Goal: Information Seeking & Learning: Learn about a topic

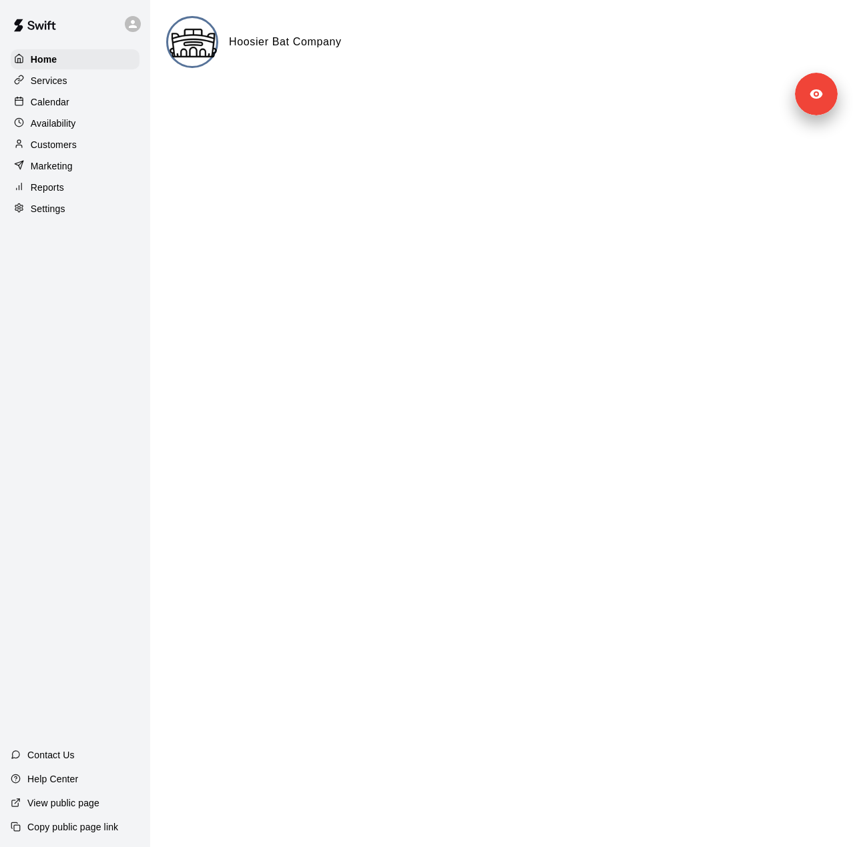
click at [82, 219] on div "Settings" at bounding box center [75, 209] width 129 height 20
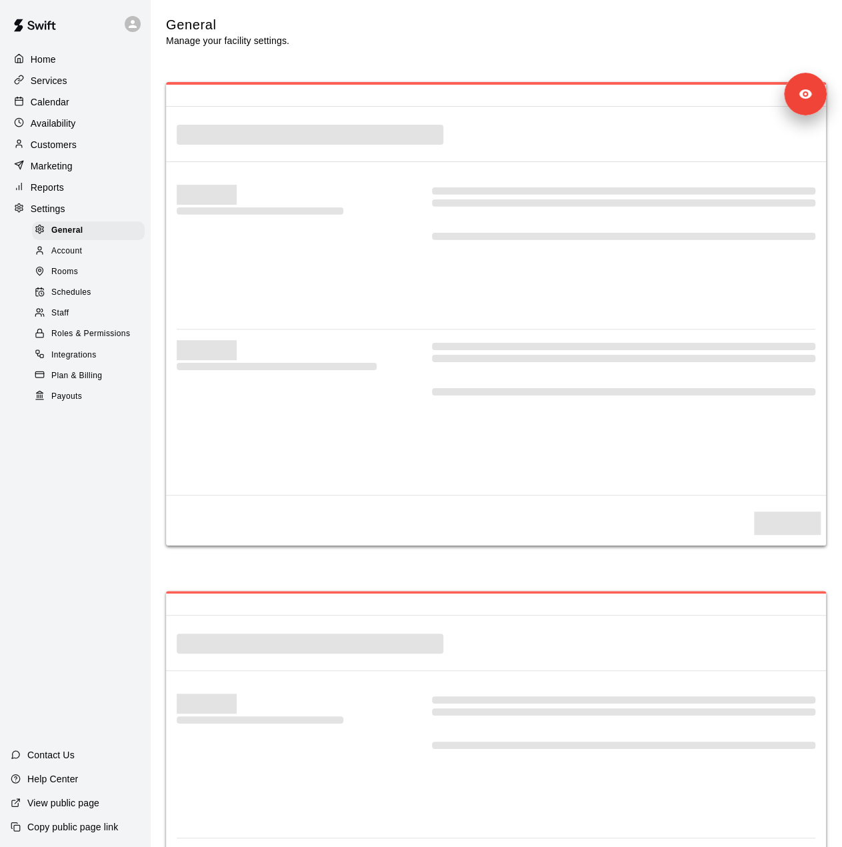
select select "**"
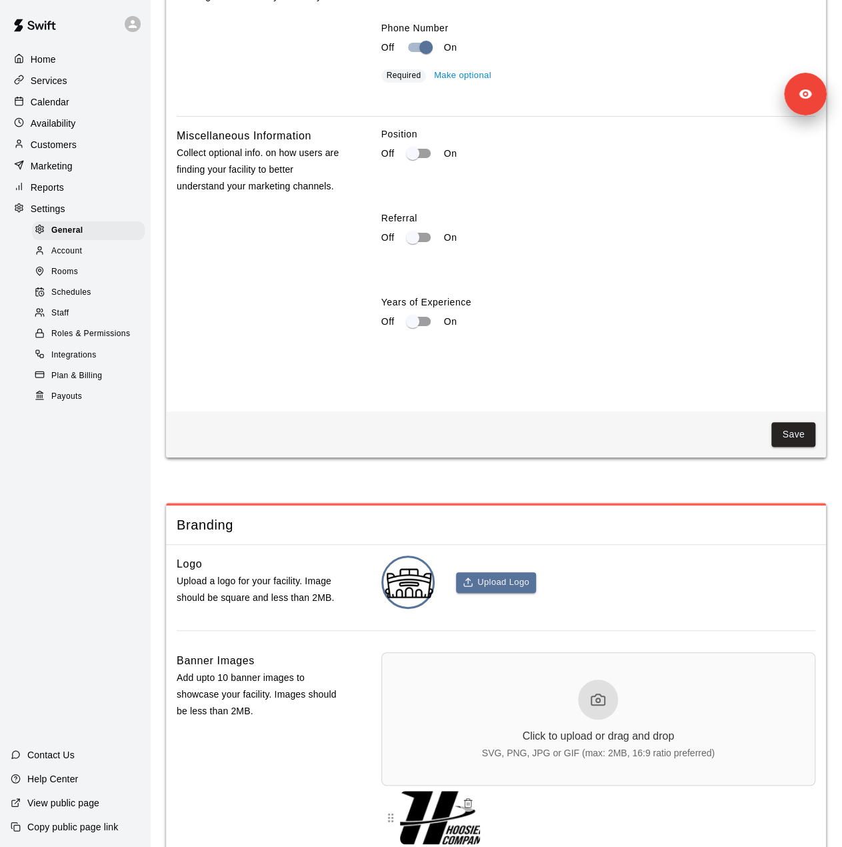
scroll to position [2599, 0]
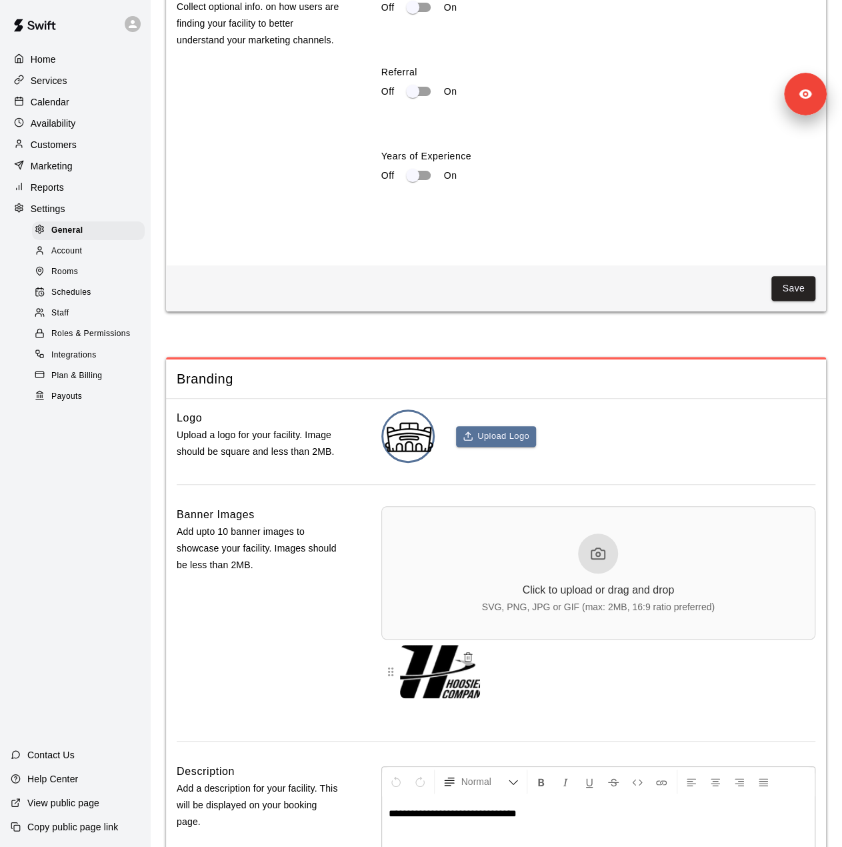
click at [97, 323] on div "Staff" at bounding box center [88, 313] width 113 height 19
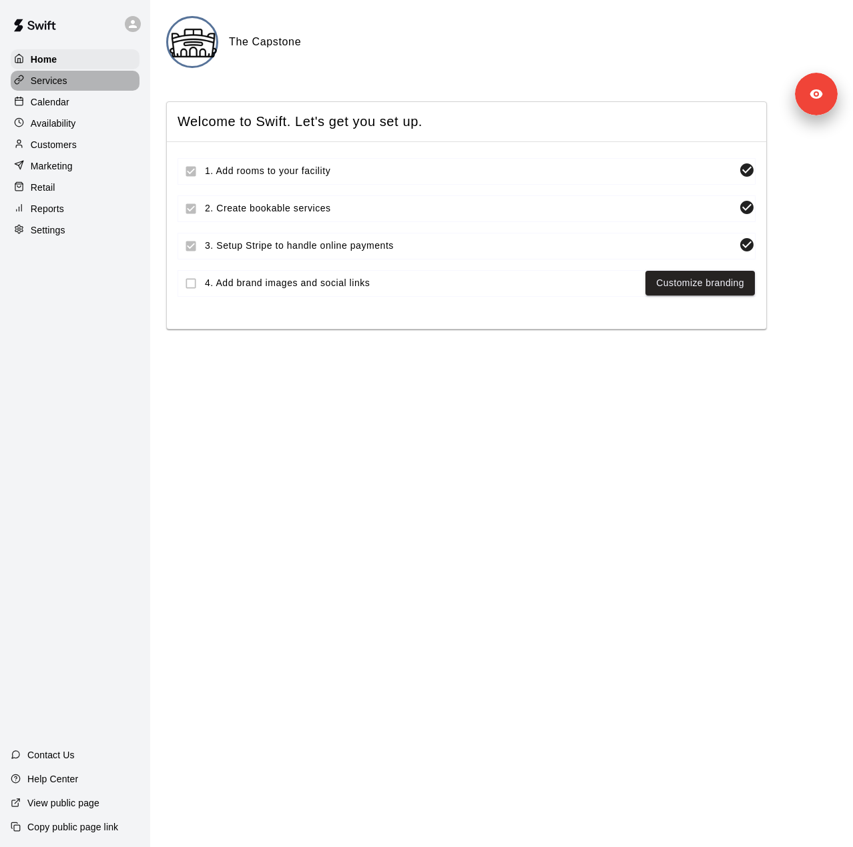
click at [27, 87] on div at bounding box center [22, 81] width 17 height 13
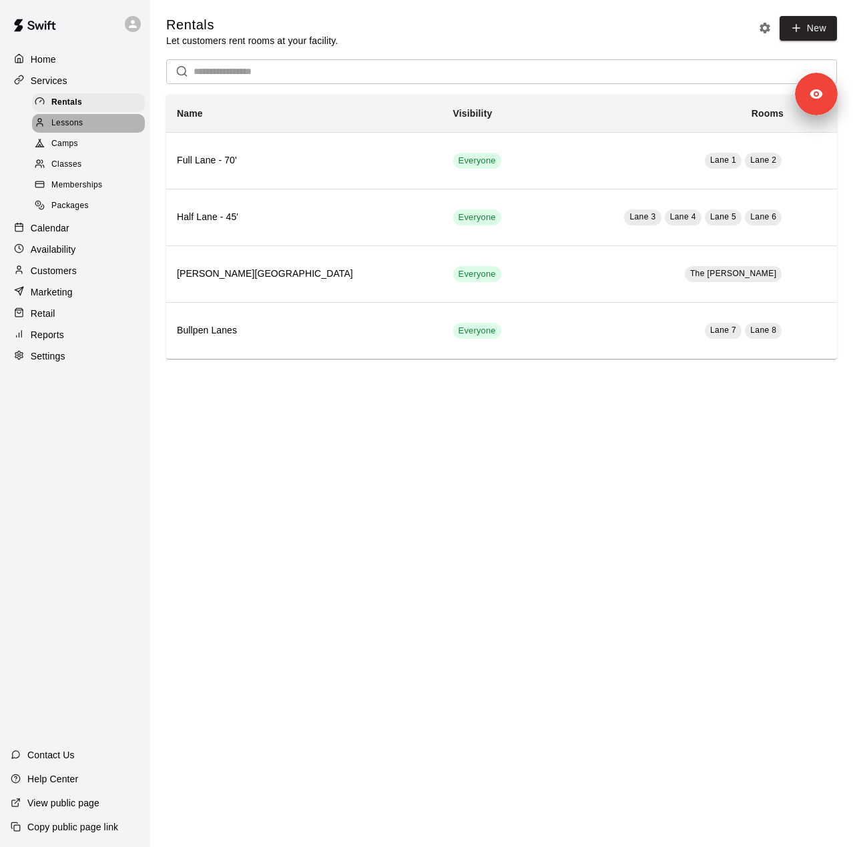
click at [72, 126] on span "Lessons" at bounding box center [67, 123] width 32 height 13
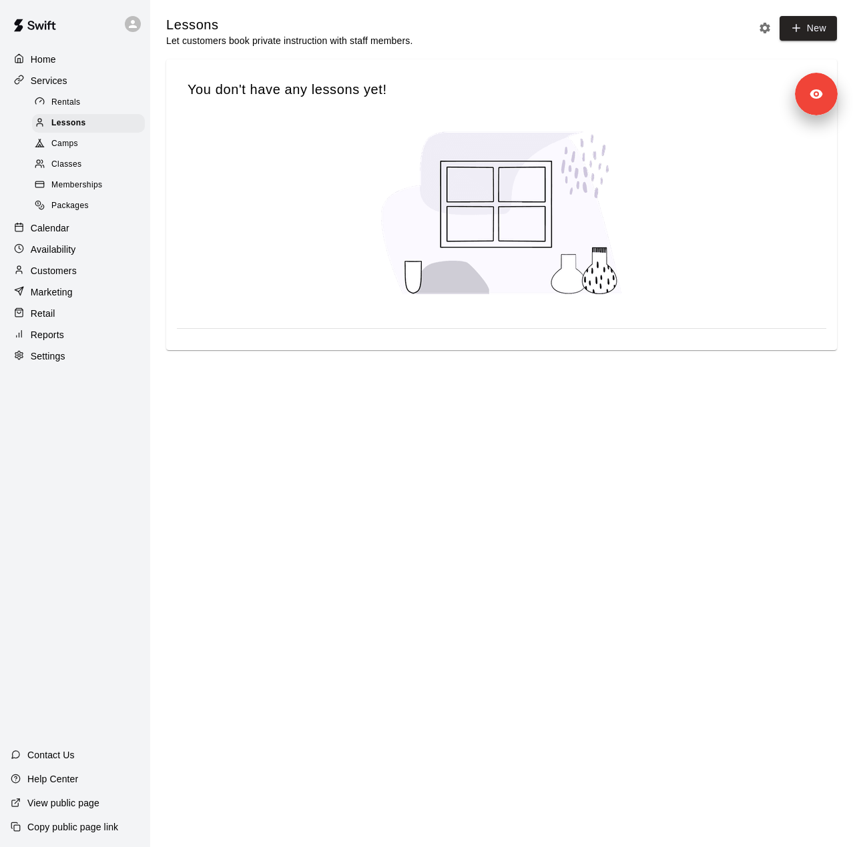
click at [68, 148] on span "Camps" at bounding box center [64, 143] width 27 height 13
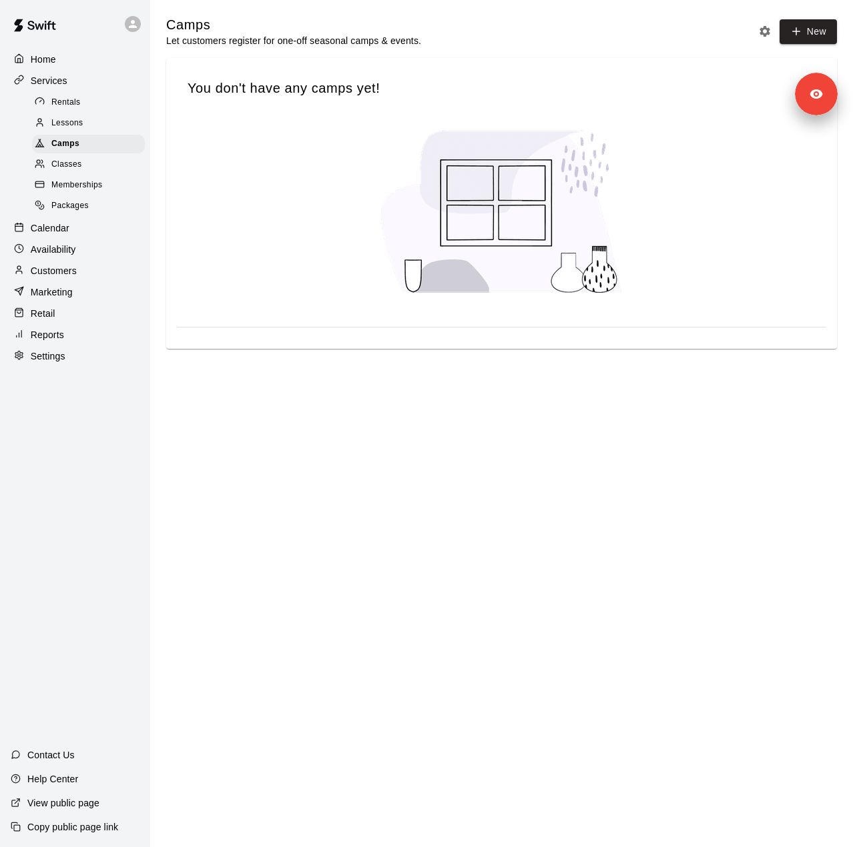
click at [72, 167] on span "Classes" at bounding box center [66, 164] width 30 height 13
click at [83, 191] on span "Memberships" at bounding box center [76, 185] width 51 height 13
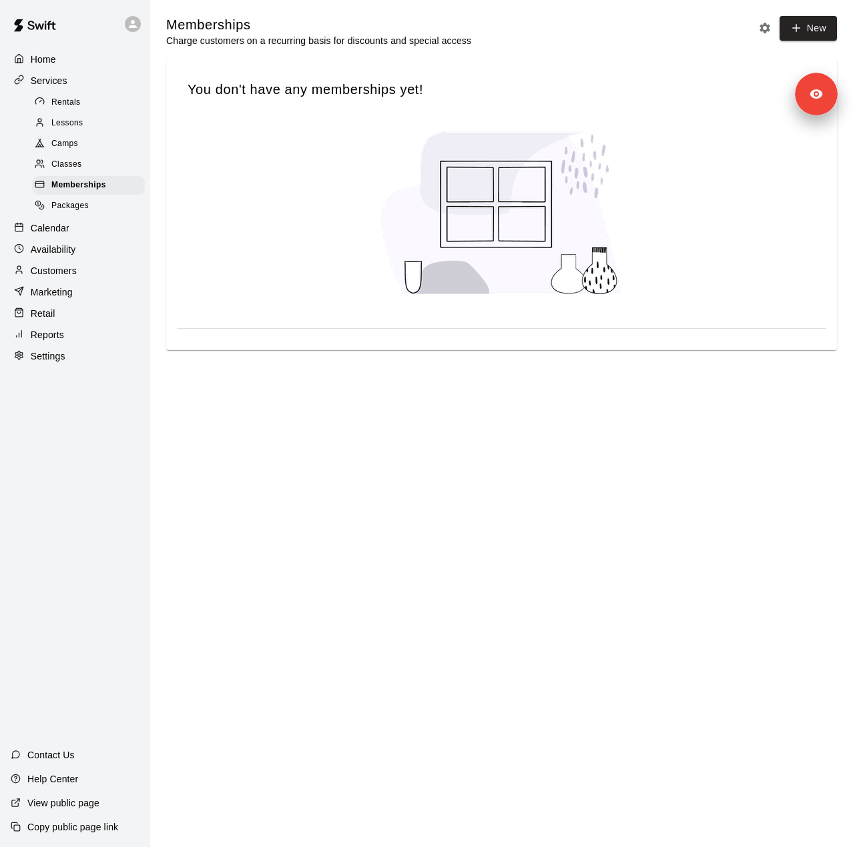
click at [82, 212] on span "Packages" at bounding box center [69, 205] width 37 height 13
click at [76, 237] on div "Calendar" at bounding box center [75, 228] width 129 height 20
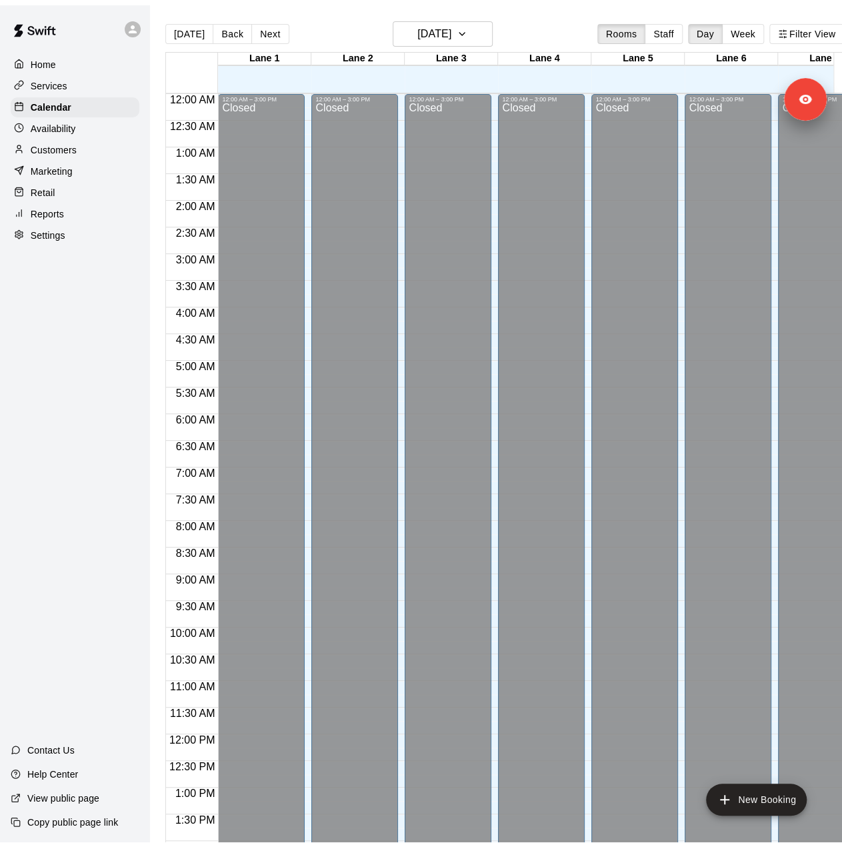
scroll to position [467, 0]
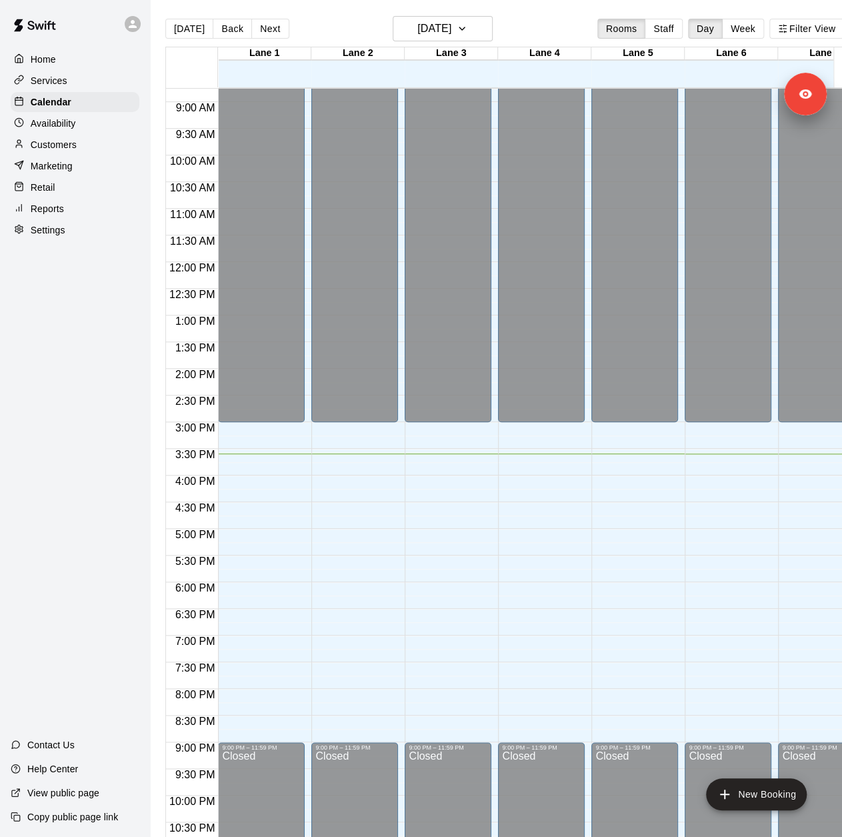
click at [79, 240] on div "Settings" at bounding box center [75, 230] width 129 height 20
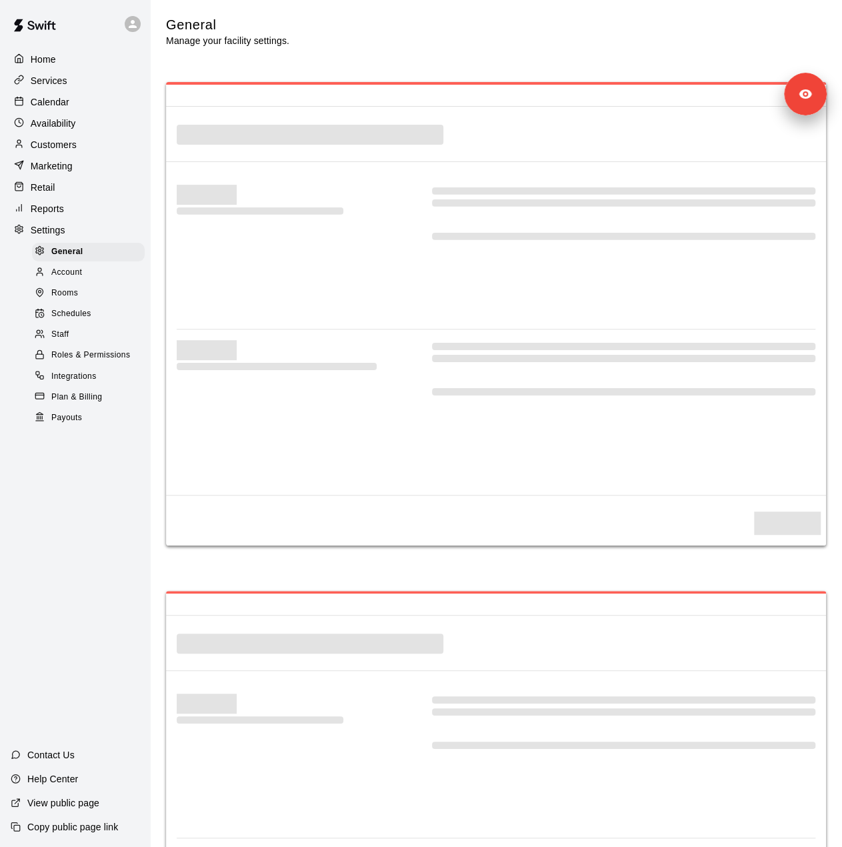
select select "**"
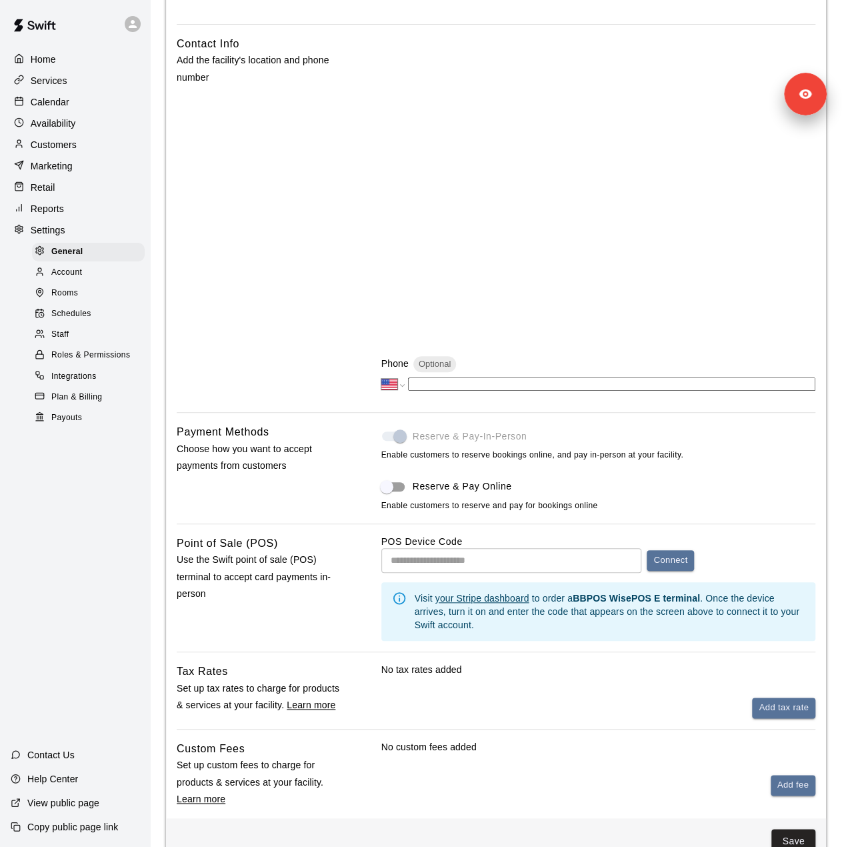
scroll to position [267, 0]
click at [69, 425] on span "Payouts" at bounding box center [66, 418] width 31 height 13
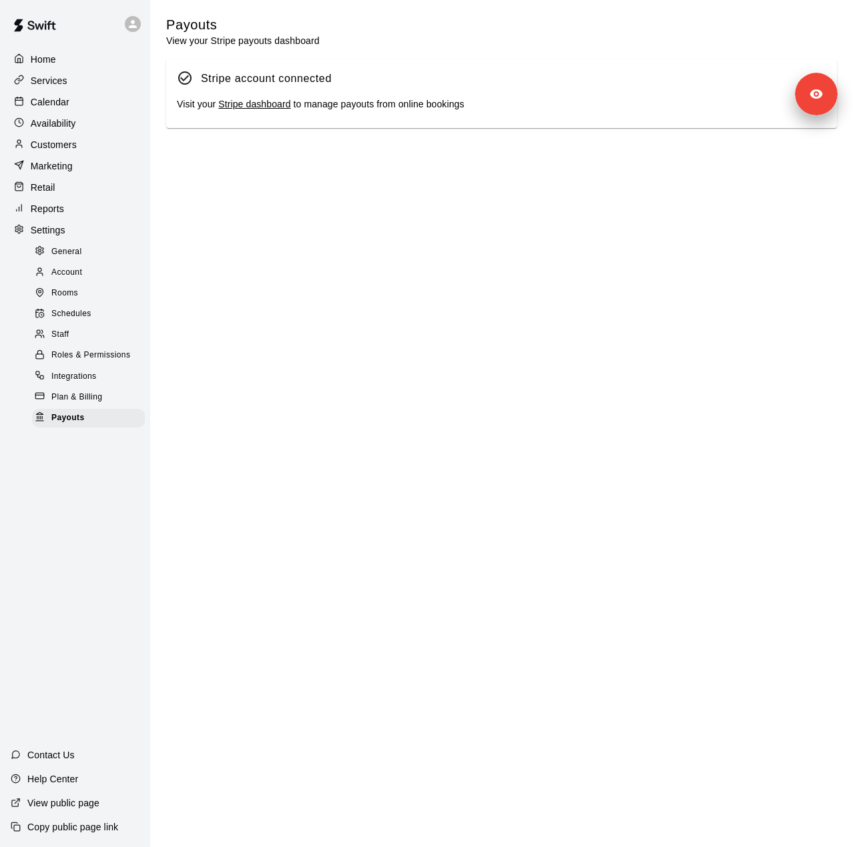
click at [75, 407] on div "Plan & Billing" at bounding box center [88, 397] width 113 height 19
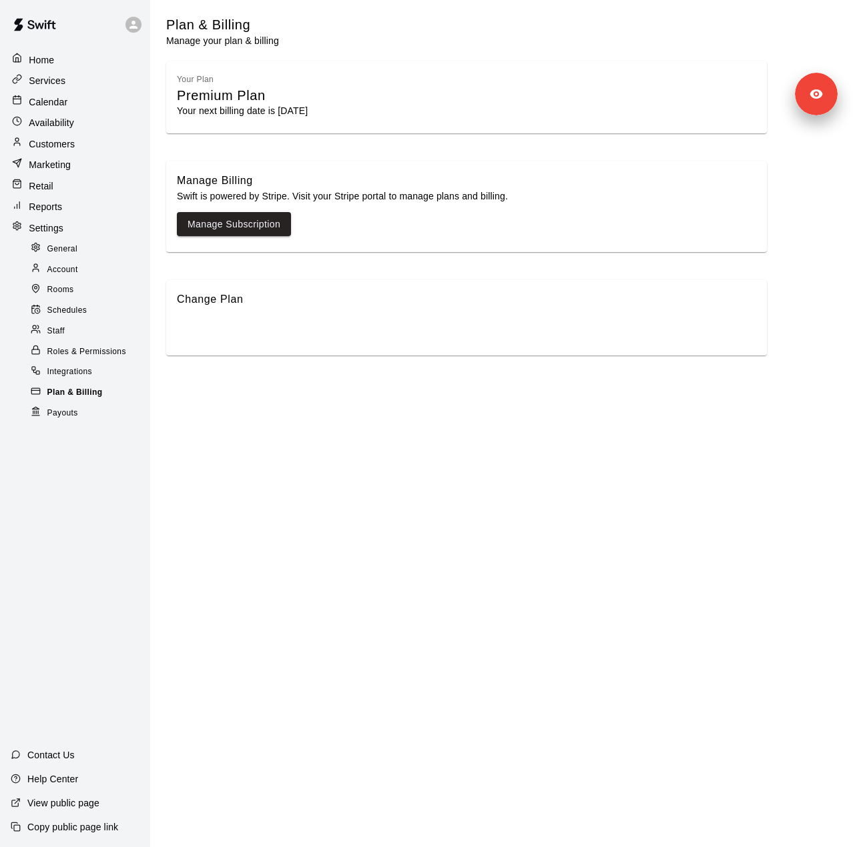
click at [76, 391] on span "Plan & Billing" at bounding box center [74, 392] width 55 height 13
click at [85, 372] on span "Integrations" at bounding box center [69, 372] width 45 height 13
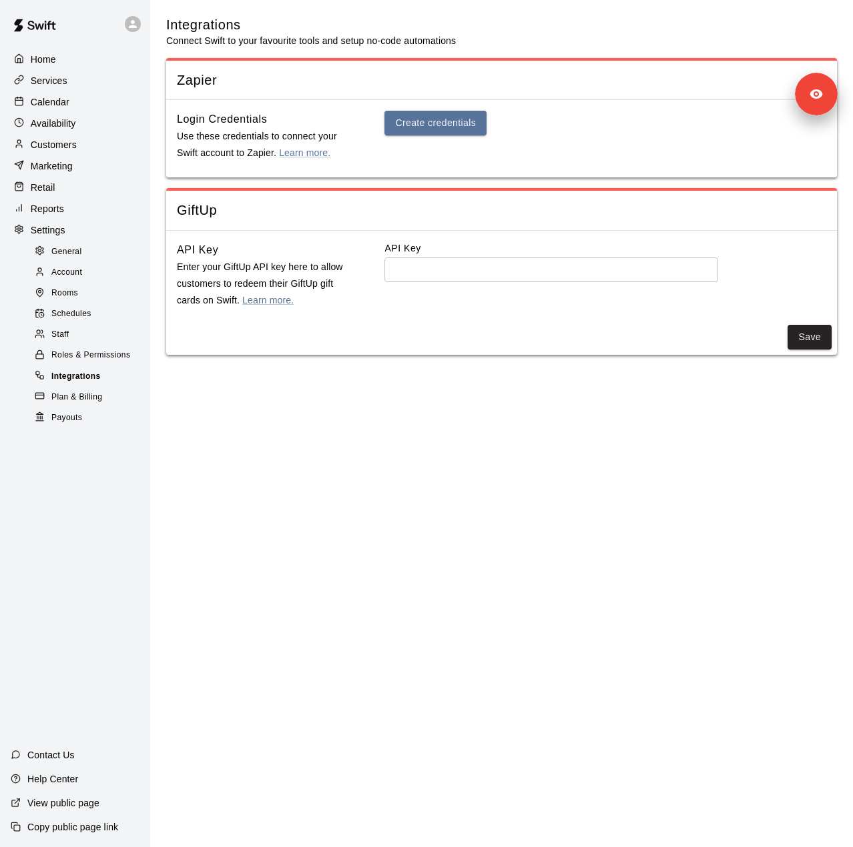
click at [85, 362] on span "Roles & Permissions" at bounding box center [90, 355] width 79 height 13
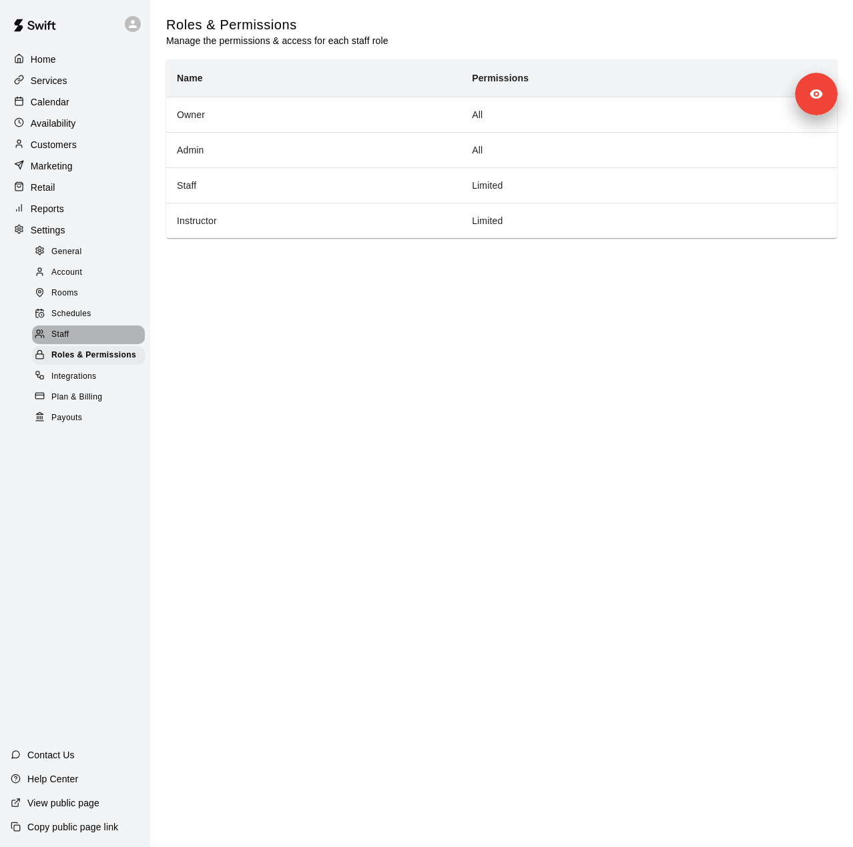
click at [76, 344] on div "Staff" at bounding box center [88, 335] width 113 height 19
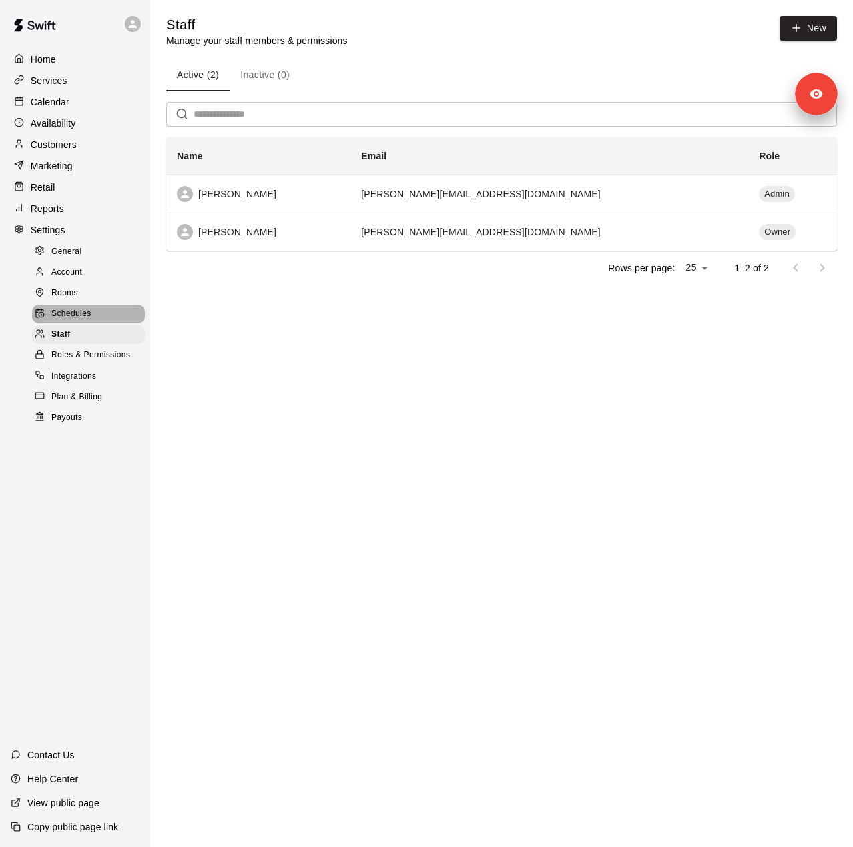
click at [67, 321] on span "Schedules" at bounding box center [71, 314] width 40 height 13
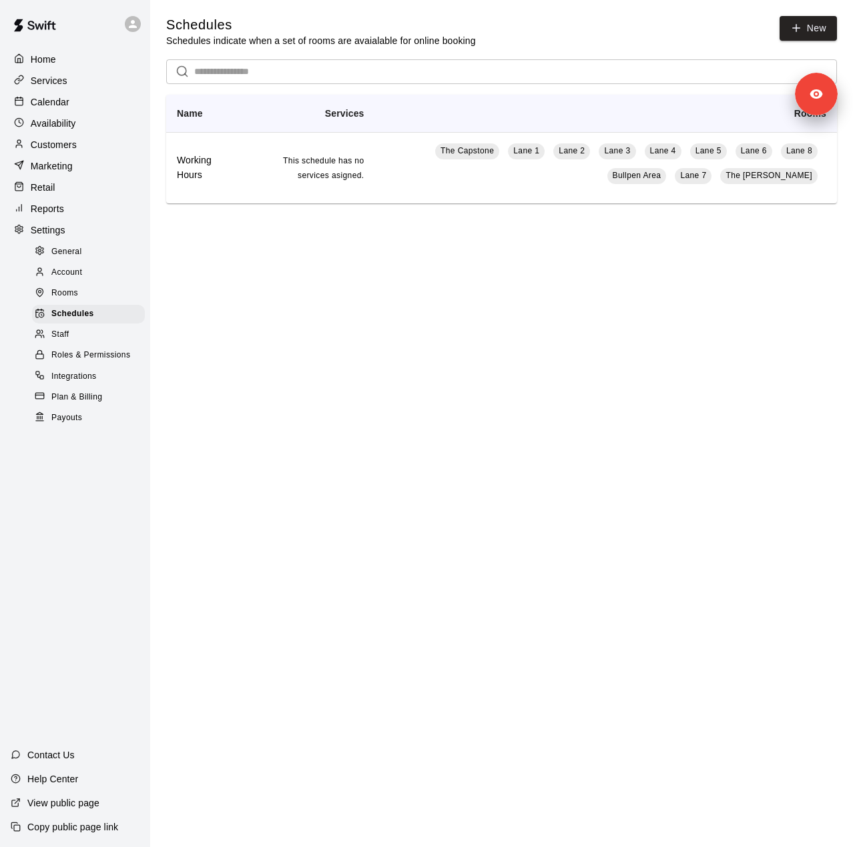
click at [63, 300] on span "Rooms" at bounding box center [64, 293] width 27 height 13
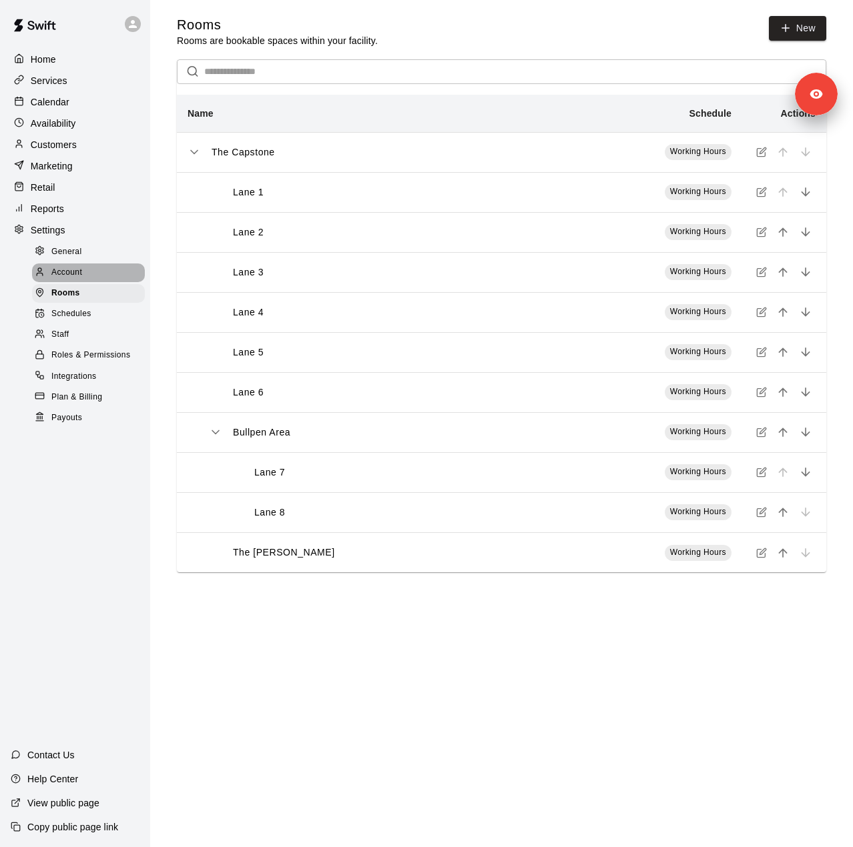
click at [73, 279] on span "Account" at bounding box center [66, 272] width 31 height 13
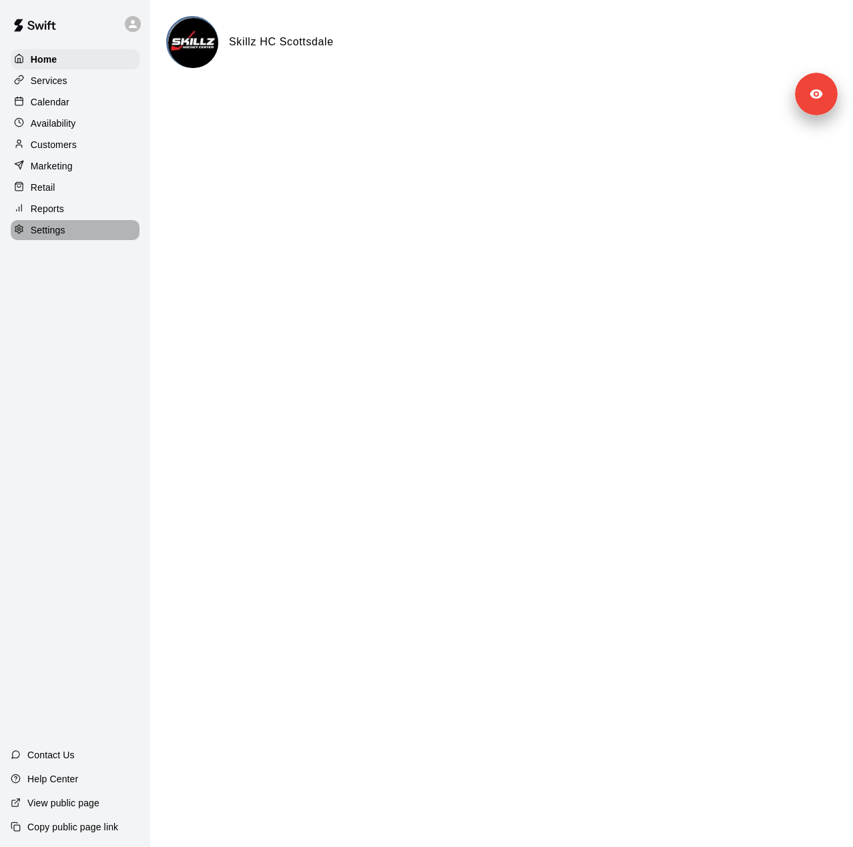
click at [68, 240] on div "Settings" at bounding box center [75, 230] width 129 height 20
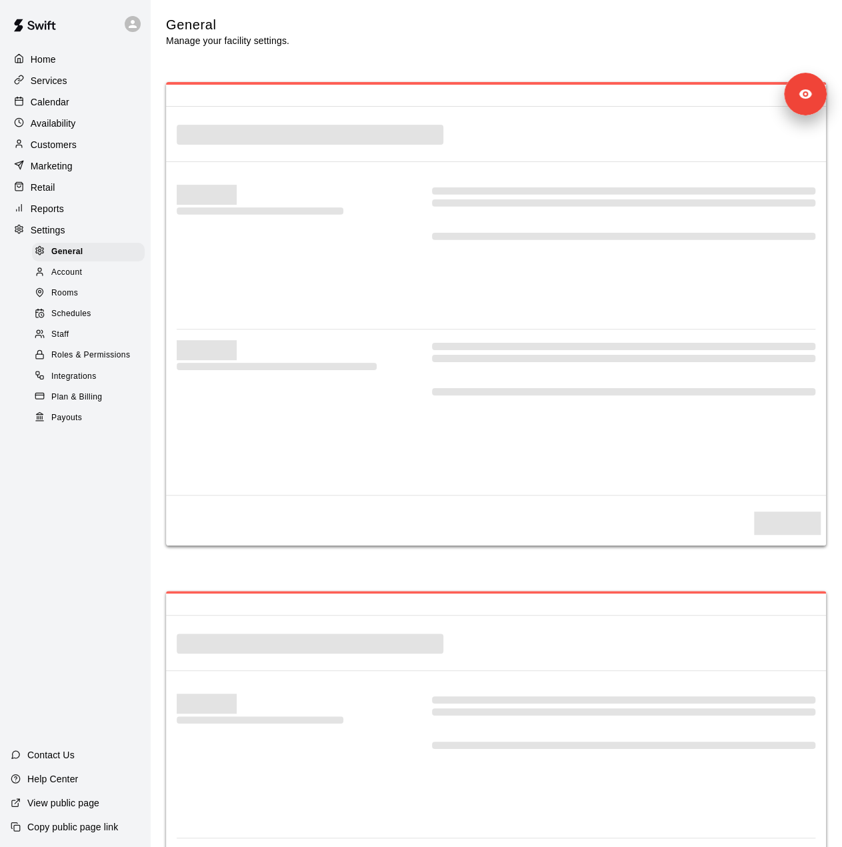
select select "**"
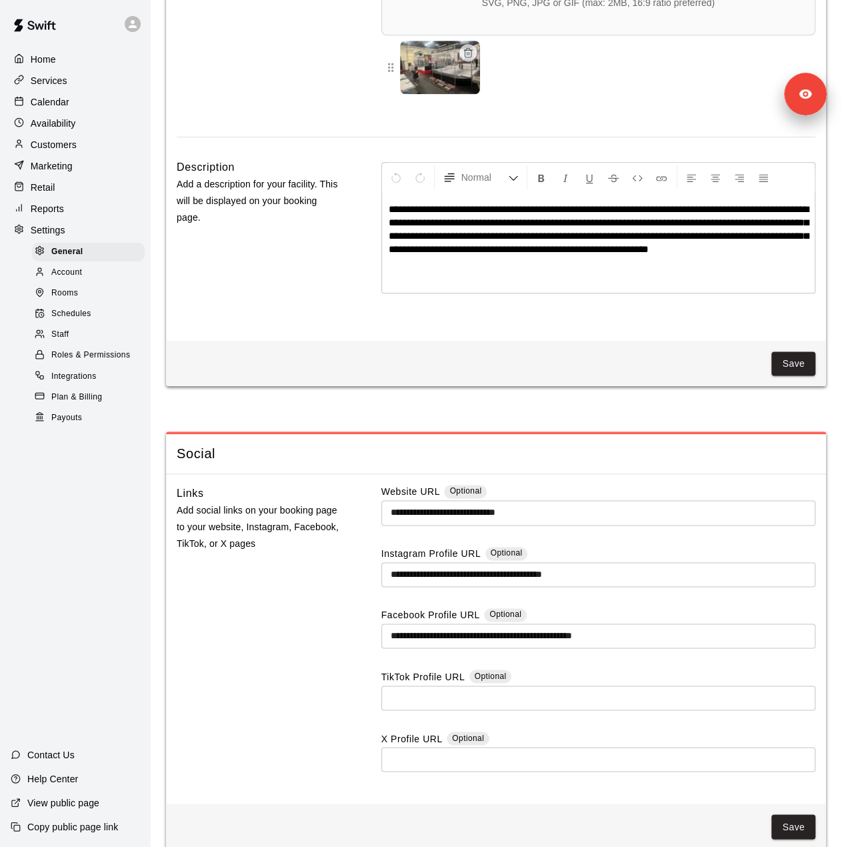
scroll to position [3201, 0]
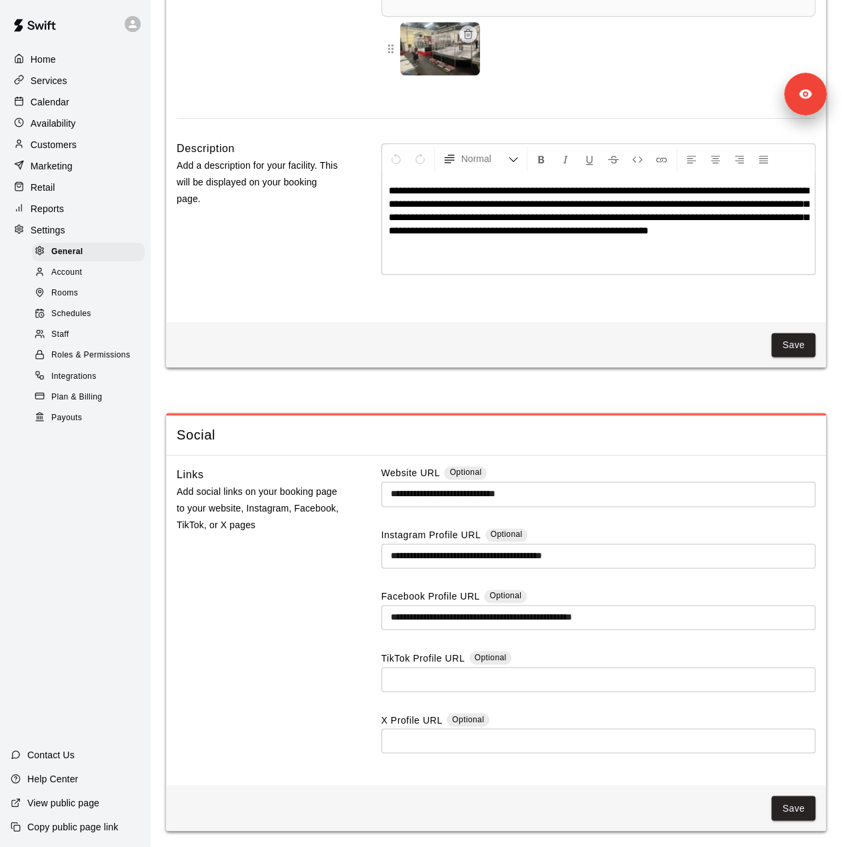
click at [69, 344] on div "Staff" at bounding box center [88, 335] width 113 height 19
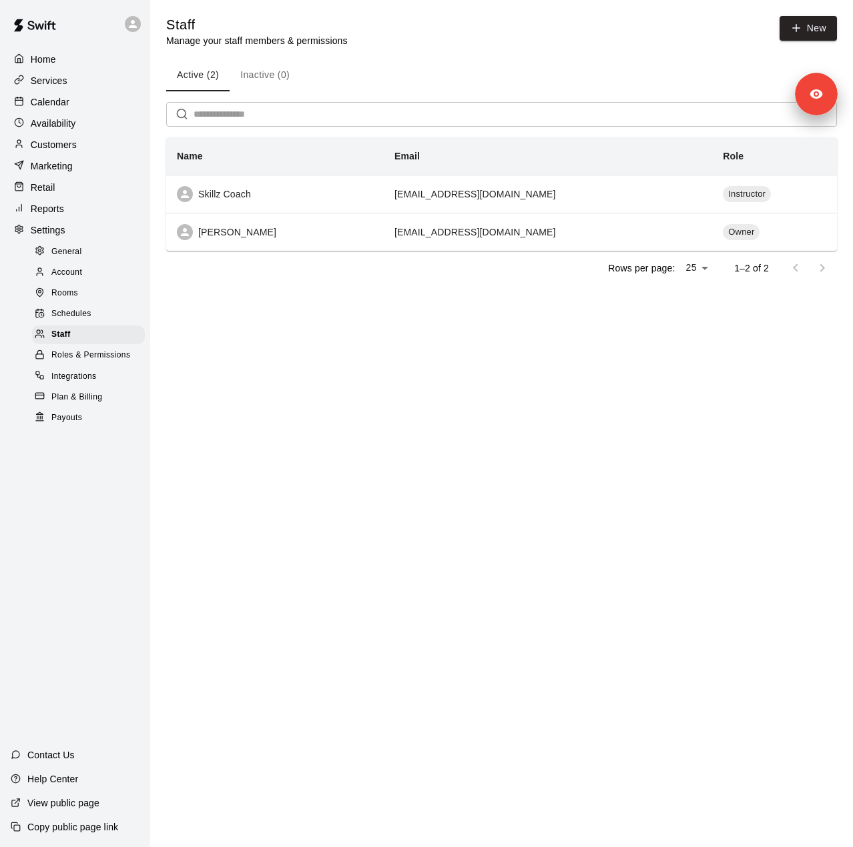
click at [75, 97] on div "Calendar" at bounding box center [75, 102] width 129 height 20
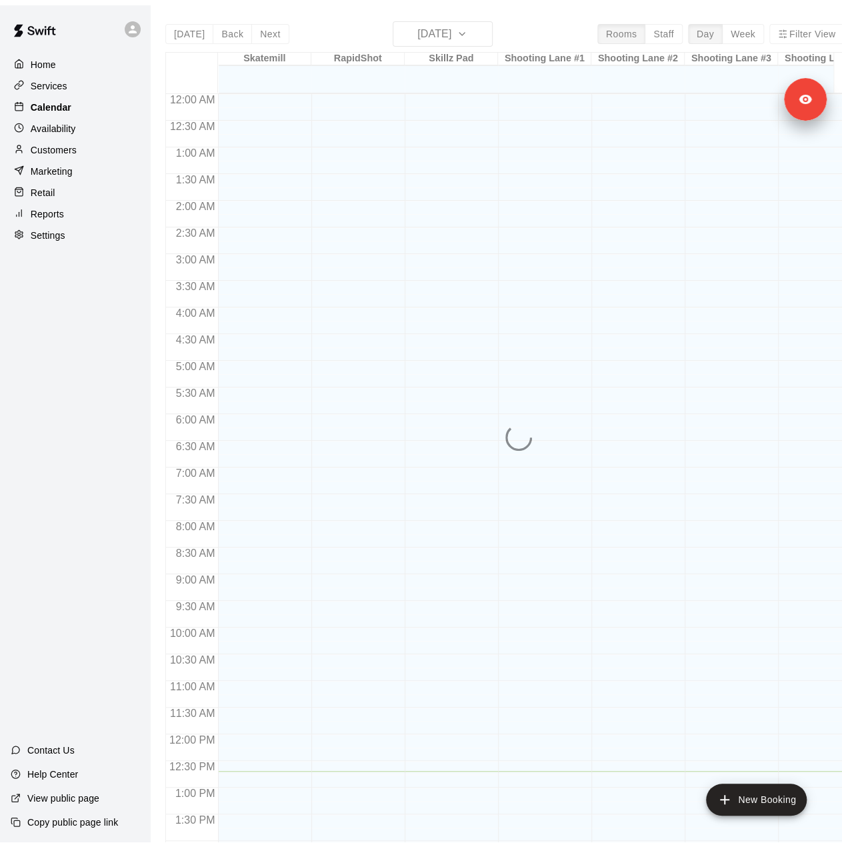
scroll to position [467, 0]
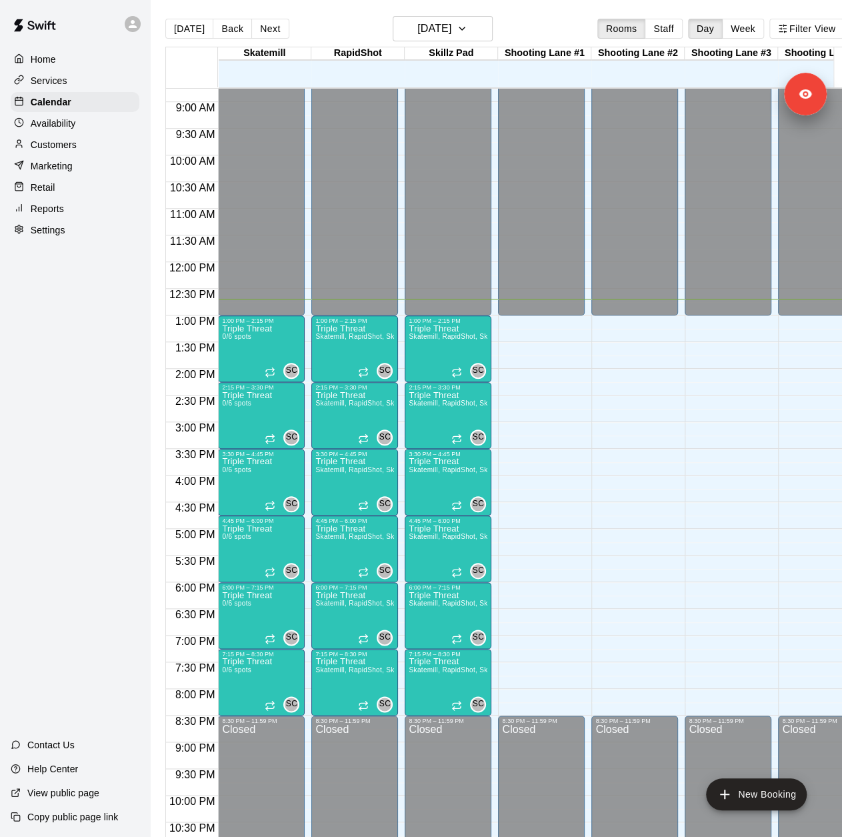
click at [80, 120] on div "Availability" at bounding box center [75, 123] width 129 height 20
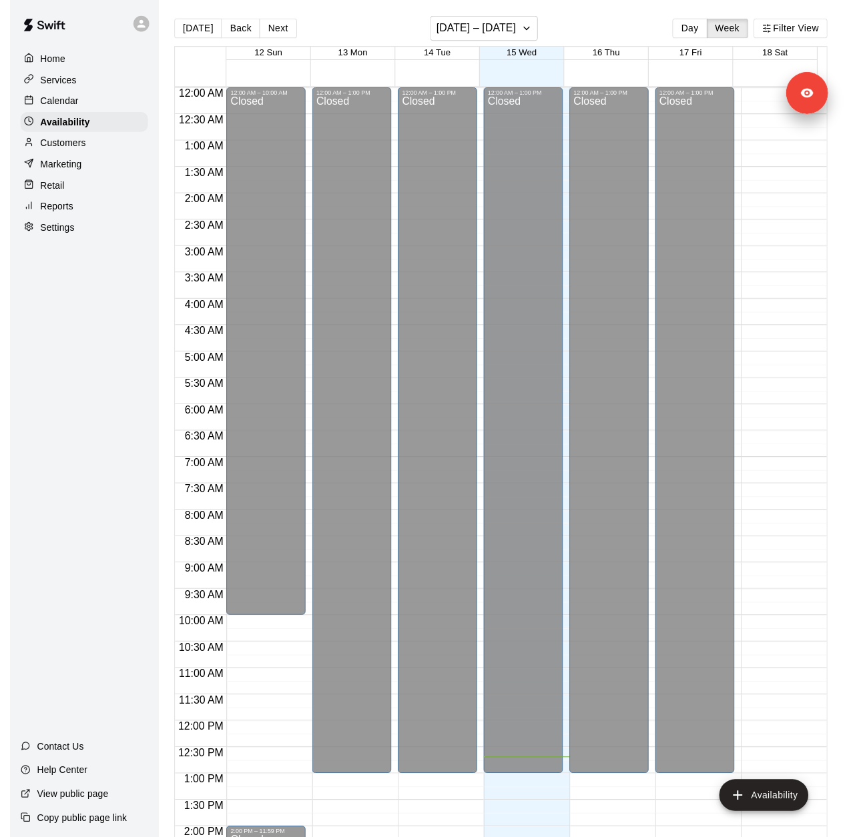
scroll to position [507, 0]
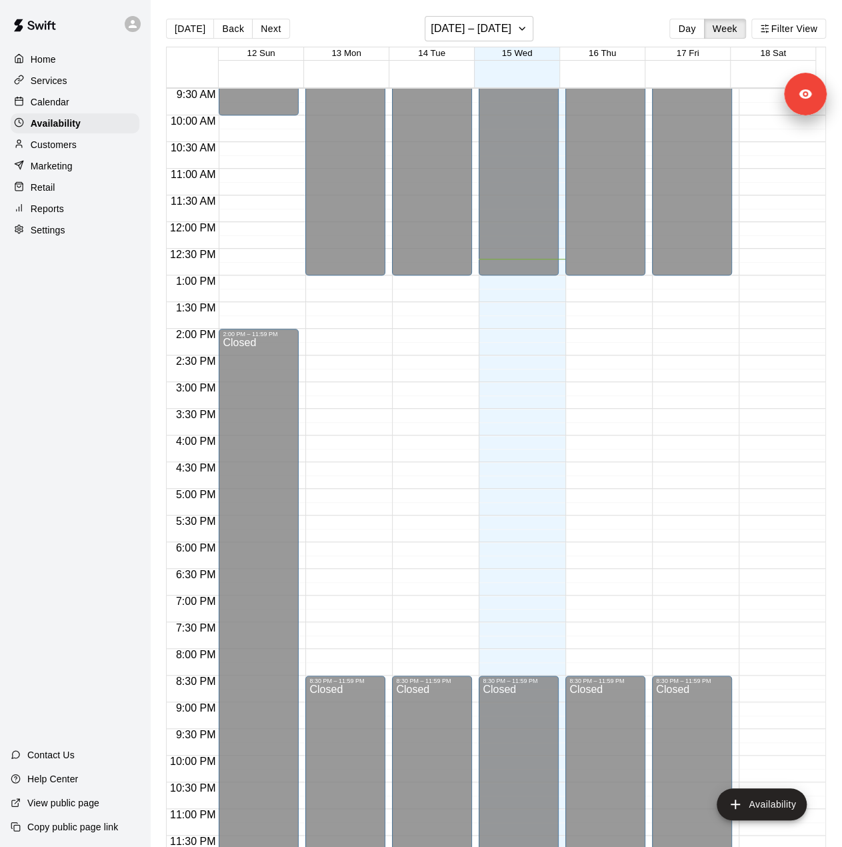
click at [77, 152] on div "Customers" at bounding box center [75, 145] width 129 height 20
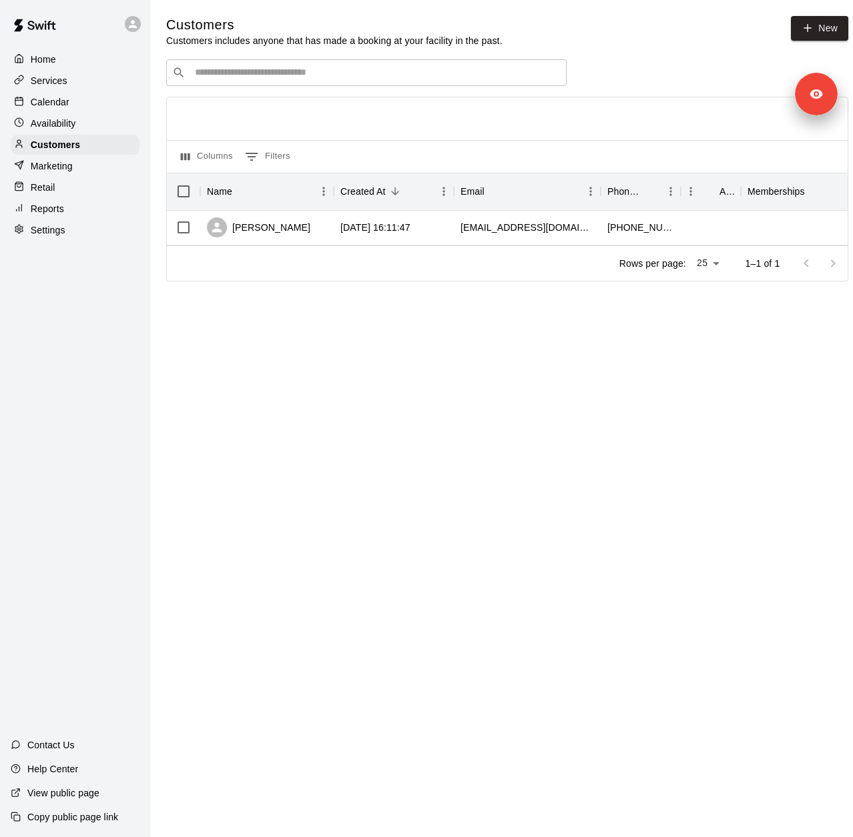
click at [55, 173] on p "Marketing" at bounding box center [52, 165] width 42 height 13
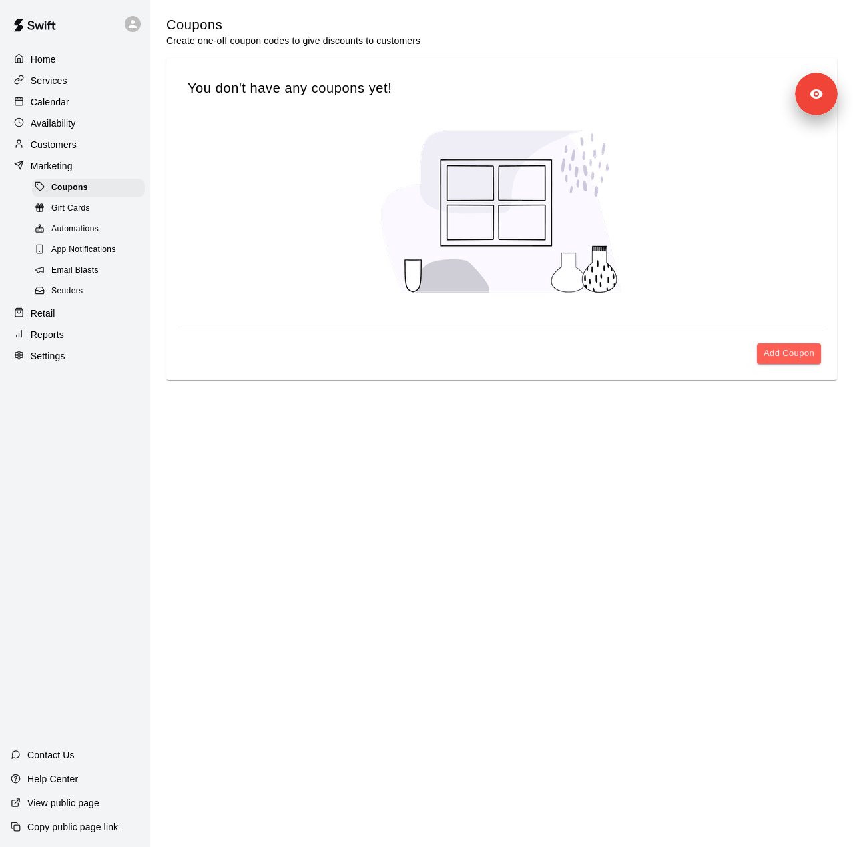
click at [47, 342] on p "Reports" at bounding box center [47, 334] width 33 height 13
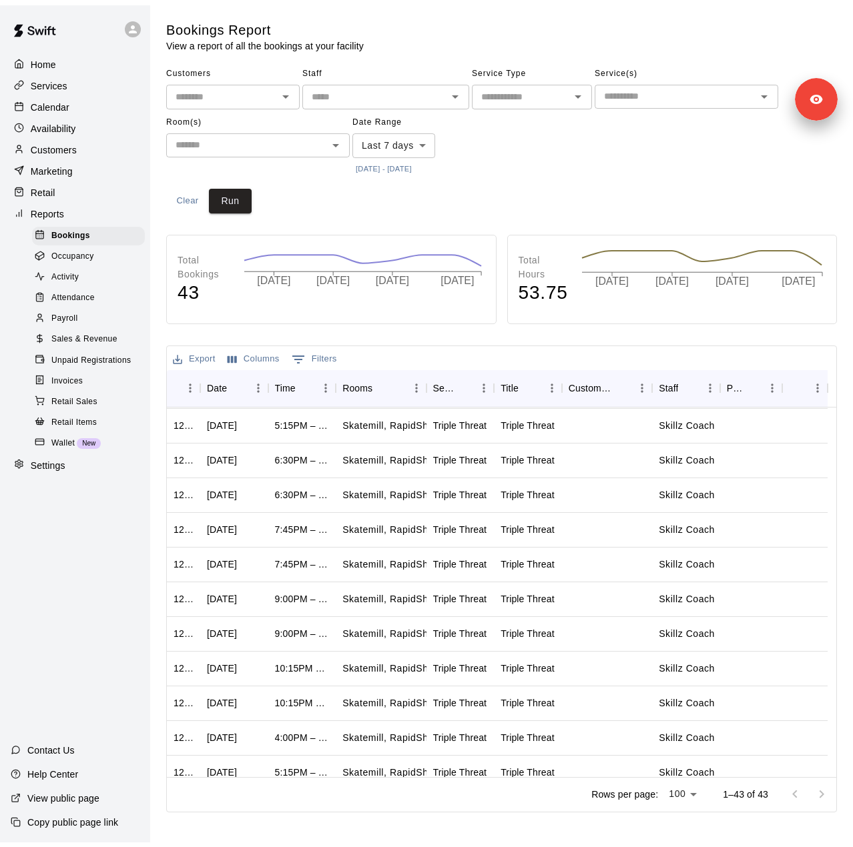
scroll to position [67, 0]
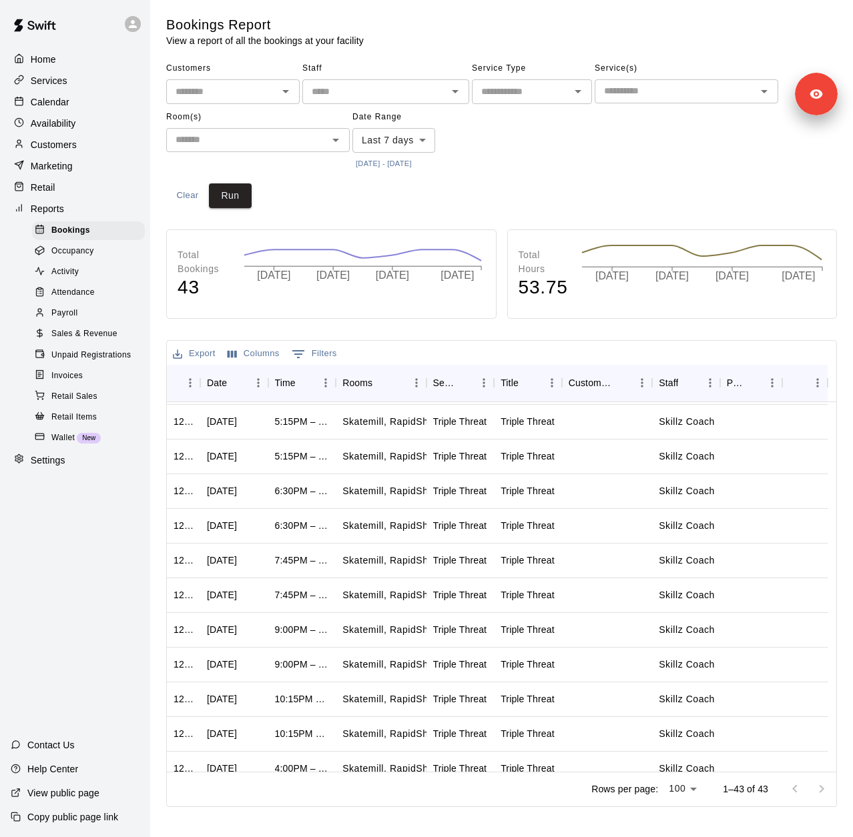
drag, startPoint x: 379, startPoint y: 844, endPoint x: 468, endPoint y: 836, distance: 89.7
click at [468, 812] on html "Home Services Calendar Availability Customers Marketing Retail Reports Bookings…" at bounding box center [426, 406] width 853 height 812
drag, startPoint x: 450, startPoint y: 844, endPoint x: 566, endPoint y: 837, distance: 115.6
click at [566, 812] on html "Home Services Calendar Availability Customers Marketing Retail Reports Bookings…" at bounding box center [426, 406] width 853 height 812
click at [403, 140] on body "Home Services Calendar Availability Customers Marketing Retail Reports Bookings…" at bounding box center [426, 406] width 853 height 812
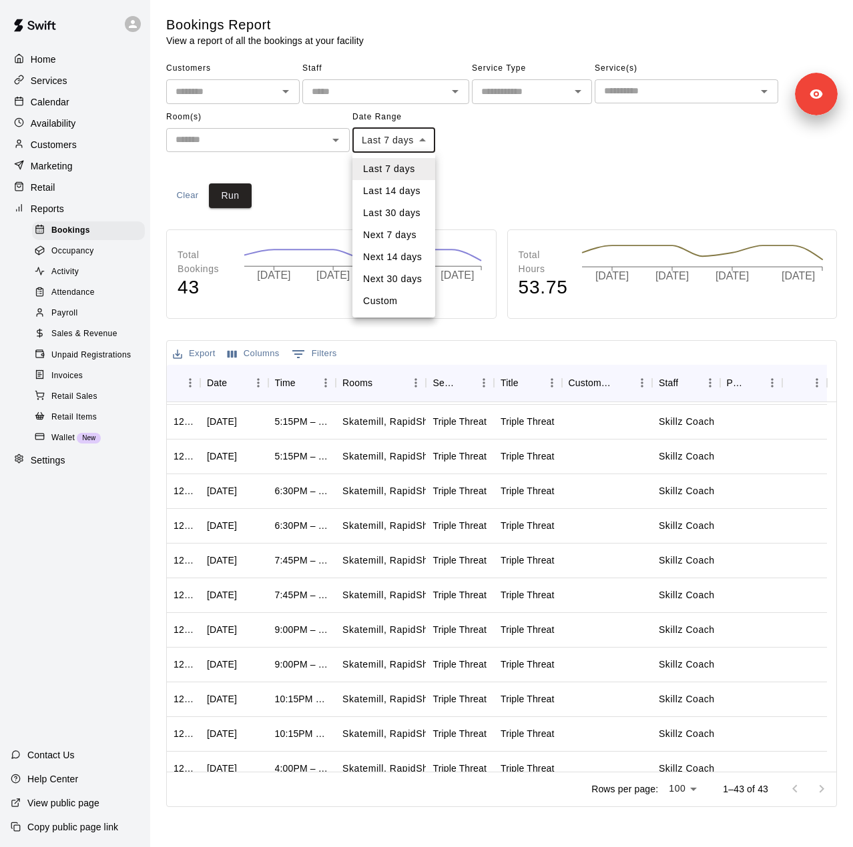
click at [278, 90] on div at bounding box center [426, 423] width 853 height 847
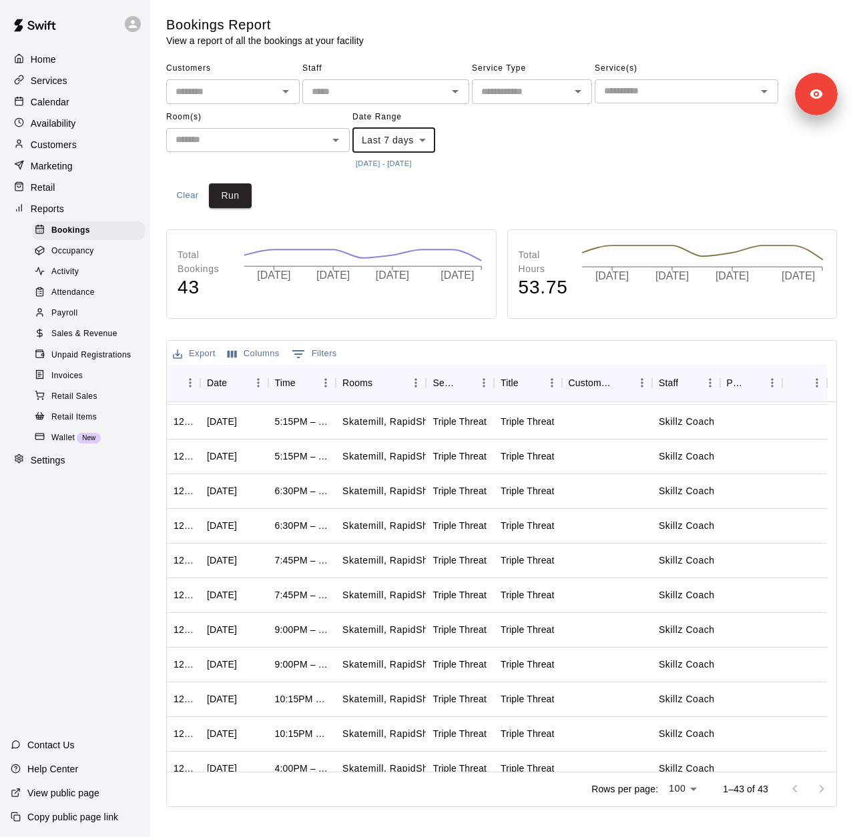
click at [286, 93] on icon "Open" at bounding box center [285, 91] width 16 height 16
click at [286, 93] on icon "Close" at bounding box center [285, 91] width 16 height 16
click at [410, 166] on button "10/8/2025 - 10/15/2025" at bounding box center [383, 164] width 63 height 18
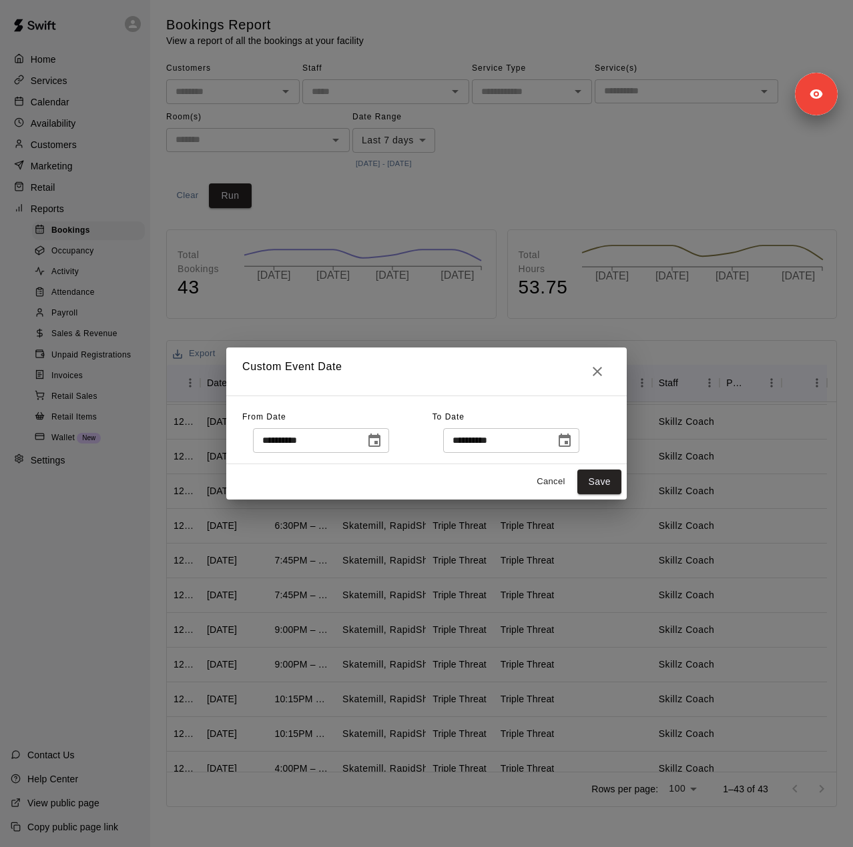
click at [382, 442] on icon "Choose date, selected date is Oct 8, 2025" at bounding box center [374, 441] width 16 height 16
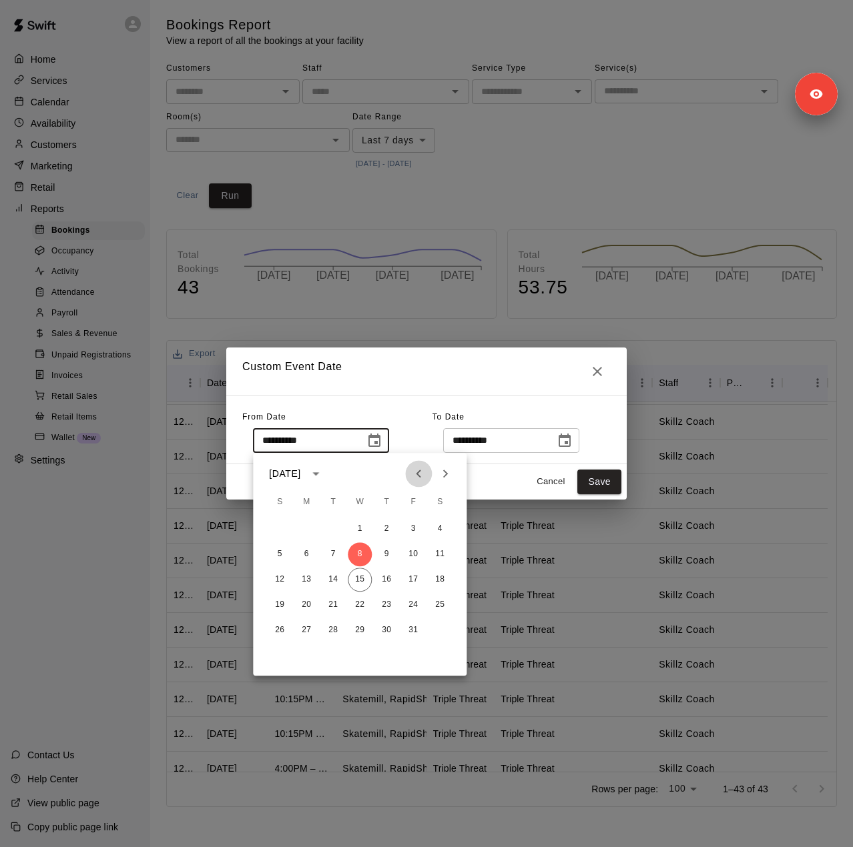
click at [414, 470] on icon "Previous month" at bounding box center [418, 474] width 16 height 16
click at [331, 602] on button "22" at bounding box center [333, 605] width 24 height 24
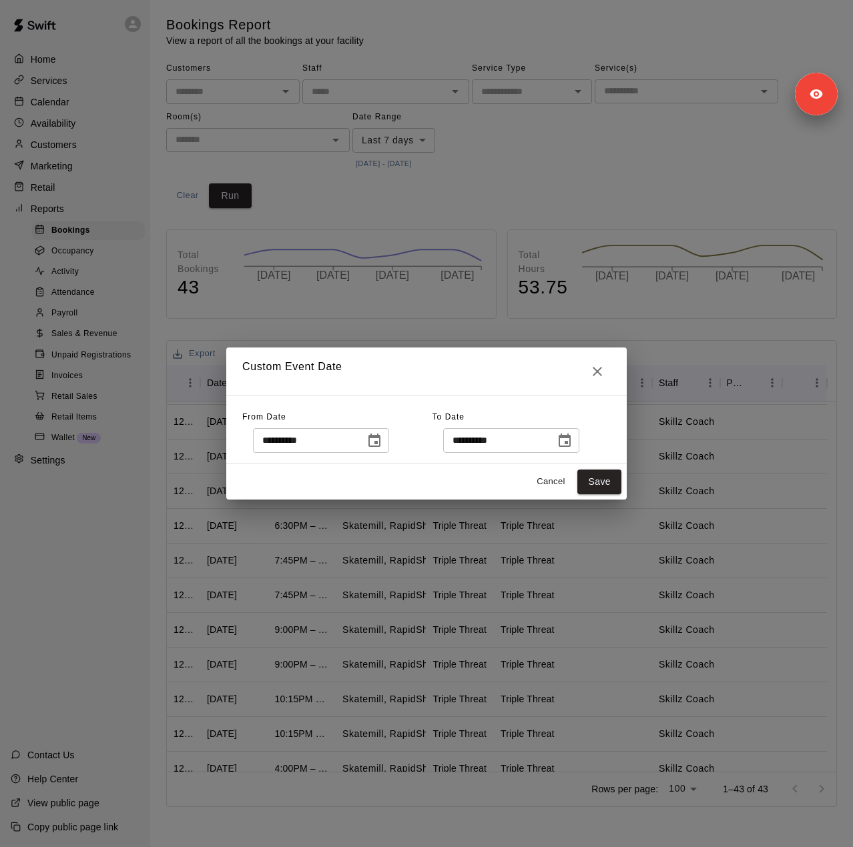
type input "**********"
click at [572, 440] on icon "Choose date, selected date is Oct 16, 2025" at bounding box center [564, 441] width 16 height 16
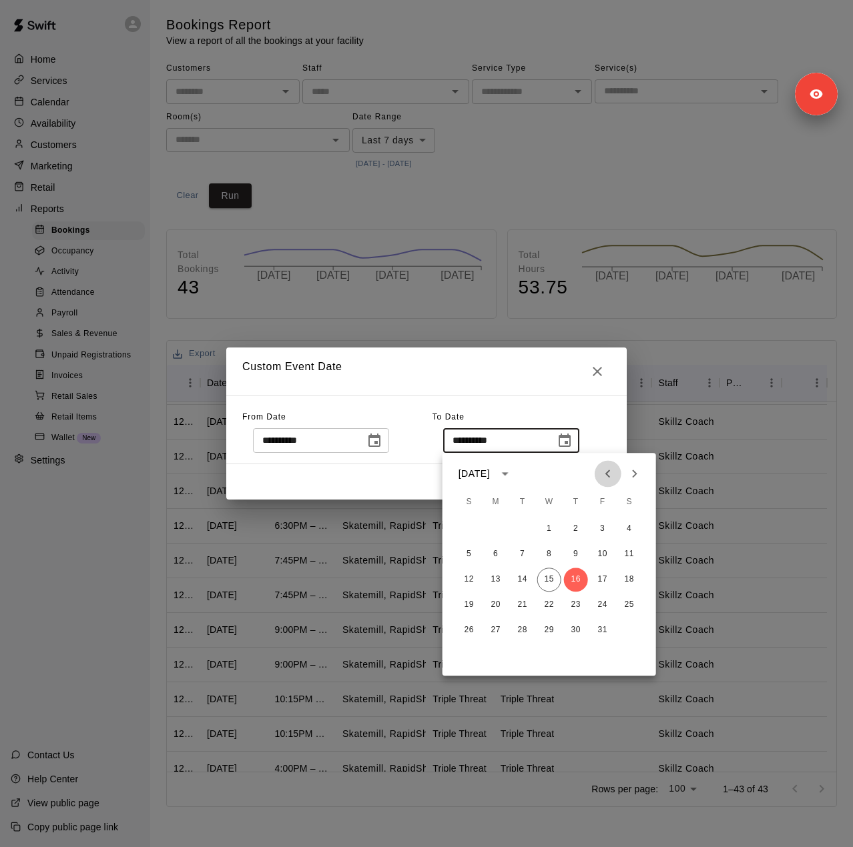
click at [606, 480] on icon "Previous month" at bounding box center [608, 474] width 16 height 16
click at [629, 580] on button "20" at bounding box center [629, 580] width 24 height 24
type input "**********"
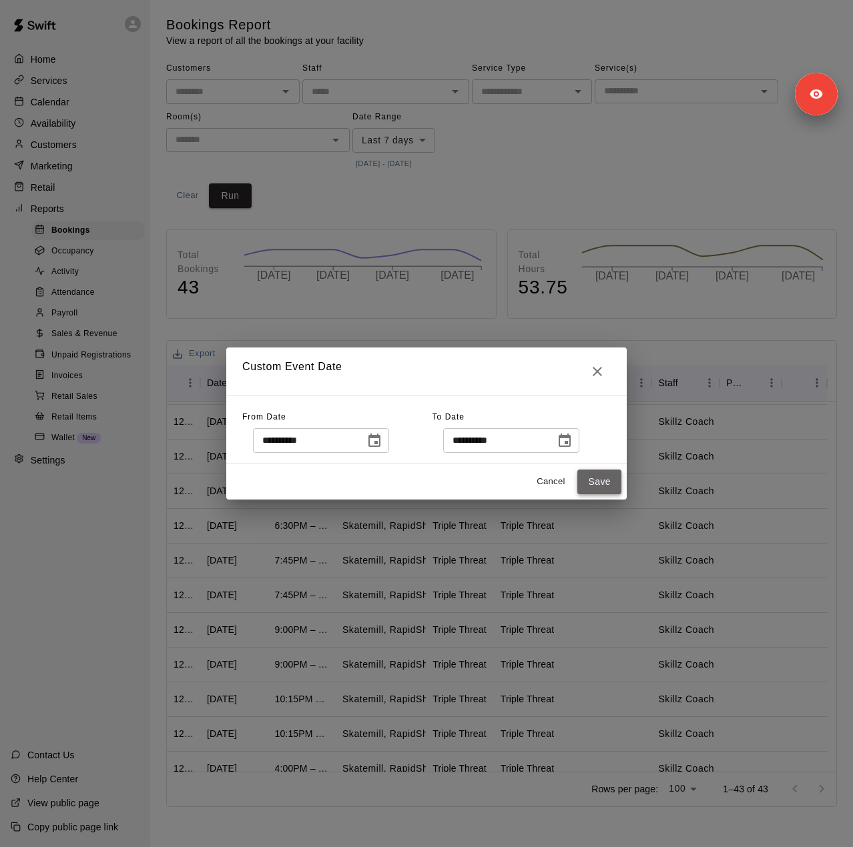
click at [596, 480] on button "Save" at bounding box center [599, 482] width 44 height 25
type input "******"
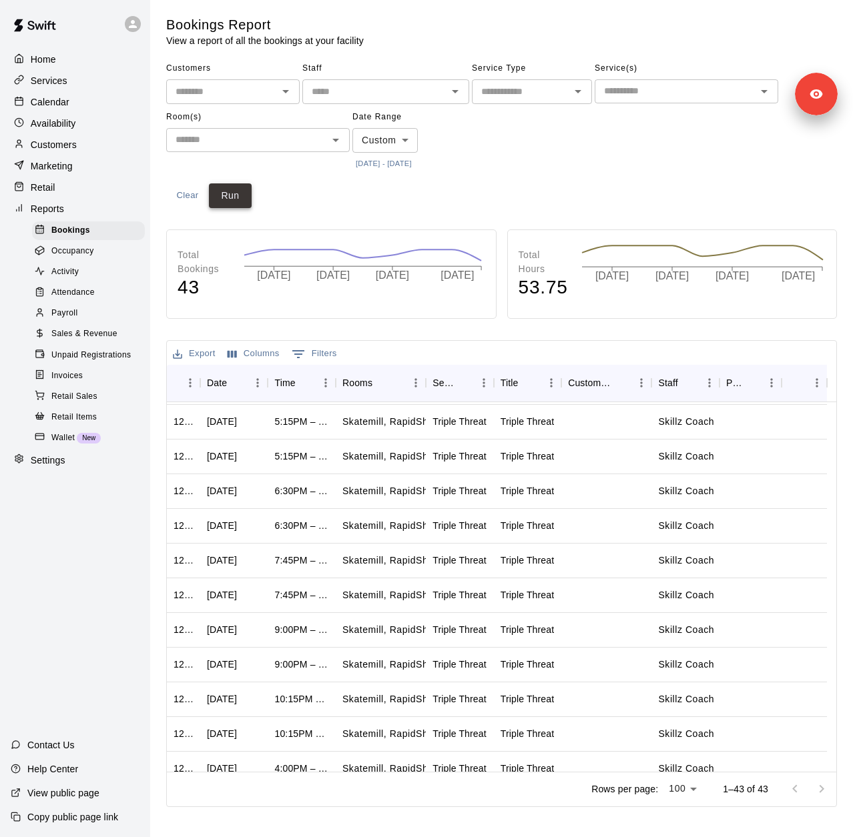
click at [226, 193] on button "Run" at bounding box center [230, 195] width 43 height 25
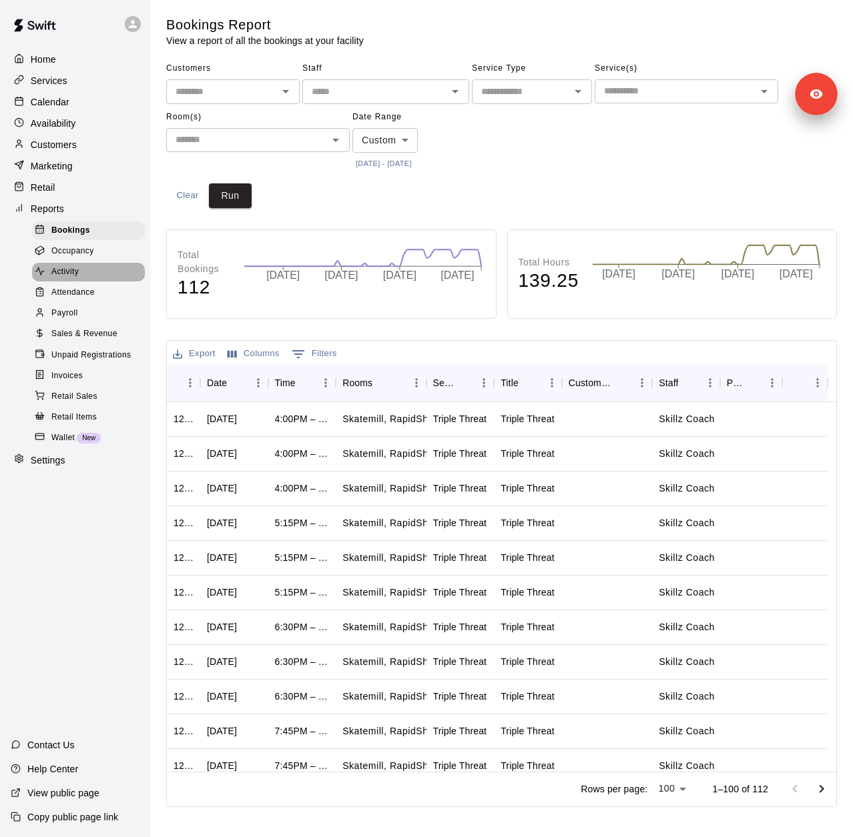
click at [79, 282] on div "Activity" at bounding box center [88, 272] width 113 height 19
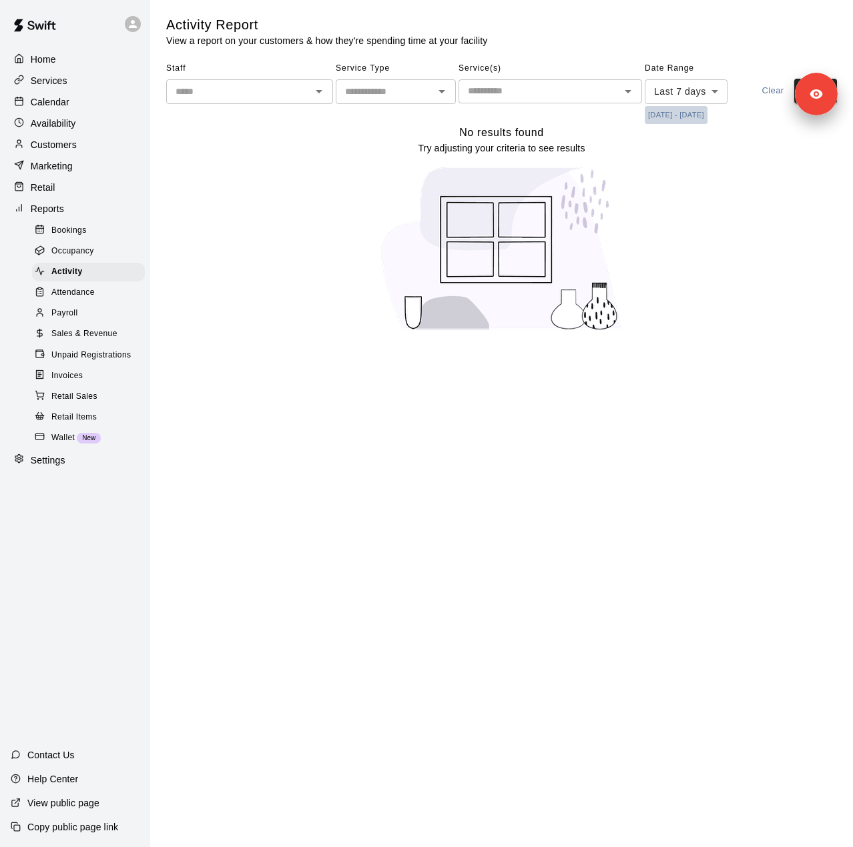
click at [695, 115] on button "[DATE] - [DATE]" at bounding box center [675, 115] width 63 height 18
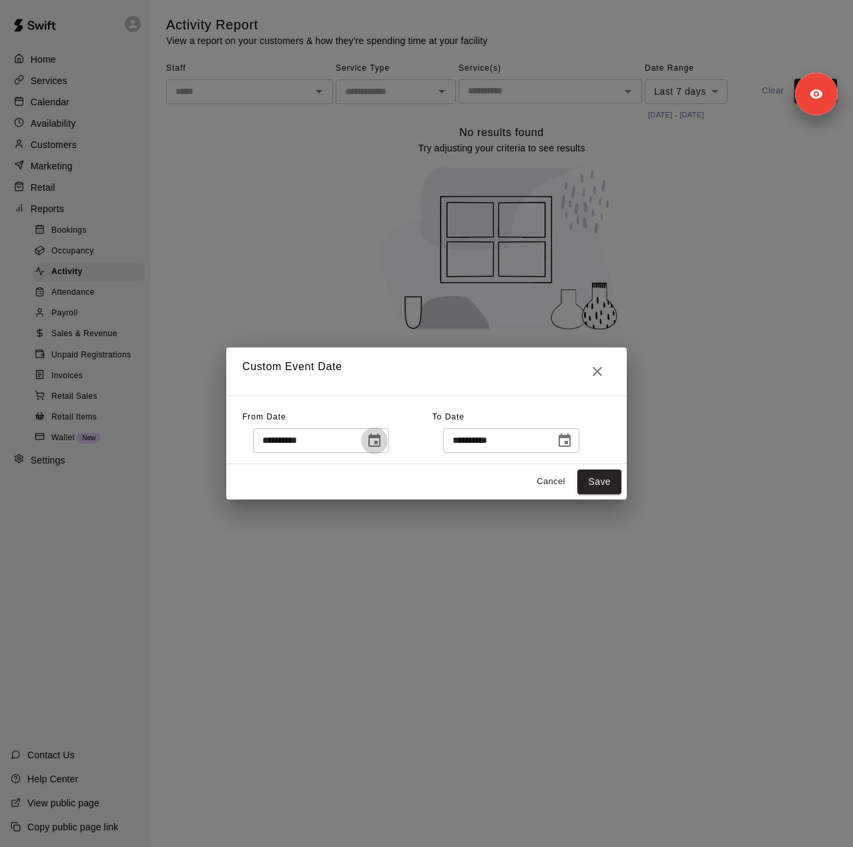
click at [382, 444] on icon "Choose date, selected date is Oct 8, 2025" at bounding box center [374, 441] width 16 height 16
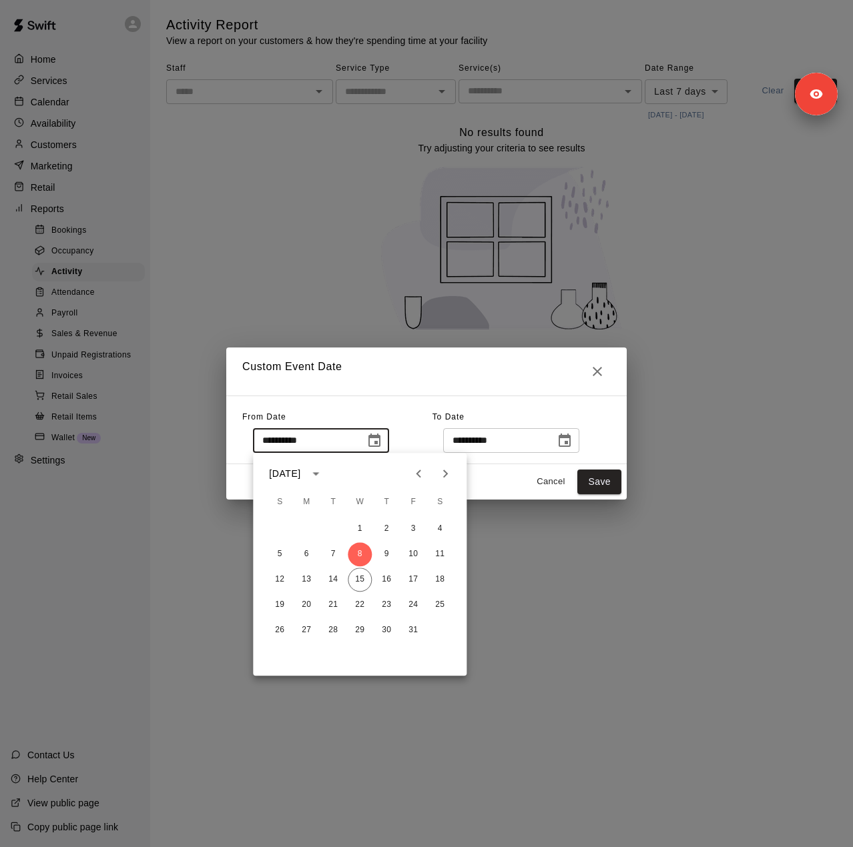
click at [421, 476] on icon "Previous month" at bounding box center [418, 474] width 16 height 16
click at [331, 602] on button "22" at bounding box center [333, 605] width 24 height 24
type input "**********"
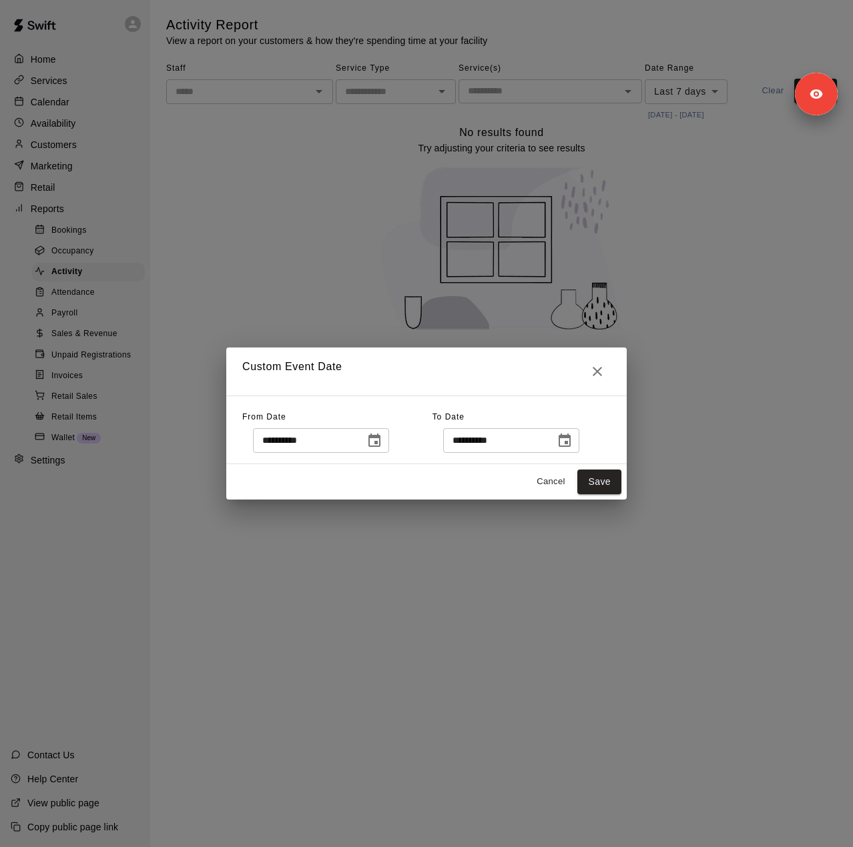
click at [572, 444] on icon "Choose date, selected date is Oct 16, 2025" at bounding box center [564, 441] width 16 height 16
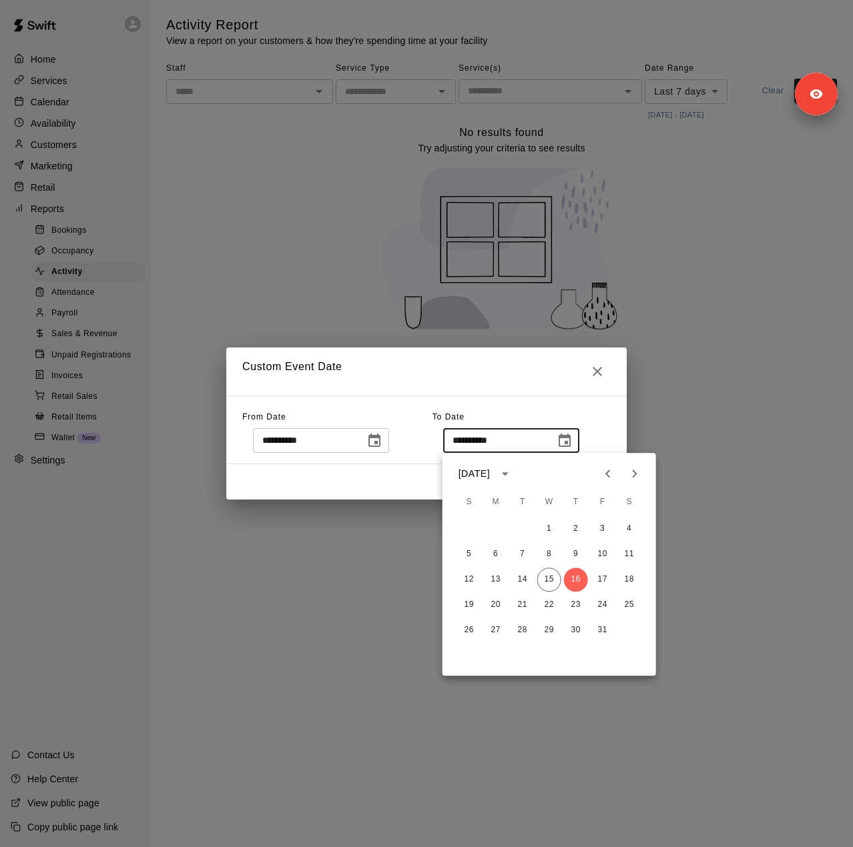
click at [612, 473] on icon "Previous month" at bounding box center [608, 474] width 16 height 16
click at [631, 582] on button "20" at bounding box center [629, 580] width 24 height 24
type input "**********"
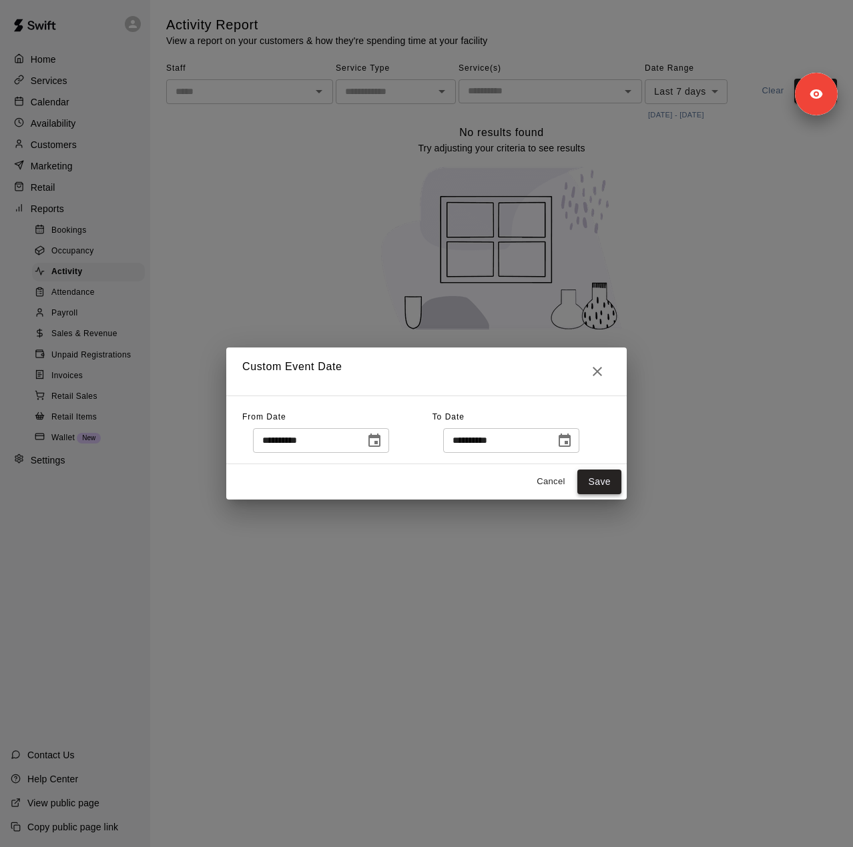
click at [592, 478] on button "Save" at bounding box center [599, 482] width 44 height 25
type input "******"
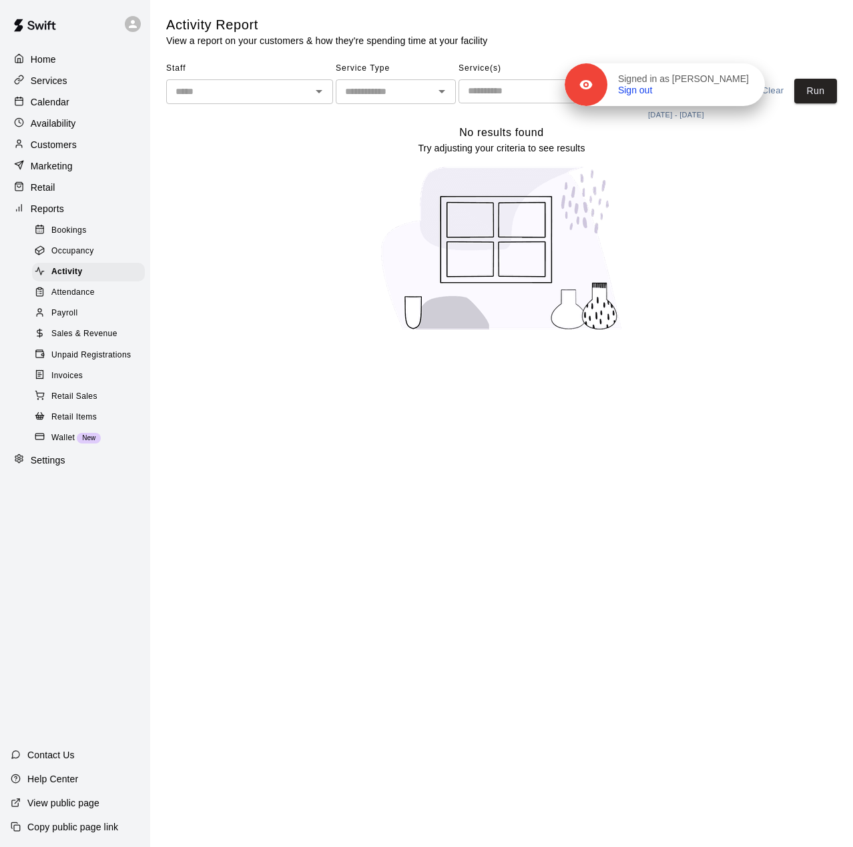
drag, startPoint x: 804, startPoint y: 97, endPoint x: 709, endPoint y: 61, distance: 102.2
click at [710, 73] on div "Signed in as Darelle Mitchell Sign out" at bounding box center [685, 84] width 157 height 23
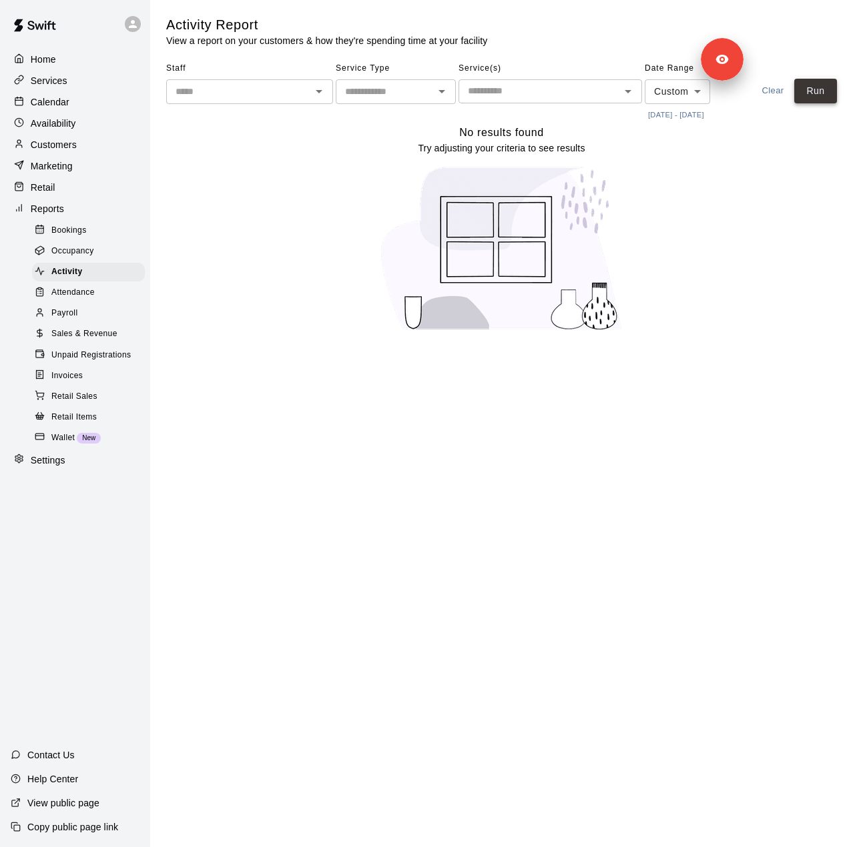
click at [814, 86] on button "Run" at bounding box center [815, 91] width 43 height 25
click at [96, 341] on span "Sales & Revenue" at bounding box center [84, 334] width 66 height 13
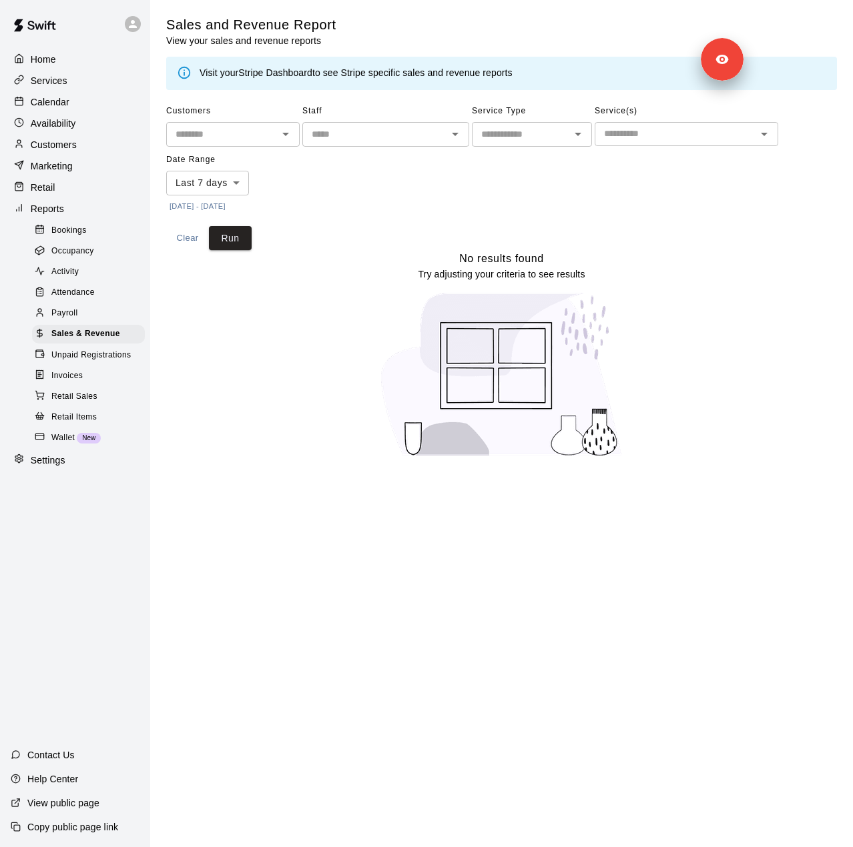
click at [229, 207] on button "[DATE] - [DATE]" at bounding box center [197, 206] width 63 height 18
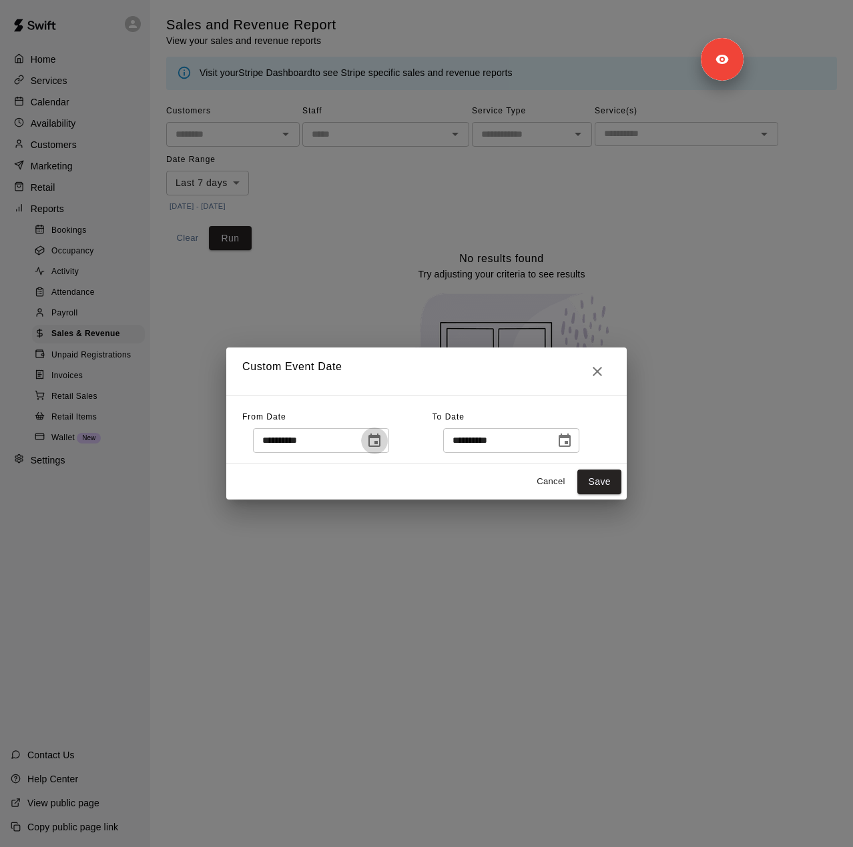
click at [382, 441] on icon "Choose date, selected date is Oct 8, 2025" at bounding box center [374, 441] width 16 height 16
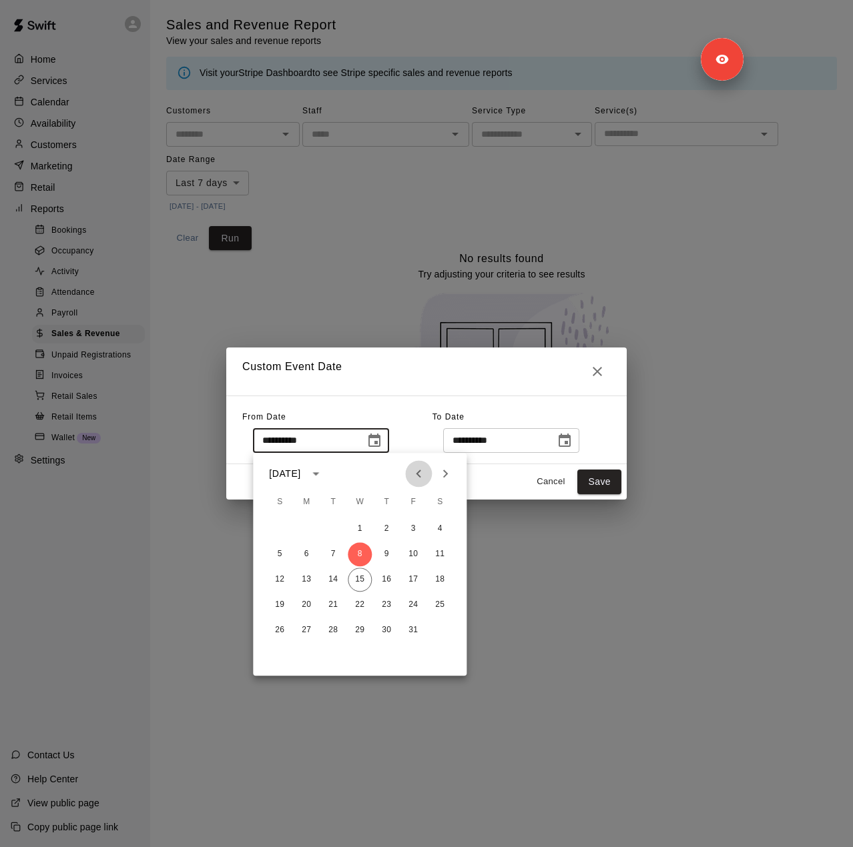
click at [423, 474] on icon "Previous month" at bounding box center [418, 474] width 16 height 16
drag, startPoint x: 326, startPoint y: 605, endPoint x: 442, endPoint y: 522, distance: 142.5
click at [326, 605] on button "22" at bounding box center [333, 605] width 24 height 24
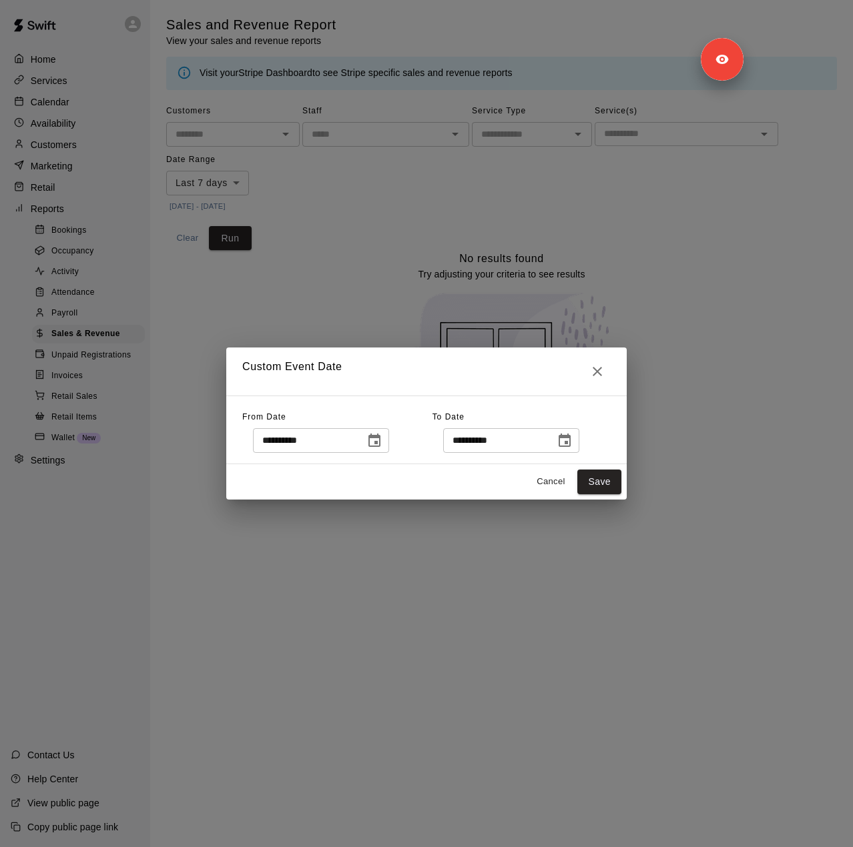
type input "**********"
click at [570, 437] on icon "Choose date, selected date is Oct 16, 2025" at bounding box center [564, 440] width 12 height 13
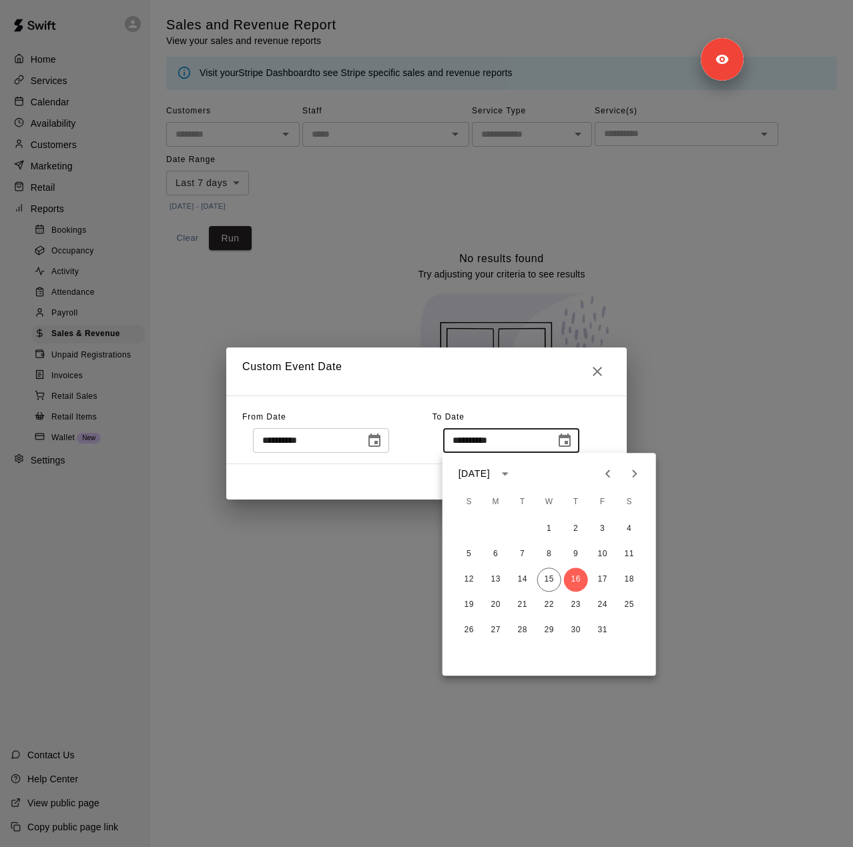
click at [606, 480] on icon "Previous month" at bounding box center [608, 474] width 16 height 16
click at [626, 580] on button "20" at bounding box center [629, 580] width 24 height 24
type input "**********"
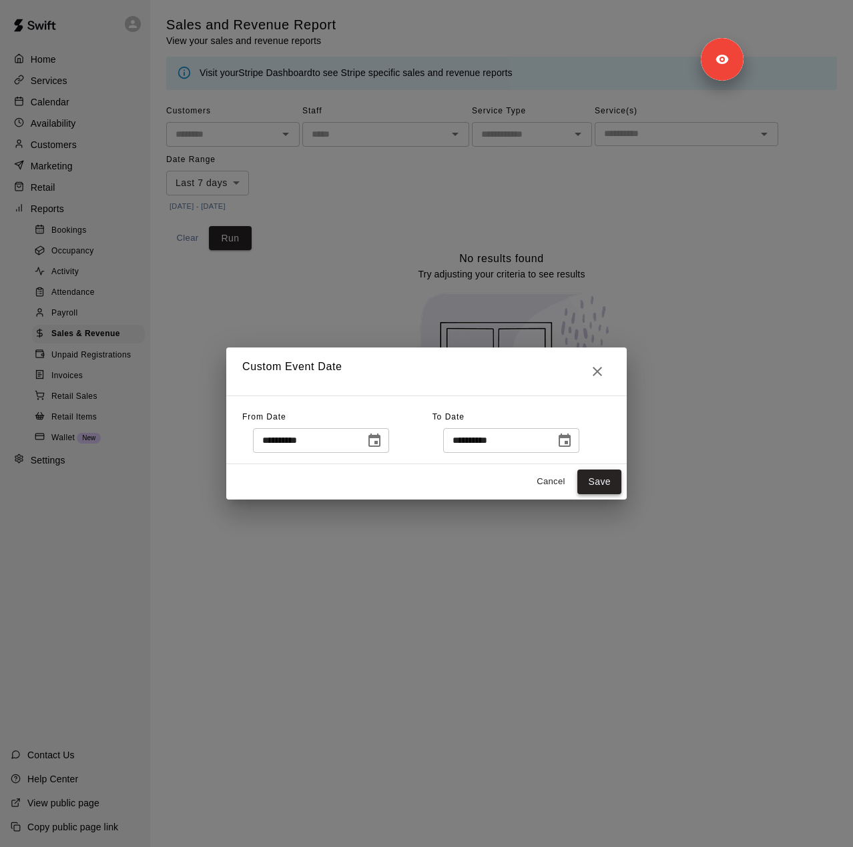
click at [599, 481] on button "Save" at bounding box center [599, 482] width 44 height 25
type input "******"
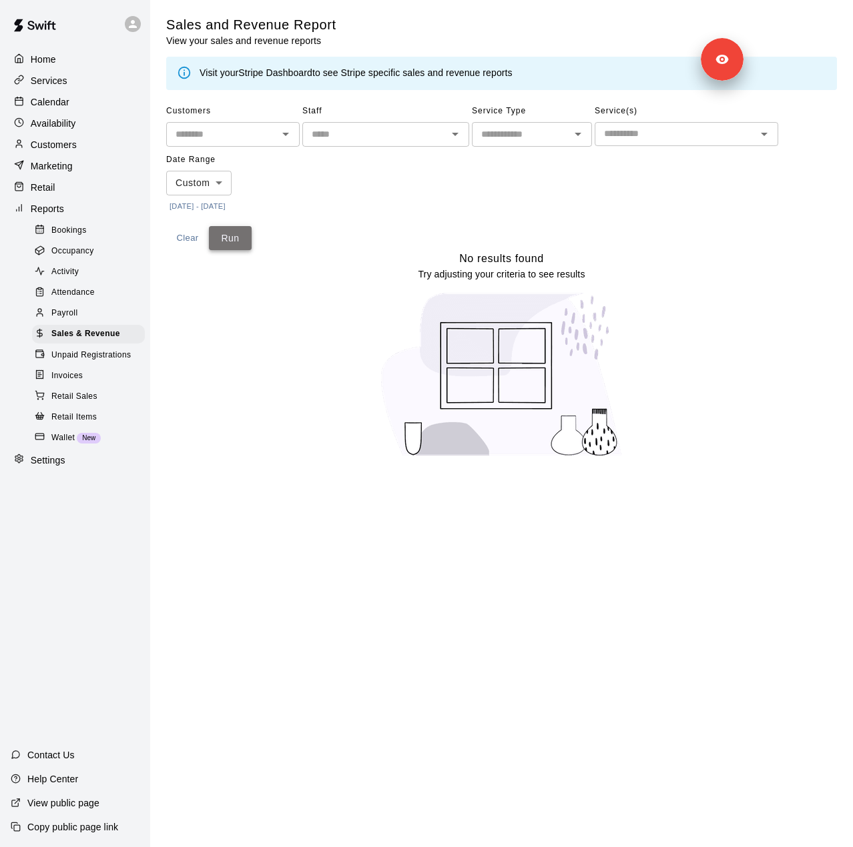
click at [236, 241] on button "Run" at bounding box center [230, 238] width 43 height 25
click at [55, 83] on p "Services" at bounding box center [49, 80] width 37 height 13
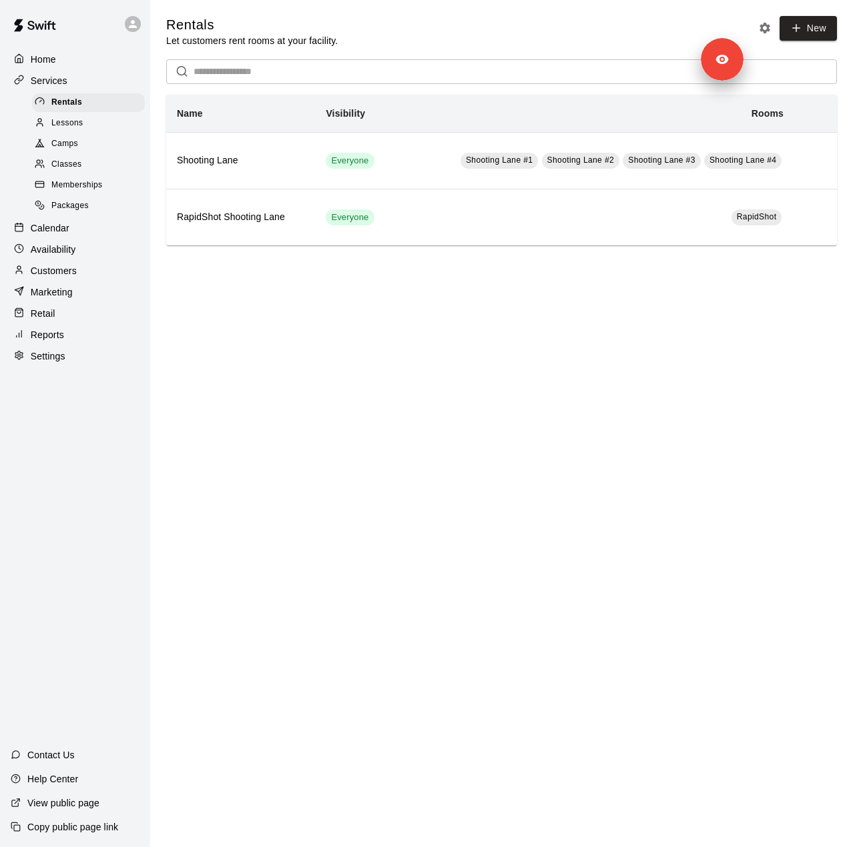
click at [86, 168] on div "Classes" at bounding box center [88, 164] width 113 height 19
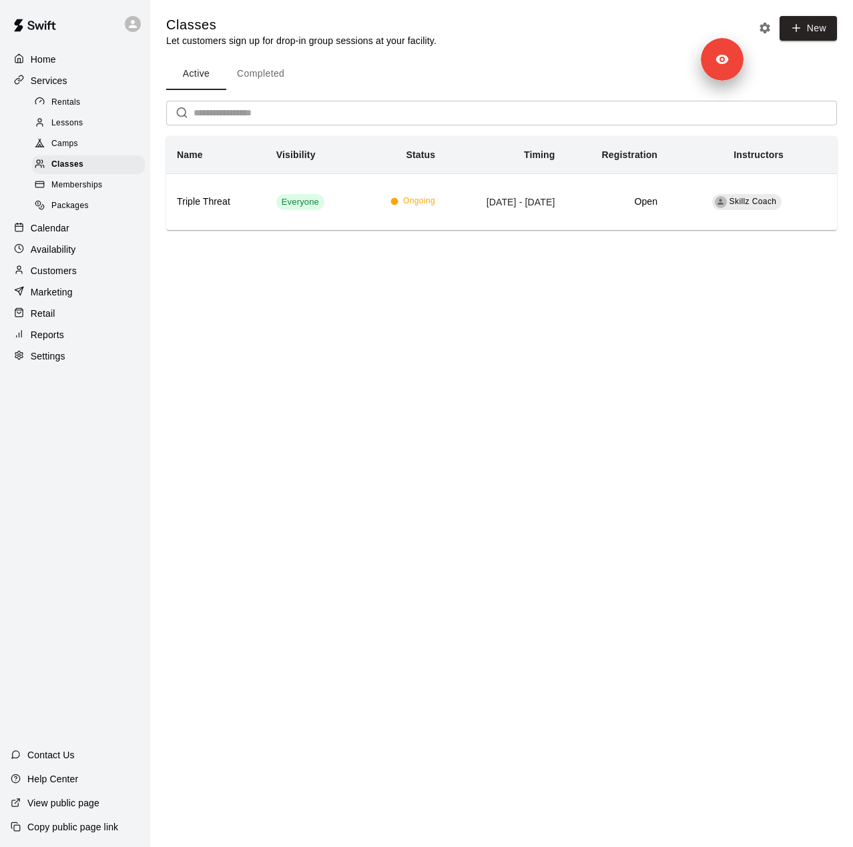
click at [67, 70] on div "Home Services Rentals Lessons Camps Classes Memberships Packages Calendar Avail…" at bounding box center [75, 208] width 150 height 320
click at [59, 62] on div "Home" at bounding box center [75, 59] width 129 height 20
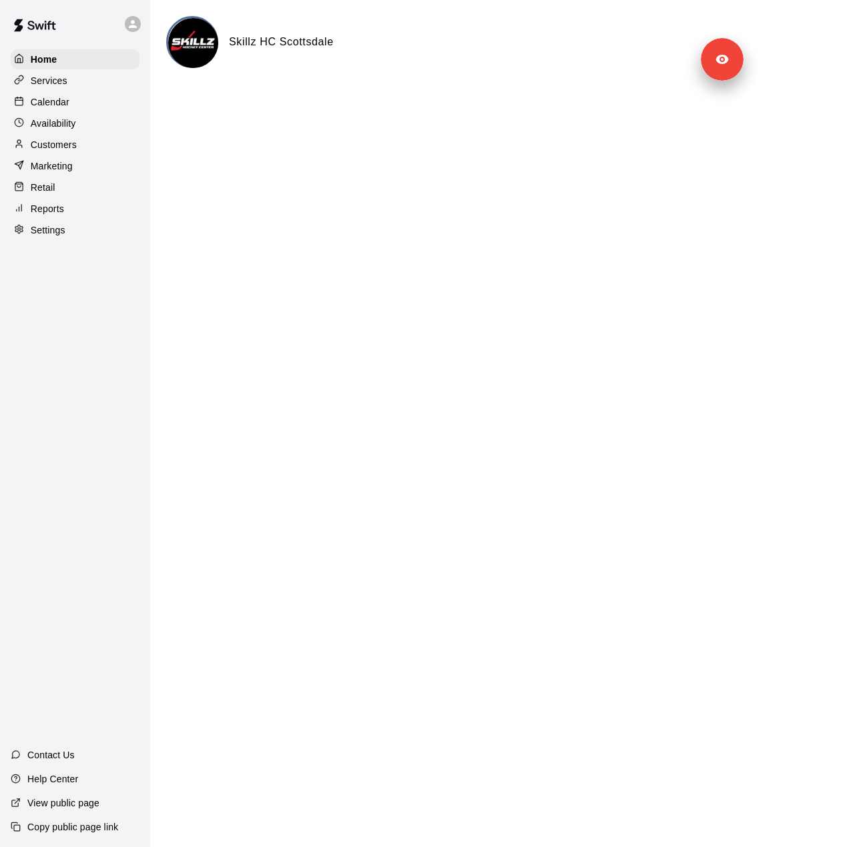
click at [71, 240] on div "Settings" at bounding box center [75, 230] width 129 height 20
select select "**"
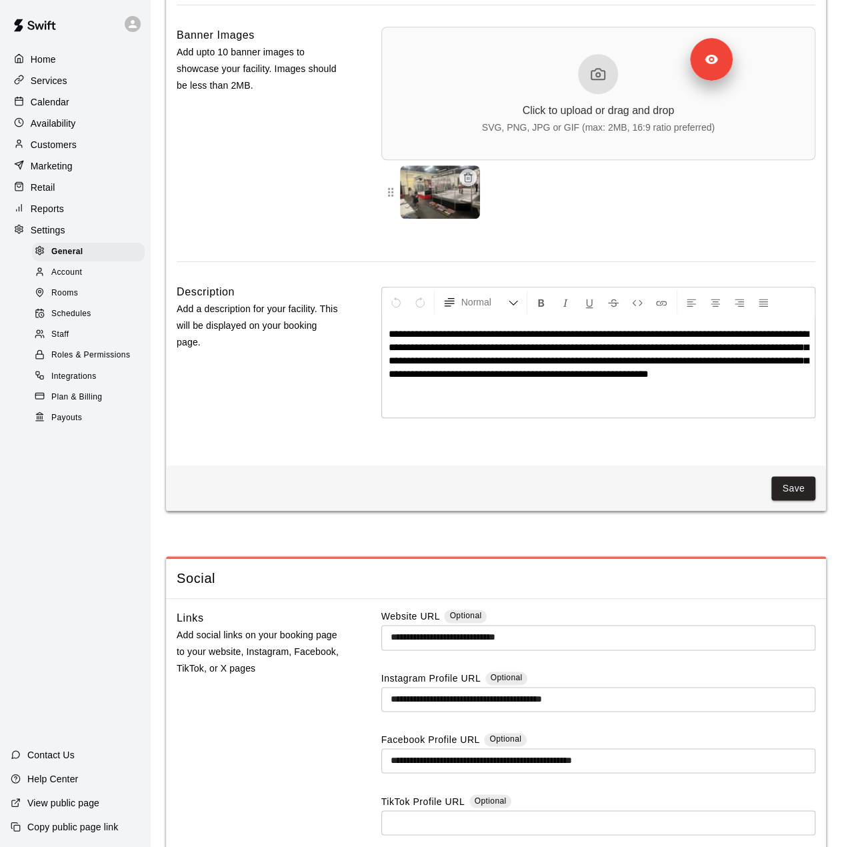
scroll to position [3201, 0]
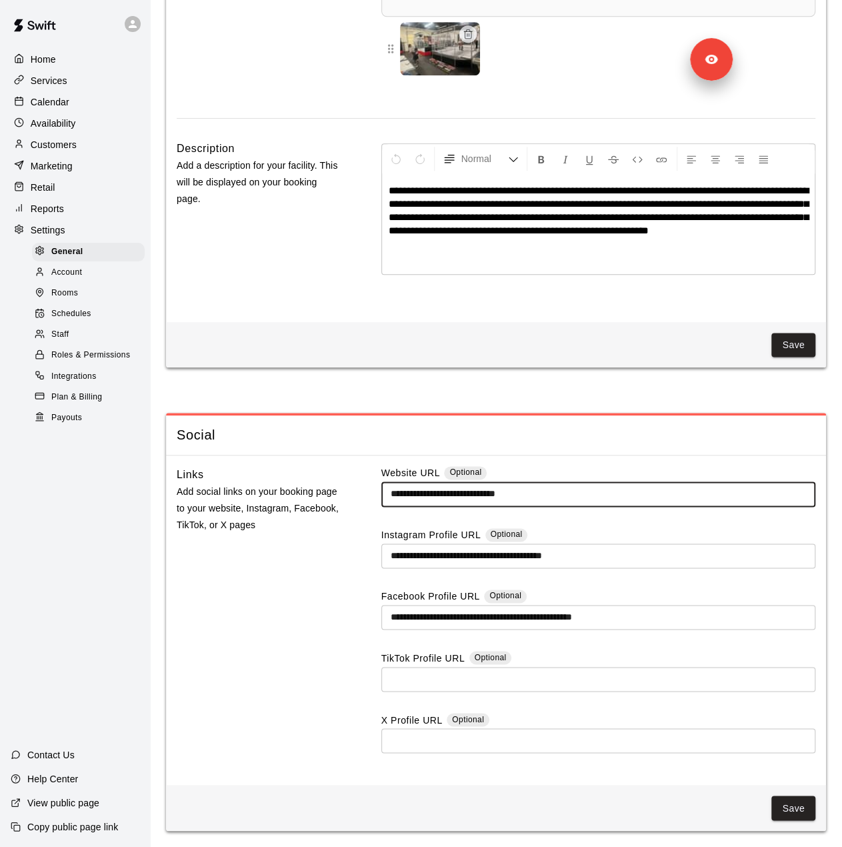
drag, startPoint x: 544, startPoint y: 500, endPoint x: 378, endPoint y: 500, distance: 166.8
click at [378, 500] on div "**********" at bounding box center [496, 620] width 639 height 308
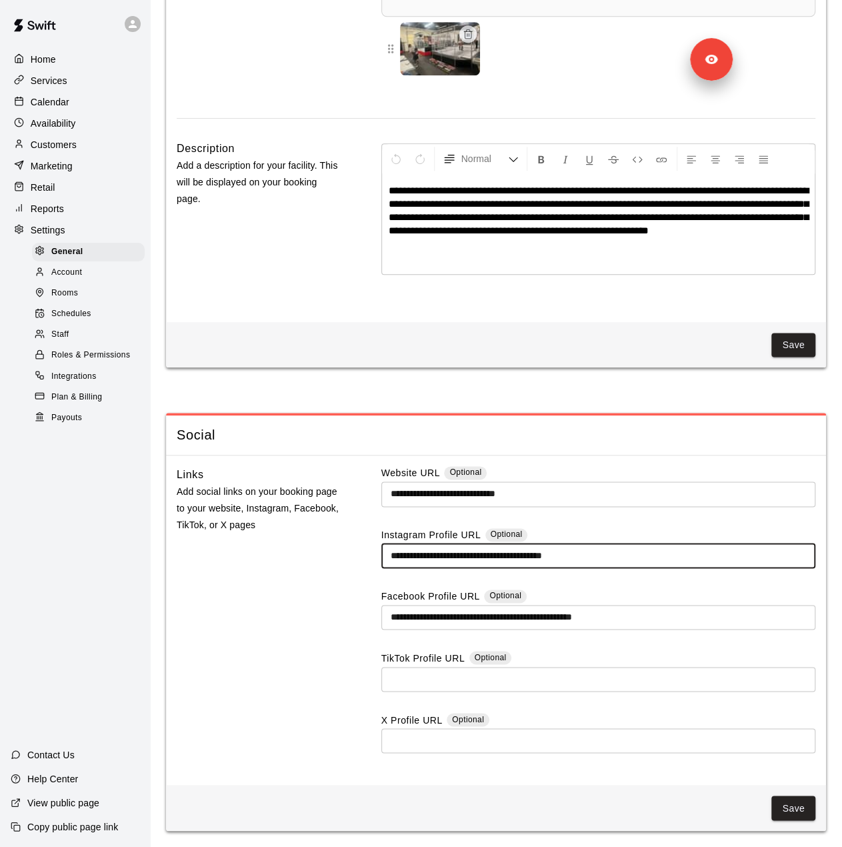
drag, startPoint x: 626, startPoint y: 562, endPoint x: 384, endPoint y: 580, distance: 243.5
click at [384, 580] on div "**********" at bounding box center [599, 620] width 434 height 308
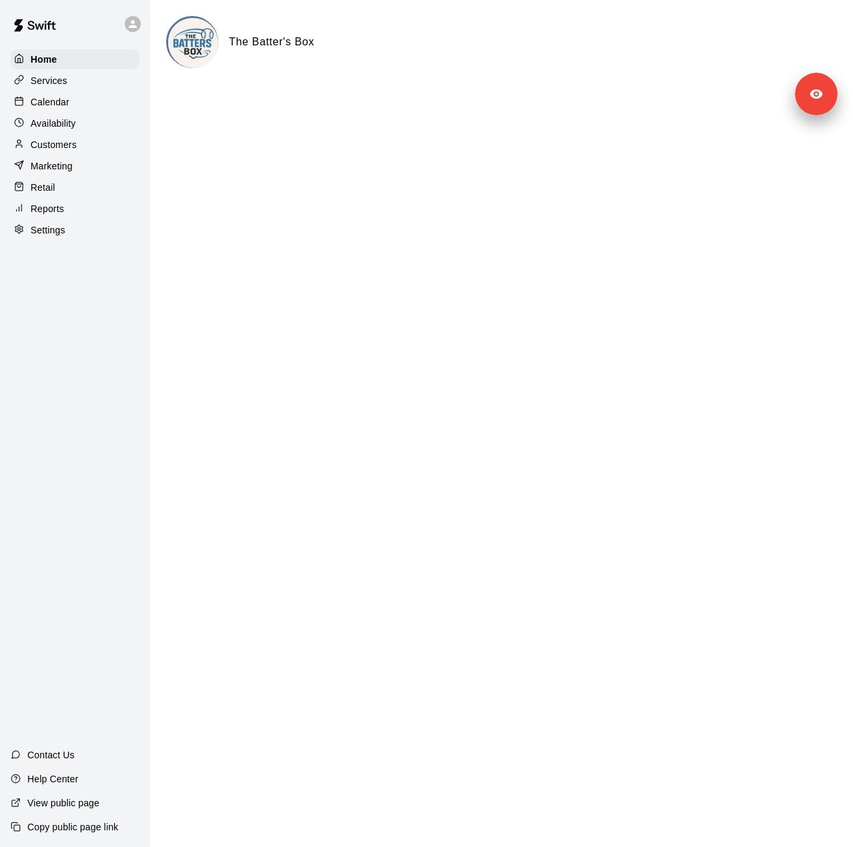
click at [81, 234] on div "Settings" at bounding box center [75, 230] width 129 height 20
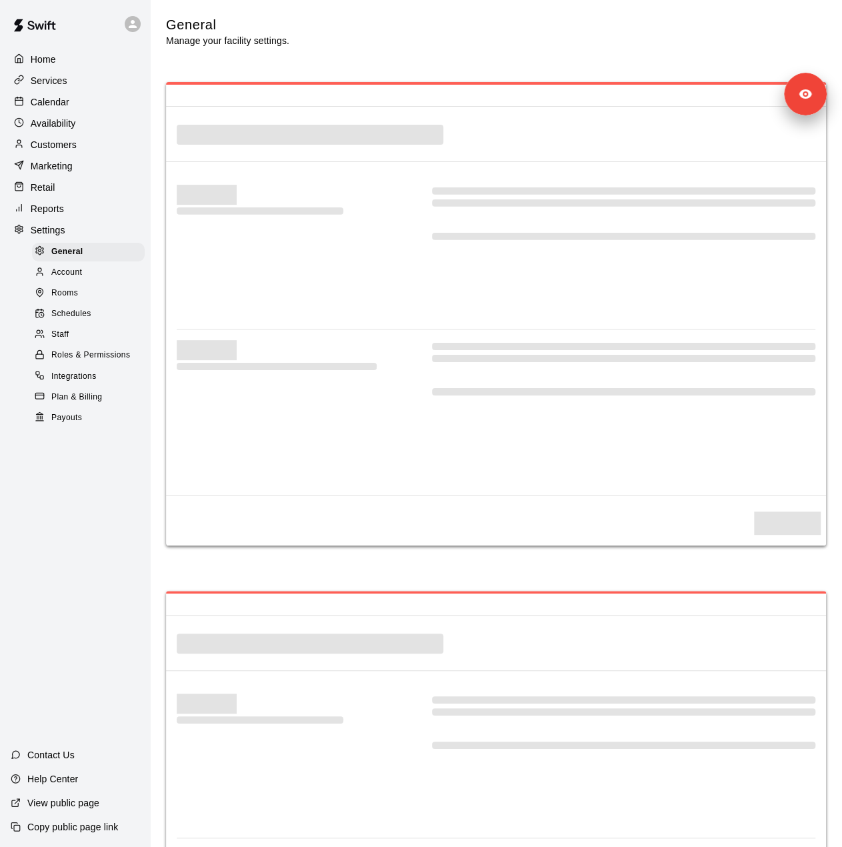
select select "**"
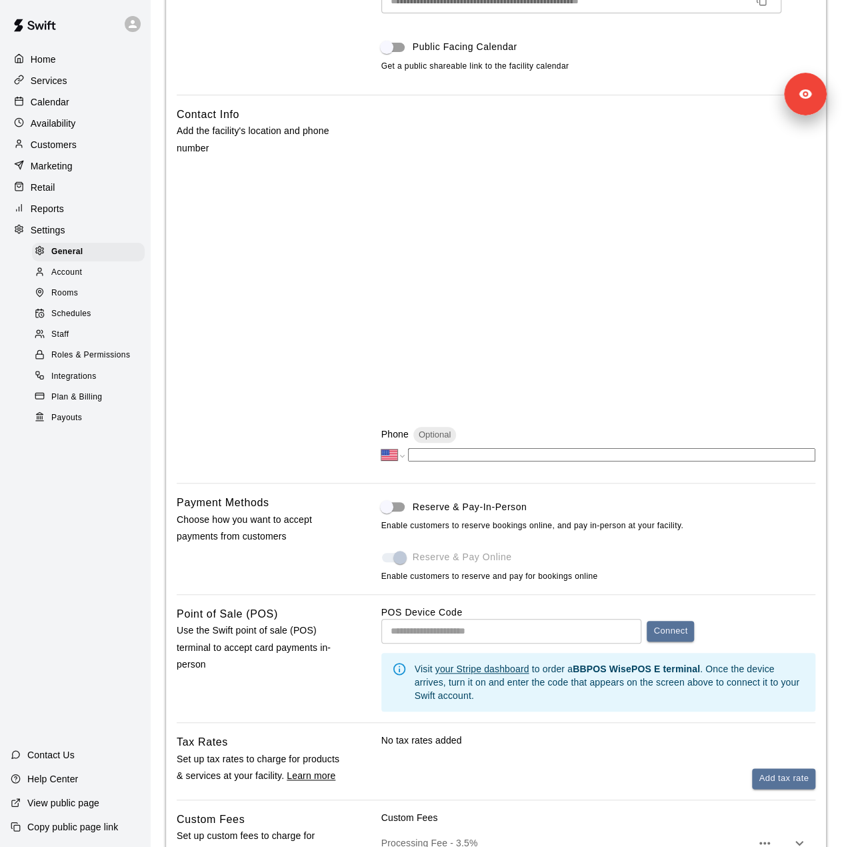
scroll to position [62, 0]
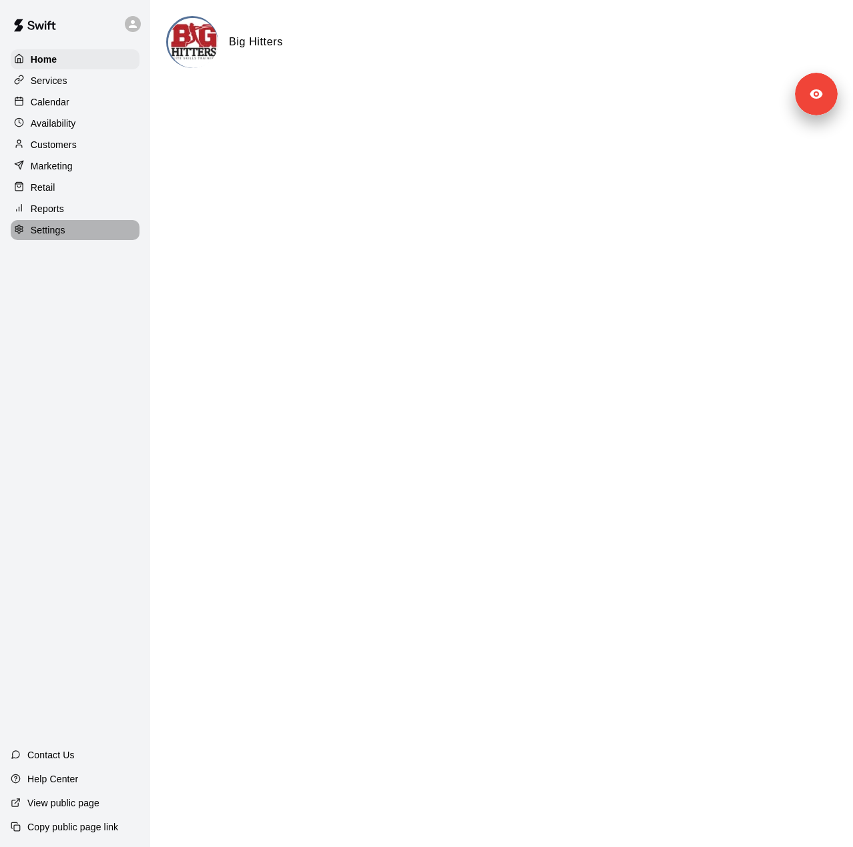
click at [73, 233] on div "Settings" at bounding box center [75, 230] width 129 height 20
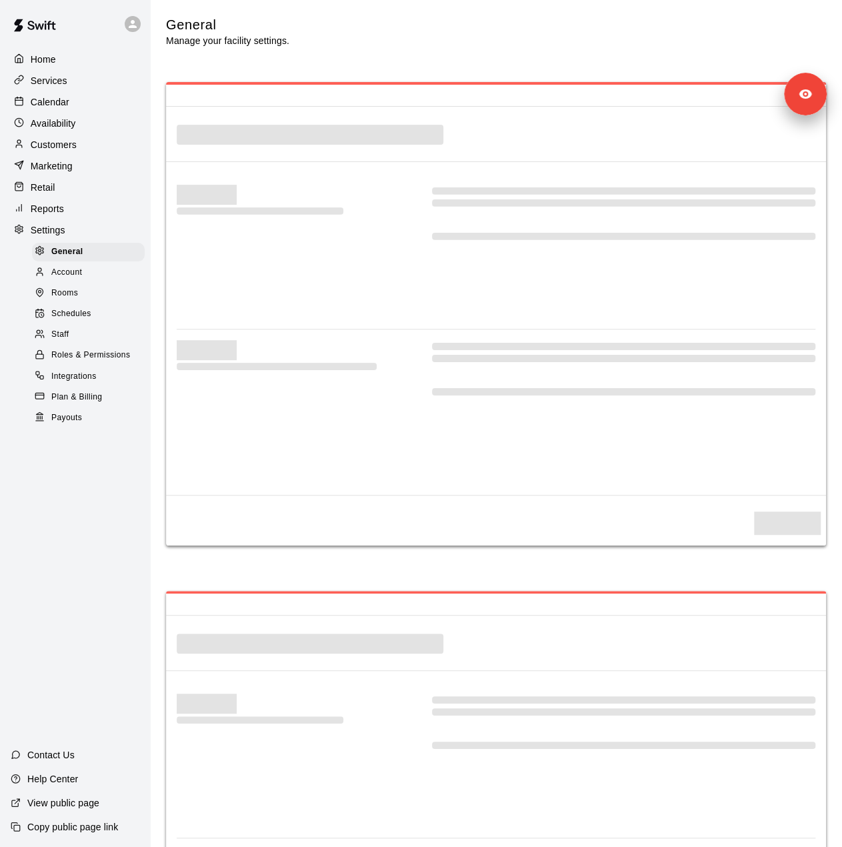
select select "**"
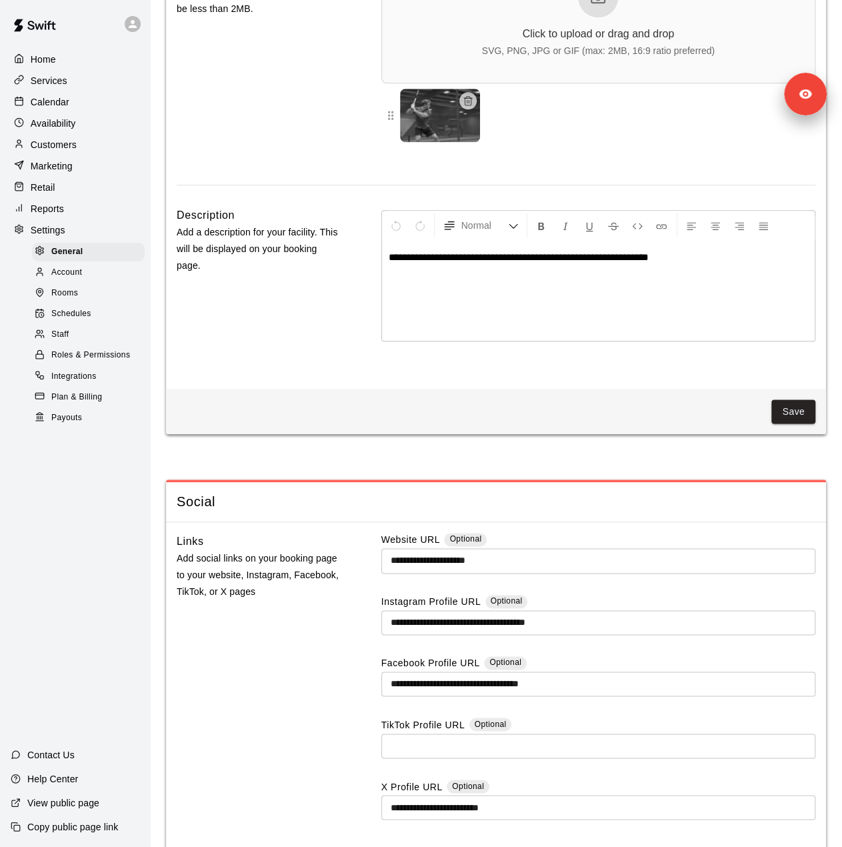
scroll to position [3201, 0]
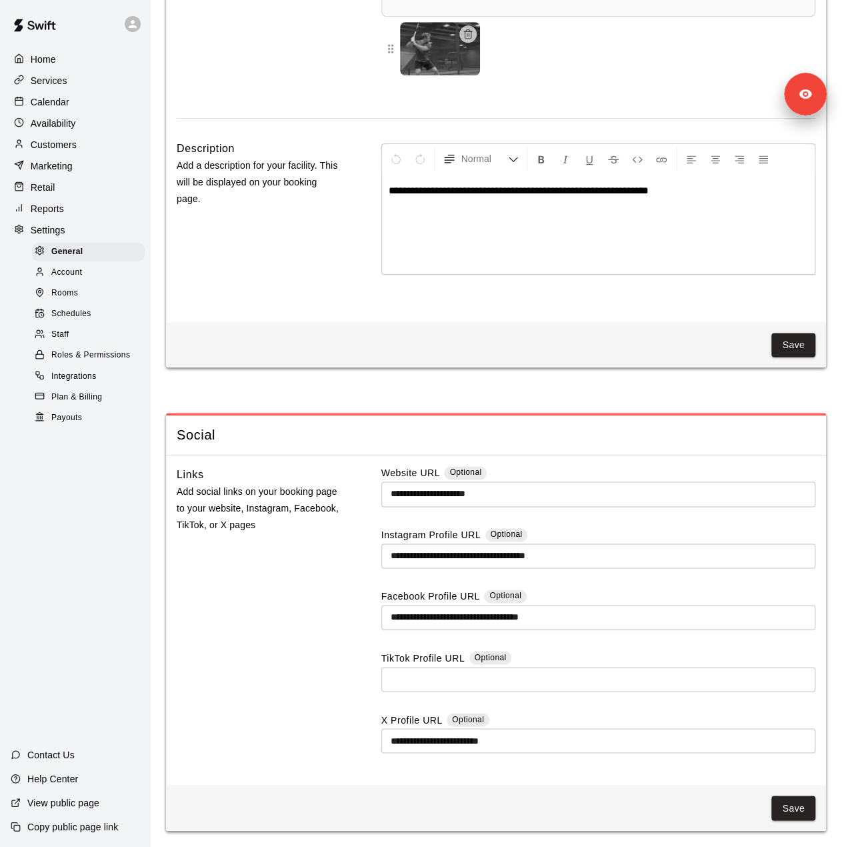
click at [85, 428] on div "Payouts" at bounding box center [88, 418] width 113 height 19
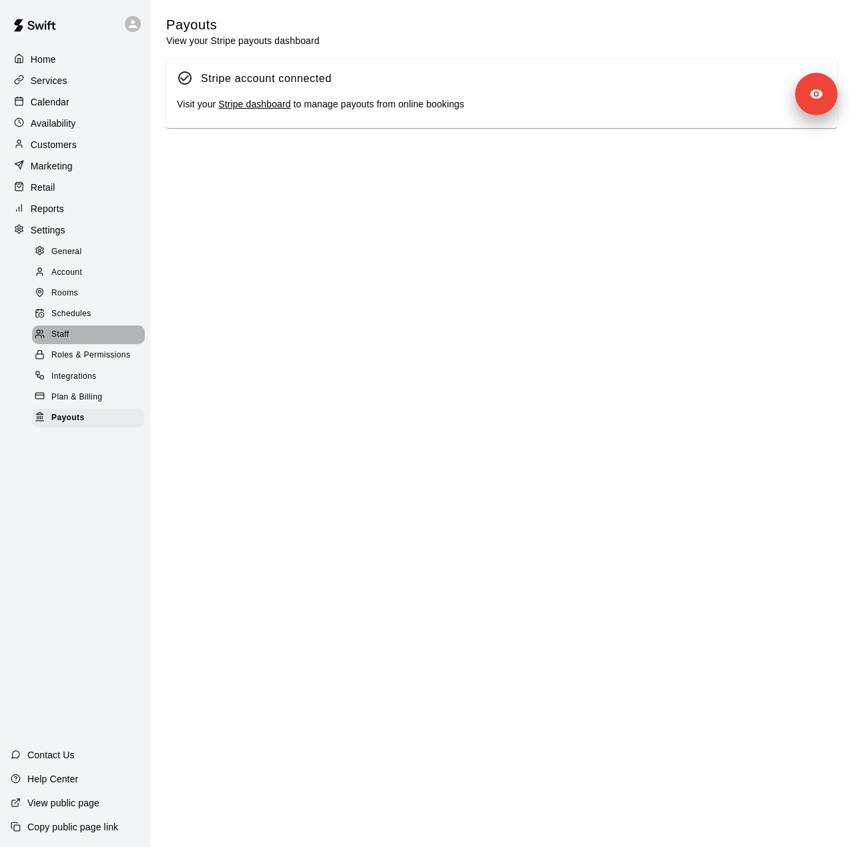
click at [77, 344] on div "Staff" at bounding box center [88, 335] width 113 height 19
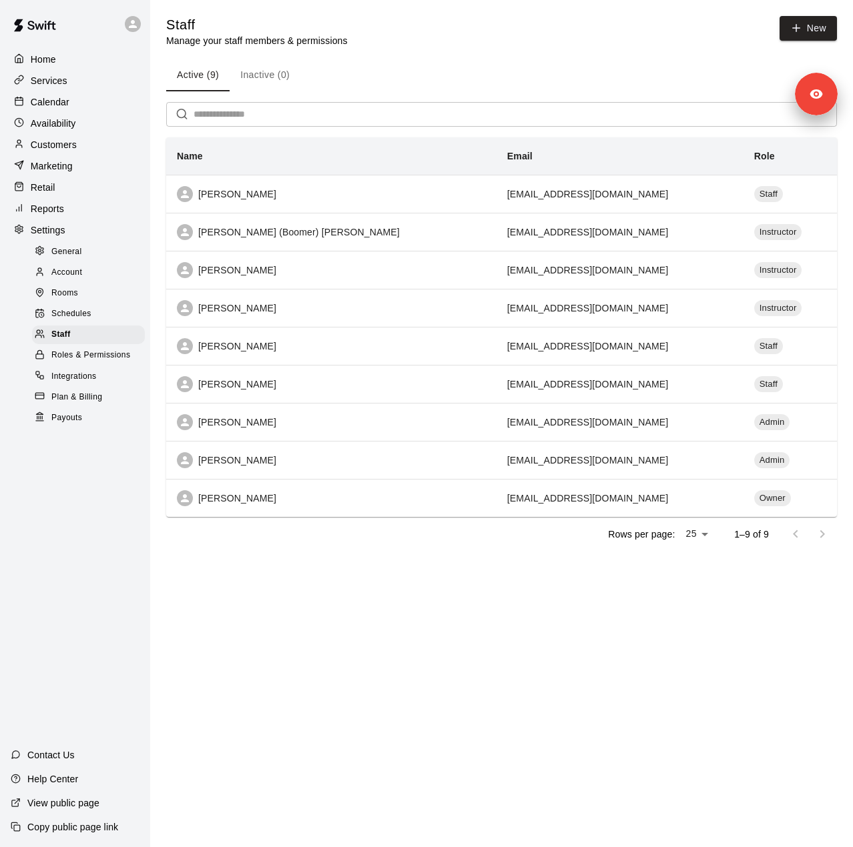
click at [55, 142] on p "Customers" at bounding box center [54, 144] width 46 height 13
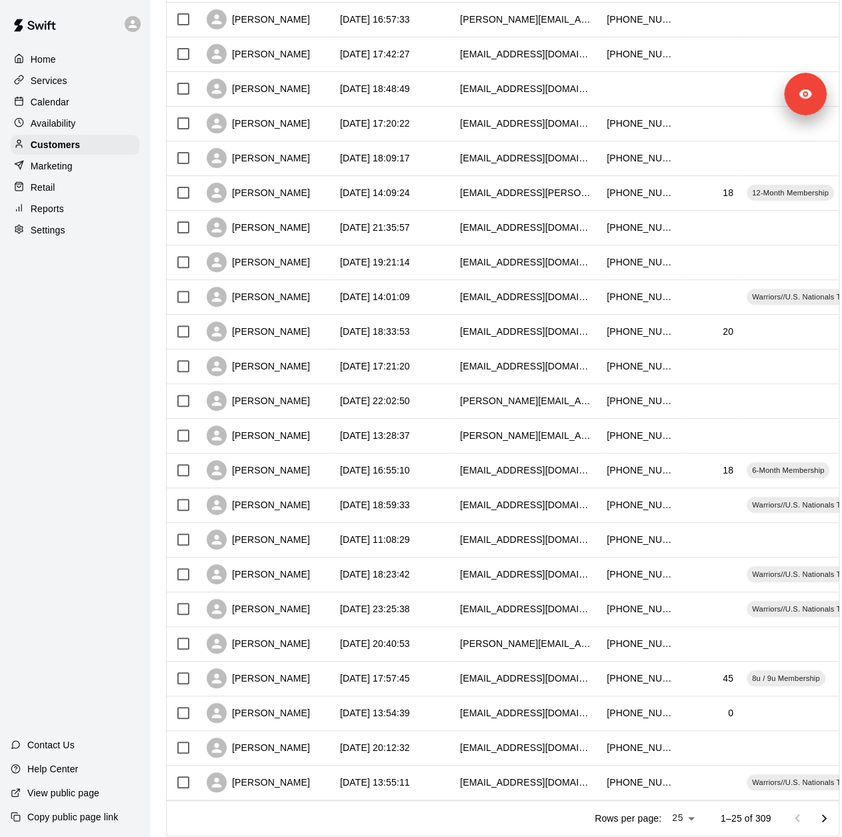
scroll to position [326, 0]
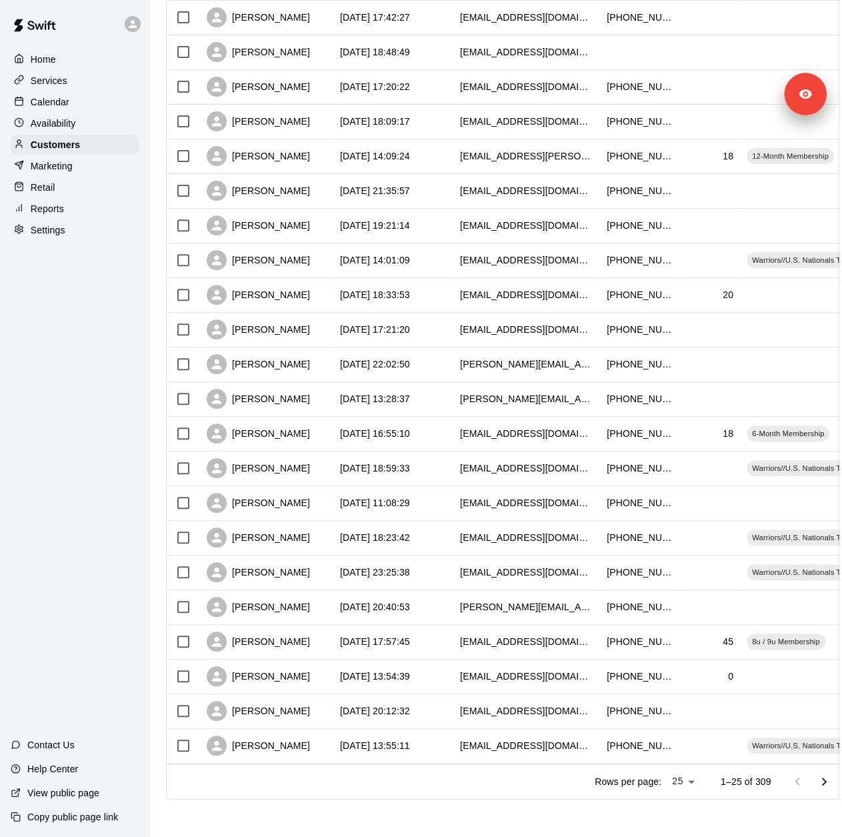
click at [77, 81] on div "Services" at bounding box center [75, 81] width 129 height 20
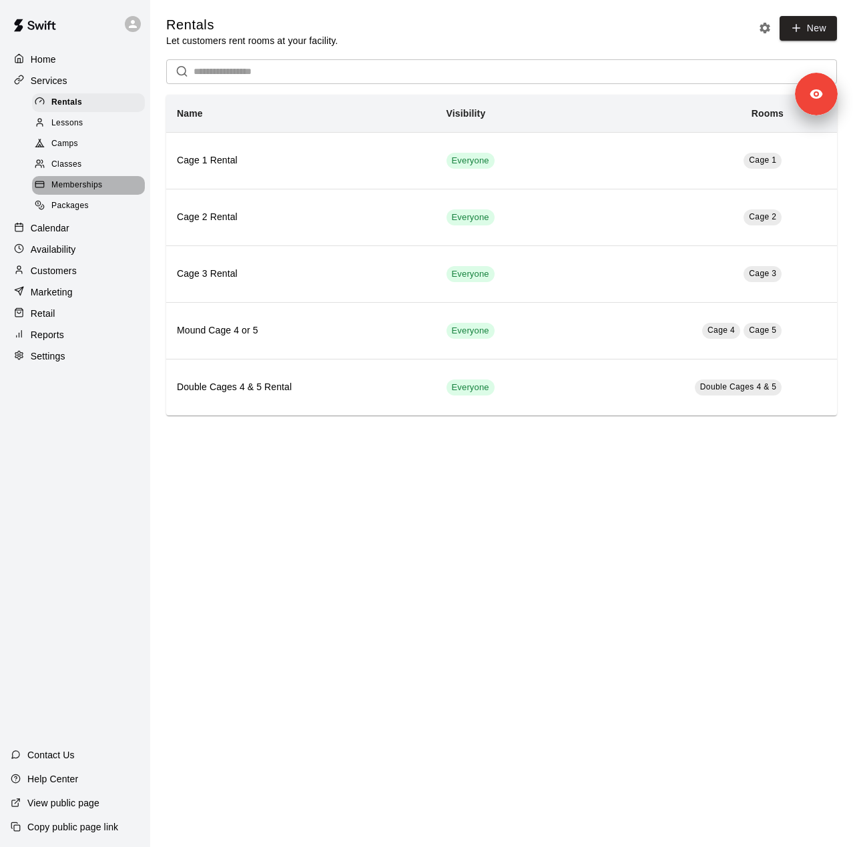
click at [118, 195] on div "Memberships" at bounding box center [88, 185] width 113 height 19
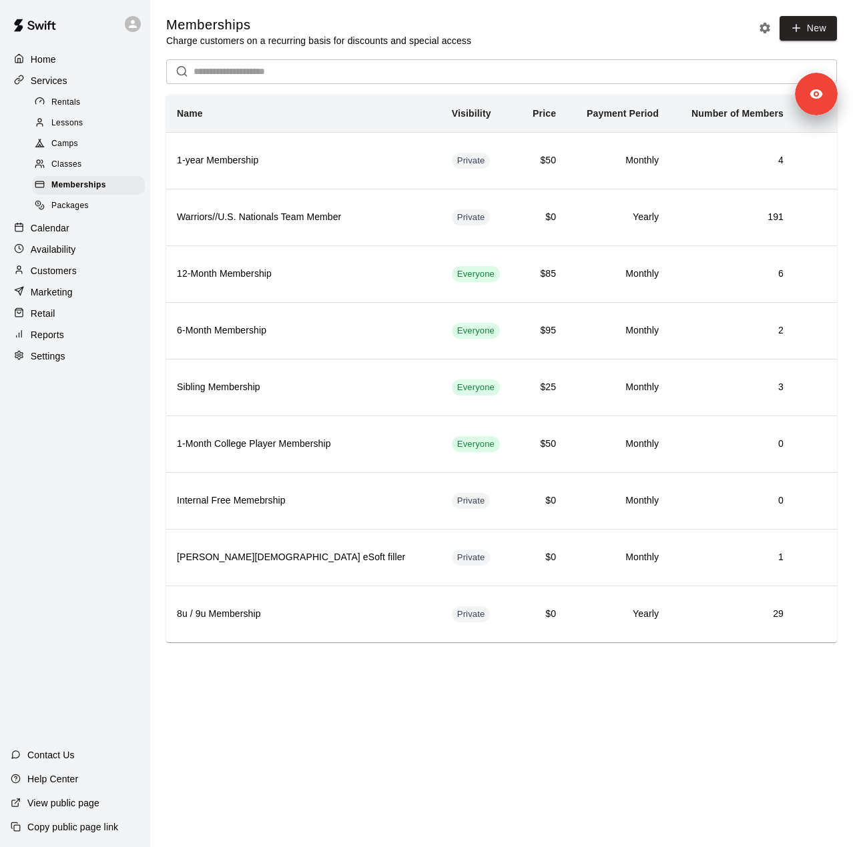
click at [55, 342] on p "Reports" at bounding box center [47, 334] width 33 height 13
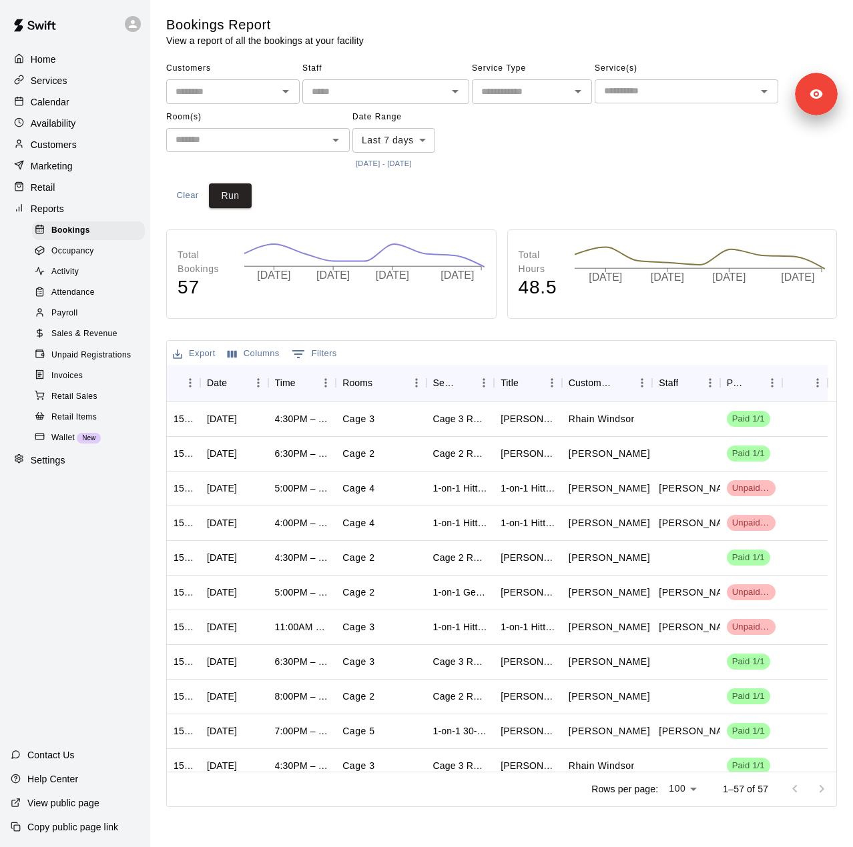
click at [87, 282] on div "Activity" at bounding box center [88, 272] width 113 height 19
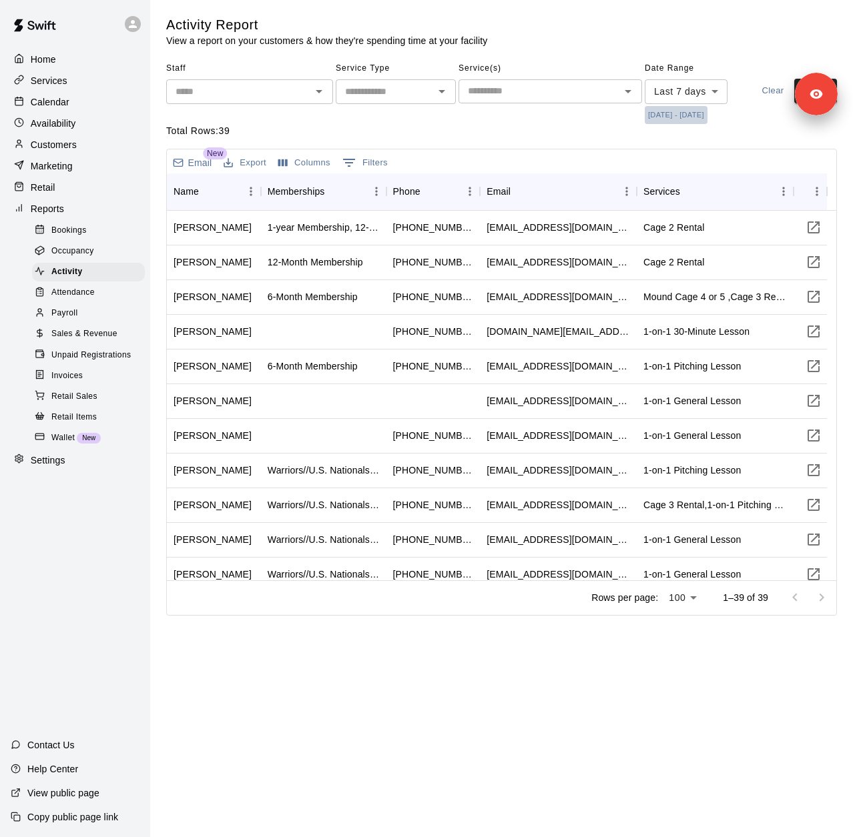
click at [694, 114] on button "10/8/2025 - 10/16/2025" at bounding box center [675, 115] width 63 height 18
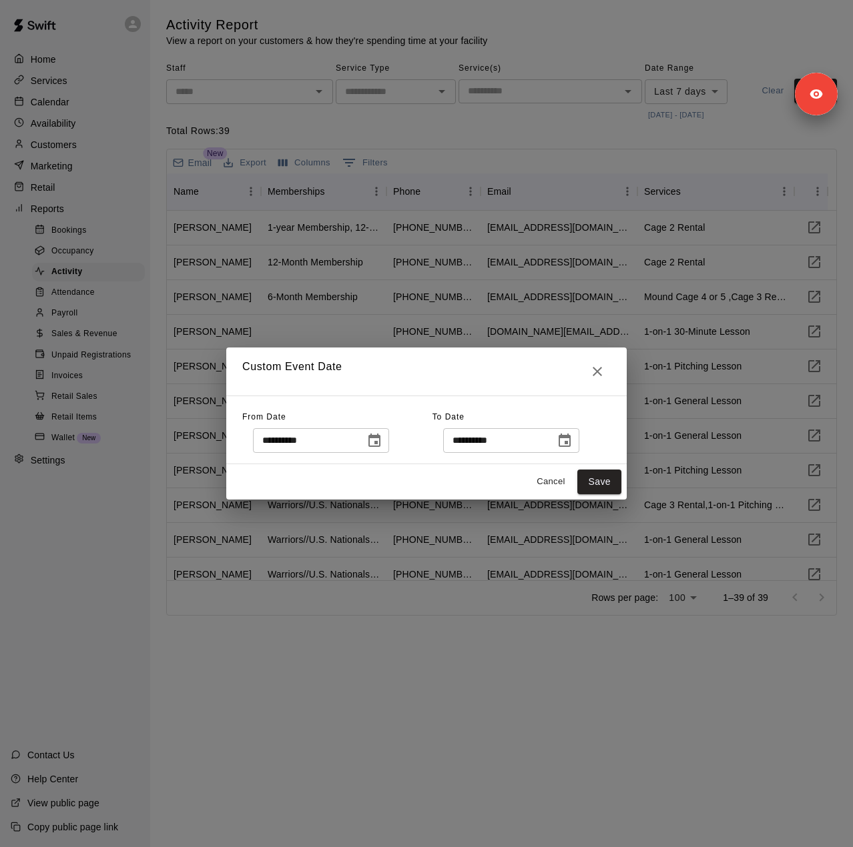
click at [382, 443] on icon "Choose date, selected date is Oct 8, 2025" at bounding box center [374, 441] width 16 height 16
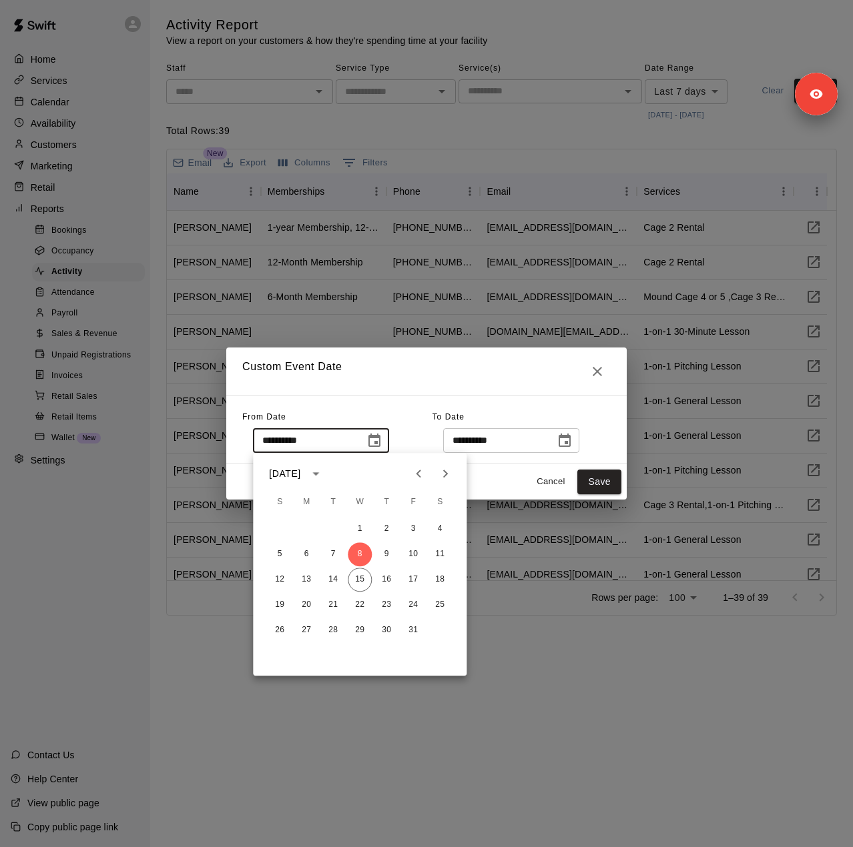
click at [412, 471] on icon "Previous month" at bounding box center [418, 474] width 16 height 16
click at [440, 477] on icon "Next month" at bounding box center [445, 474] width 16 height 16
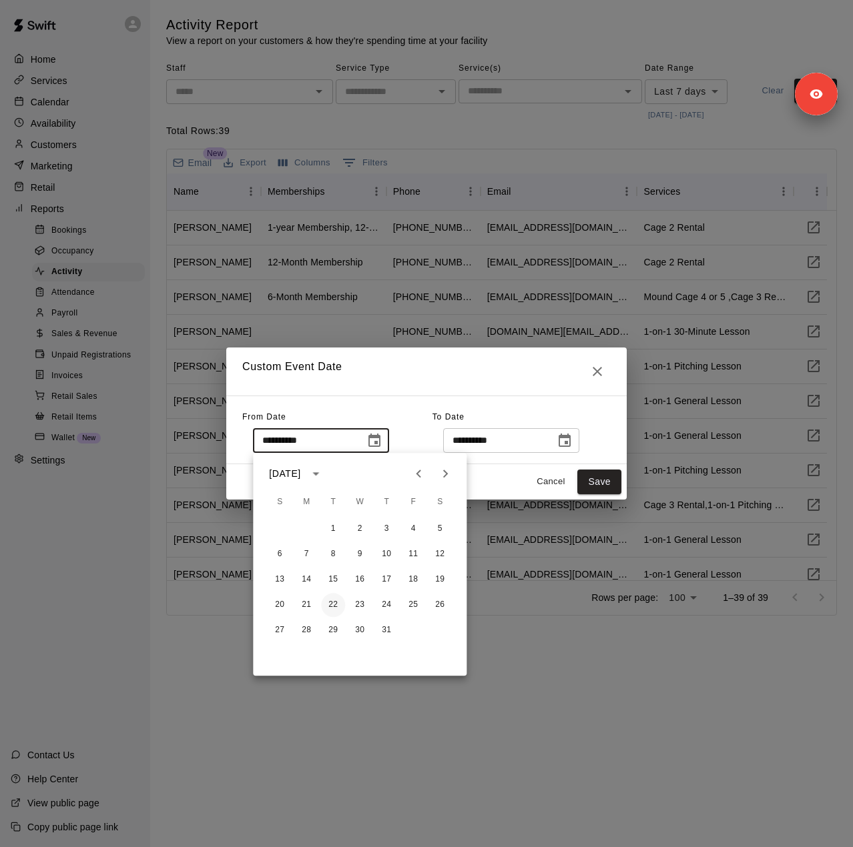
click at [327, 608] on button "22" at bounding box center [333, 605] width 24 height 24
type input "**********"
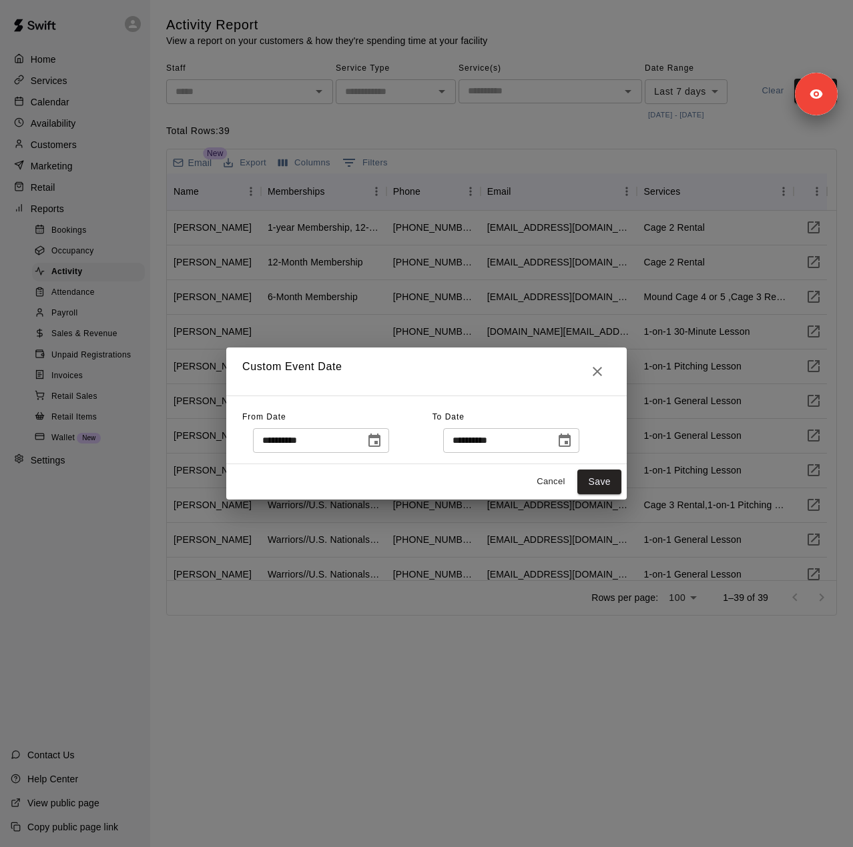
click at [570, 442] on icon "Choose date, selected date is Oct 16, 2025" at bounding box center [564, 440] width 12 height 13
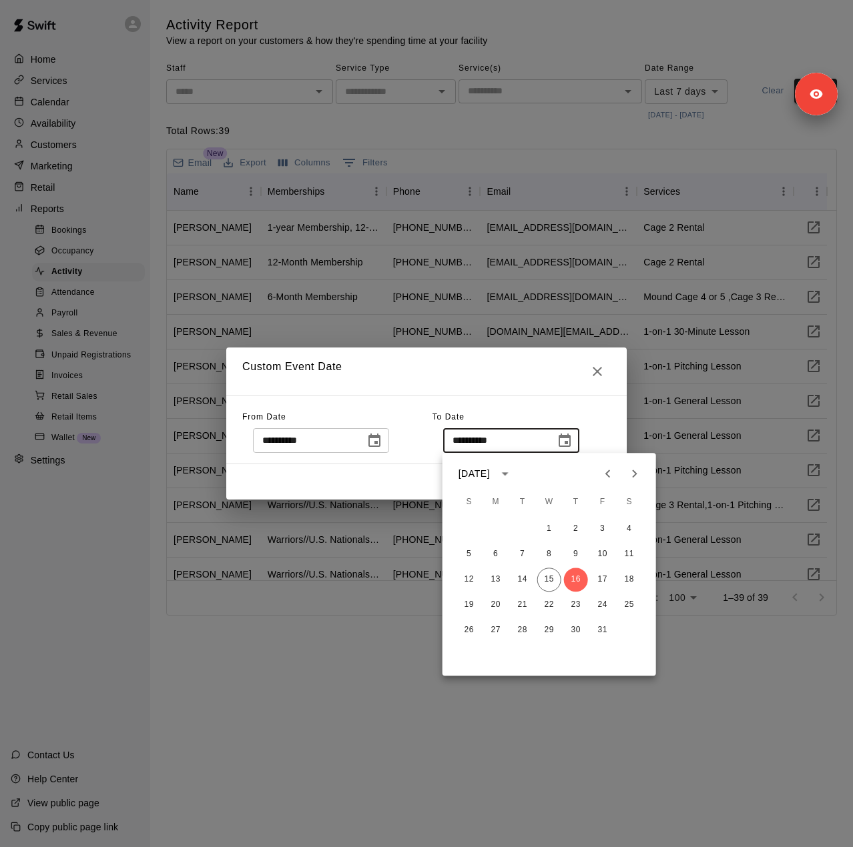
click at [604, 472] on icon "Previous month" at bounding box center [608, 474] width 16 height 16
click at [627, 578] on button "20" at bounding box center [629, 580] width 24 height 24
type input "**********"
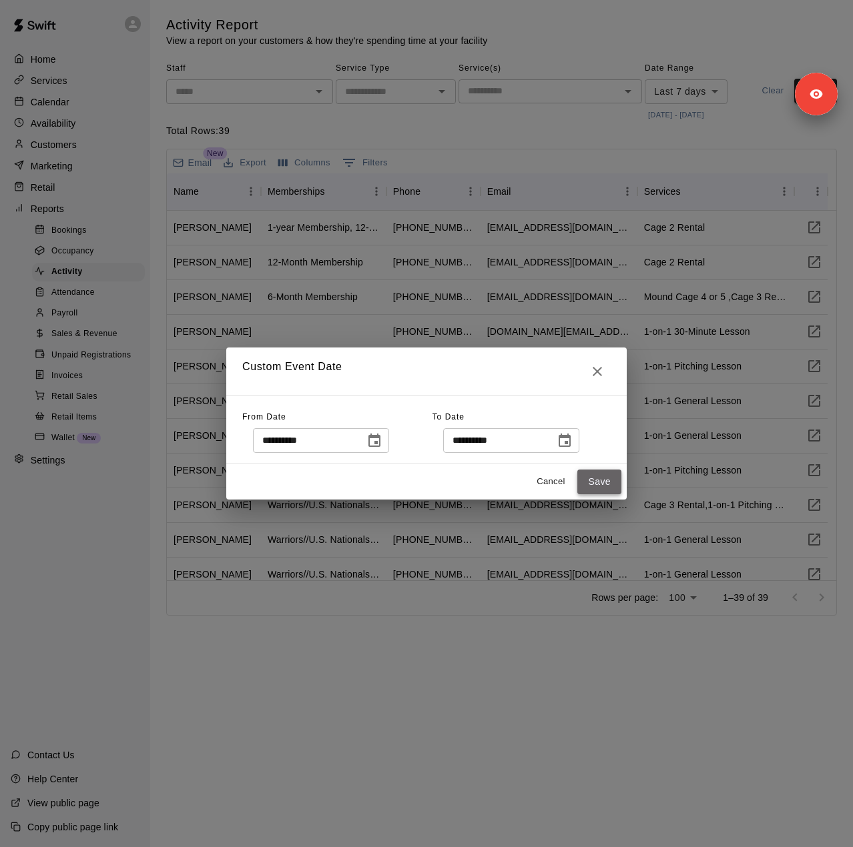
click at [603, 484] on button "Save" at bounding box center [599, 482] width 44 height 25
type input "******"
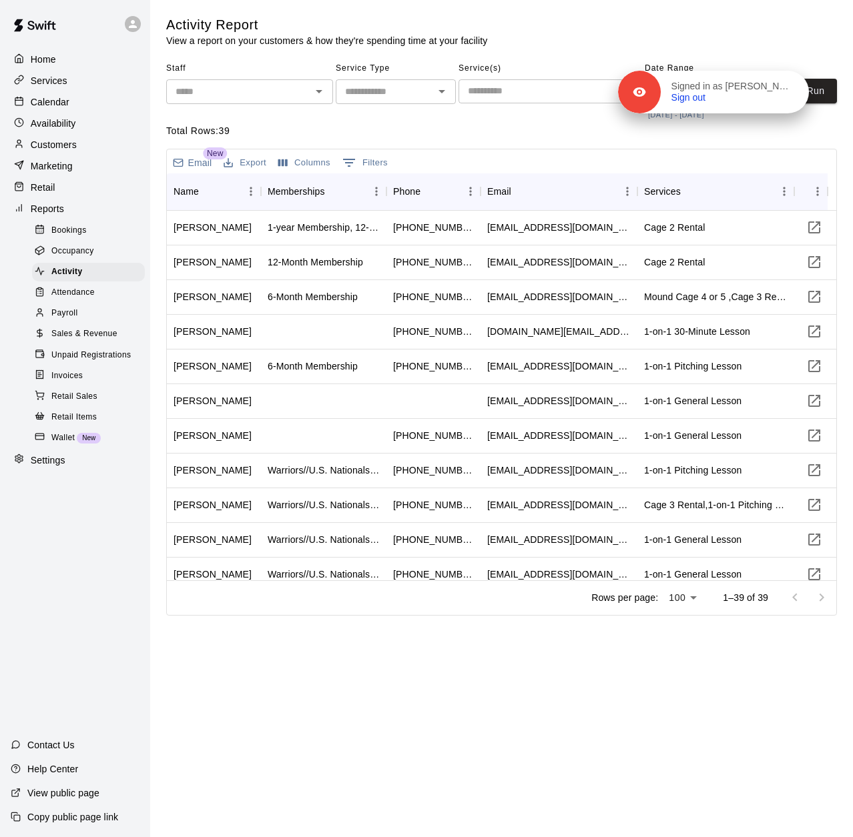
drag, startPoint x: 816, startPoint y: 91, endPoint x: 631, endPoint y: 67, distance: 186.3
click at [671, 81] on p "Signed in as Jake Deakins" at bounding box center [731, 87] width 121 height 12
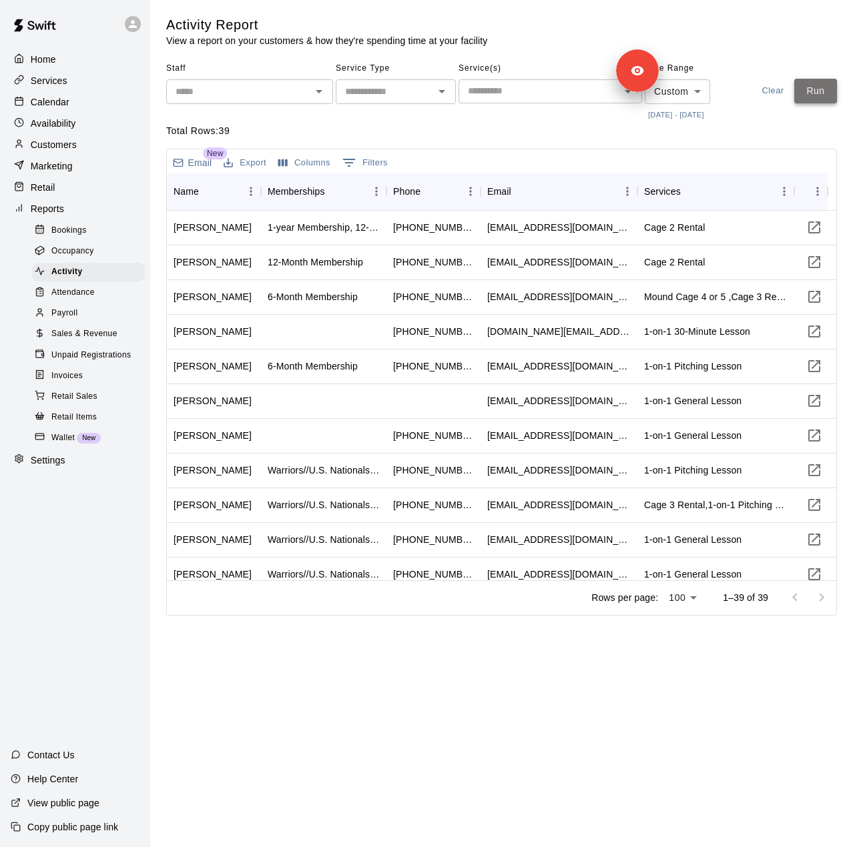
click at [811, 89] on button "Run" at bounding box center [815, 91] width 43 height 25
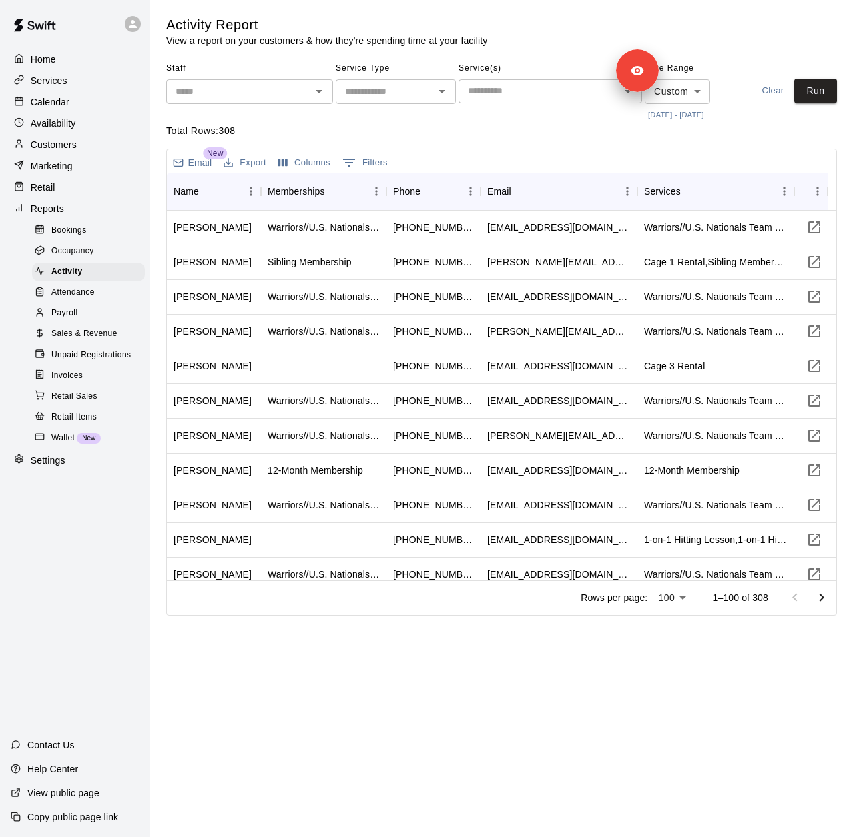
click at [99, 341] on span "Sales & Revenue" at bounding box center [84, 334] width 66 height 13
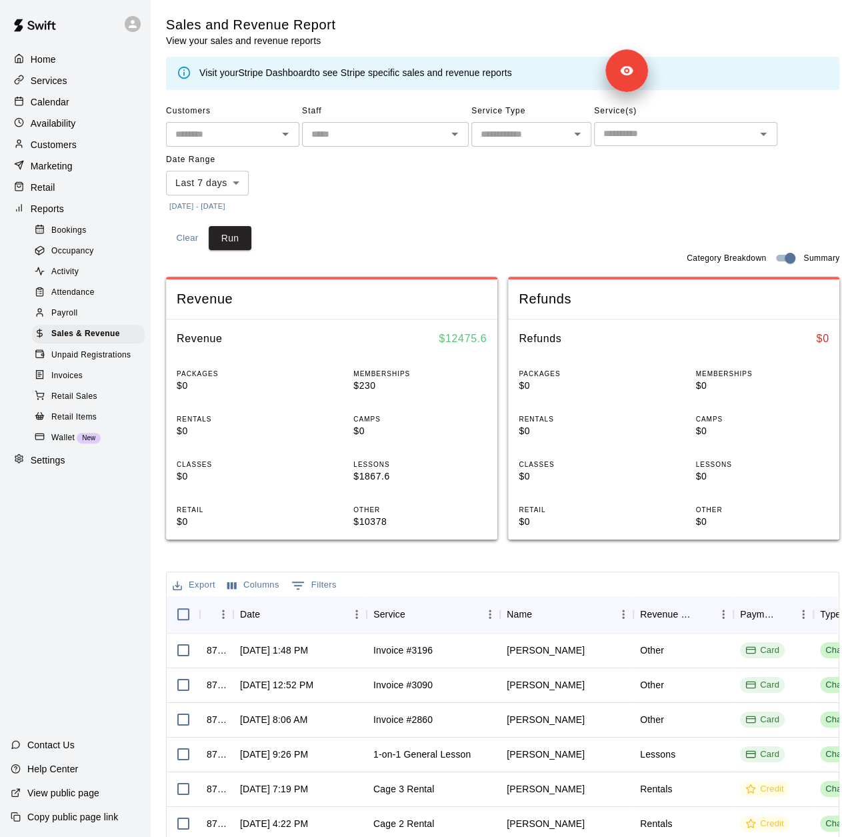
click at [229, 207] on button "[DATE] - [DATE]" at bounding box center [197, 206] width 63 height 18
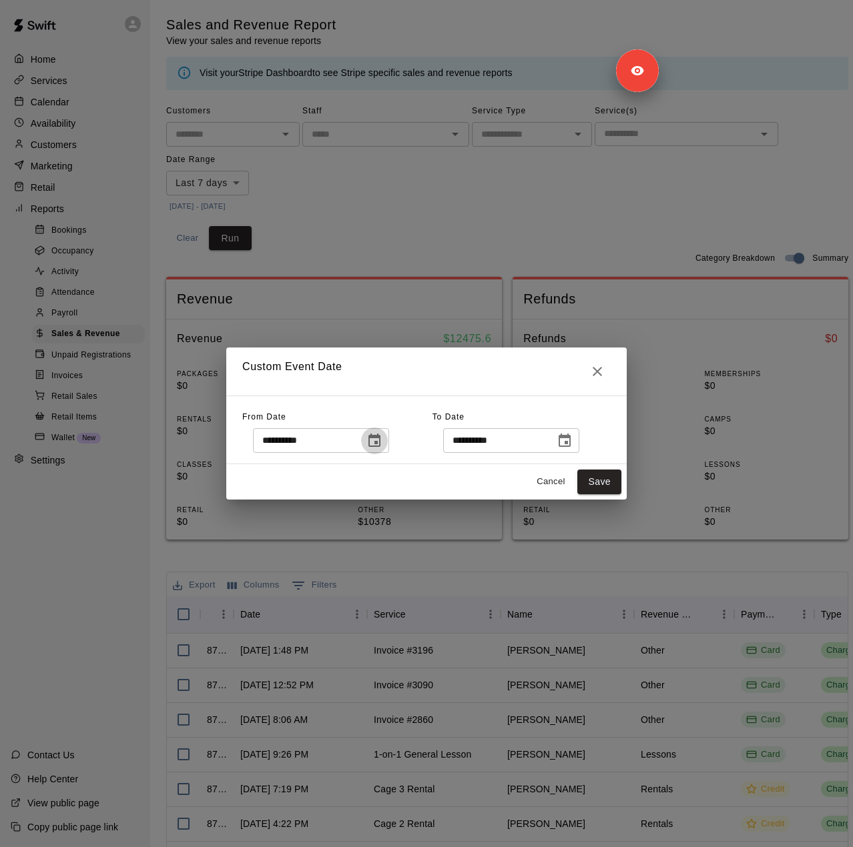
click at [382, 445] on icon "Choose date, selected date is Oct 8, 2025" at bounding box center [374, 441] width 16 height 16
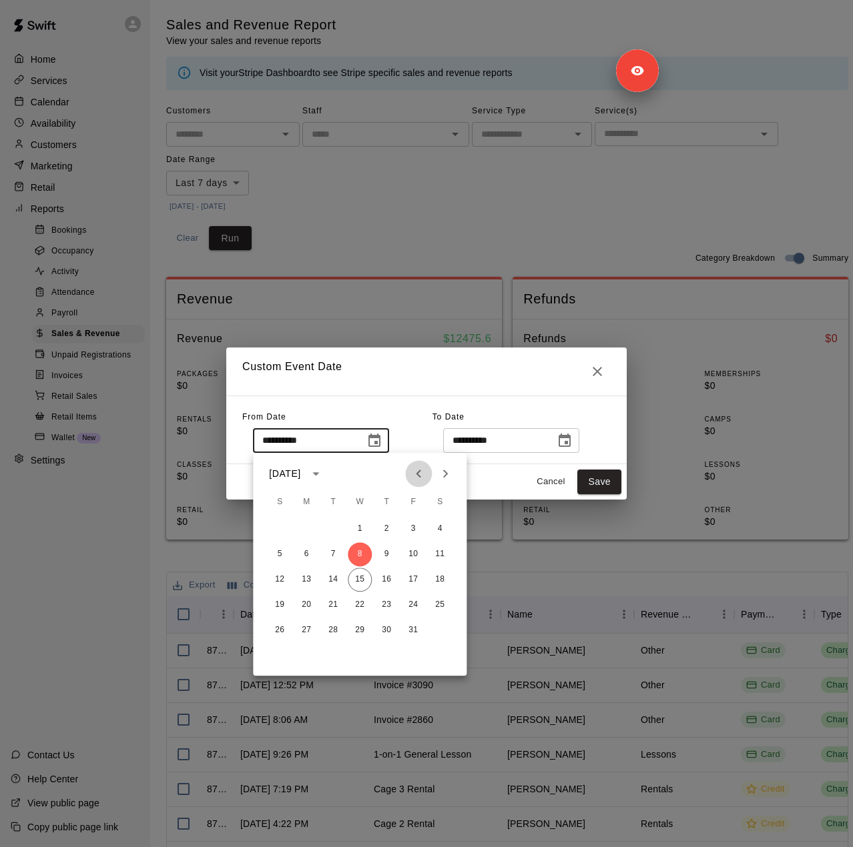
click at [416, 472] on icon "Previous month" at bounding box center [418, 474] width 16 height 16
click at [452, 472] on icon "Next month" at bounding box center [445, 474] width 16 height 16
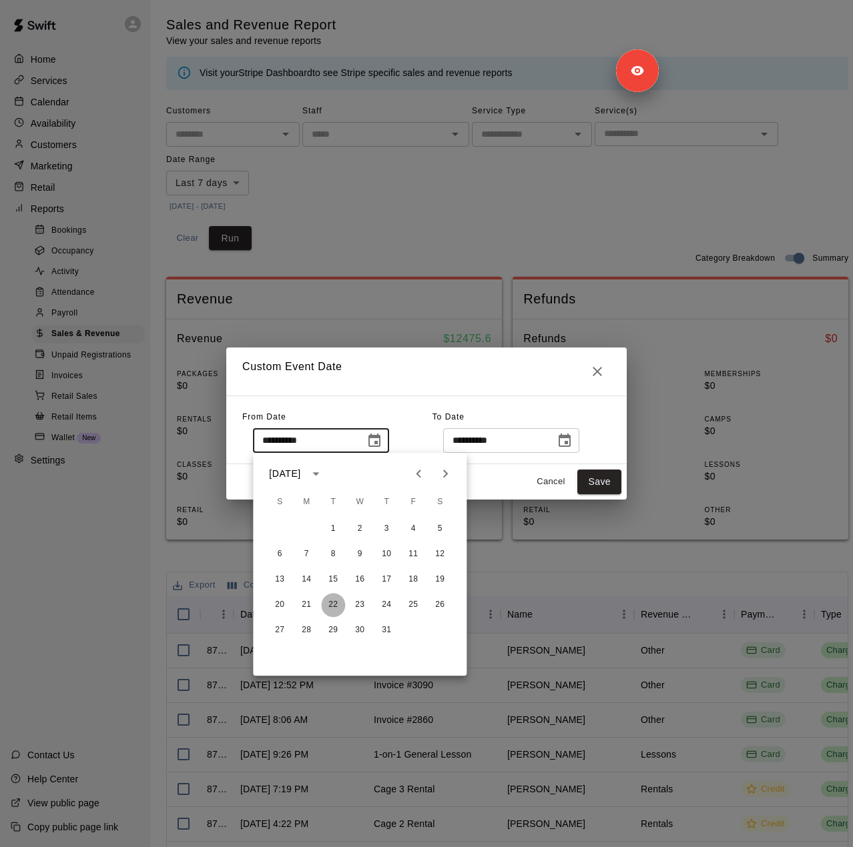
click at [336, 602] on button "22" at bounding box center [333, 605] width 24 height 24
type input "**********"
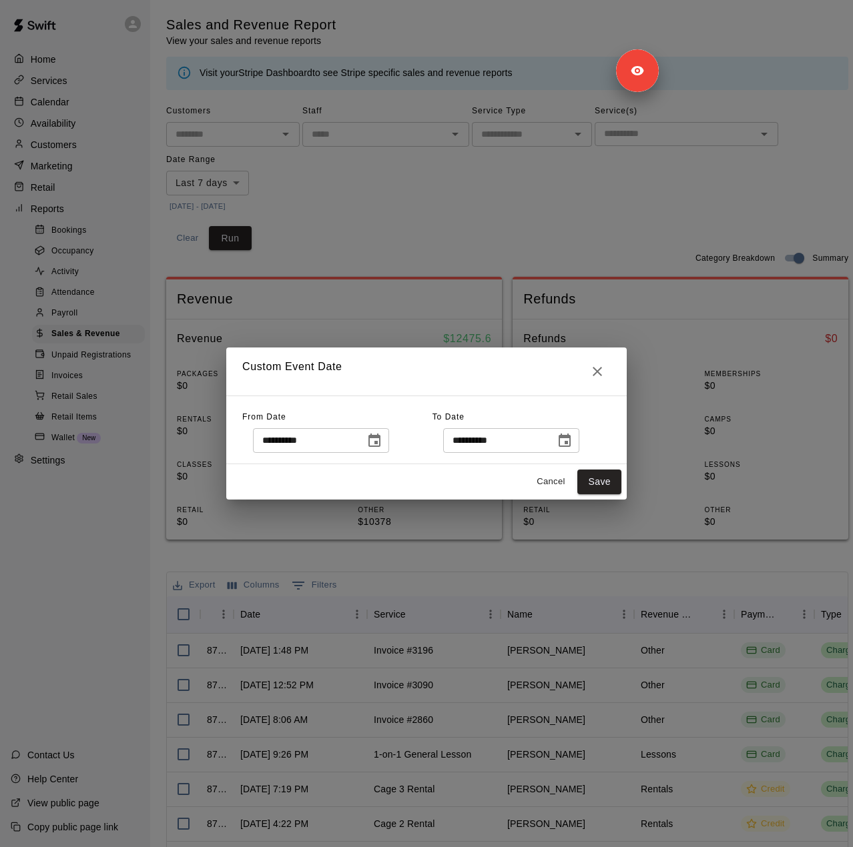
click at [572, 442] on icon "Choose date, selected date is Oct 16, 2025" at bounding box center [564, 441] width 16 height 16
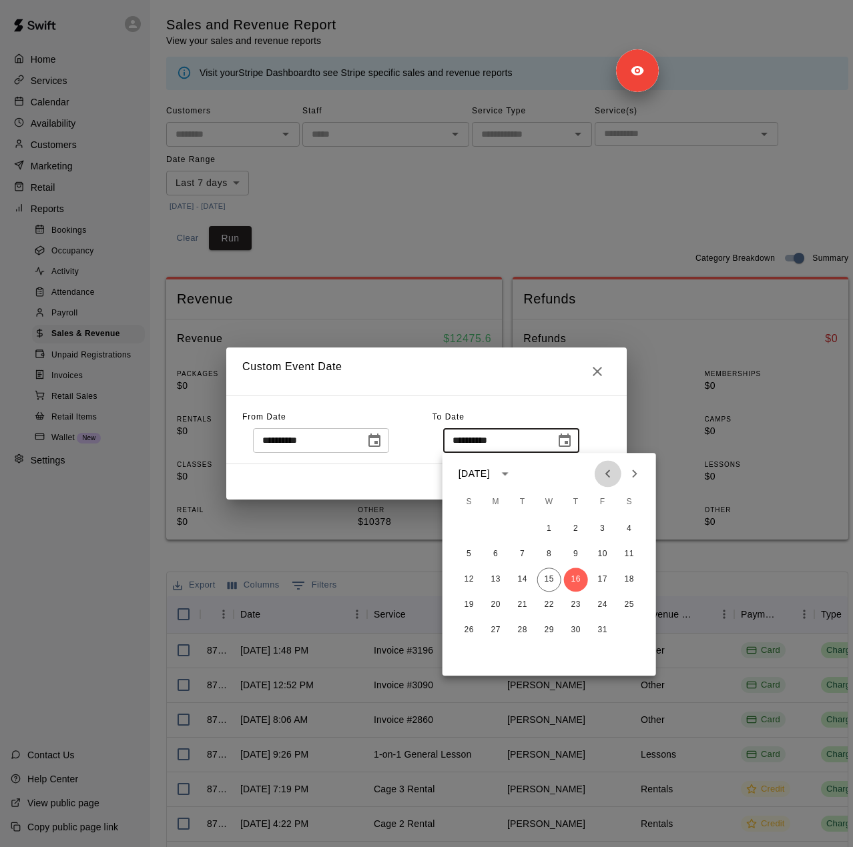
click at [609, 474] on icon "Previous month" at bounding box center [608, 474] width 16 height 16
click at [628, 583] on button "20" at bounding box center [629, 580] width 24 height 24
type input "**********"
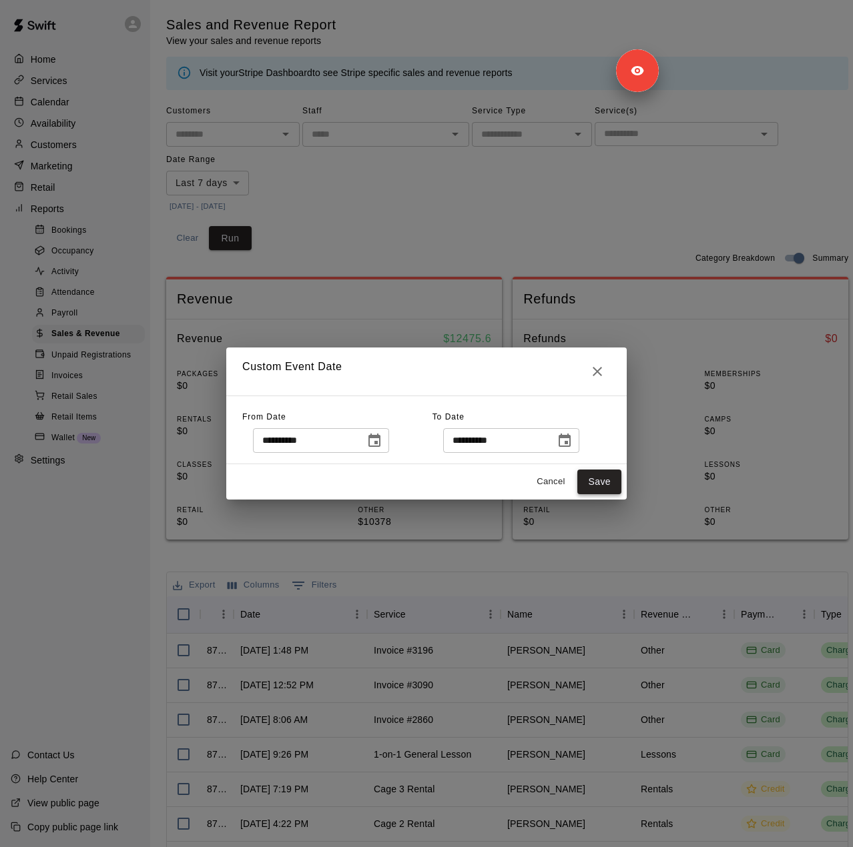
click at [591, 482] on button "Save" at bounding box center [599, 482] width 44 height 25
type input "******"
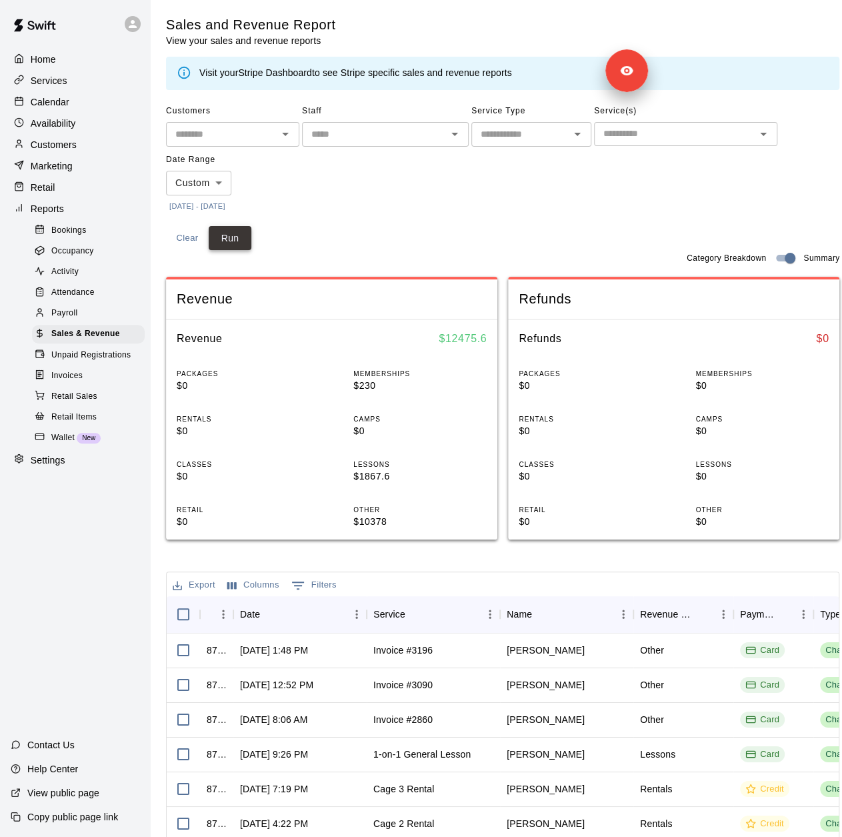
click at [228, 234] on button "Run" at bounding box center [230, 238] width 43 height 25
drag, startPoint x: 406, startPoint y: 336, endPoint x: 500, endPoint y: 343, distance: 94.3
click at [498, 343] on div "Revenue $ 107847.76" at bounding box center [332, 339] width 332 height 39
copy h6 "$ 107847.76"
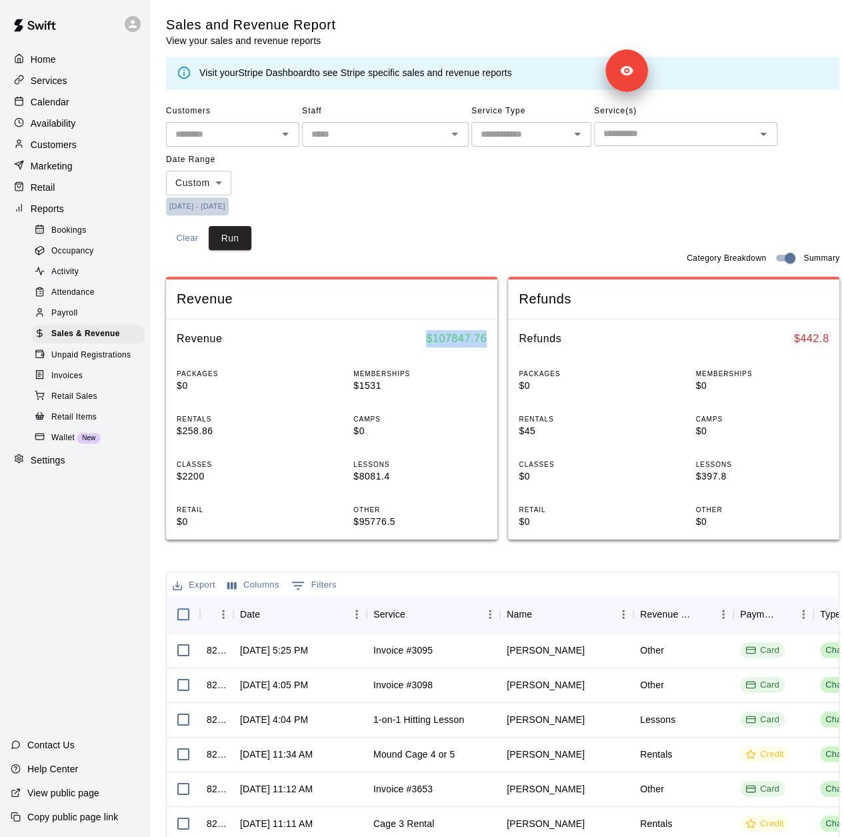
click at [229, 205] on button "7/22/2025 - 9/20/2025" at bounding box center [197, 206] width 63 height 18
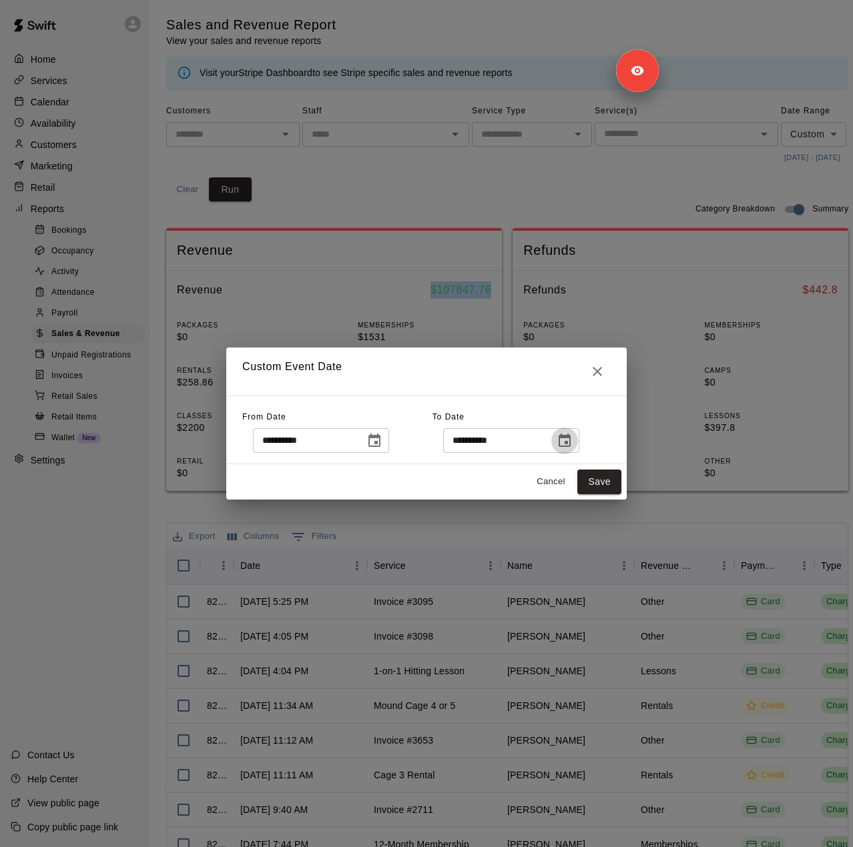
click at [570, 442] on icon "Choose date, selected date is Sep 20, 2025" at bounding box center [564, 440] width 12 height 13
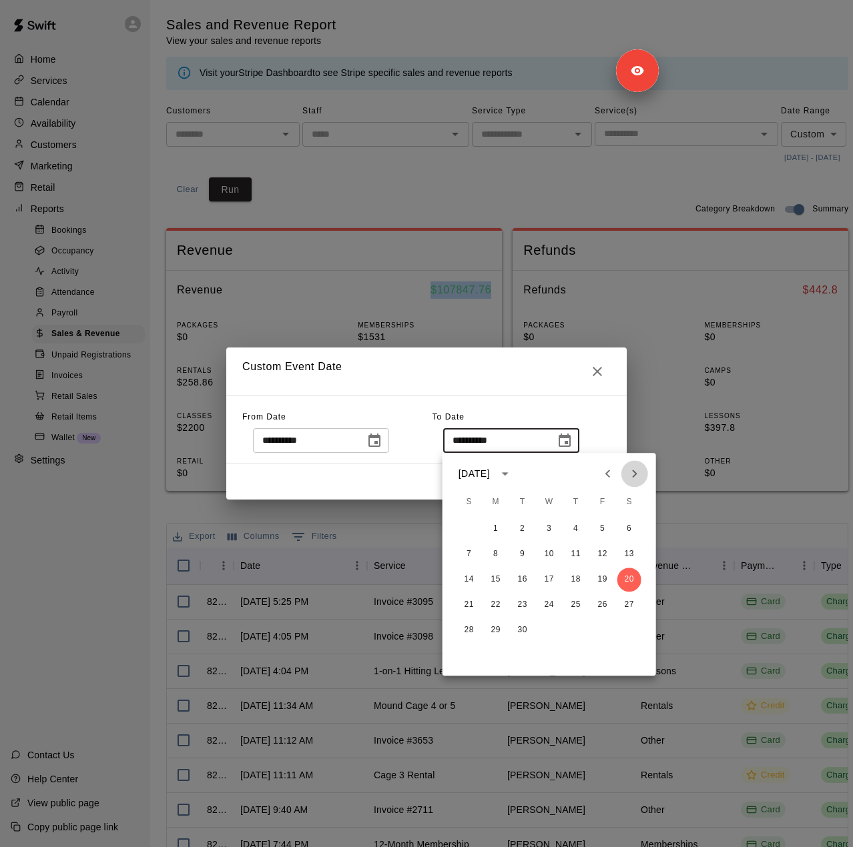
click at [634, 472] on icon "Next month" at bounding box center [634, 474] width 5 height 8
click at [551, 577] on button "15" at bounding box center [549, 580] width 24 height 24
type input "**********"
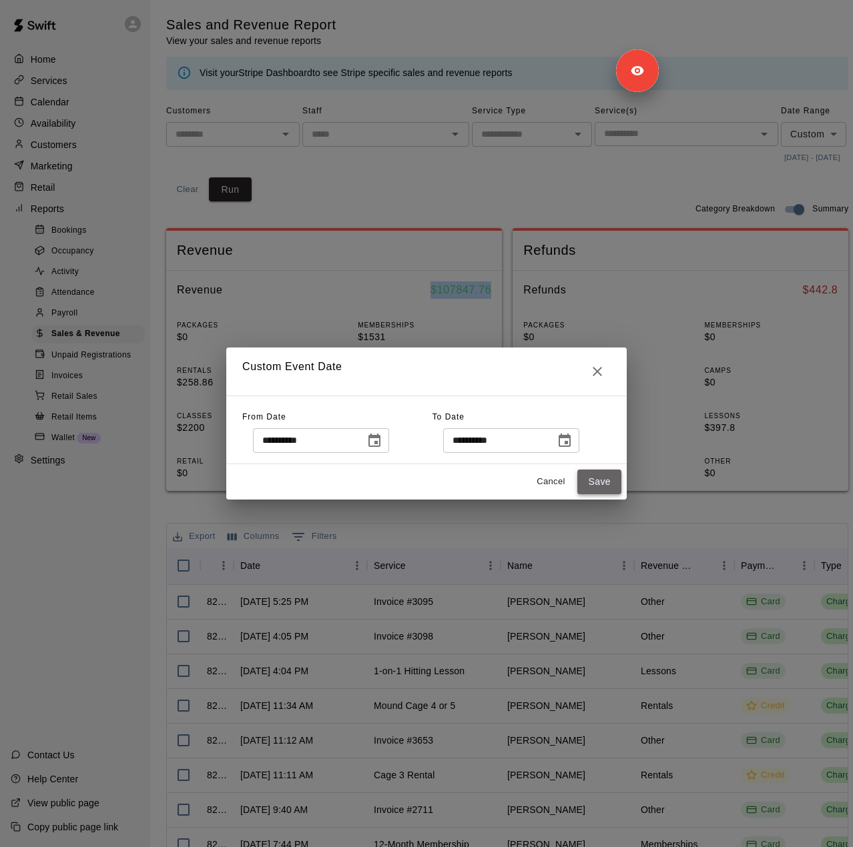
click at [599, 480] on button "Save" at bounding box center [599, 482] width 44 height 25
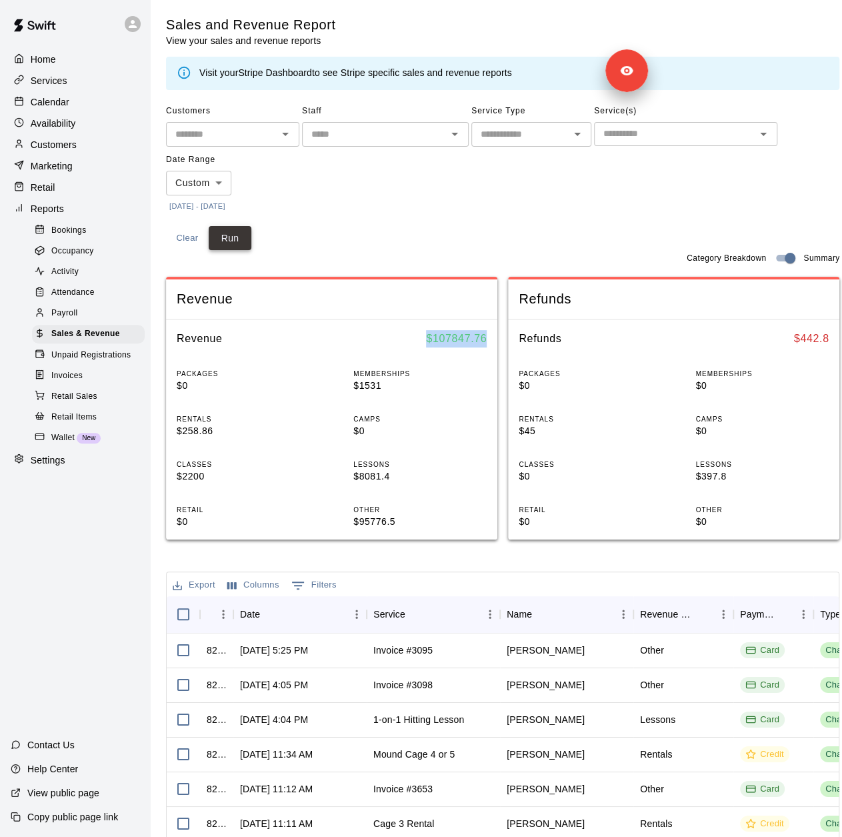
click at [227, 238] on button "Run" at bounding box center [230, 238] width 43 height 25
drag, startPoint x: 426, startPoint y: 340, endPoint x: 499, endPoint y: 344, distance: 73.5
click at [498, 344] on div "Revenue $ 189863.42" at bounding box center [332, 339] width 332 height 39
copy h6 "$ 189863.42"
click at [89, 470] on div "Settings" at bounding box center [75, 460] width 129 height 20
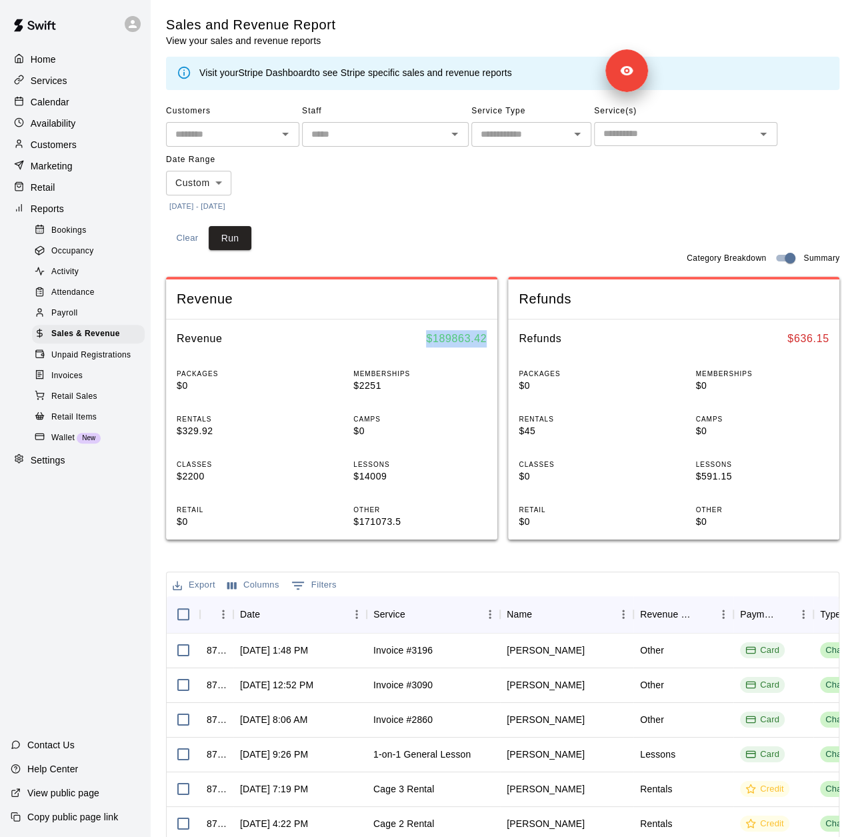
select select "**"
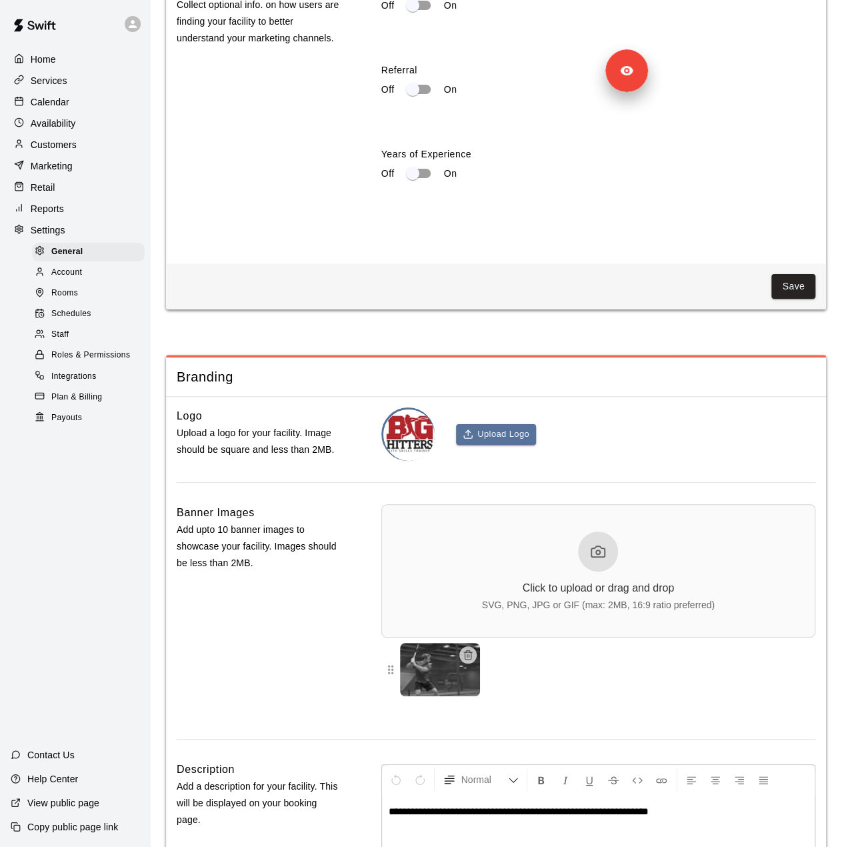
scroll to position [2546, 0]
click at [113, 344] on div "Staff" at bounding box center [88, 335] width 113 height 19
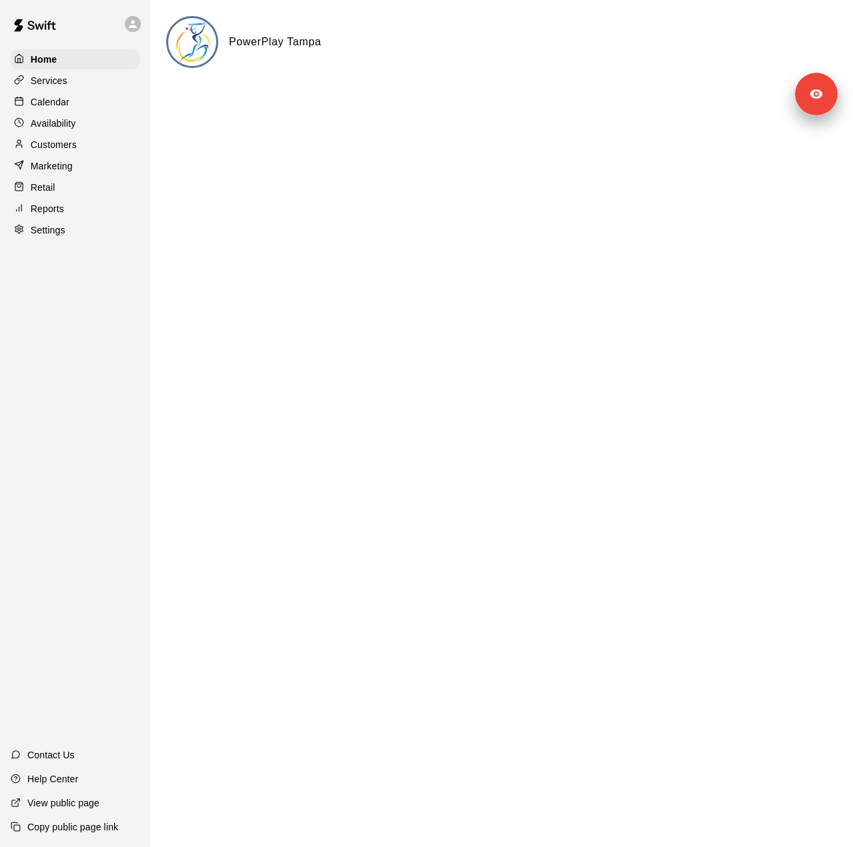
click at [51, 237] on p "Settings" at bounding box center [48, 229] width 35 height 13
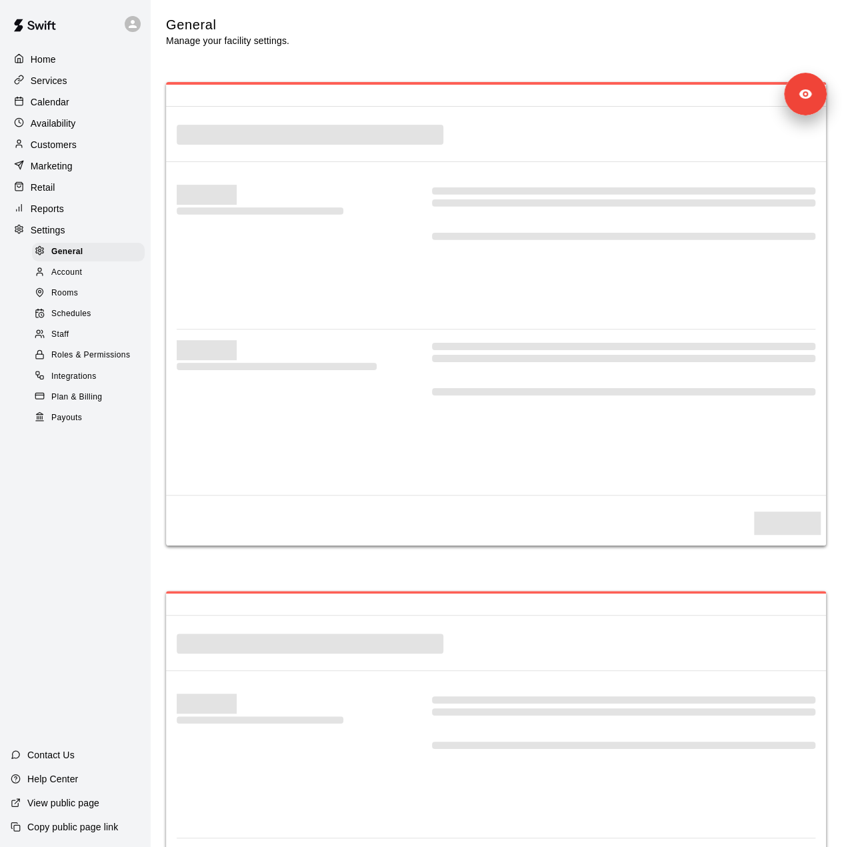
select select "**"
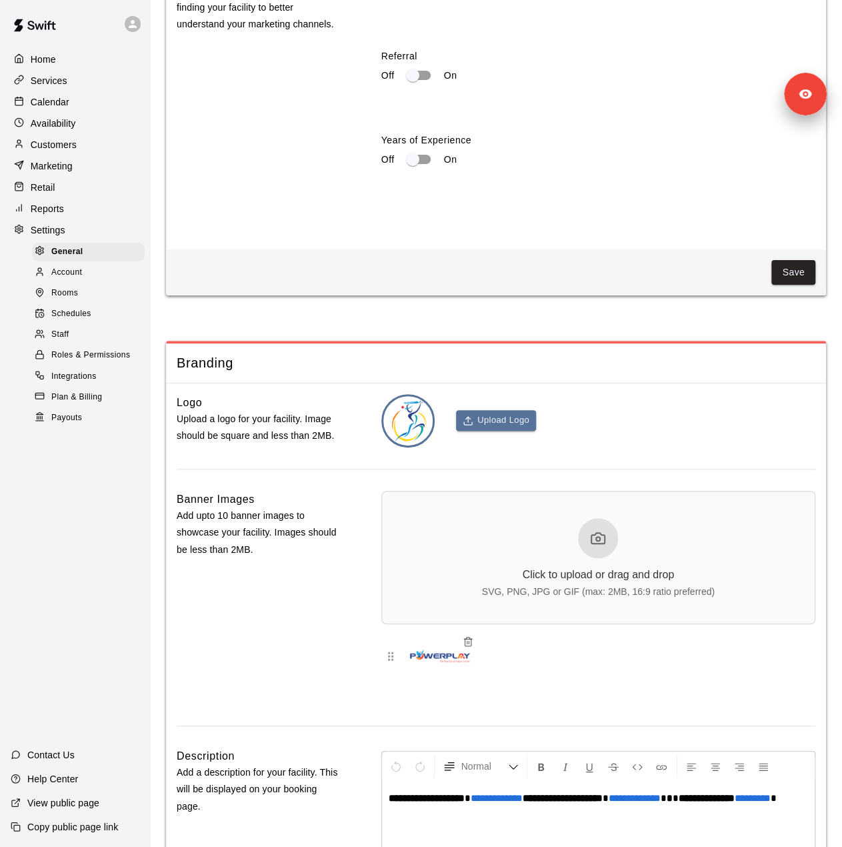
scroll to position [2618, 0]
click at [72, 344] on div "Staff" at bounding box center [88, 335] width 113 height 19
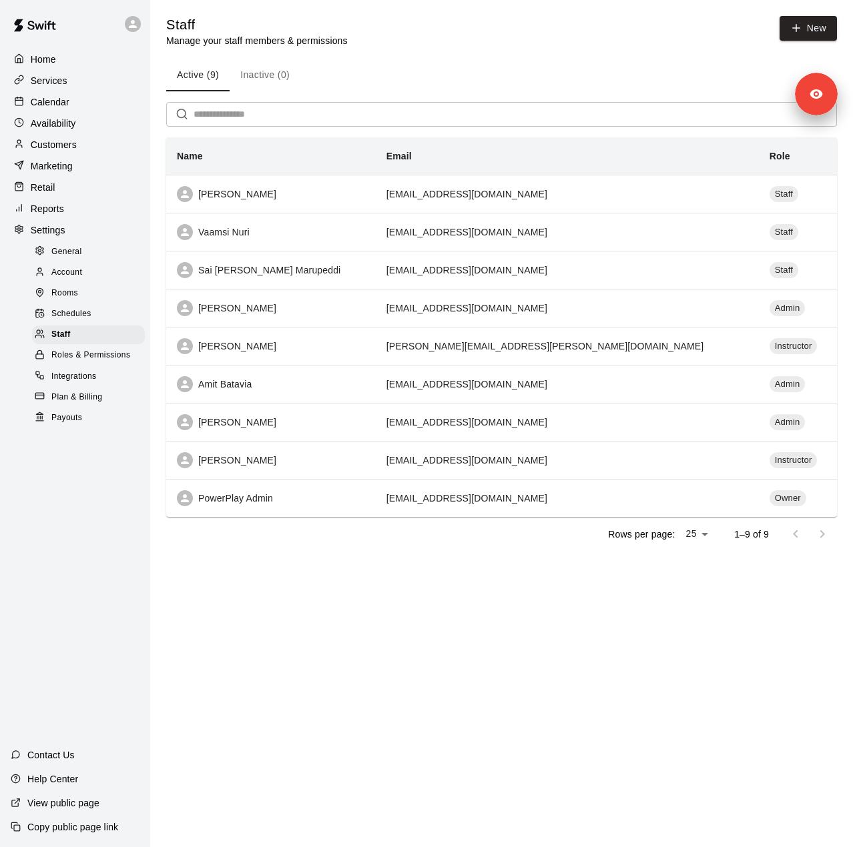
click at [63, 150] on p "Customers" at bounding box center [54, 144] width 46 height 13
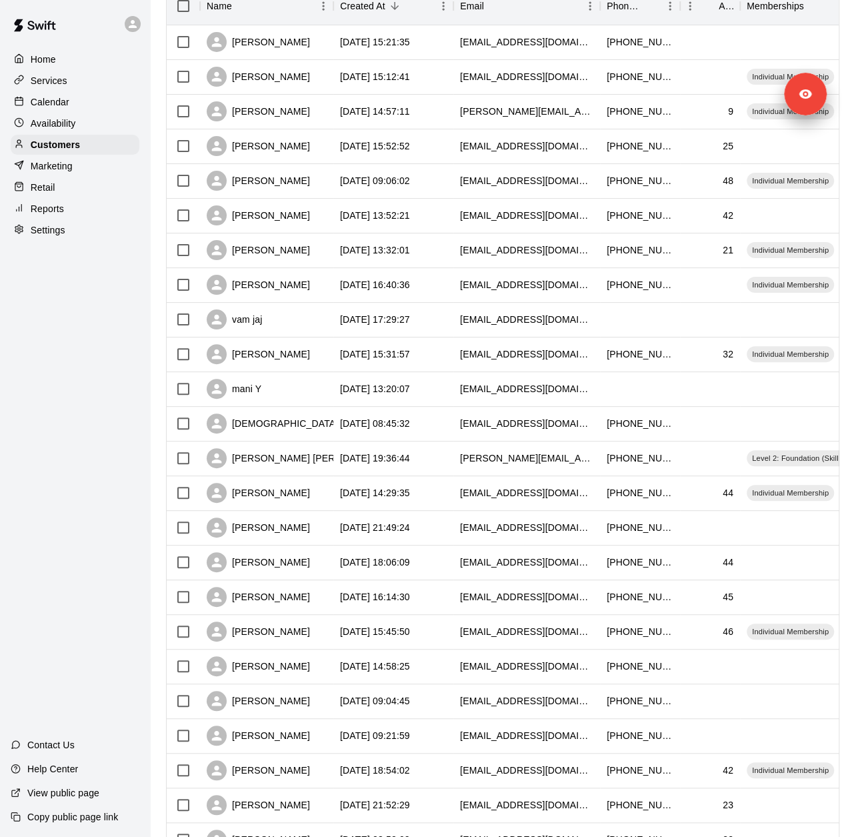
scroll to position [326, 0]
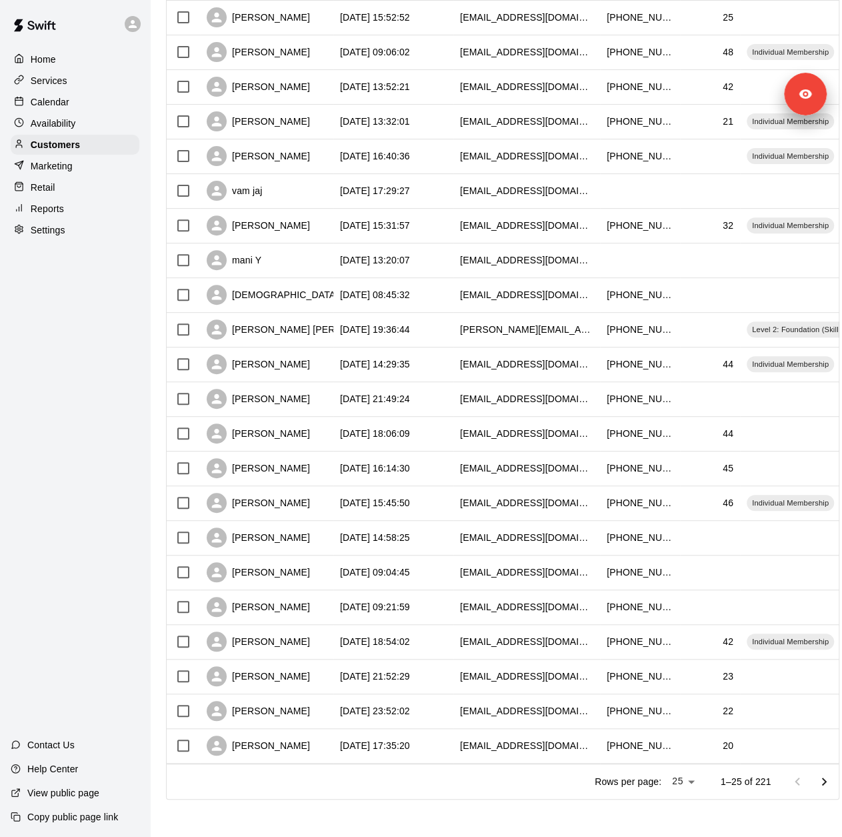
click at [128, 89] on div "Services" at bounding box center [75, 81] width 129 height 20
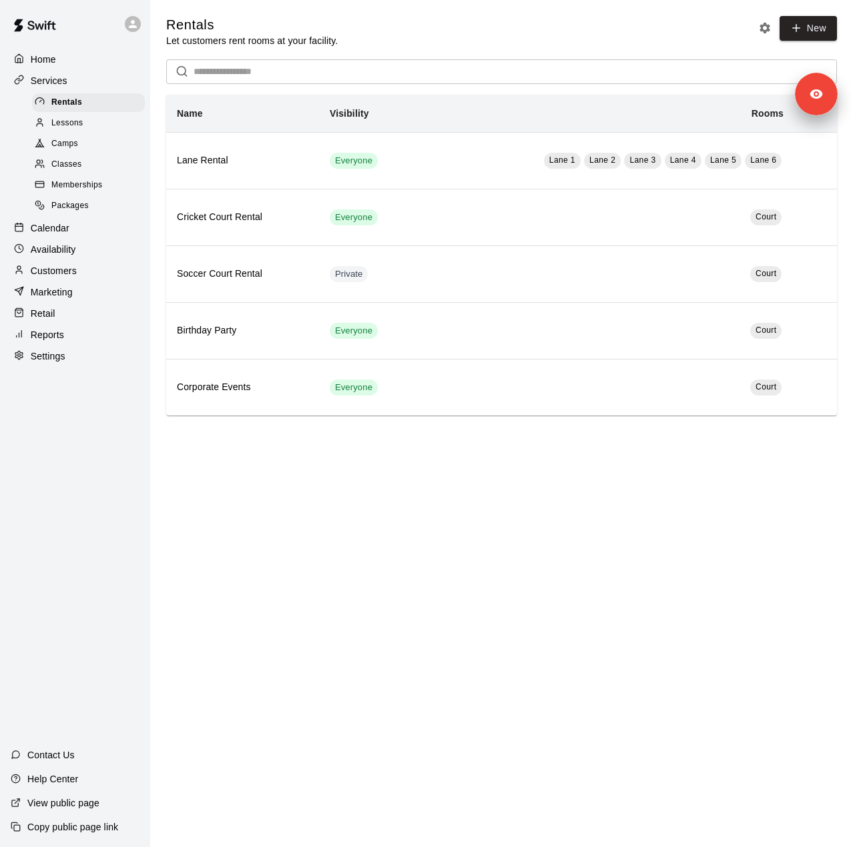
click at [88, 189] on span "Memberships" at bounding box center [76, 185] width 51 height 13
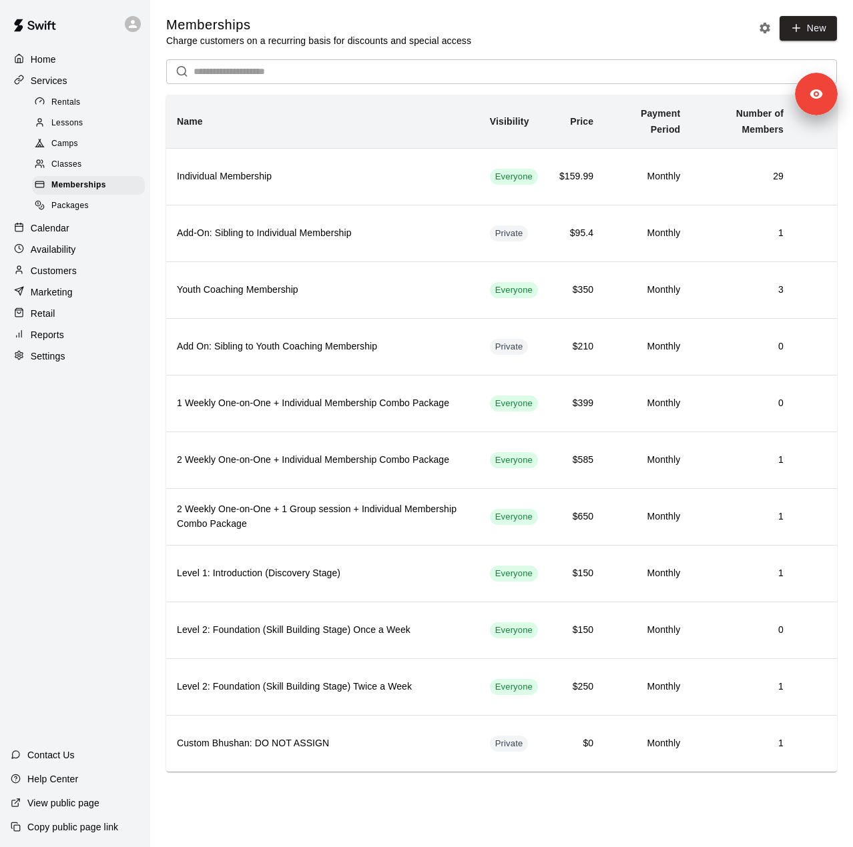
click at [81, 345] on div "Reports" at bounding box center [75, 335] width 129 height 20
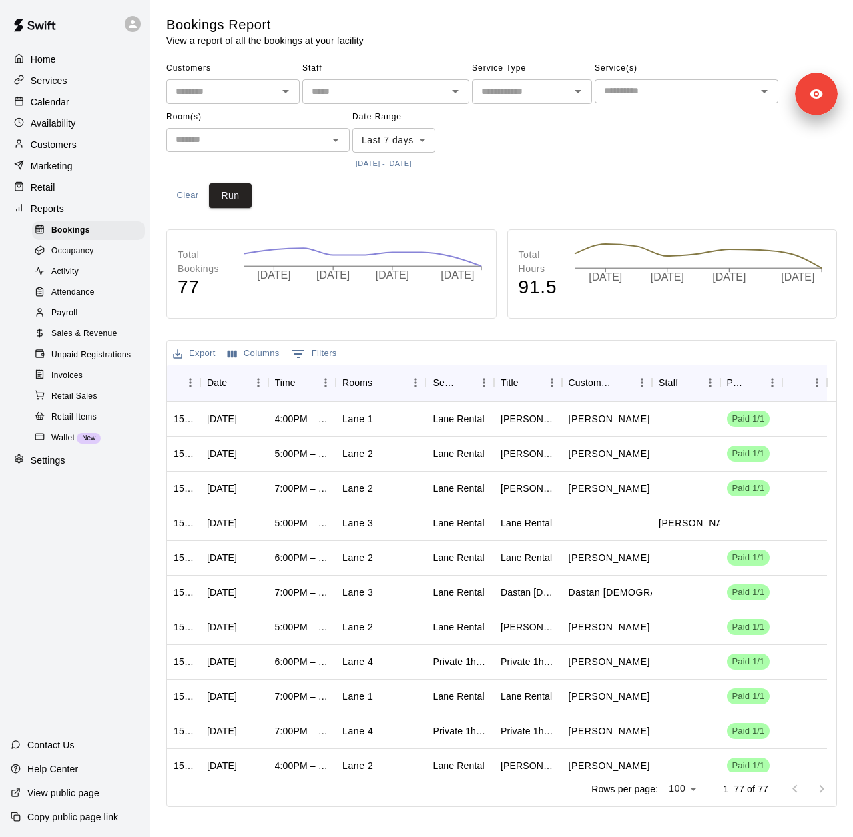
click at [84, 282] on div "Activity" at bounding box center [88, 272] width 113 height 19
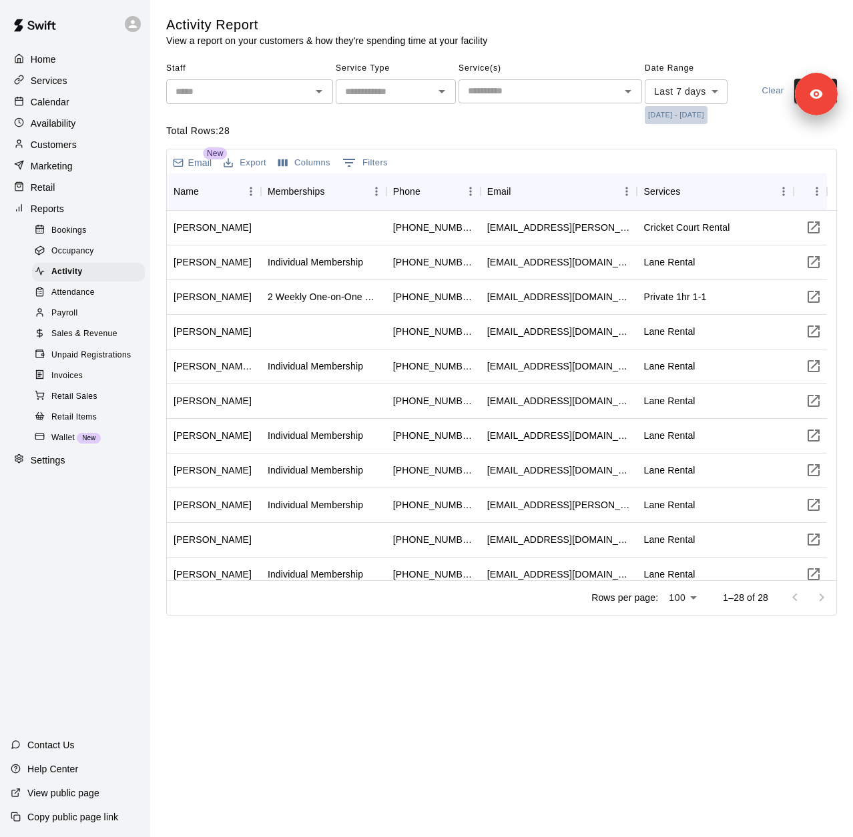
click at [699, 115] on button "[DATE] - [DATE]" at bounding box center [675, 115] width 63 height 18
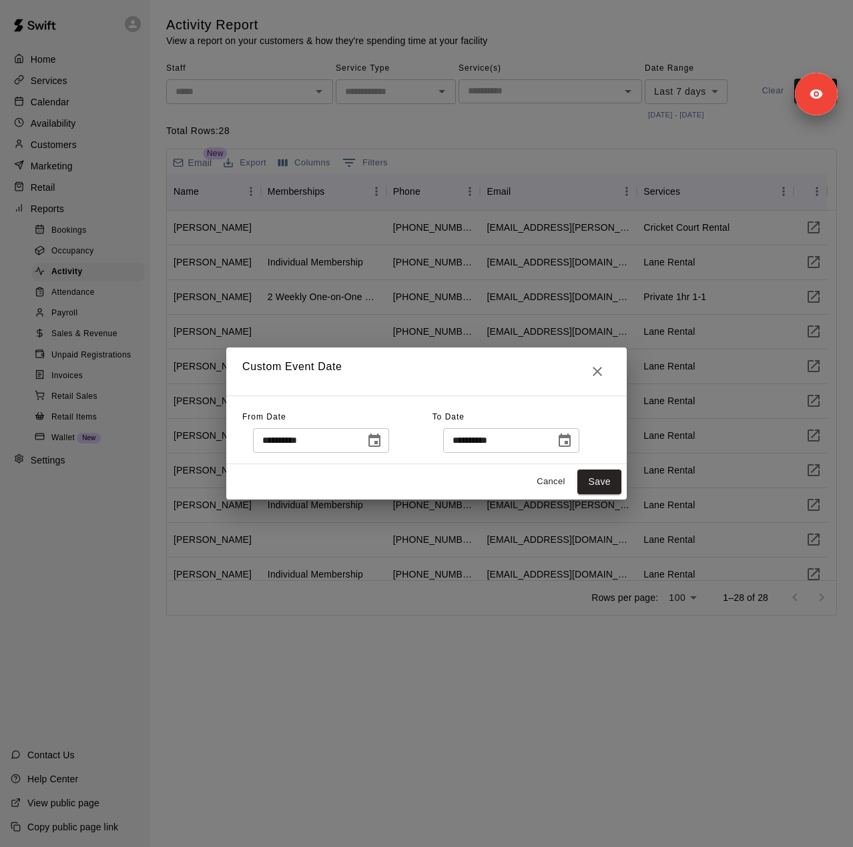
click at [382, 442] on icon "Choose date, selected date is Oct 8, 2025" at bounding box center [374, 441] width 16 height 16
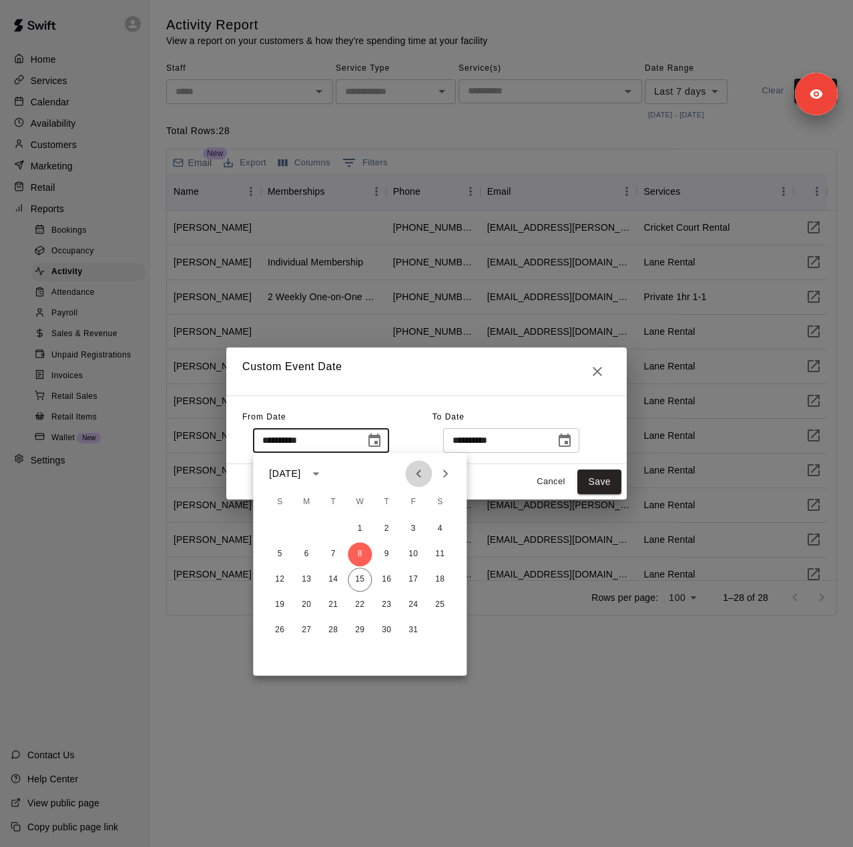
click at [416, 475] on icon "Previous month" at bounding box center [418, 474] width 16 height 16
click at [306, 605] on button "21" at bounding box center [306, 605] width 24 height 24
type input "**********"
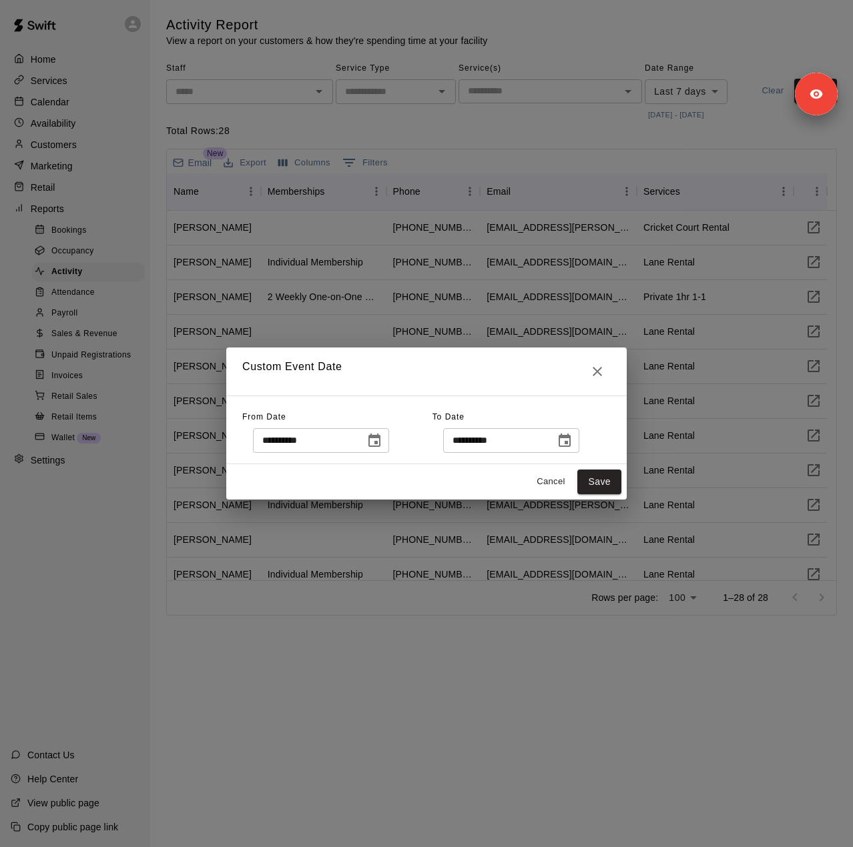
click at [576, 448] on div "**********" at bounding box center [511, 440] width 136 height 25
click at [572, 438] on icon "Choose date, selected date is Oct 15, 2025" at bounding box center [564, 441] width 16 height 16
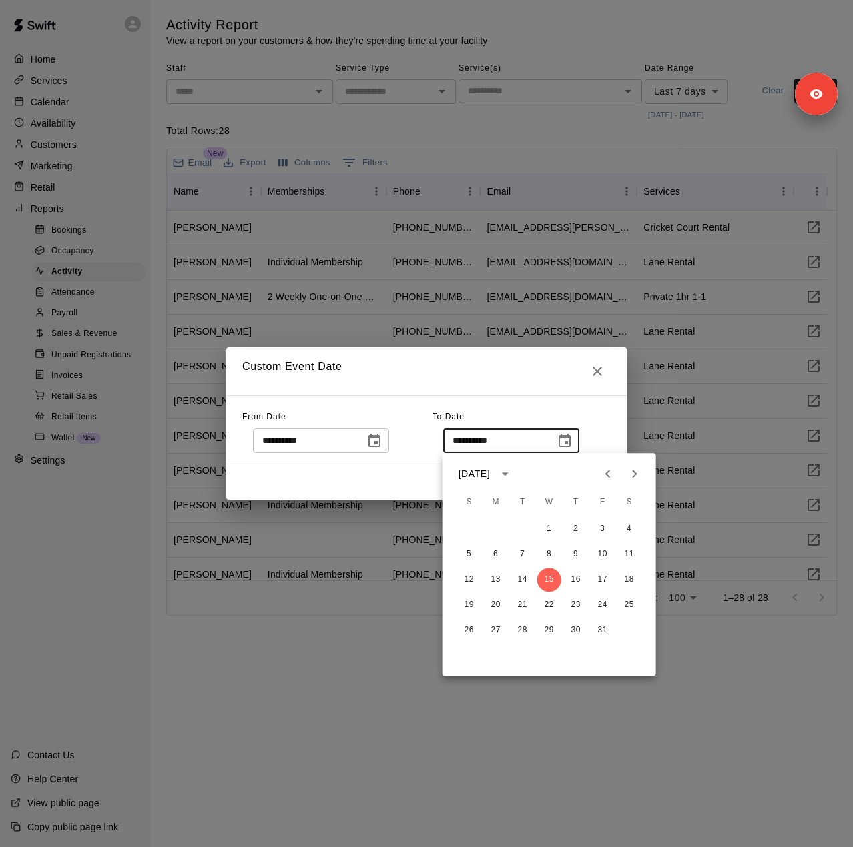
click at [609, 470] on icon "Previous month" at bounding box center [608, 474] width 16 height 16
click at [603, 582] on button "19" at bounding box center [602, 580] width 24 height 24
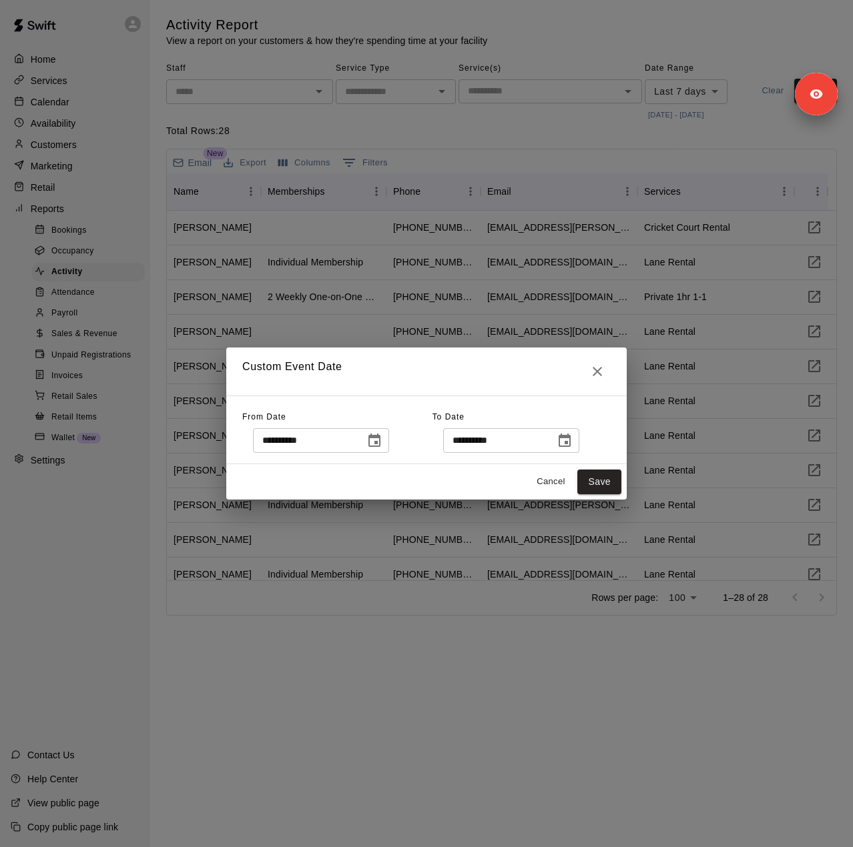
type input "**********"
click at [594, 479] on button "Save" at bounding box center [599, 482] width 44 height 25
type input "******"
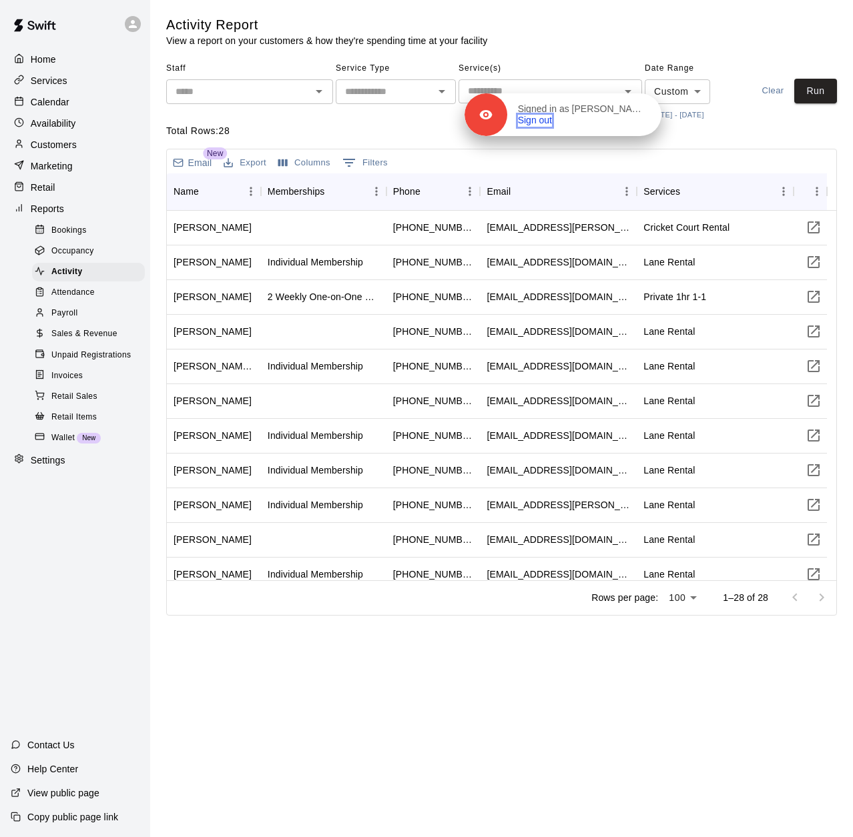
drag, startPoint x: 628, startPoint y: 119, endPoint x: 658, endPoint y: 106, distance: 33.5
click at [628, 119] on div "Signed in as [PERSON_NAME] Sign out" at bounding box center [584, 114] width 154 height 23
click at [802, 94] on button "Run" at bounding box center [815, 91] width 43 height 25
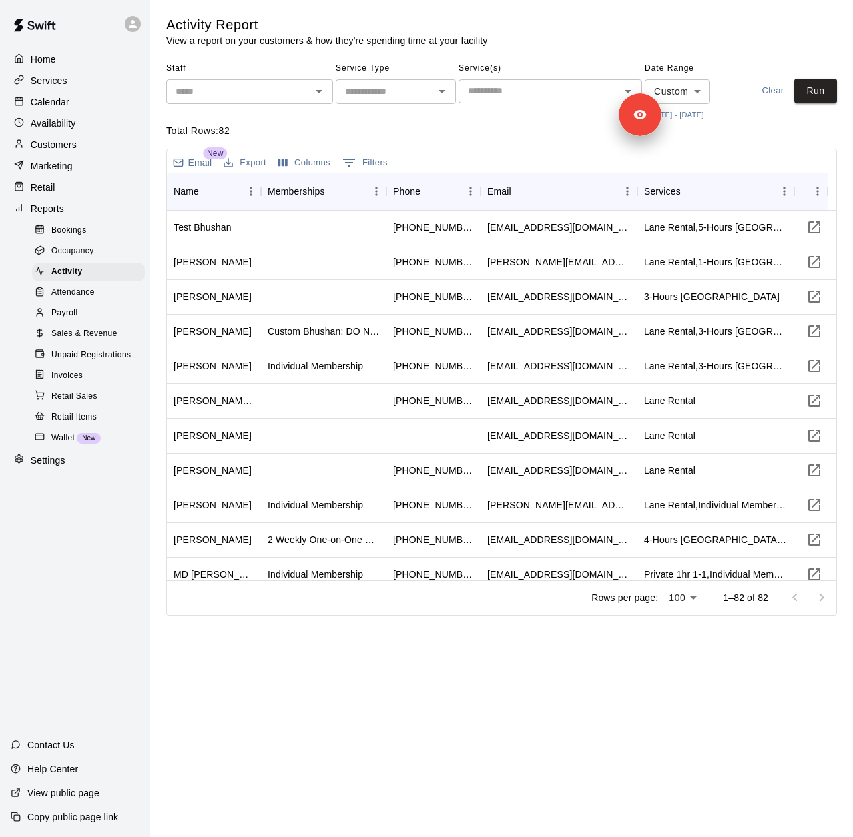
click at [100, 302] on div "Attendance" at bounding box center [88, 293] width 113 height 19
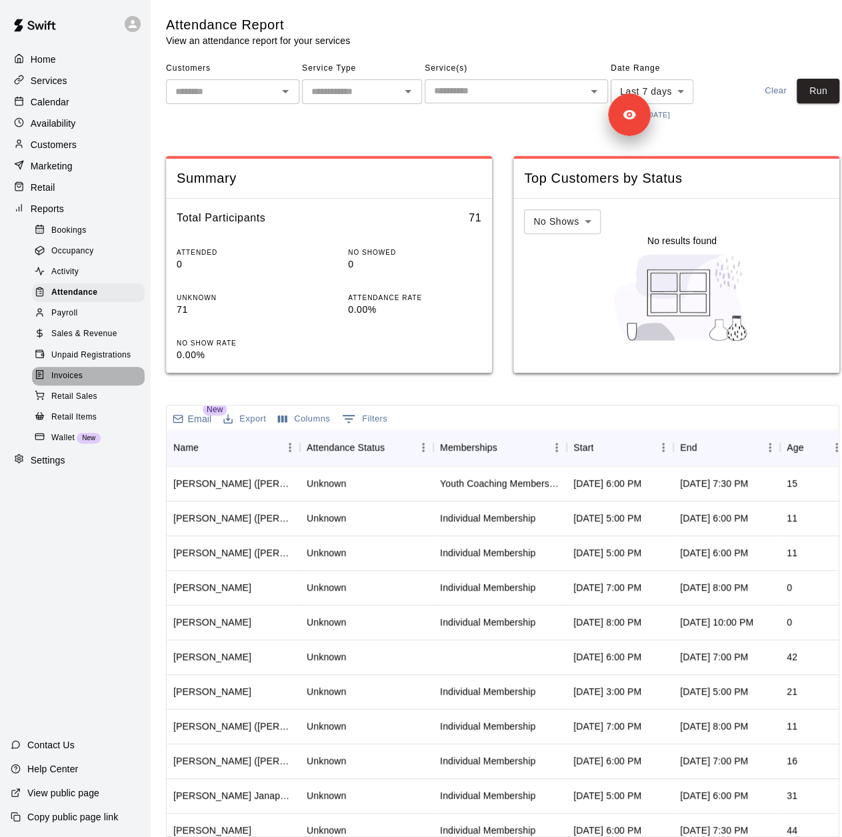
click at [77, 383] on span "Invoices" at bounding box center [66, 376] width 31 height 13
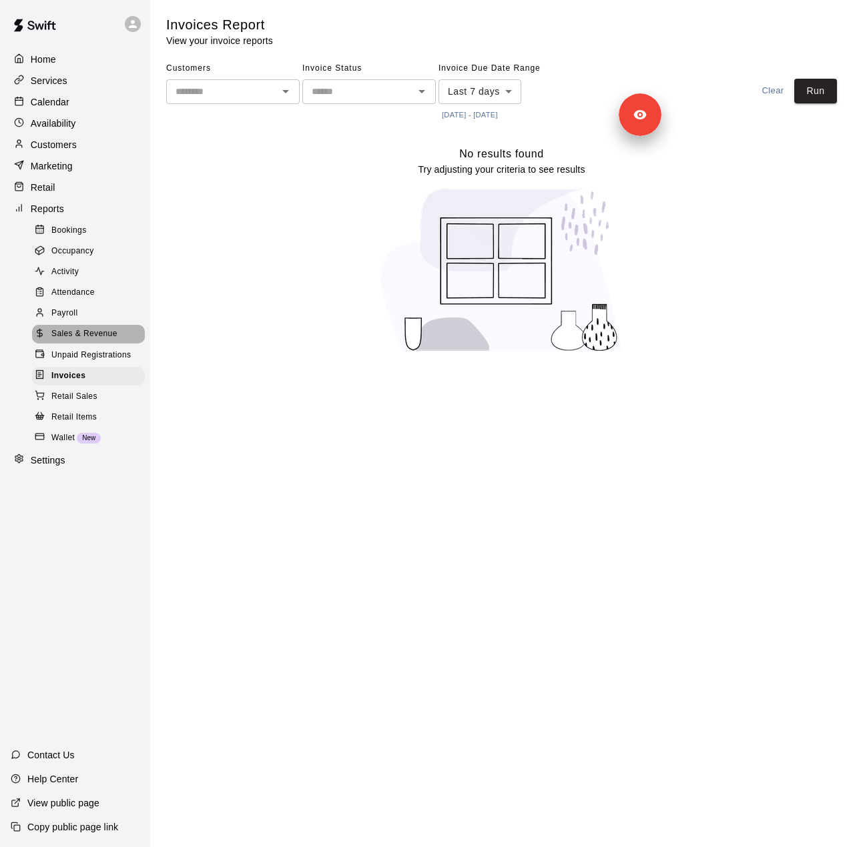
click at [95, 341] on span "Sales & Revenue" at bounding box center [84, 334] width 66 height 13
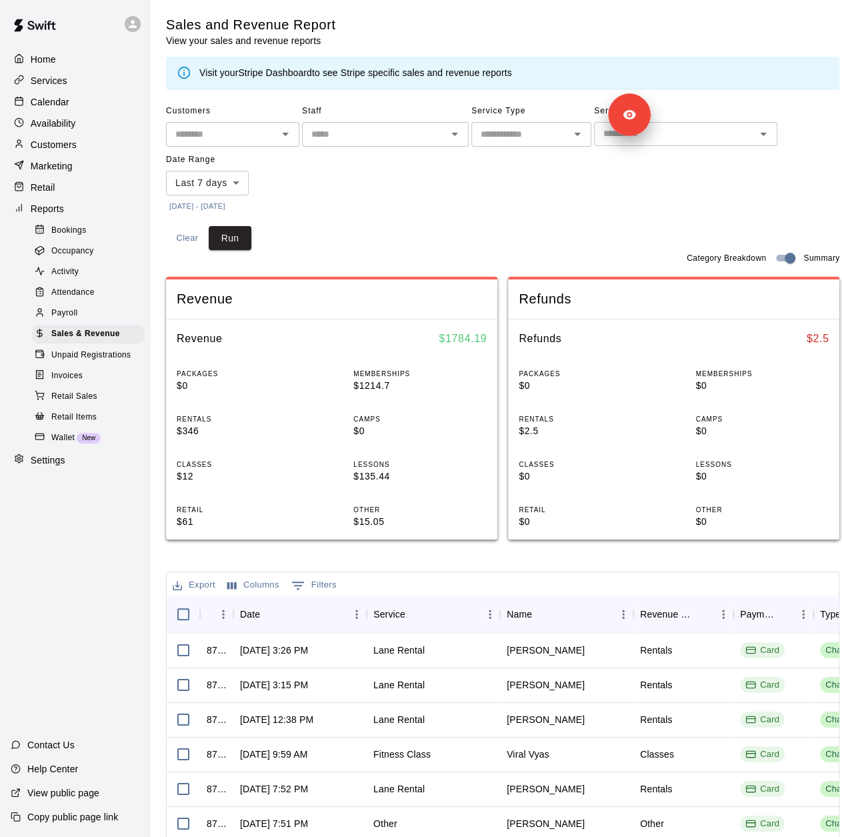
click at [229, 209] on button "[DATE] - [DATE]" at bounding box center [197, 206] width 63 height 18
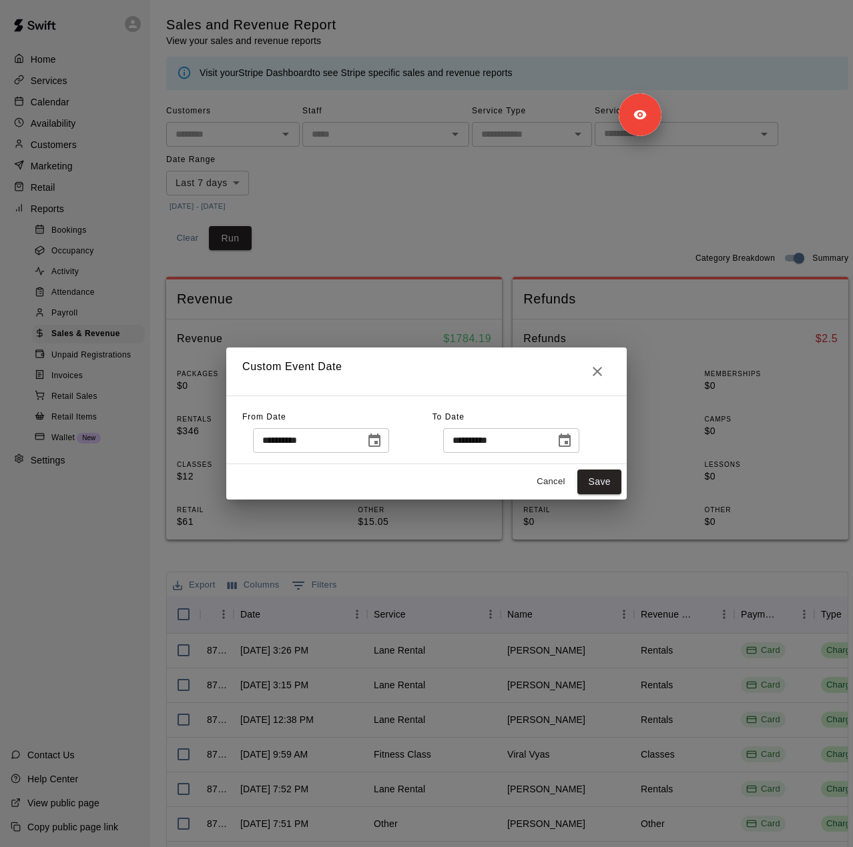
click at [382, 441] on icon "Choose date, selected date is Oct 8, 2025" at bounding box center [374, 441] width 16 height 16
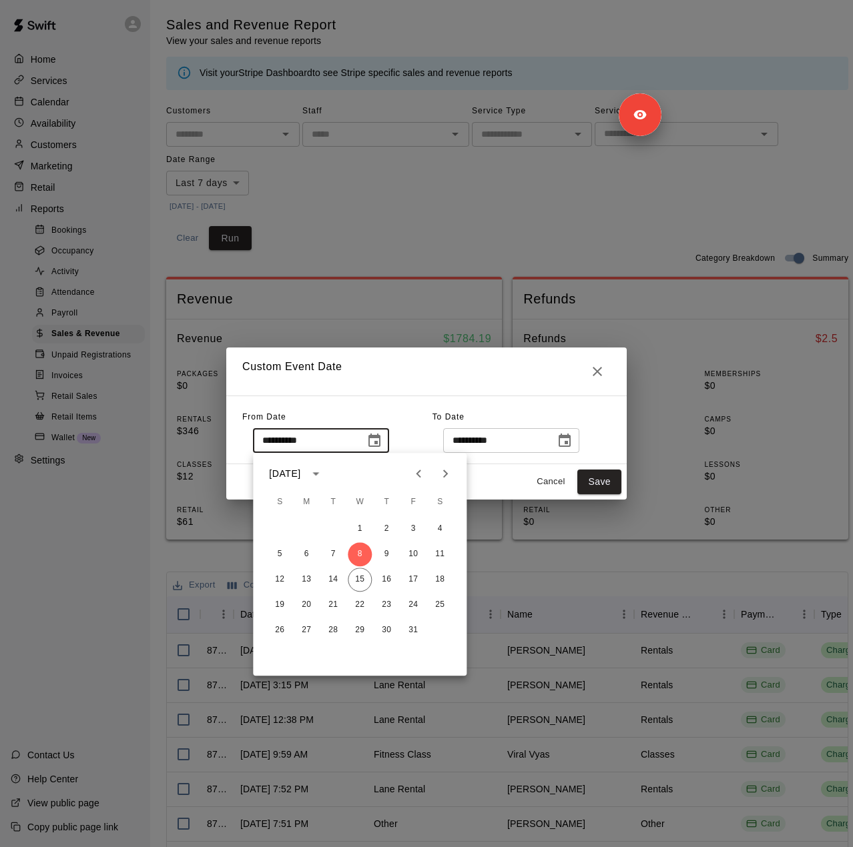
click at [300, 477] on div "[DATE]" at bounding box center [284, 474] width 31 height 14
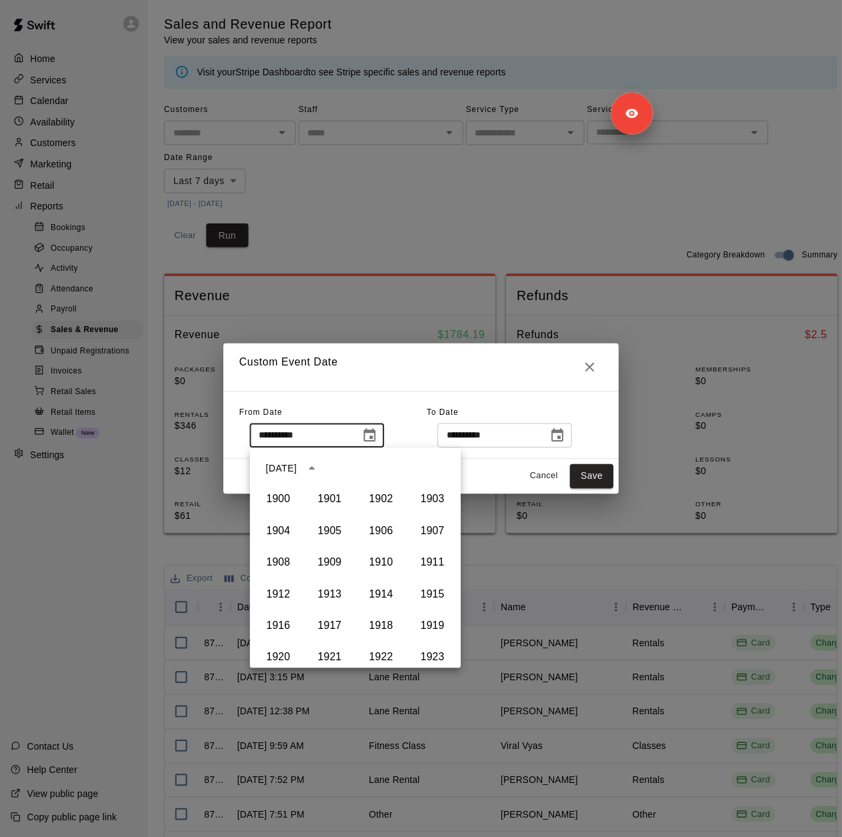
scroll to position [915, 0]
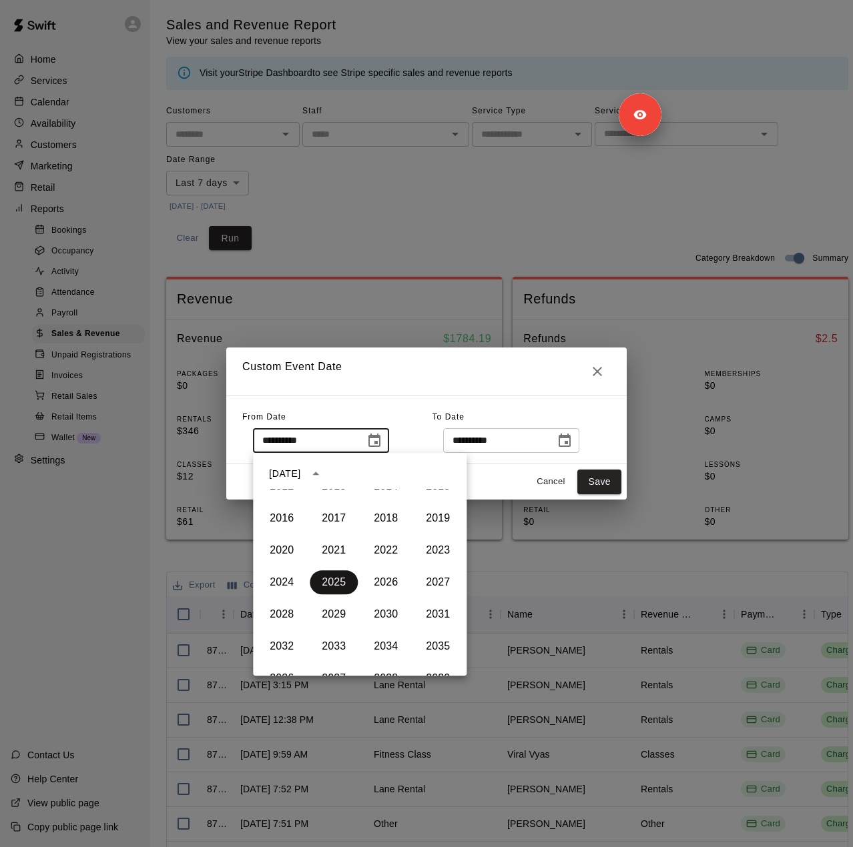
click at [332, 583] on button "2025" at bounding box center [334, 582] width 48 height 24
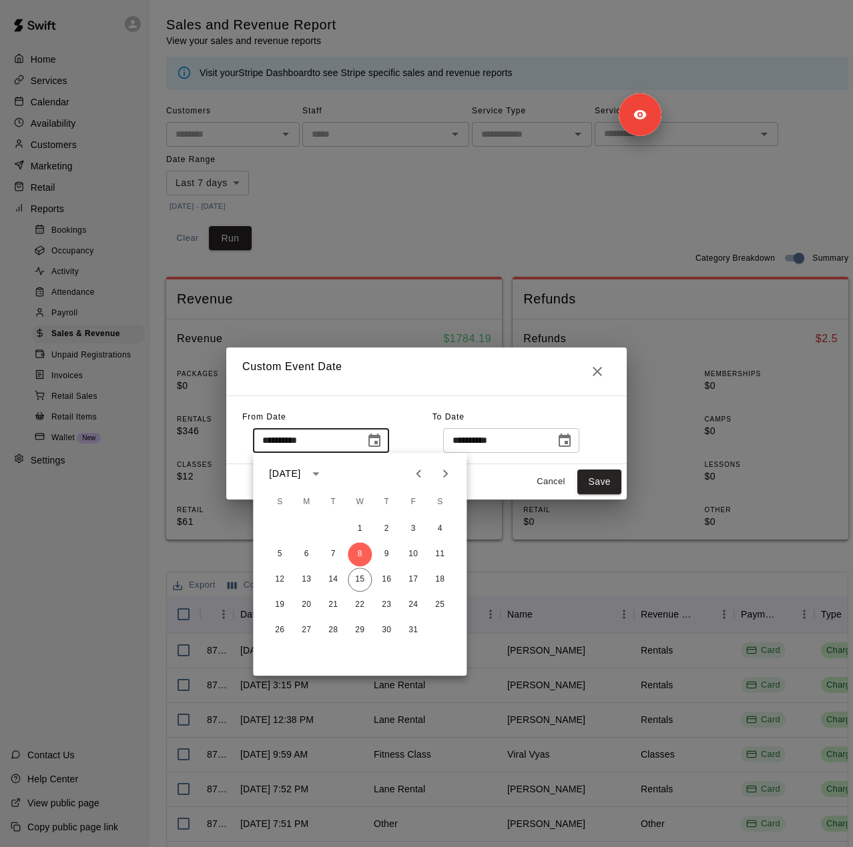
click at [418, 476] on icon "Previous month" at bounding box center [418, 474] width 5 height 8
click at [426, 474] on icon "Previous month" at bounding box center [418, 474] width 16 height 16
click at [308, 604] on button "21" at bounding box center [306, 605] width 24 height 24
type input "**********"
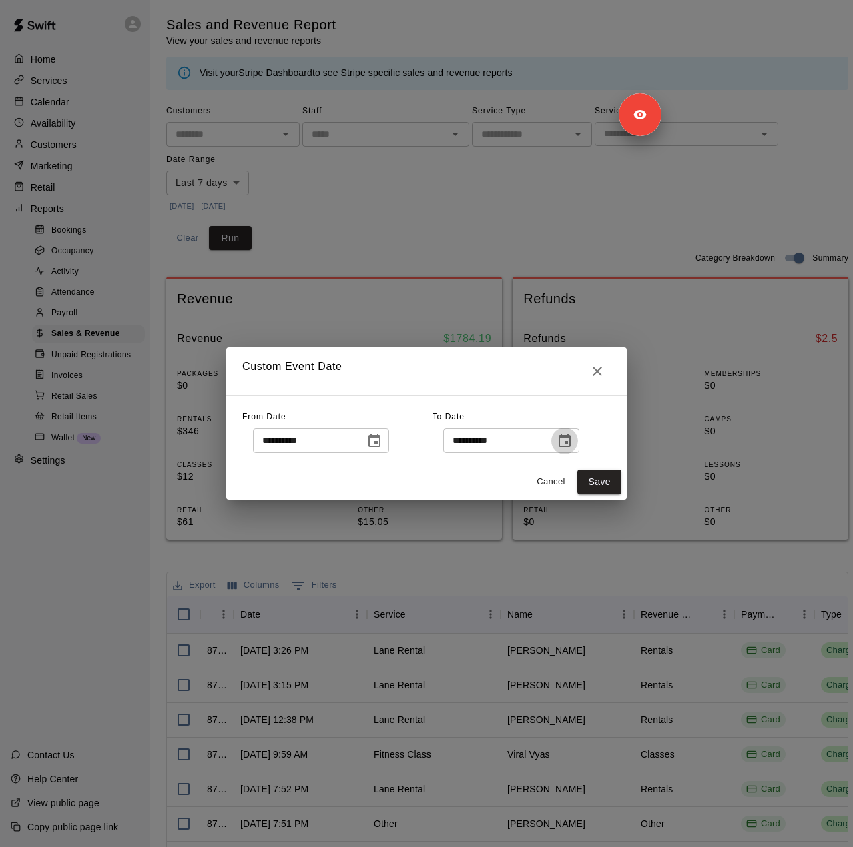
click at [572, 438] on icon "Choose date, selected date is Oct 15, 2025" at bounding box center [564, 441] width 16 height 16
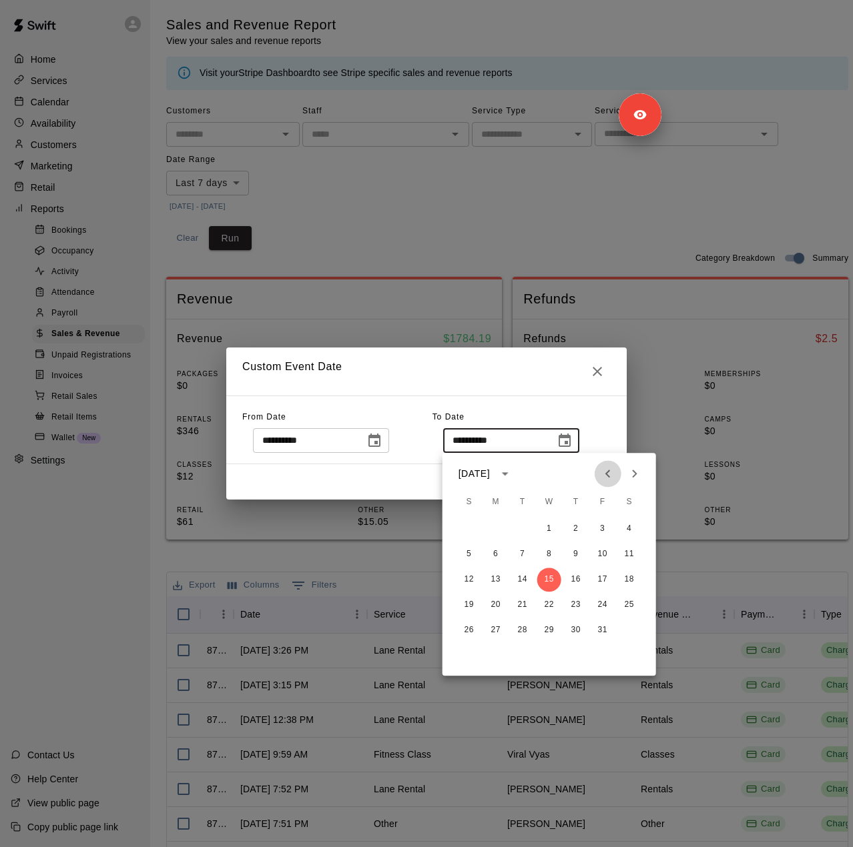
click at [608, 473] on icon "Previous month" at bounding box center [608, 474] width 16 height 16
click at [605, 582] on button "19" at bounding box center [602, 580] width 24 height 24
type input "**********"
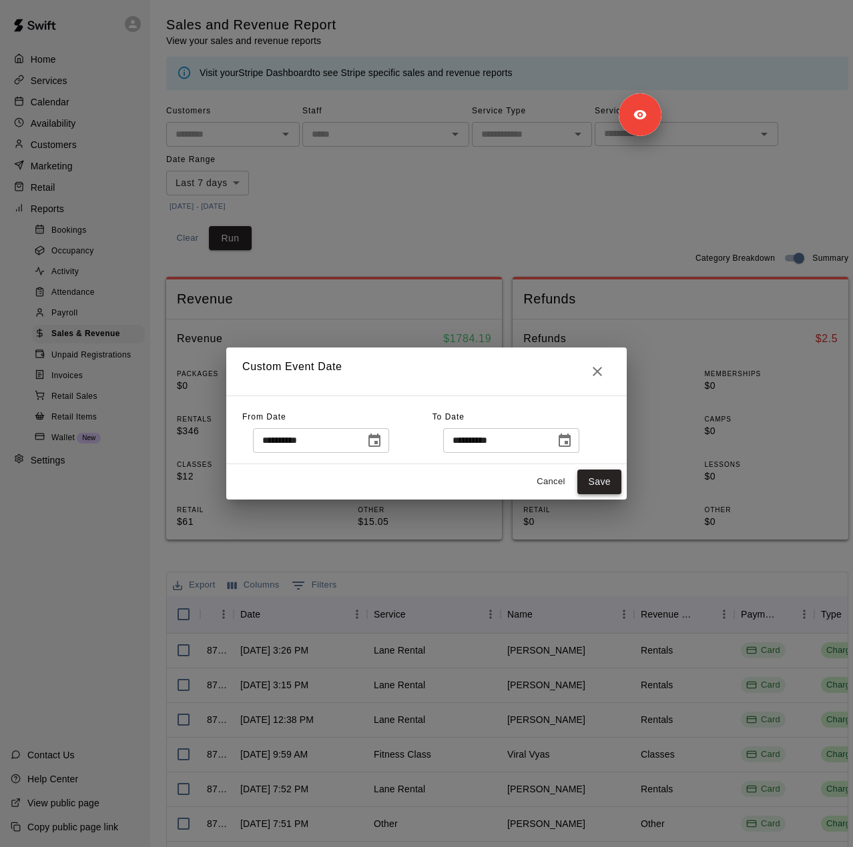
click at [596, 476] on button "Save" at bounding box center [599, 482] width 44 height 25
type input "******"
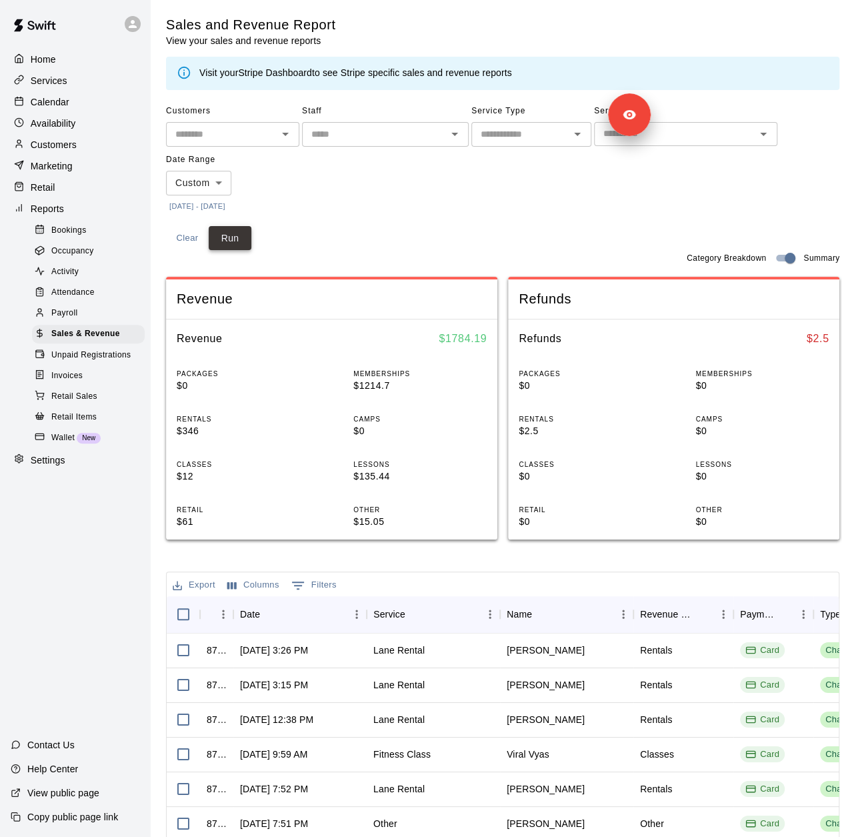
click at [237, 241] on button "Run" at bounding box center [230, 238] width 43 height 25
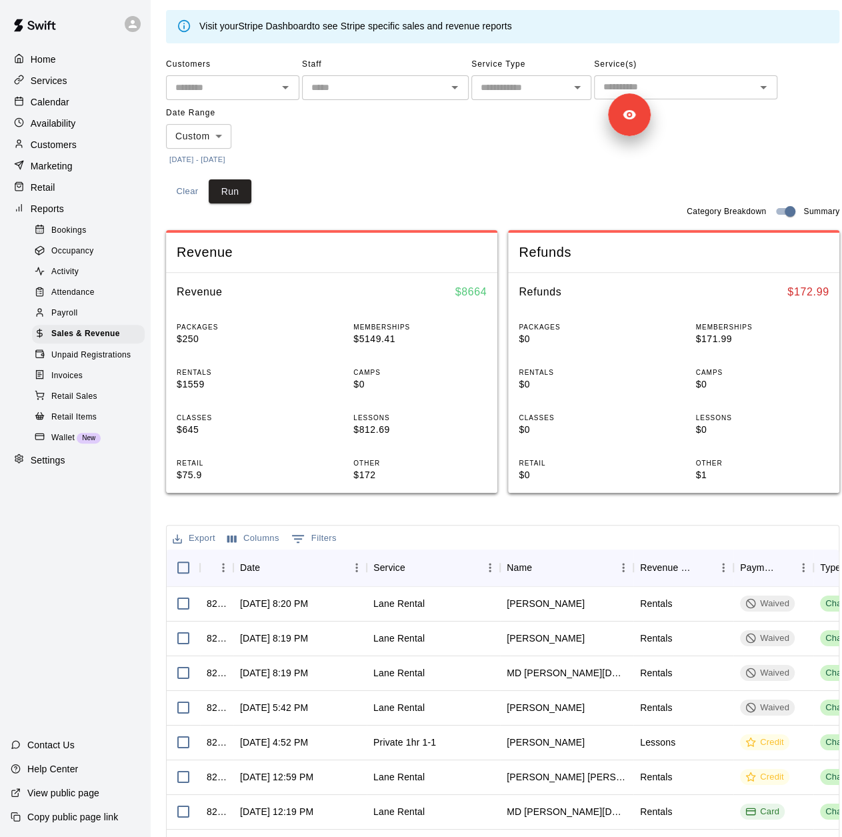
scroll to position [67, 0]
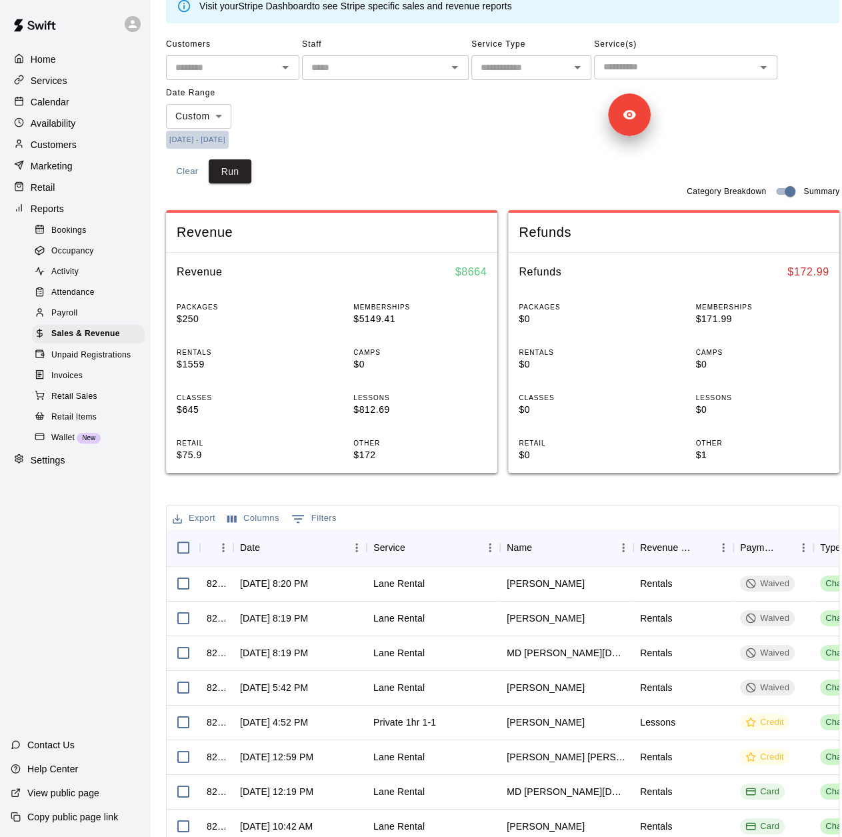
click at [229, 137] on button "[DATE] - [DATE]" at bounding box center [197, 140] width 63 height 18
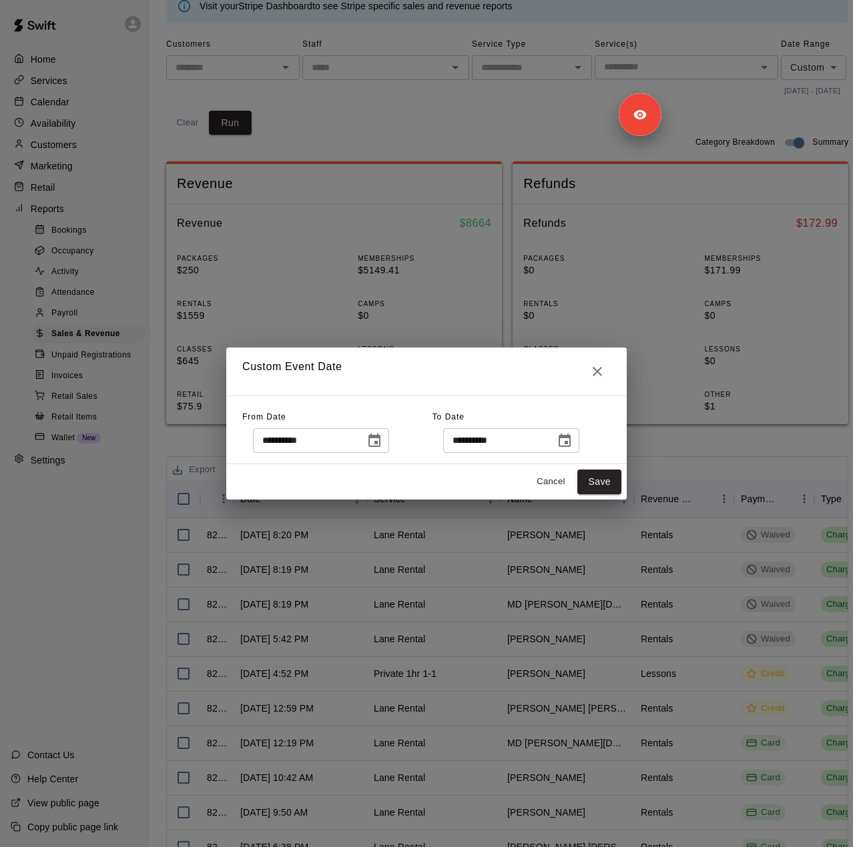
click at [578, 446] on button "Choose date, selected date is Sep 19, 2025" at bounding box center [564, 441] width 27 height 27
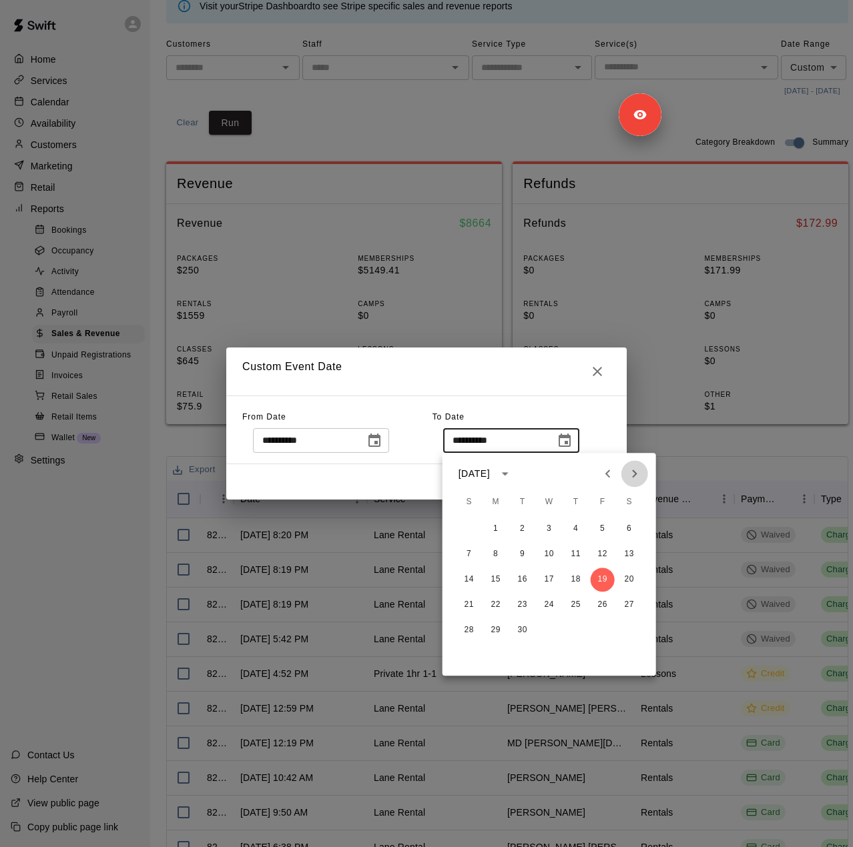
click at [632, 474] on icon "Next month" at bounding box center [634, 474] width 16 height 16
click at [539, 582] on button "15" at bounding box center [549, 580] width 24 height 24
type input "**********"
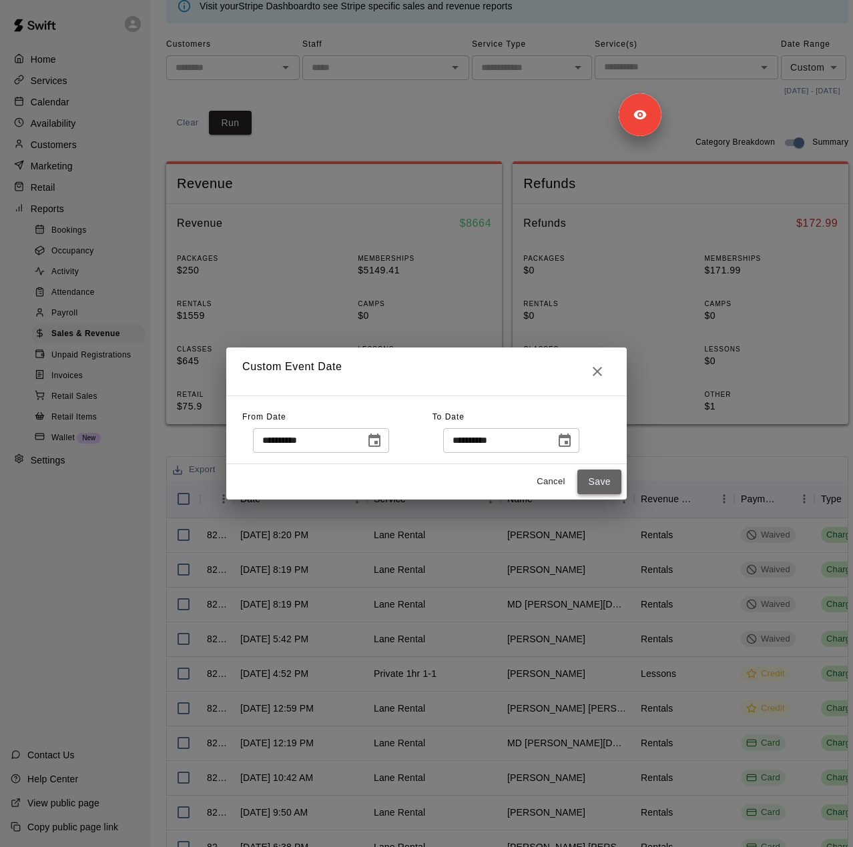
click at [591, 484] on button "Save" at bounding box center [599, 482] width 44 height 25
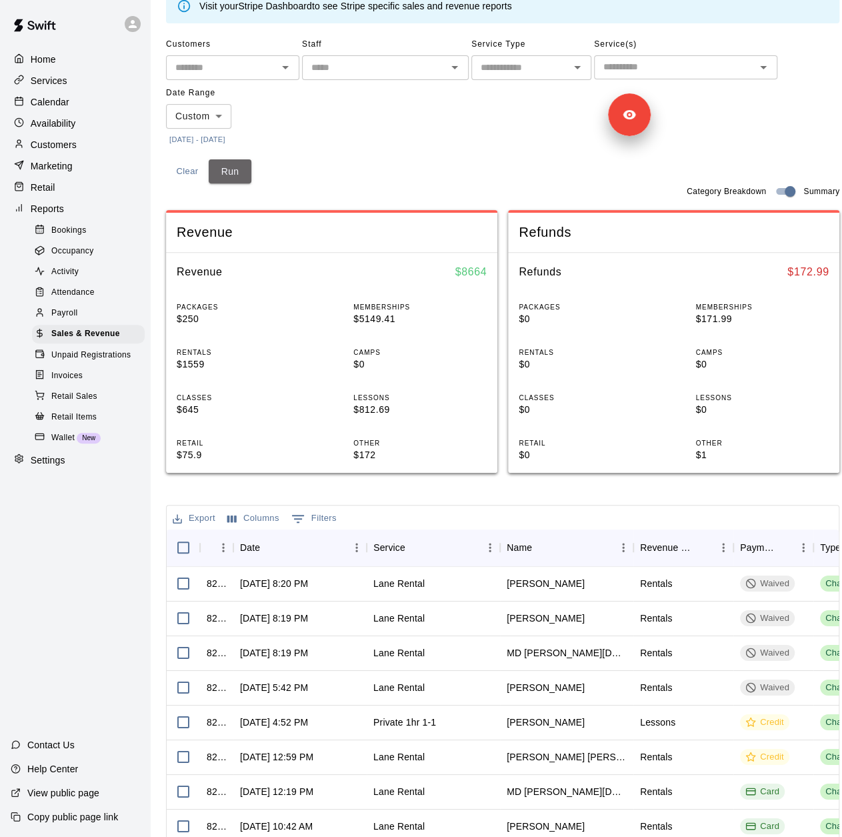
click at [237, 176] on button "Run" at bounding box center [230, 171] width 43 height 25
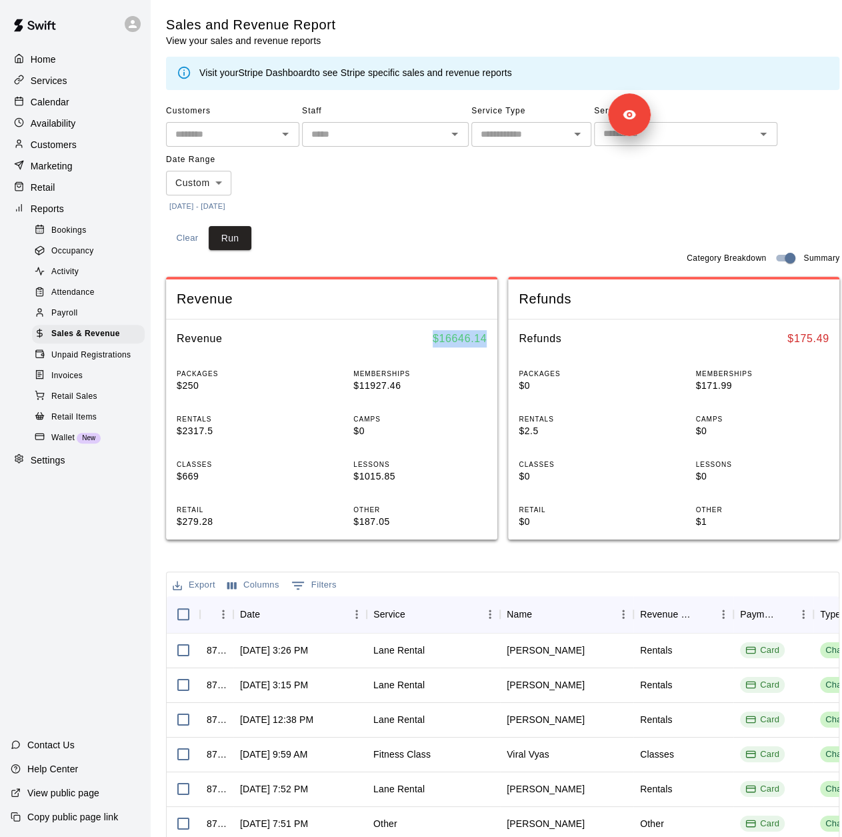
drag, startPoint x: 416, startPoint y: 341, endPoint x: 493, endPoint y: 342, distance: 77.4
click at [493, 342] on div "Revenue $ 16646.14" at bounding box center [332, 339] width 332 height 39
copy h6 "$ 16646.14"
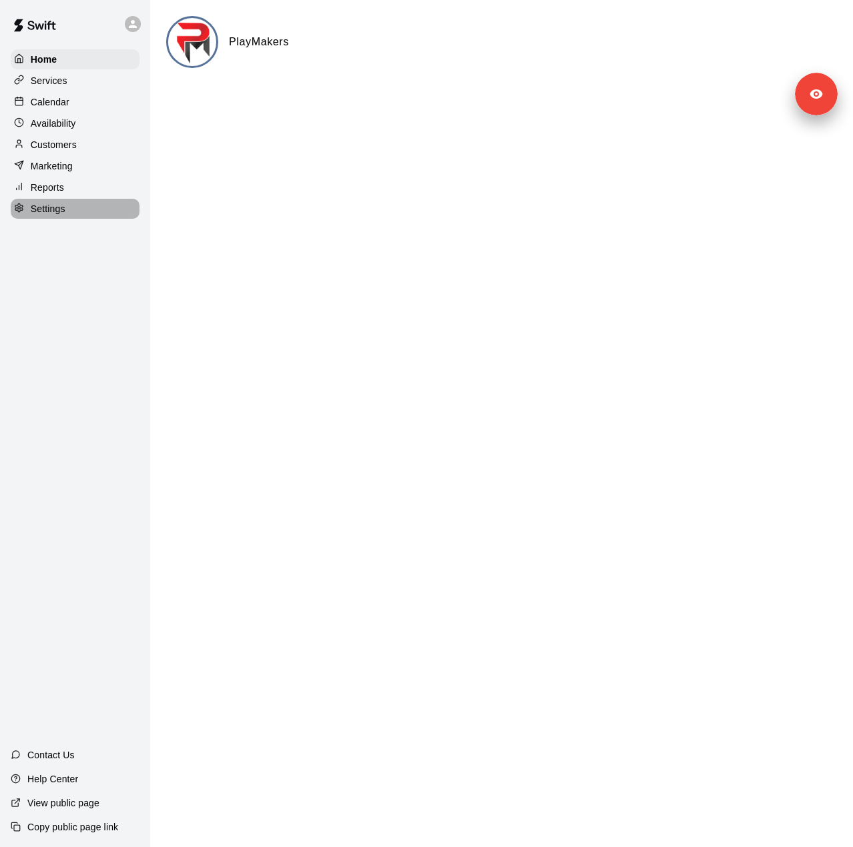
click at [52, 215] on p "Settings" at bounding box center [48, 208] width 35 height 13
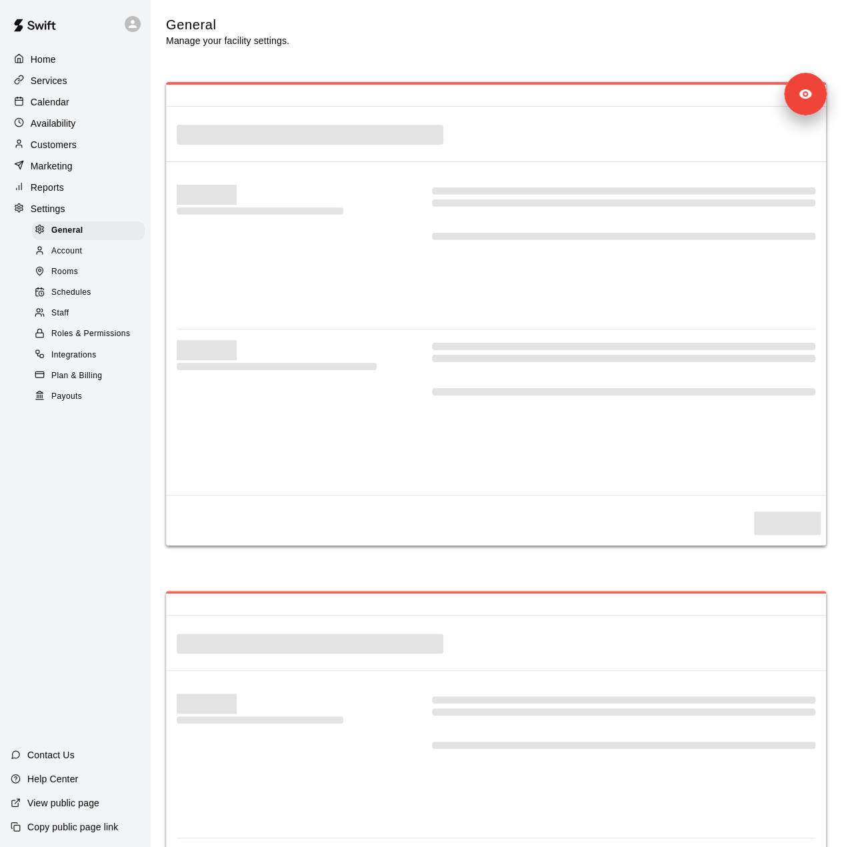
select select "**"
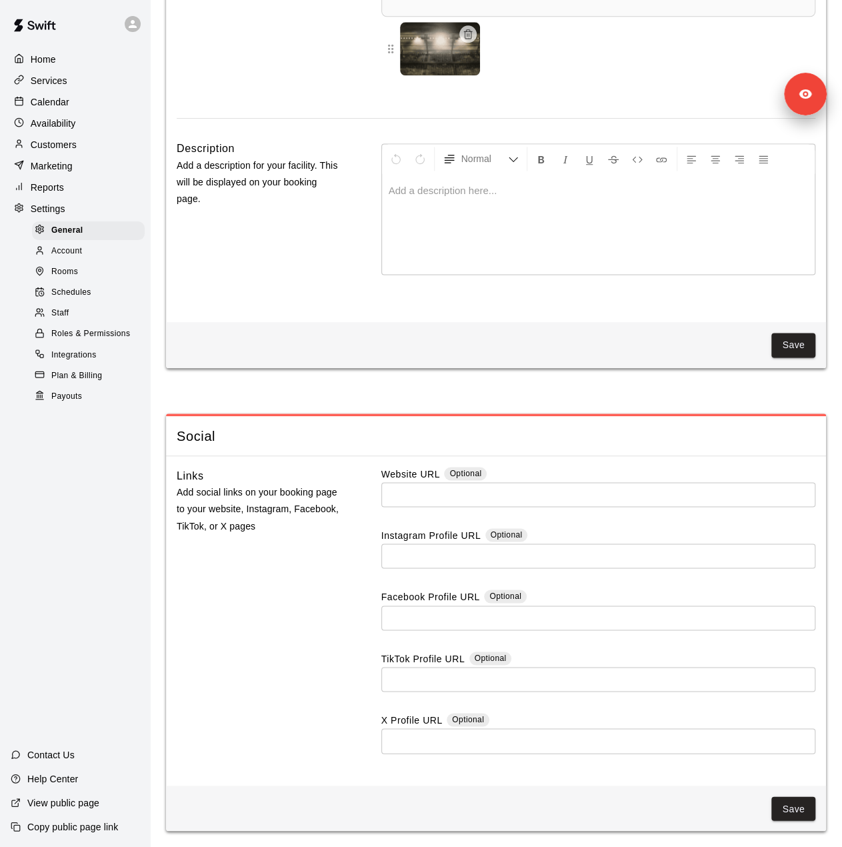
scroll to position [3393, 0]
click at [76, 322] on div "Staff" at bounding box center [88, 313] width 113 height 19
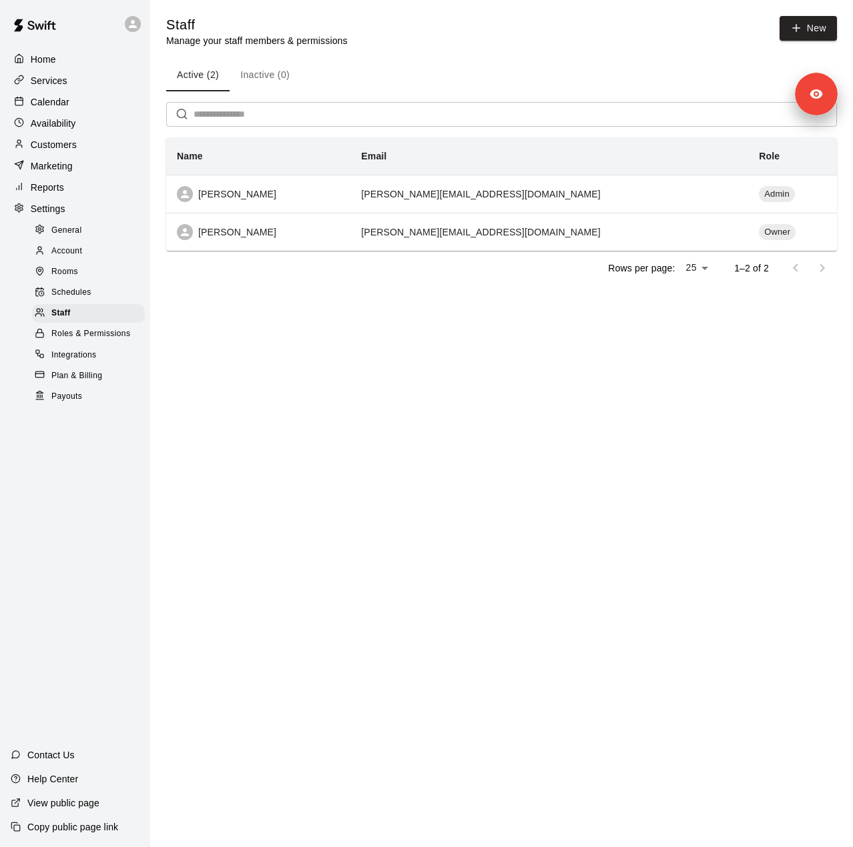
click at [49, 137] on div "Home Services Calendar Availability Customers Marketing Reports Settings Genera…" at bounding box center [75, 227] width 150 height 359
click at [51, 145] on p "Customers" at bounding box center [54, 144] width 46 height 13
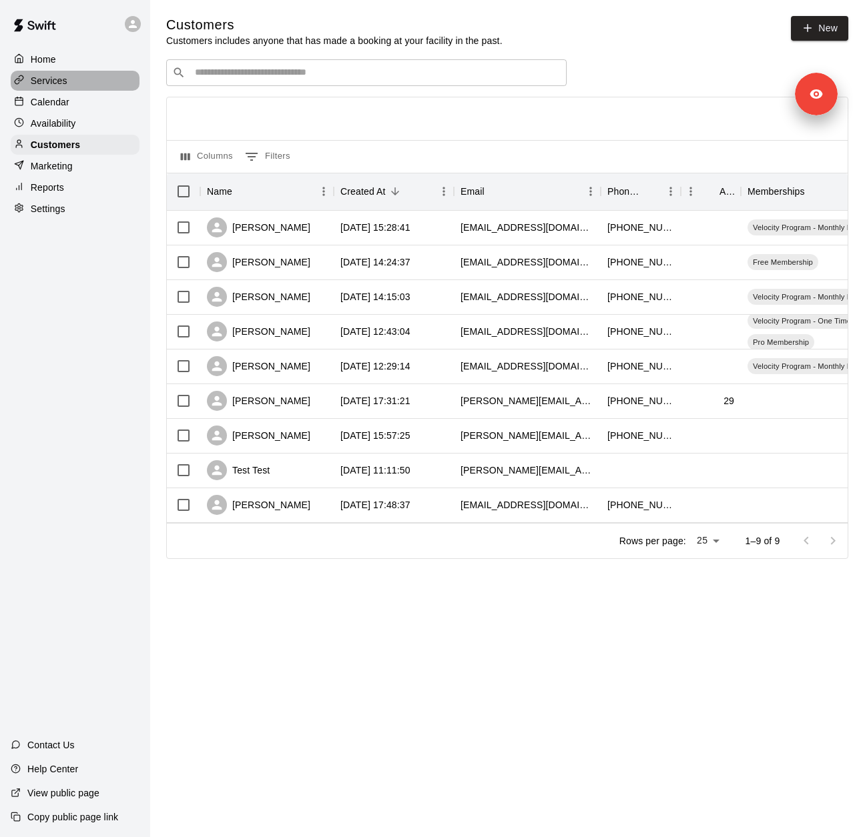
click at [74, 78] on div "Services" at bounding box center [75, 81] width 129 height 20
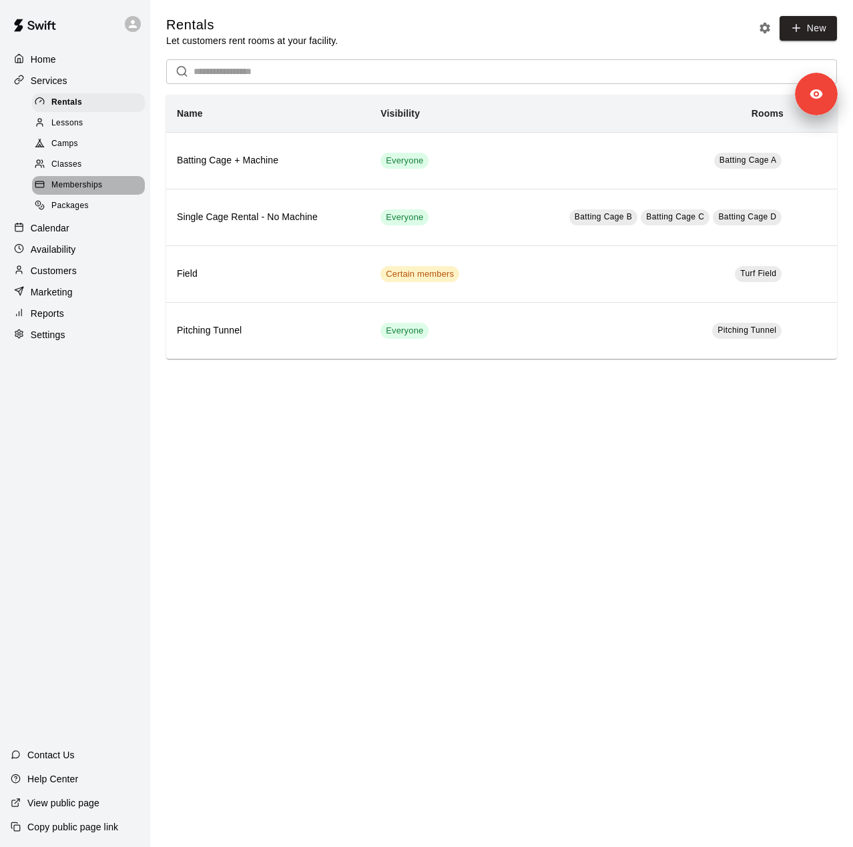
click at [81, 192] on span "Memberships" at bounding box center [76, 185] width 51 height 13
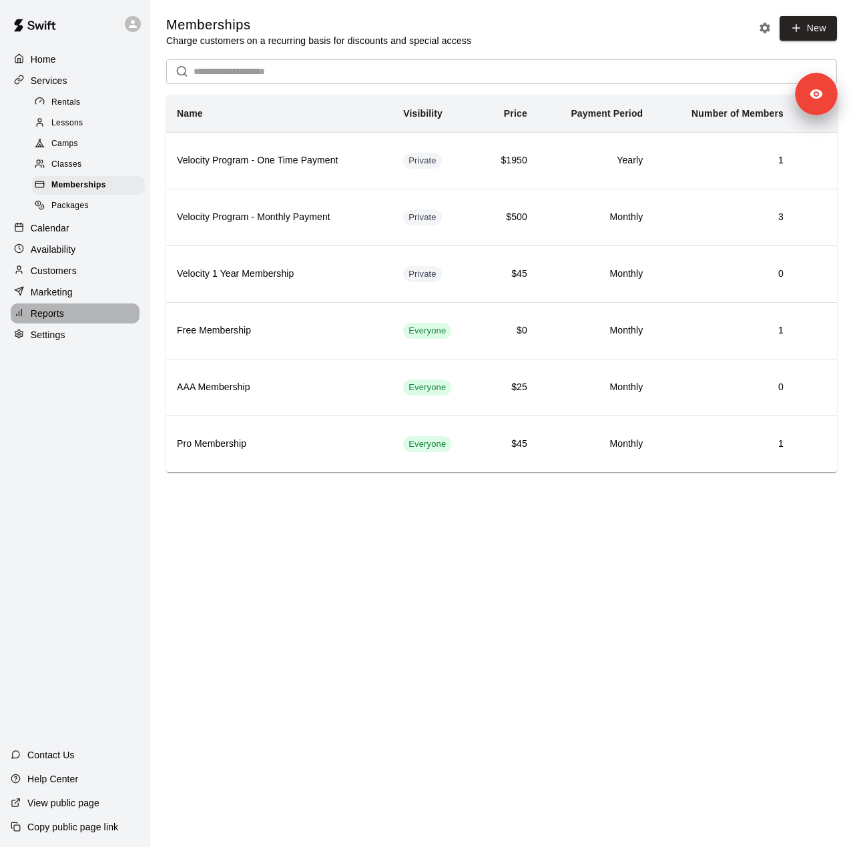
click at [65, 321] on div "Reports" at bounding box center [75, 314] width 129 height 20
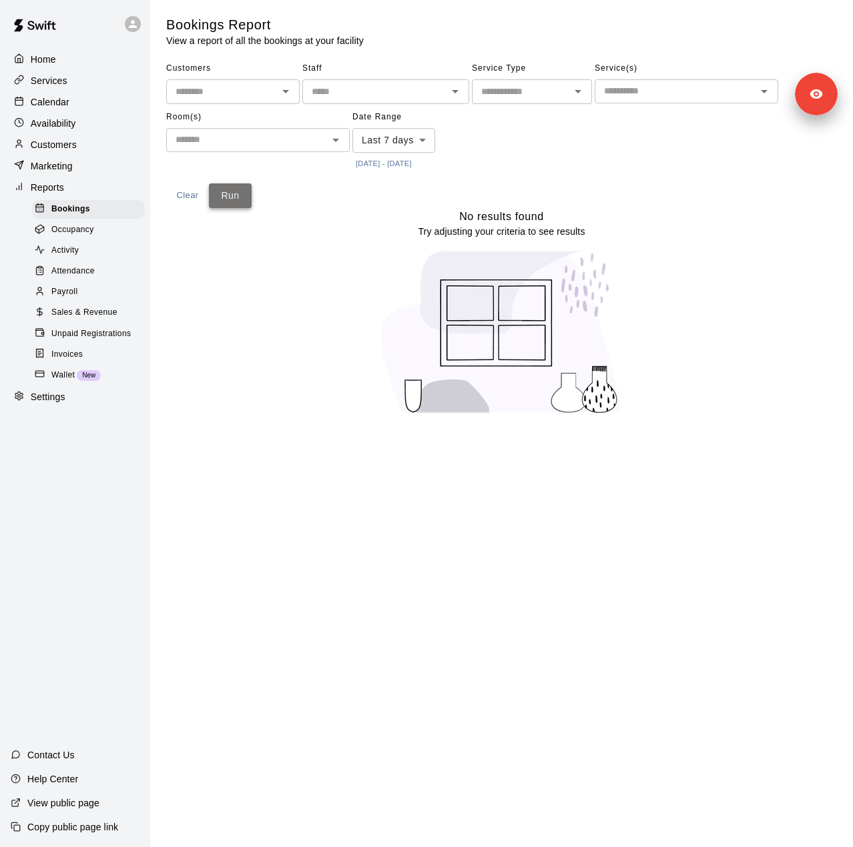
click at [237, 197] on button "Run" at bounding box center [230, 195] width 43 height 25
click at [87, 260] on div "Activity" at bounding box center [88, 250] width 113 height 19
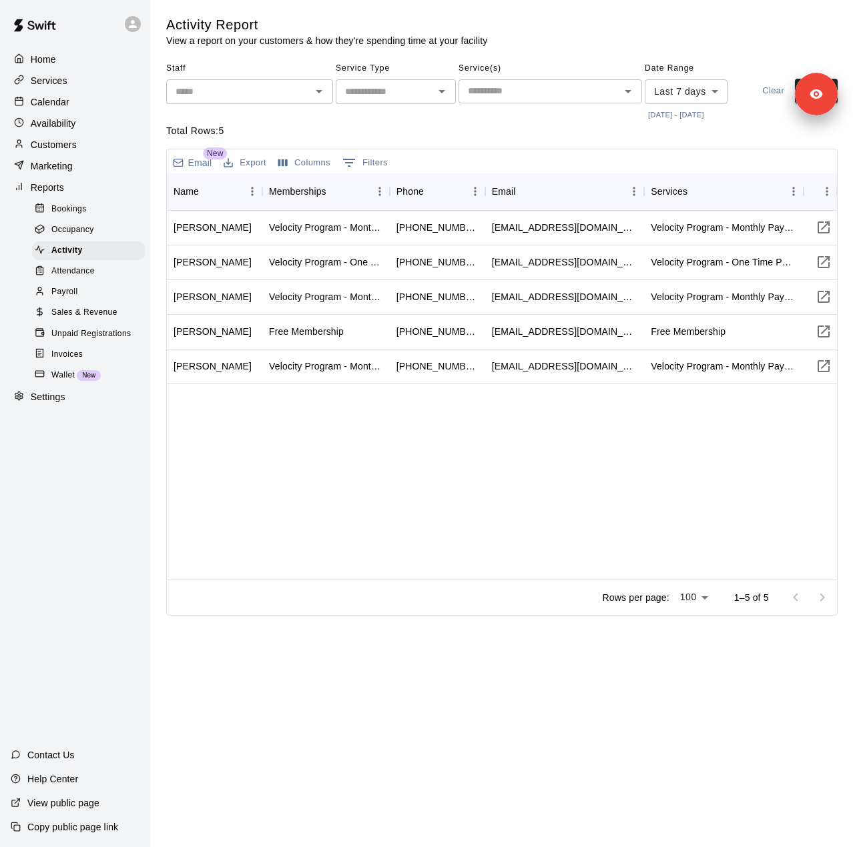
click at [694, 113] on button "[DATE] - [DATE]" at bounding box center [675, 115] width 63 height 18
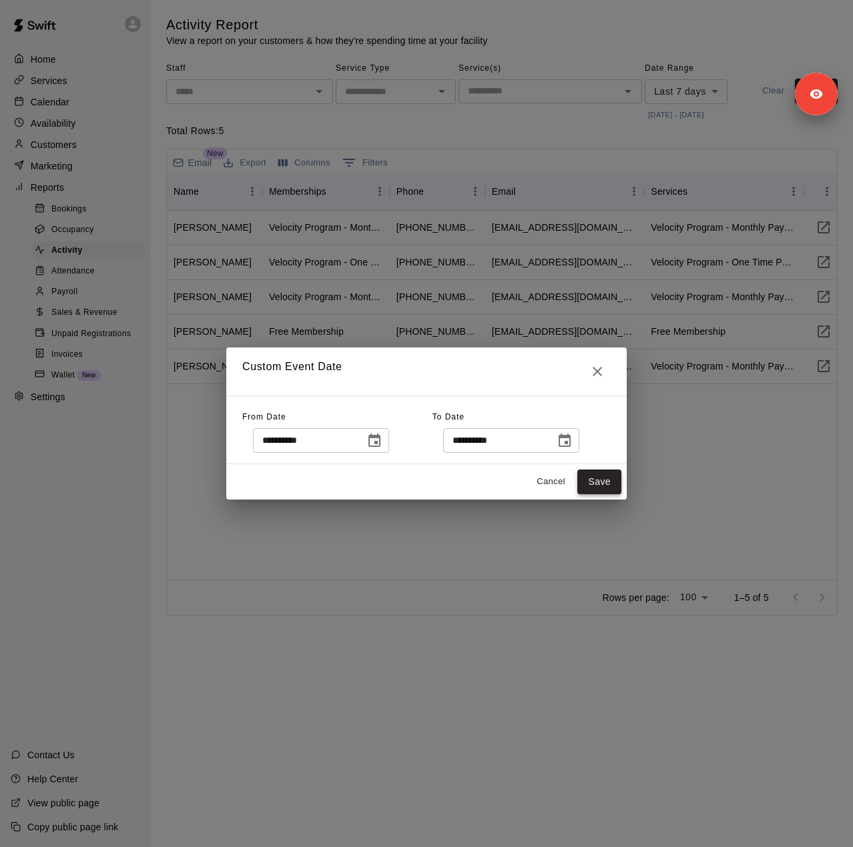
click at [594, 476] on button "Save" at bounding box center [599, 482] width 44 height 25
type input "******"
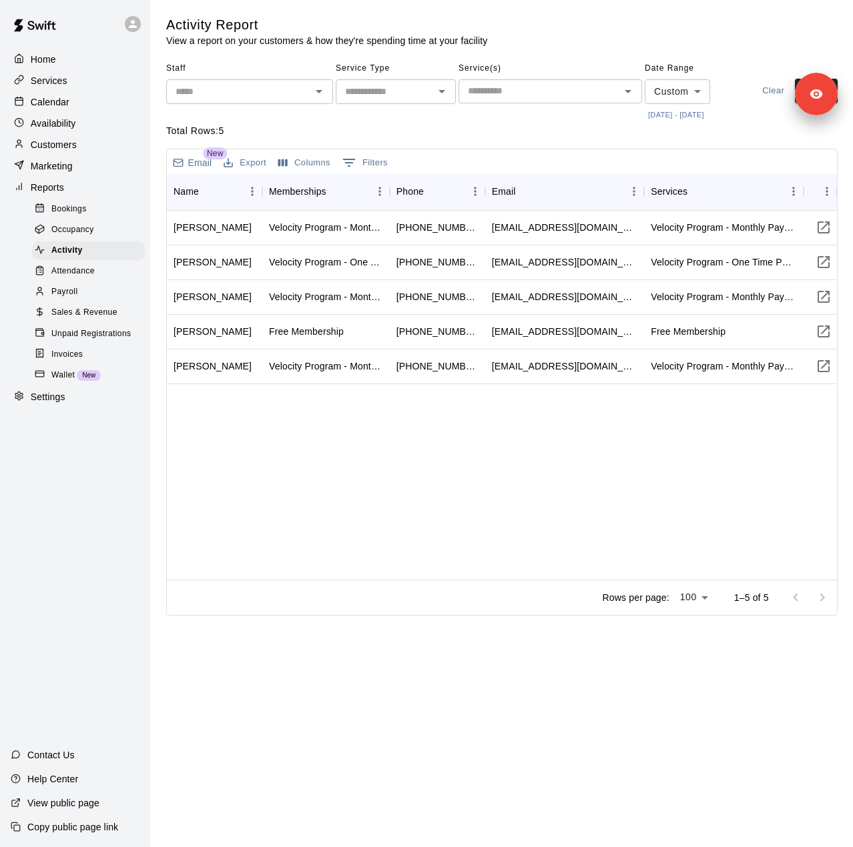
click at [87, 320] on span "Sales & Revenue" at bounding box center [84, 312] width 66 height 13
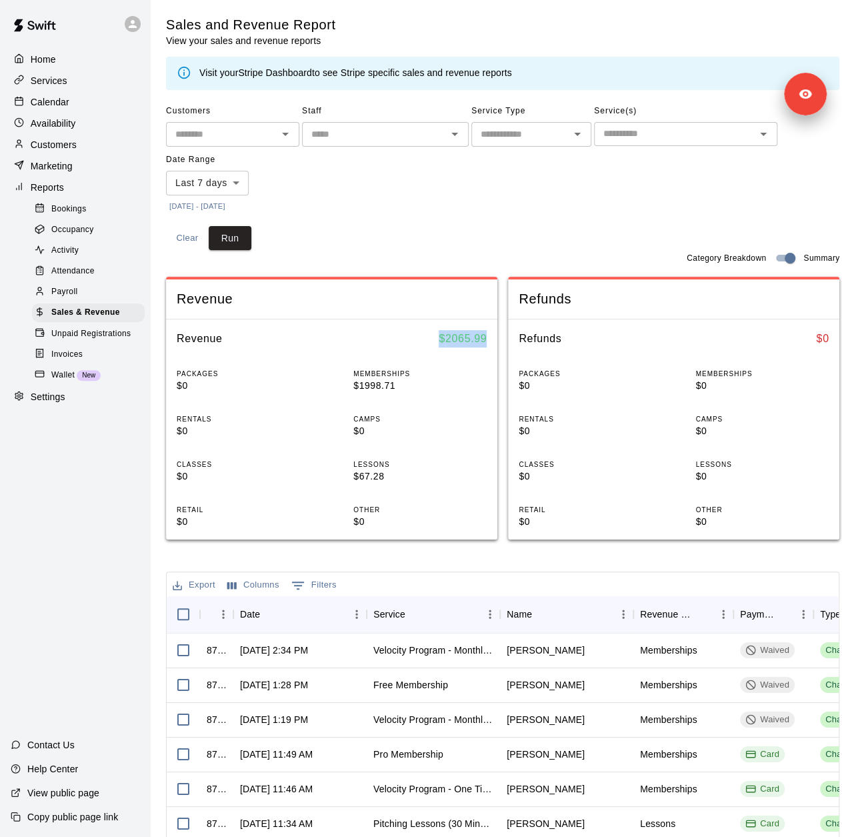
drag, startPoint x: 434, startPoint y: 336, endPoint x: 491, endPoint y: 345, distance: 58.1
click at [491, 345] on div "Revenue $ 2065.99" at bounding box center [332, 339] width 332 height 39
copy h6 "$ 2065.99"
drag, startPoint x: 79, startPoint y: 173, endPoint x: 77, endPoint y: 185, distance: 11.4
click at [79, 173] on div "Marketing" at bounding box center [75, 166] width 129 height 20
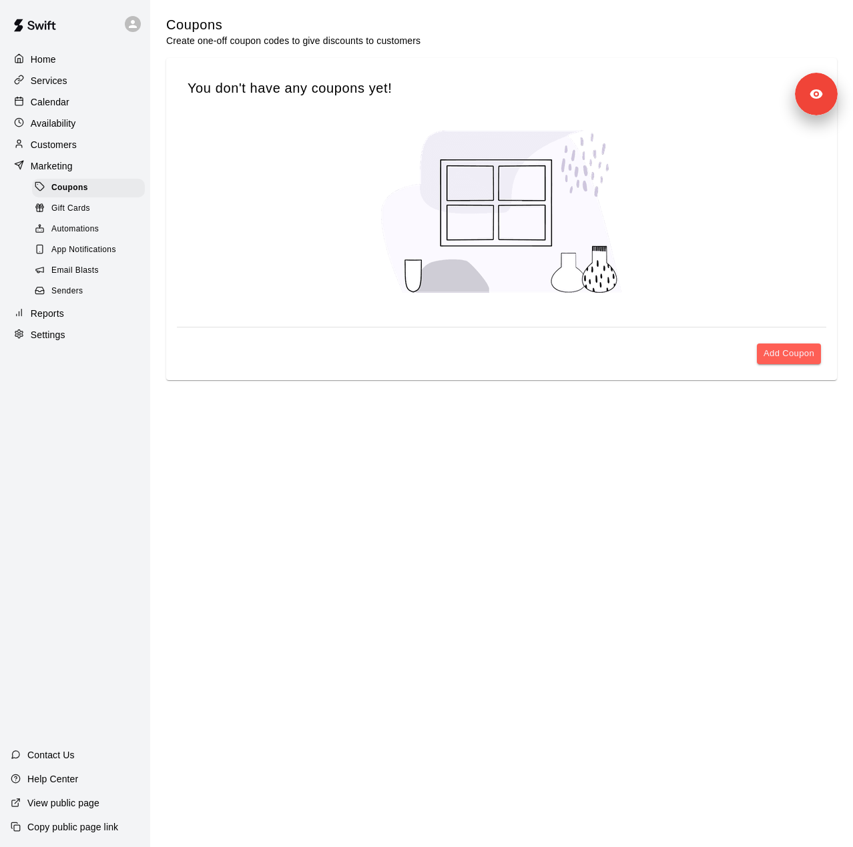
click at [79, 298] on span "Senders" at bounding box center [67, 291] width 32 height 13
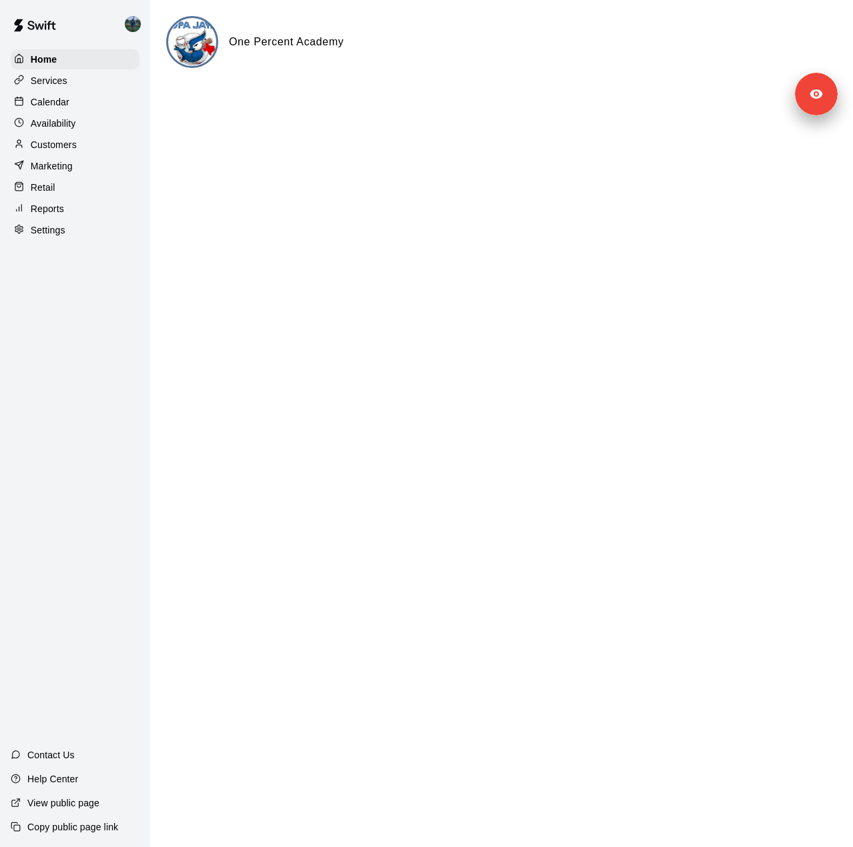
click at [63, 237] on p "Settings" at bounding box center [48, 229] width 35 height 13
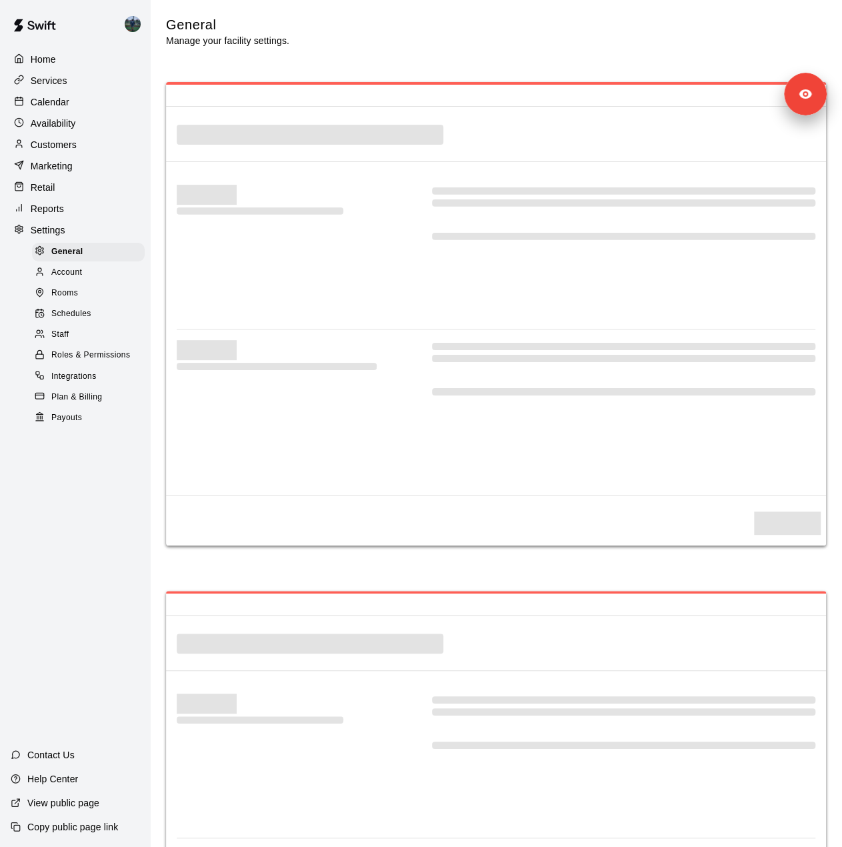
select select "**"
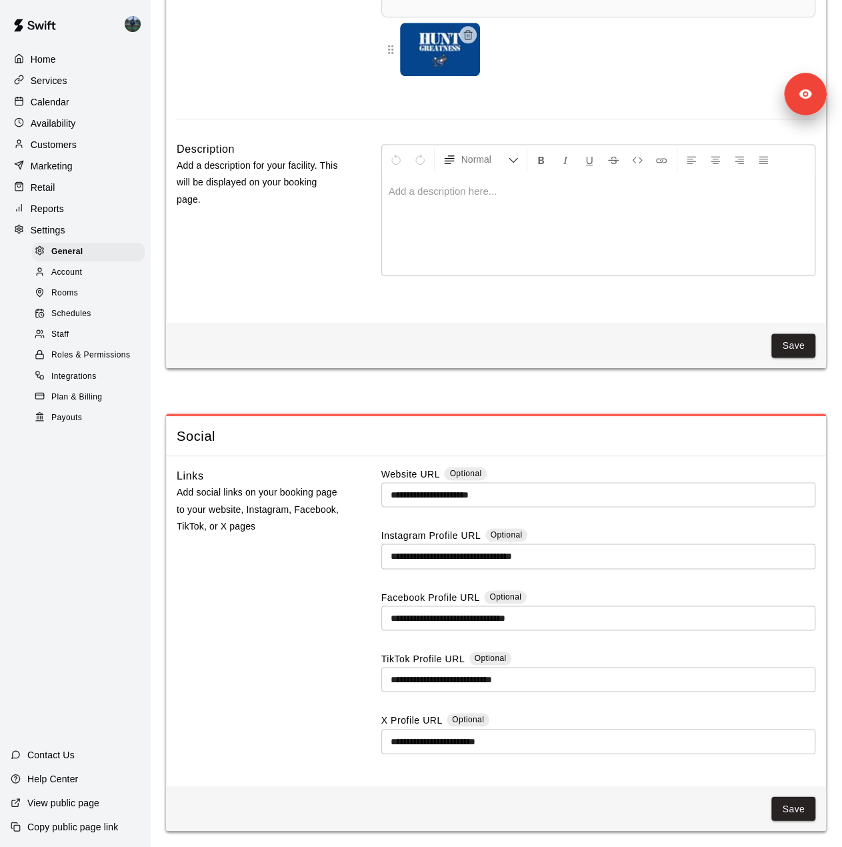
scroll to position [3396, 0]
click at [89, 344] on div "Staff" at bounding box center [88, 335] width 113 height 19
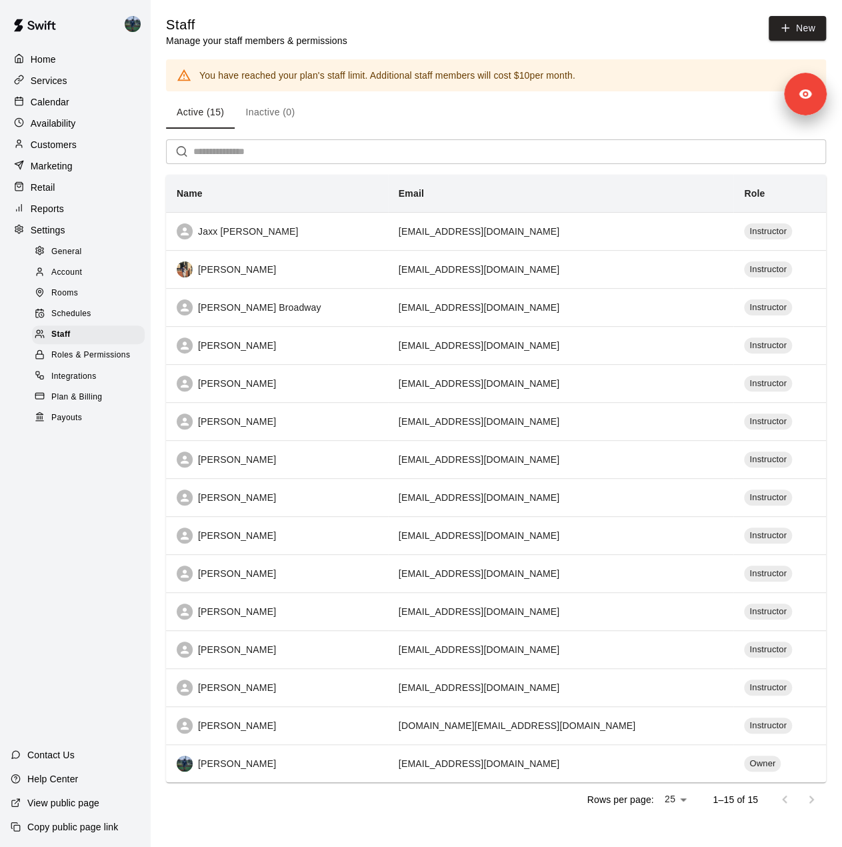
click at [72, 73] on div "Services" at bounding box center [75, 81] width 129 height 20
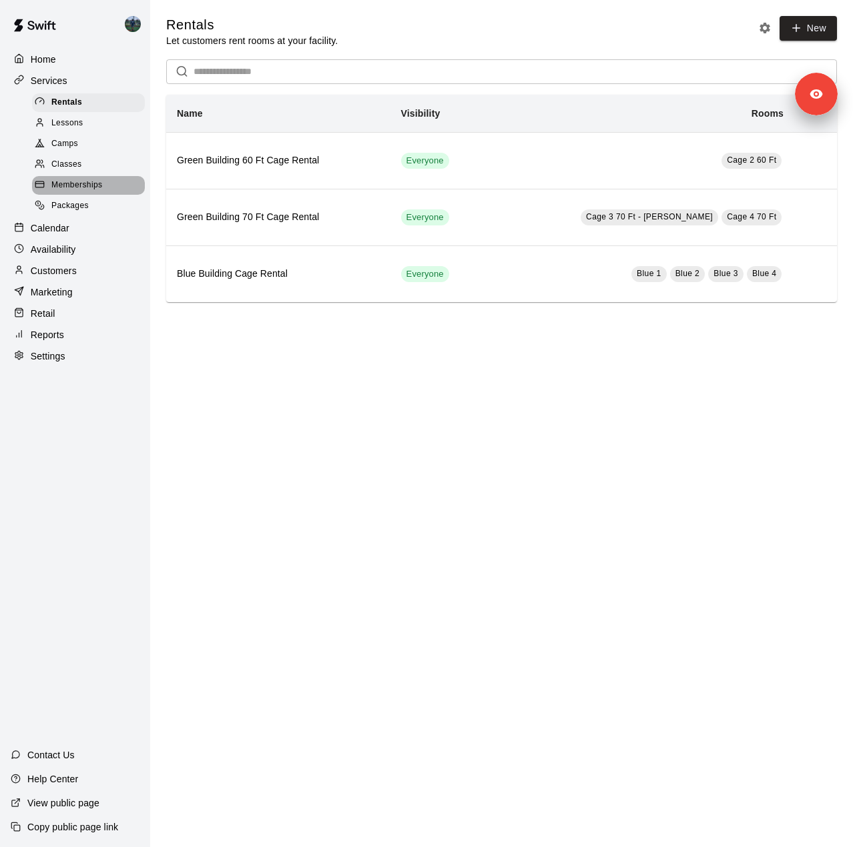
click at [81, 191] on span "Memberships" at bounding box center [76, 185] width 51 height 13
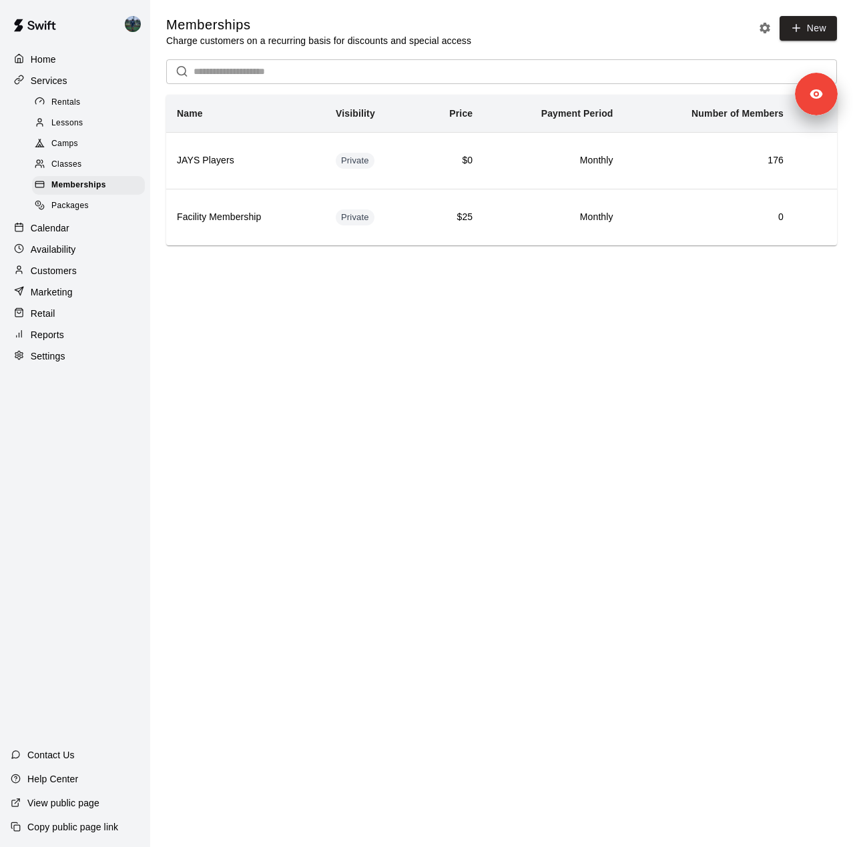
click at [75, 277] on p "Customers" at bounding box center [54, 270] width 46 height 13
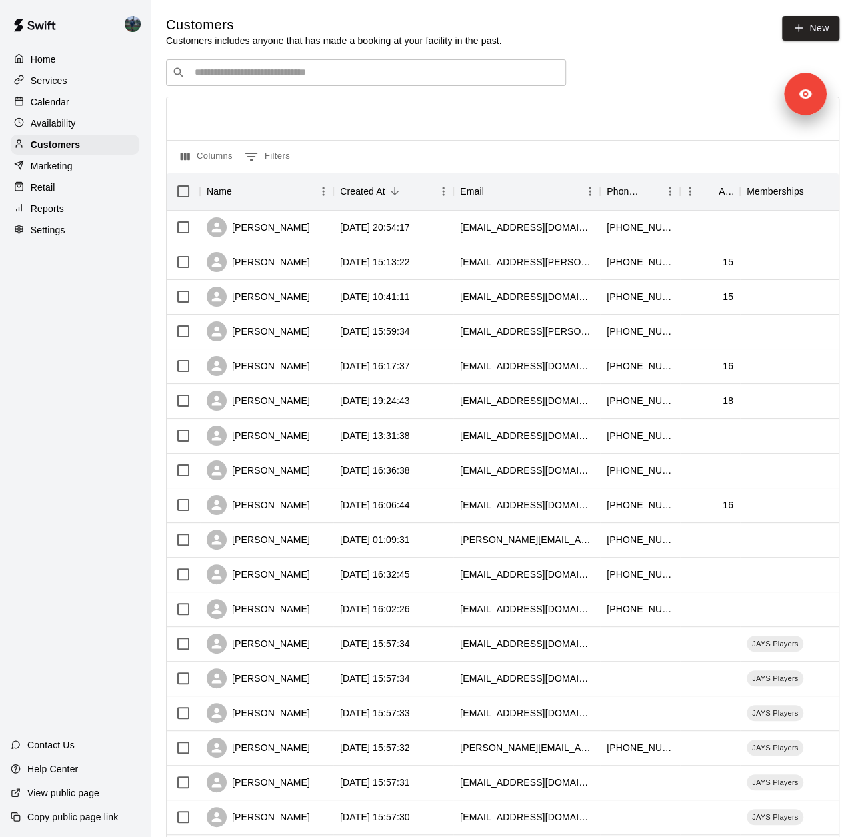
scroll to position [326, 0]
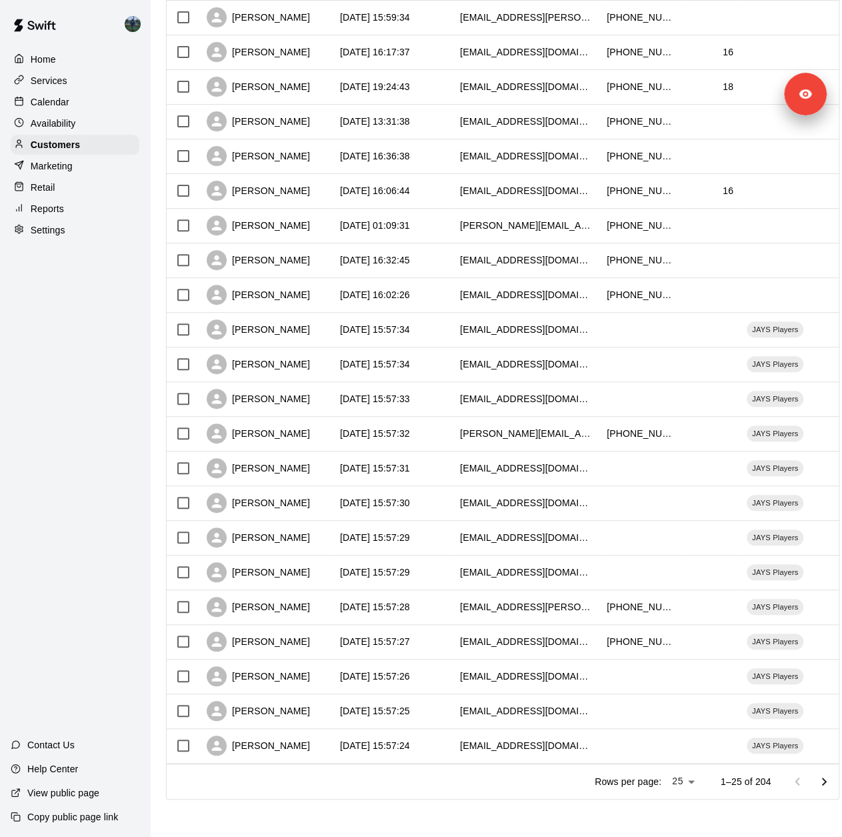
click at [73, 211] on div "Reports" at bounding box center [75, 209] width 129 height 20
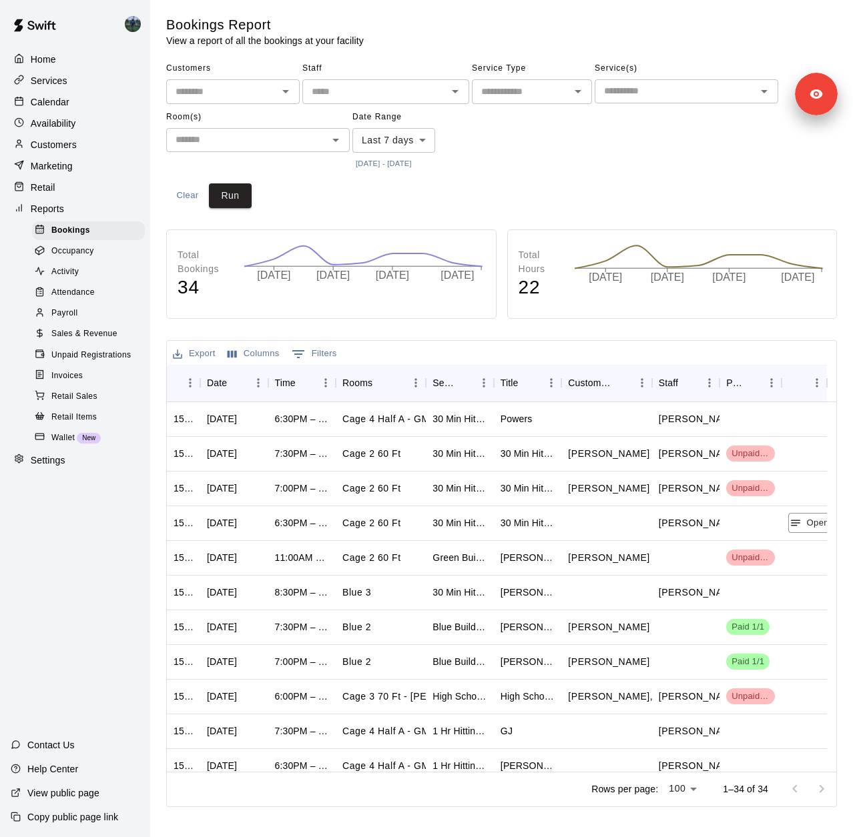
click at [88, 282] on div "Activity" at bounding box center [88, 272] width 113 height 19
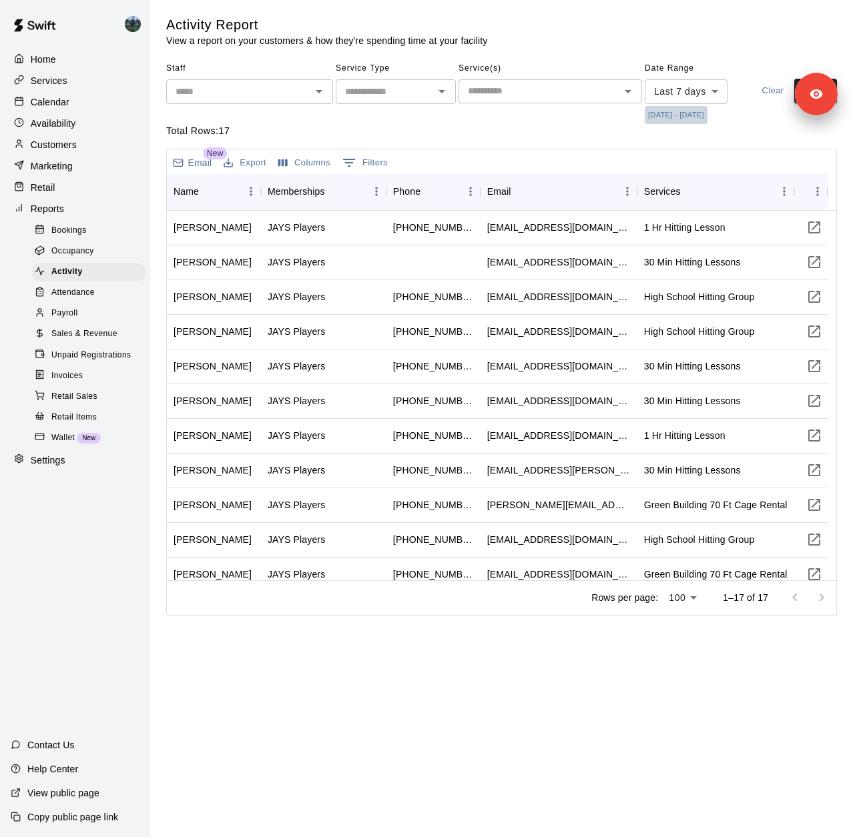
click at [658, 113] on button "[DATE] - [DATE]" at bounding box center [675, 115] width 63 height 18
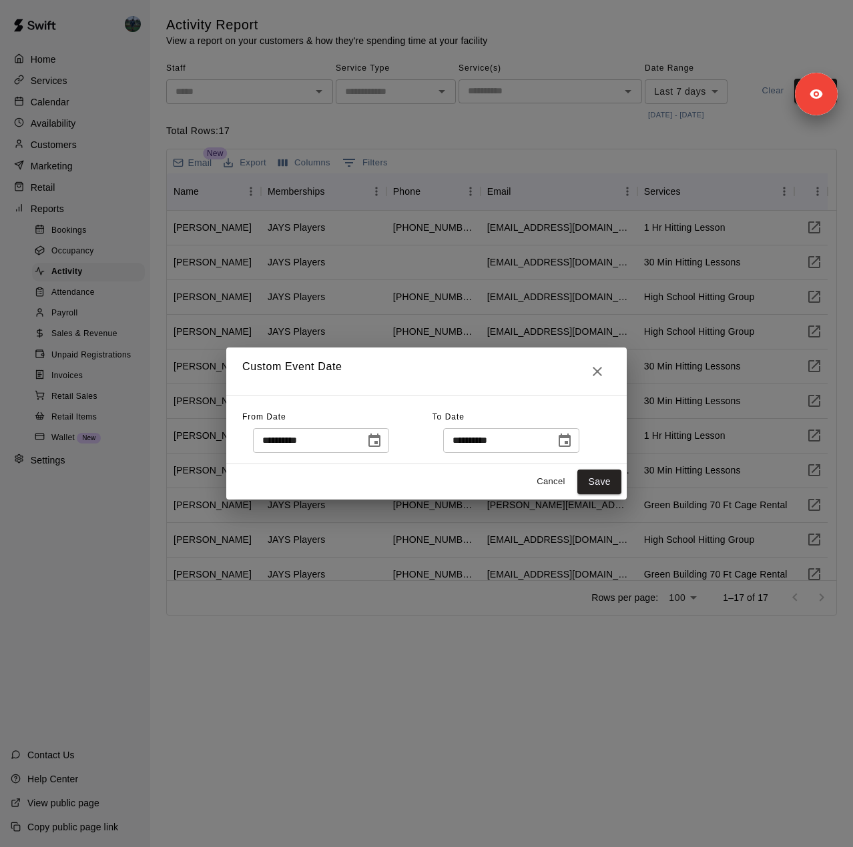
click at [382, 441] on icon "Choose date, selected date is Oct 8, 2025" at bounding box center [374, 441] width 16 height 16
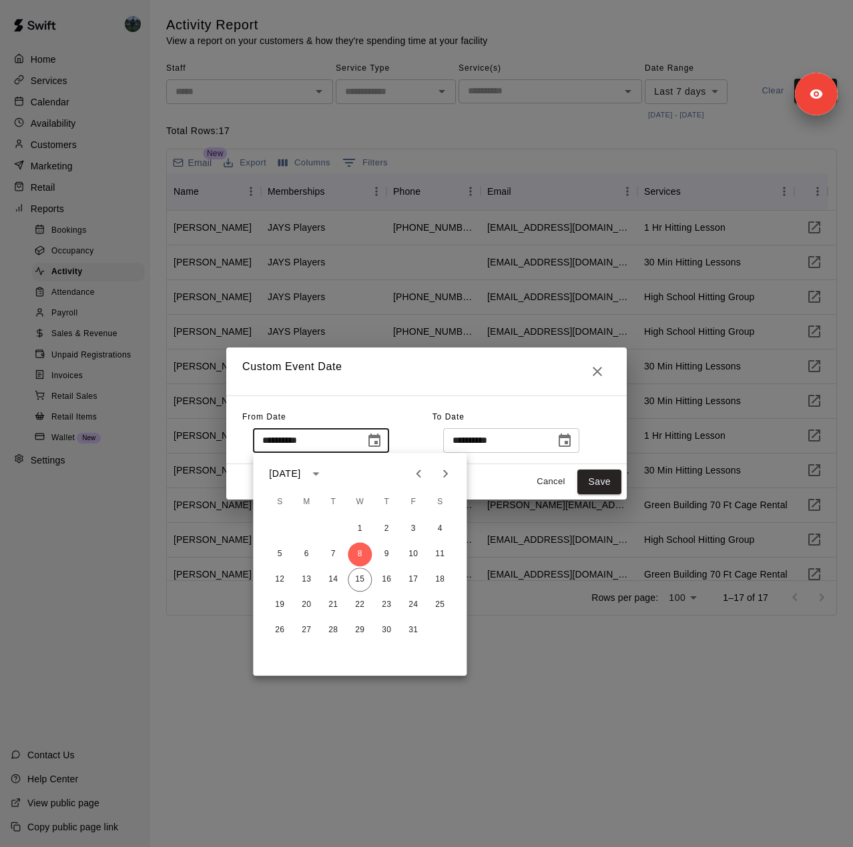
click at [419, 476] on icon "Previous month" at bounding box center [418, 474] width 5 height 8
click at [444, 476] on icon "Next month" at bounding box center [445, 474] width 5 height 8
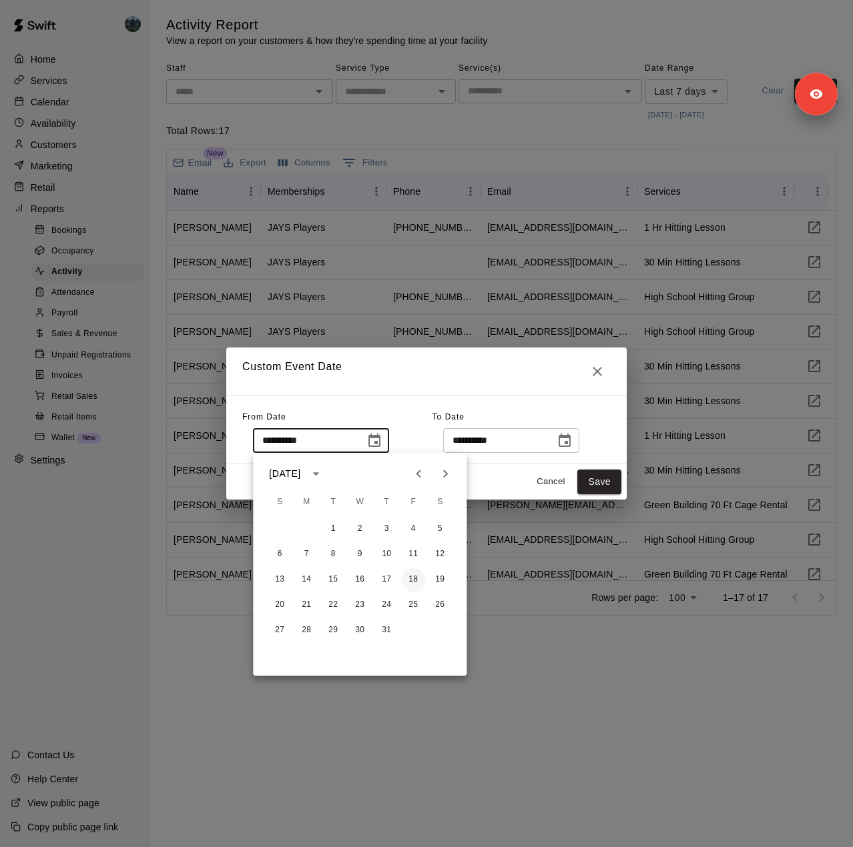
click at [418, 578] on button "18" at bounding box center [413, 580] width 24 height 24
type input "**********"
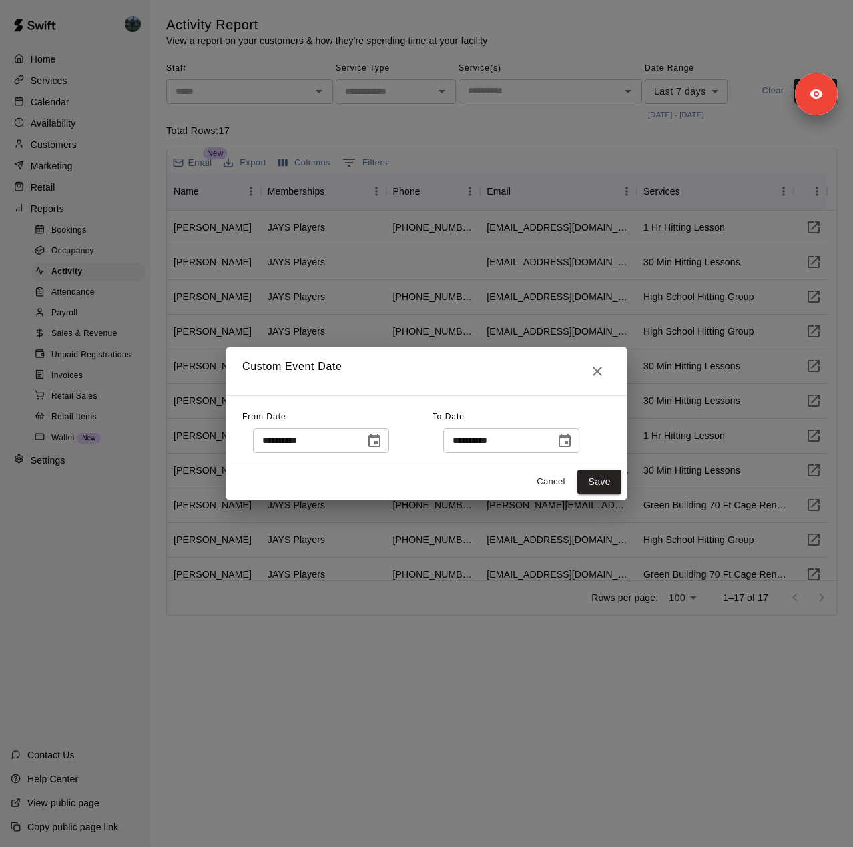
click at [570, 444] on icon "Choose date, selected date is Oct 16, 2025" at bounding box center [564, 440] width 12 height 13
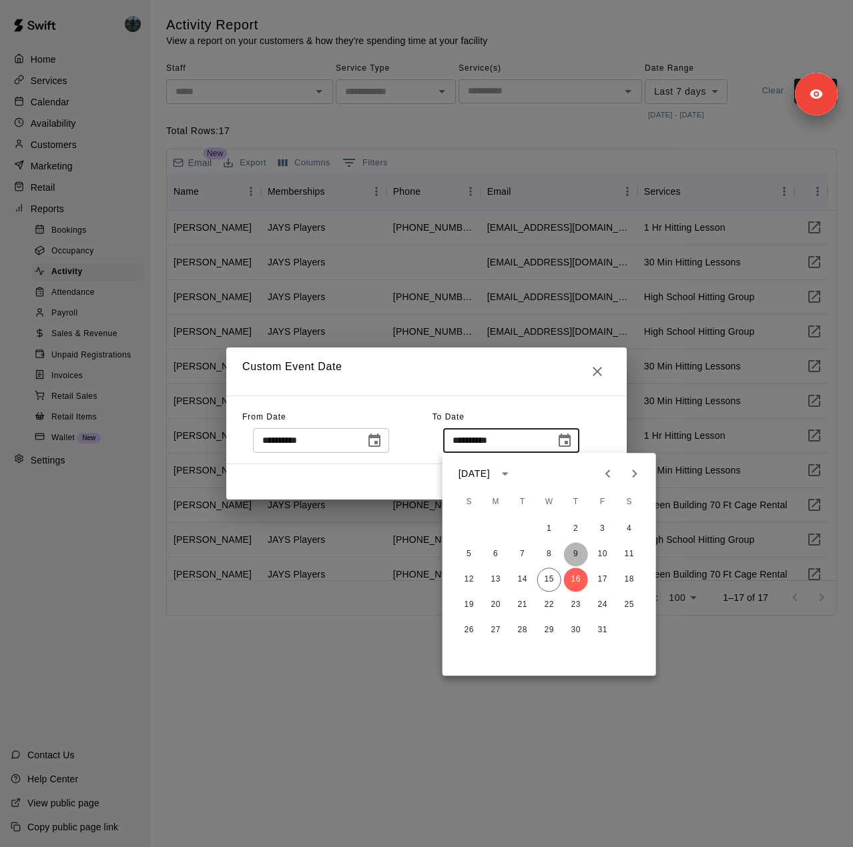
click at [574, 554] on button "9" at bounding box center [576, 554] width 24 height 24
type input "**********"
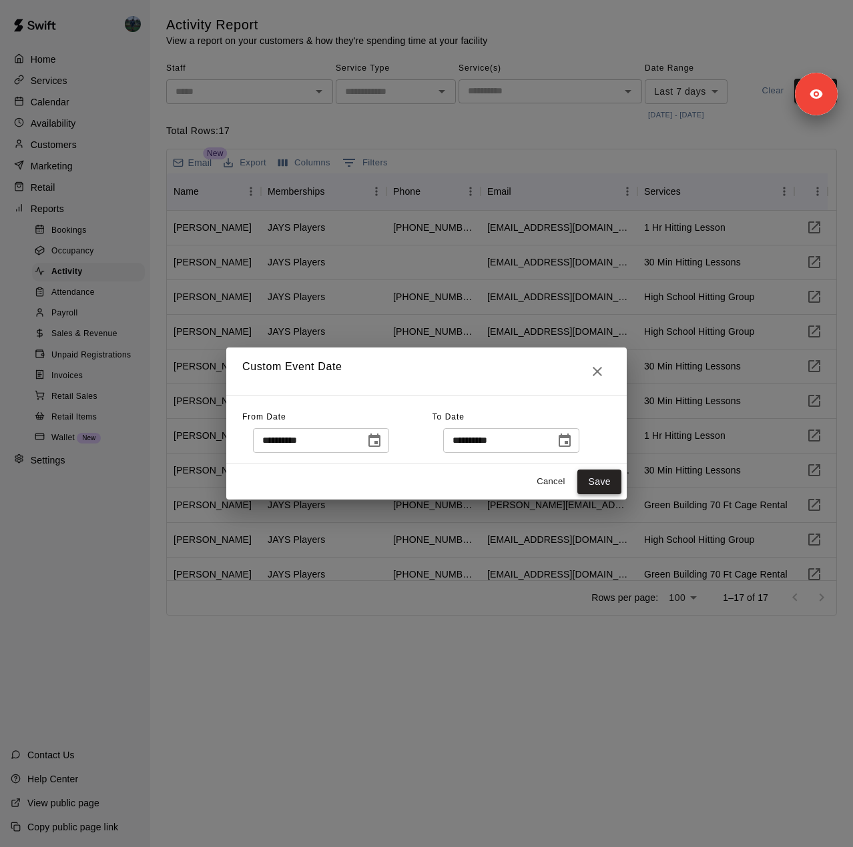
click at [590, 487] on button "Save" at bounding box center [599, 482] width 44 height 25
type input "******"
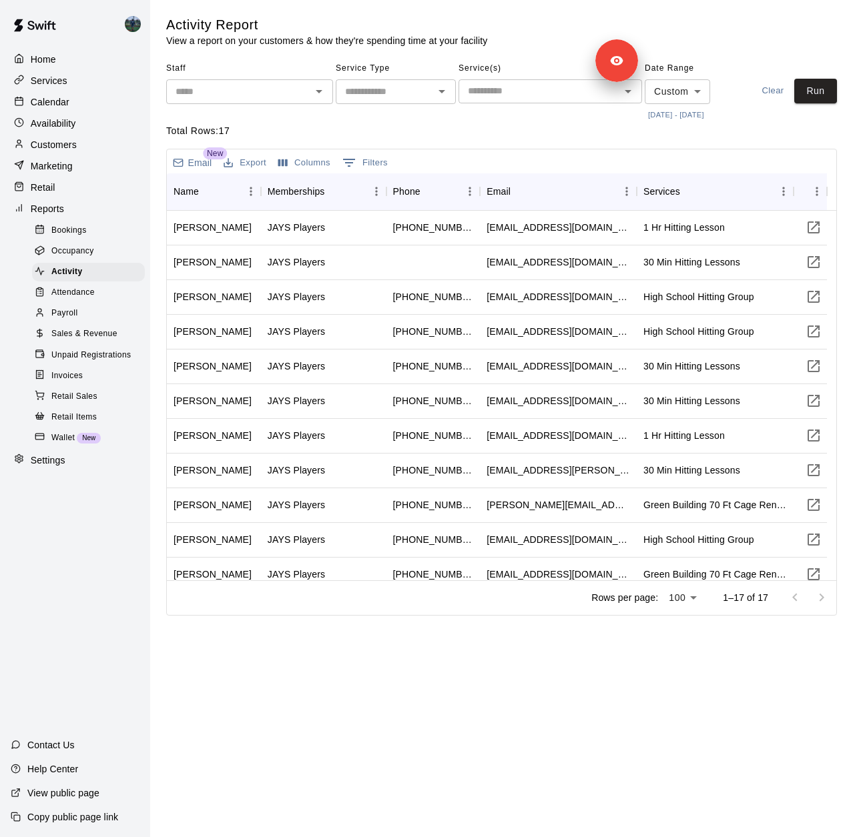
drag, startPoint x: 800, startPoint y: 94, endPoint x: 635, endPoint y: 57, distance: 168.9
click at [638, 59] on div "Signed in as [PERSON_NAME] Sign out" at bounding box center [651, 60] width 27 height 23
click at [811, 85] on button "Run" at bounding box center [815, 91] width 43 height 25
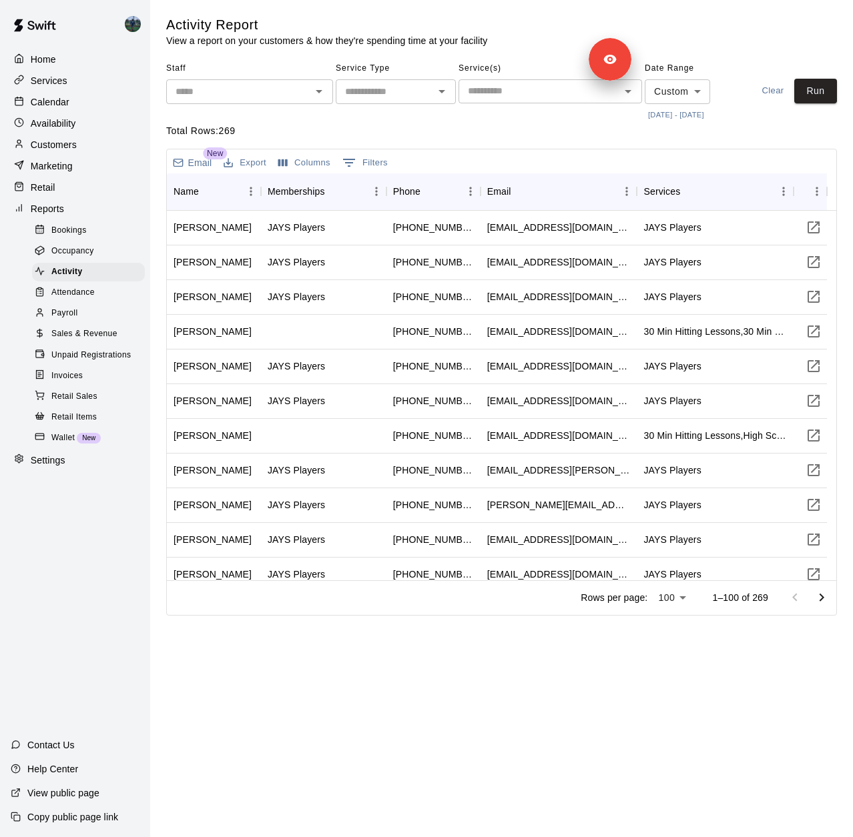
click at [662, 115] on button "[DATE] - [DATE]" at bounding box center [675, 115] width 63 height 18
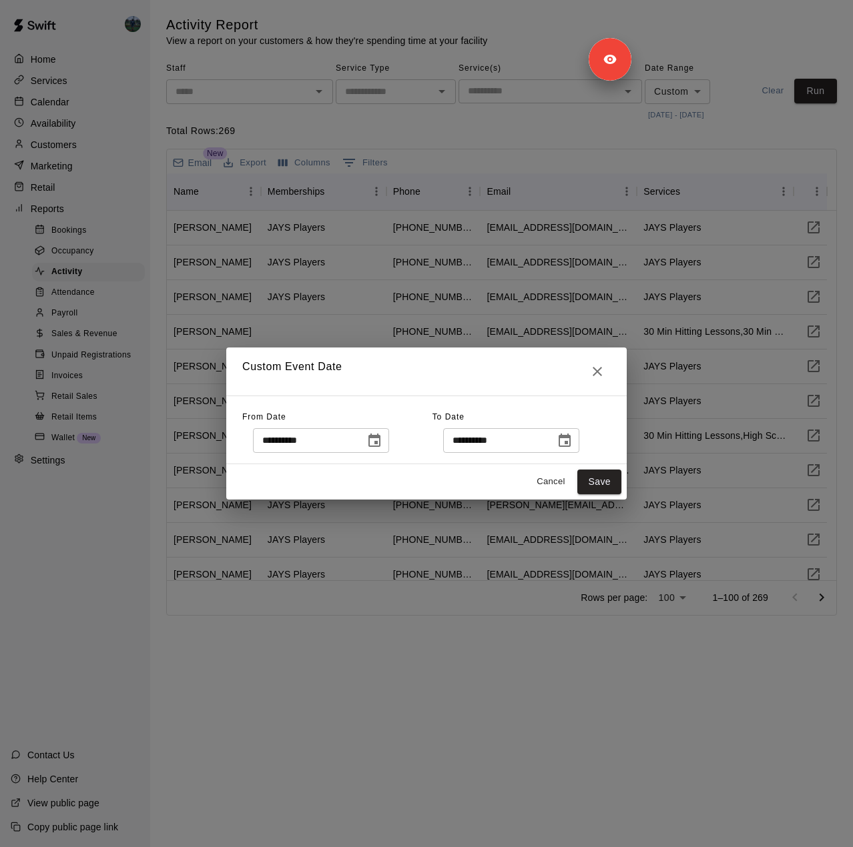
click at [572, 440] on icon "Choose date, selected date is Oct 9, 2025" at bounding box center [564, 441] width 16 height 16
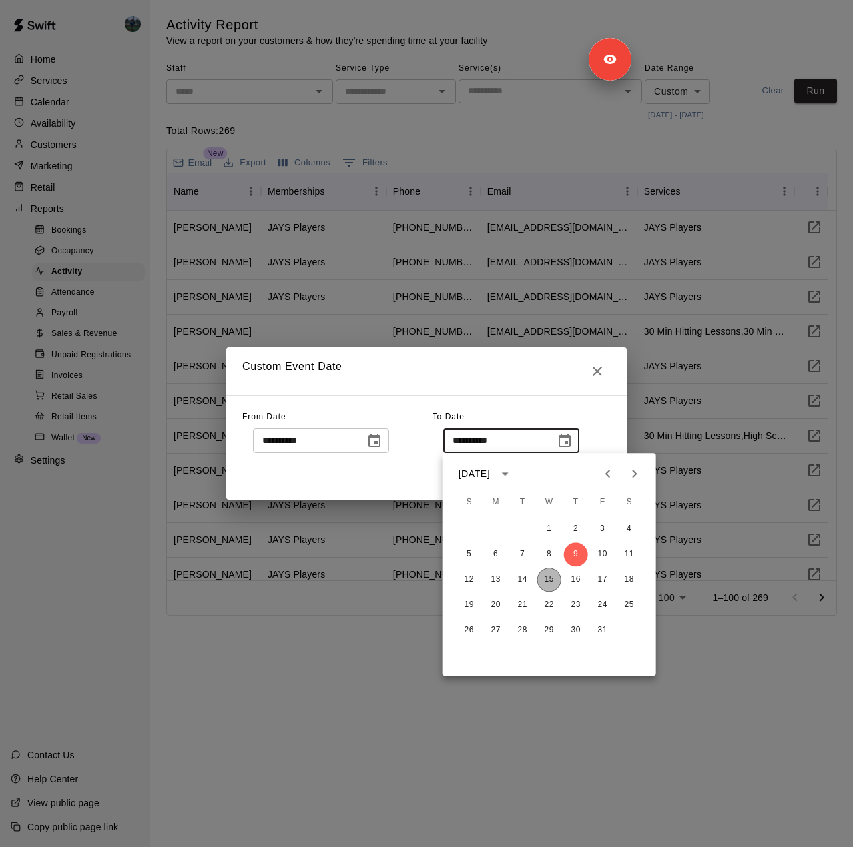
click at [543, 578] on button "15" at bounding box center [549, 580] width 24 height 24
type input "**********"
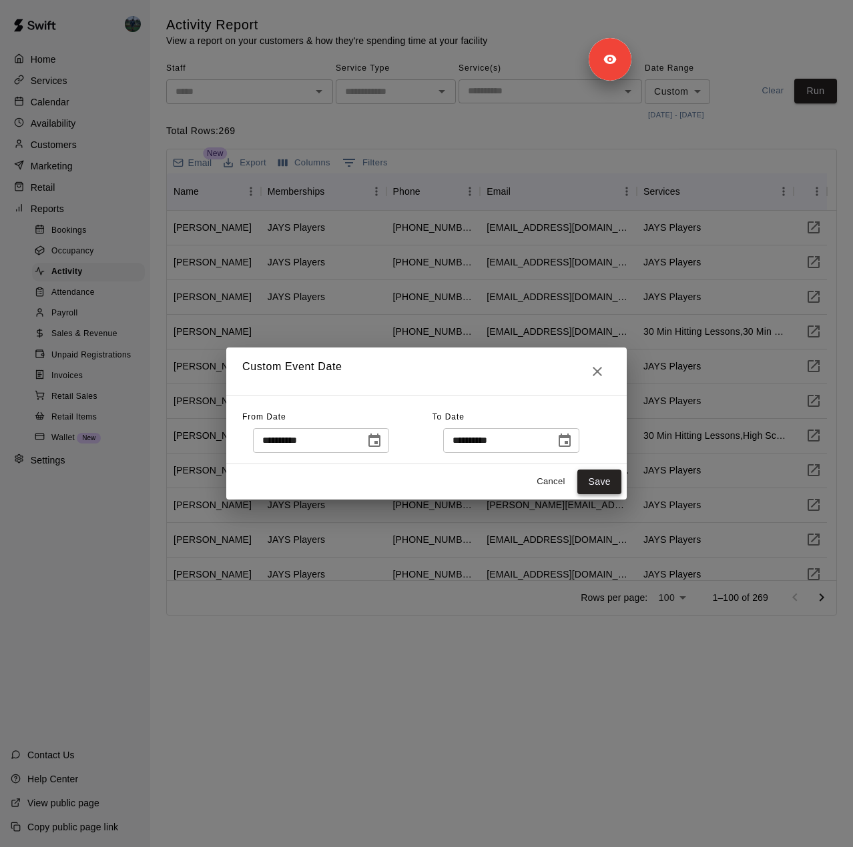
click at [598, 476] on button "Save" at bounding box center [599, 482] width 44 height 25
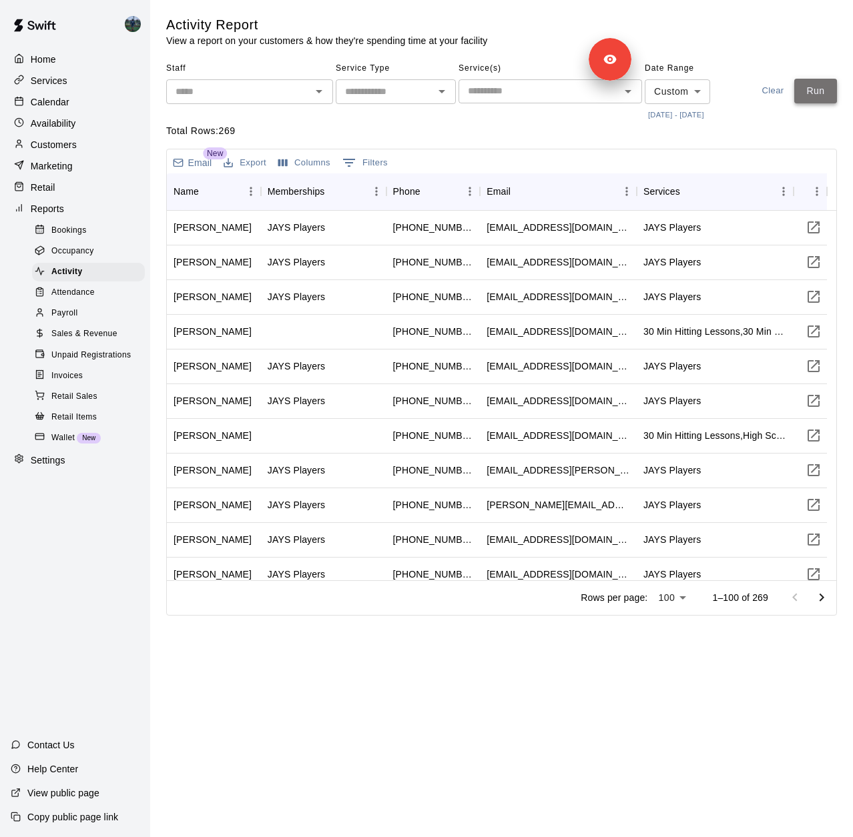
click at [809, 97] on button "Run" at bounding box center [815, 91] width 43 height 25
click at [96, 344] on div "Sales & Revenue" at bounding box center [88, 334] width 113 height 19
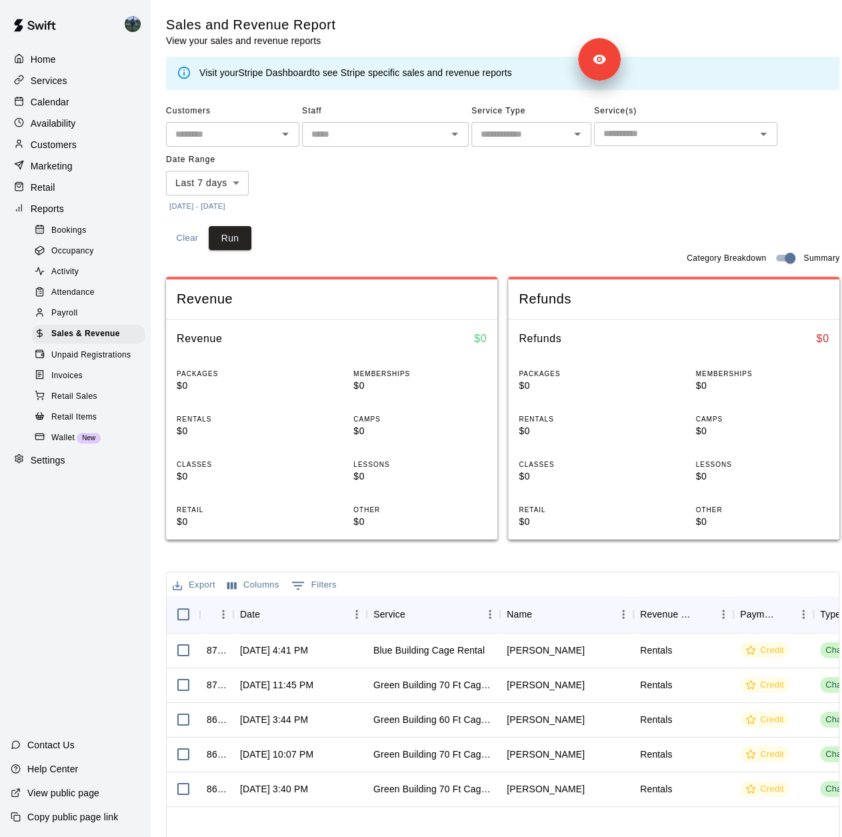
click at [229, 207] on button "[DATE] - [DATE]" at bounding box center [197, 206] width 63 height 18
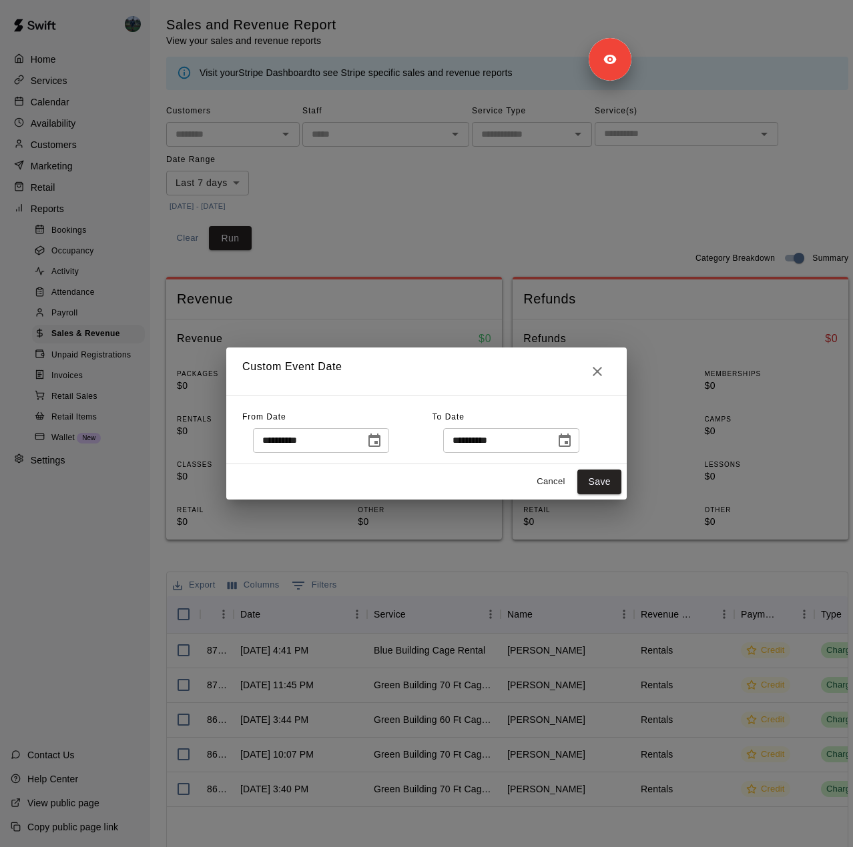
click at [382, 444] on icon "Choose date, selected date is Oct 8, 2025" at bounding box center [374, 441] width 16 height 16
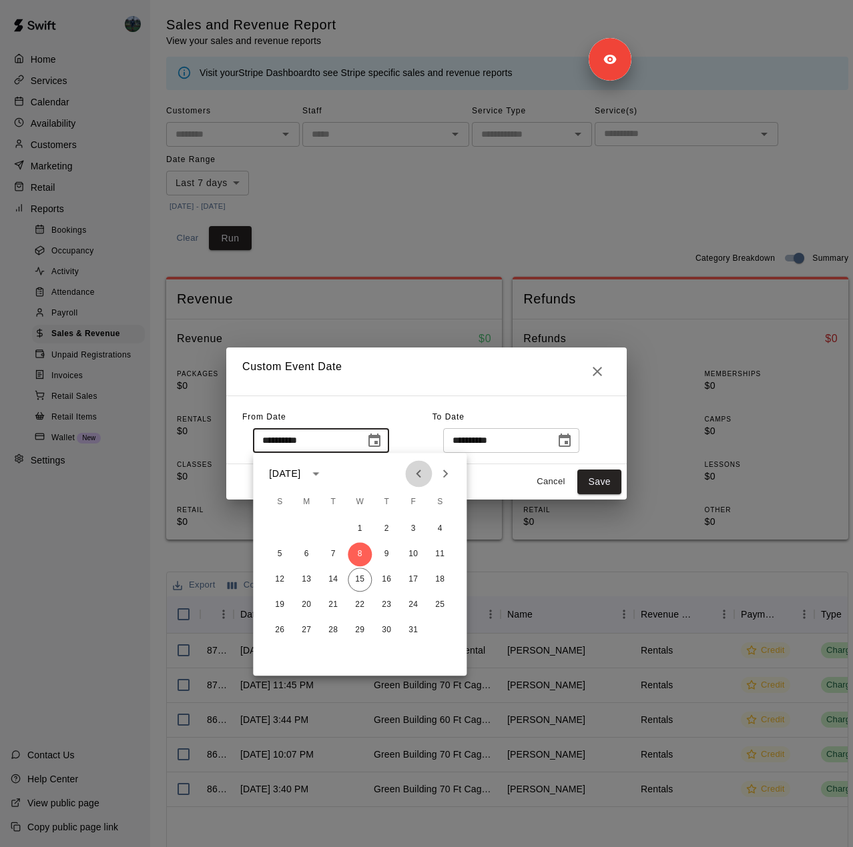
click at [414, 474] on icon "Previous month" at bounding box center [418, 474] width 16 height 16
click at [415, 556] on button "11" at bounding box center [413, 554] width 24 height 24
type input "**********"
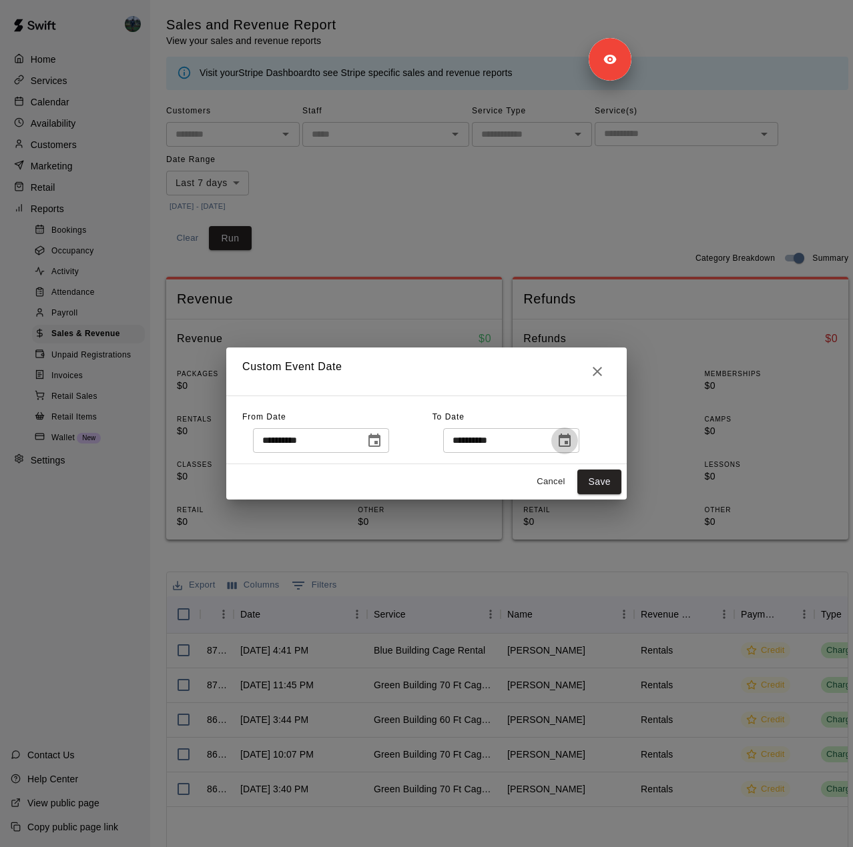
click at [572, 440] on icon "Choose date, selected date is Oct 16, 2025" at bounding box center [564, 441] width 16 height 16
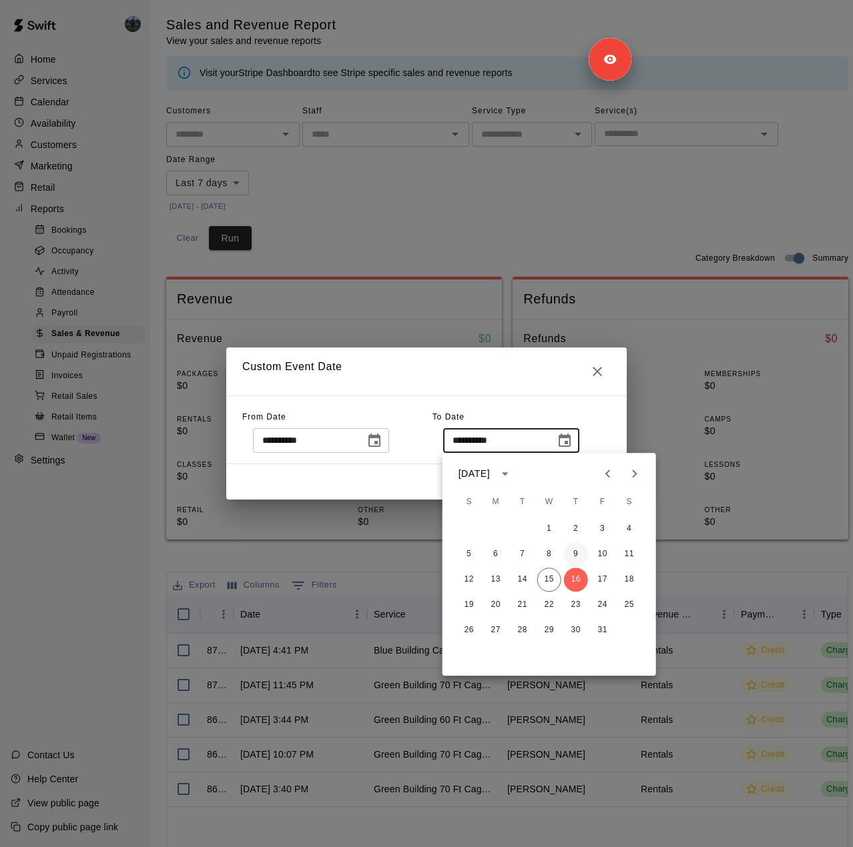
click at [578, 550] on button "9" at bounding box center [576, 554] width 24 height 24
type input "**********"
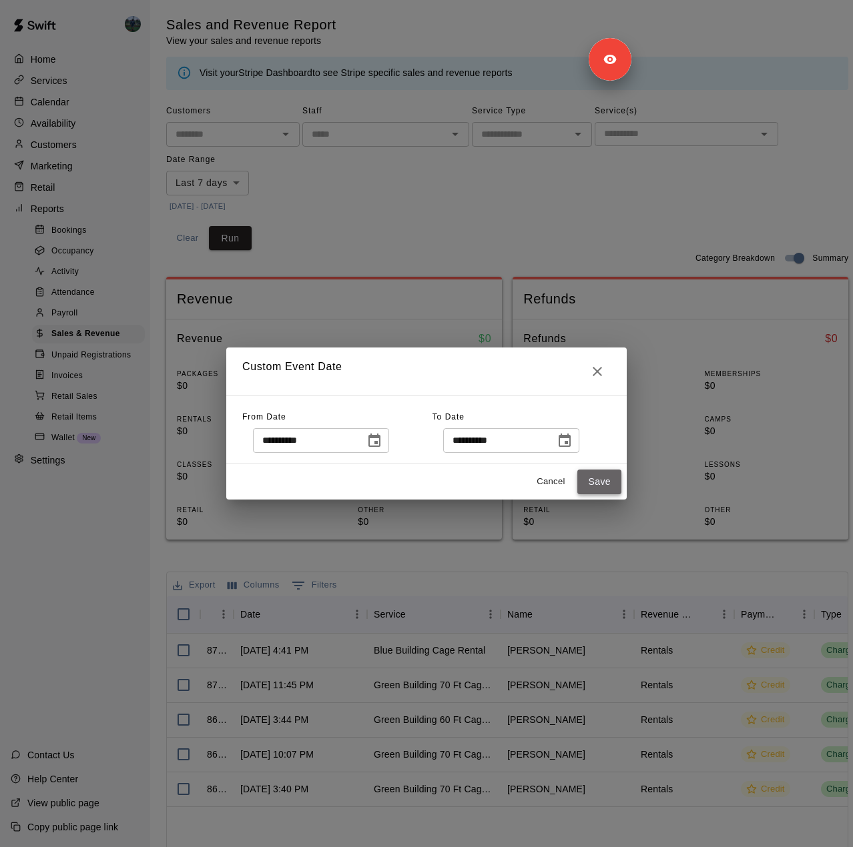
click at [596, 477] on button "Save" at bounding box center [599, 482] width 44 height 25
type input "******"
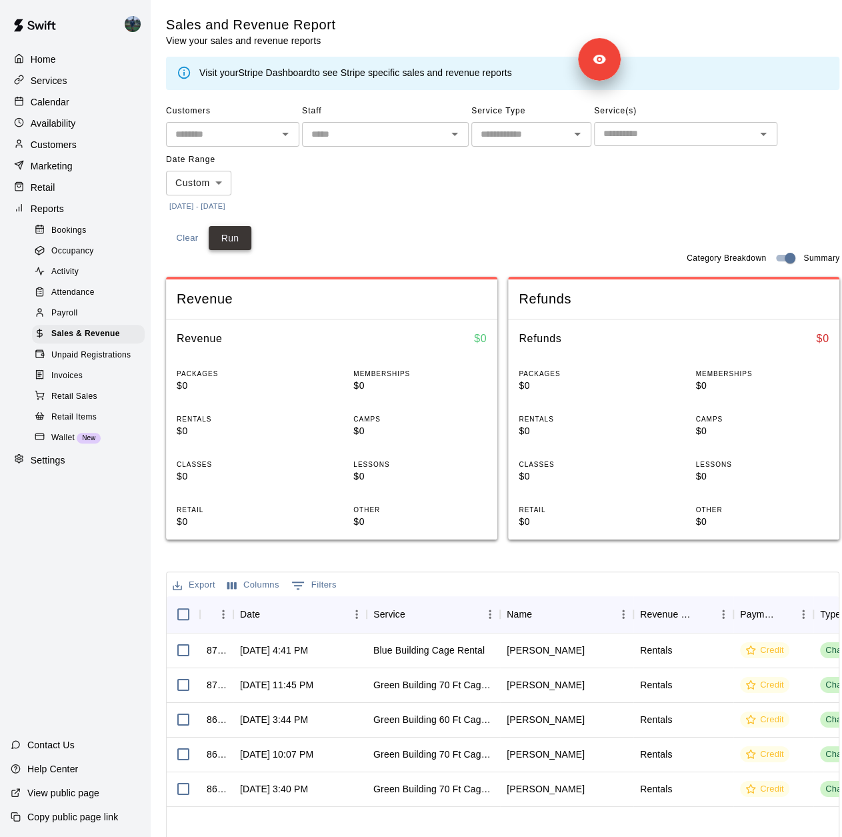
click at [233, 236] on button "Run" at bounding box center [230, 238] width 43 height 25
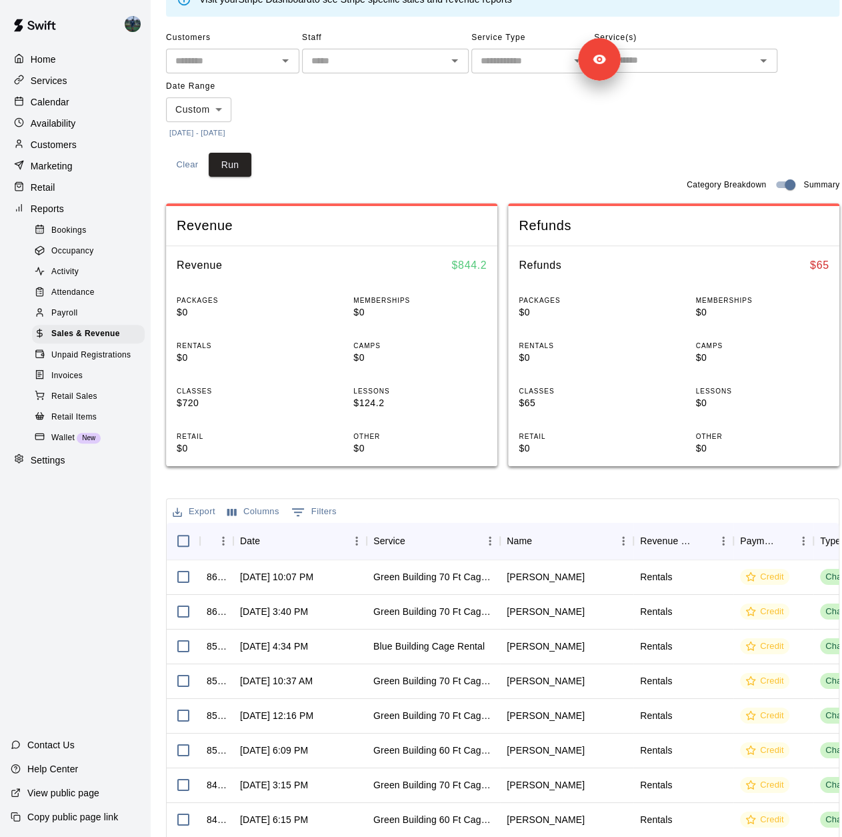
scroll to position [7, 0]
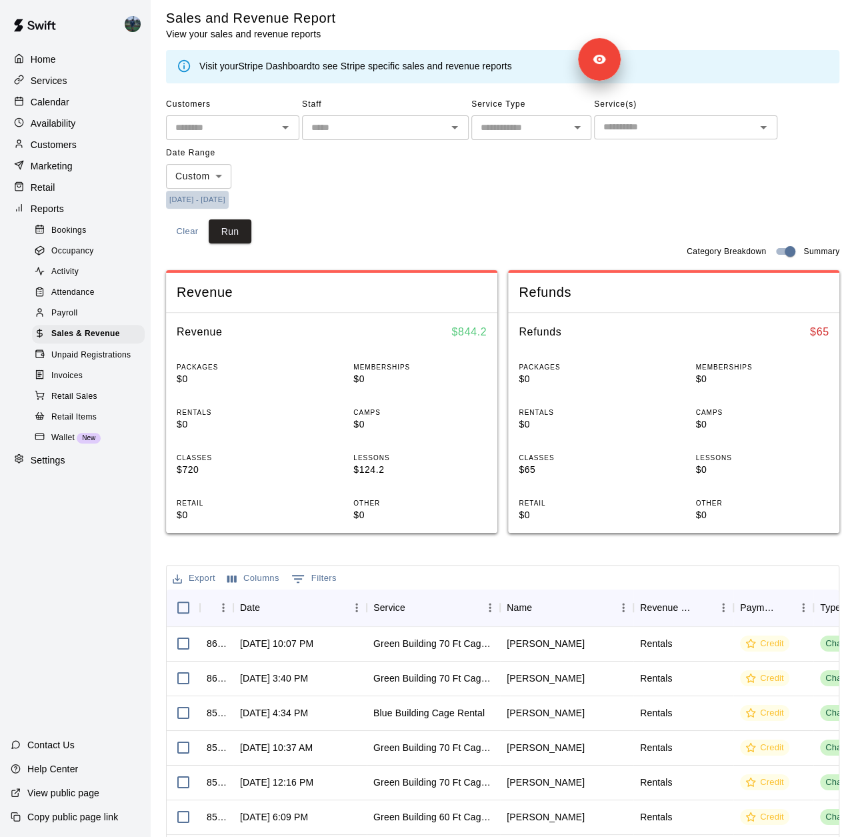
click at [221, 199] on button "[DATE] - [DATE]" at bounding box center [197, 200] width 63 height 18
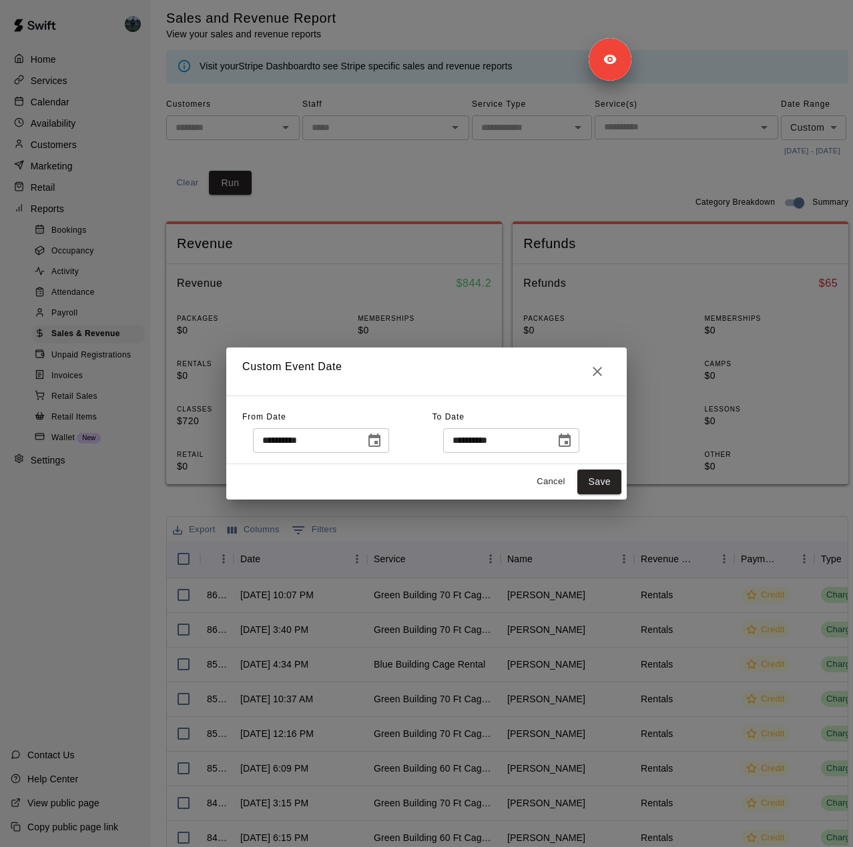
click at [570, 440] on icon "Choose date, selected date is Oct 9, 2025" at bounding box center [564, 440] width 12 height 13
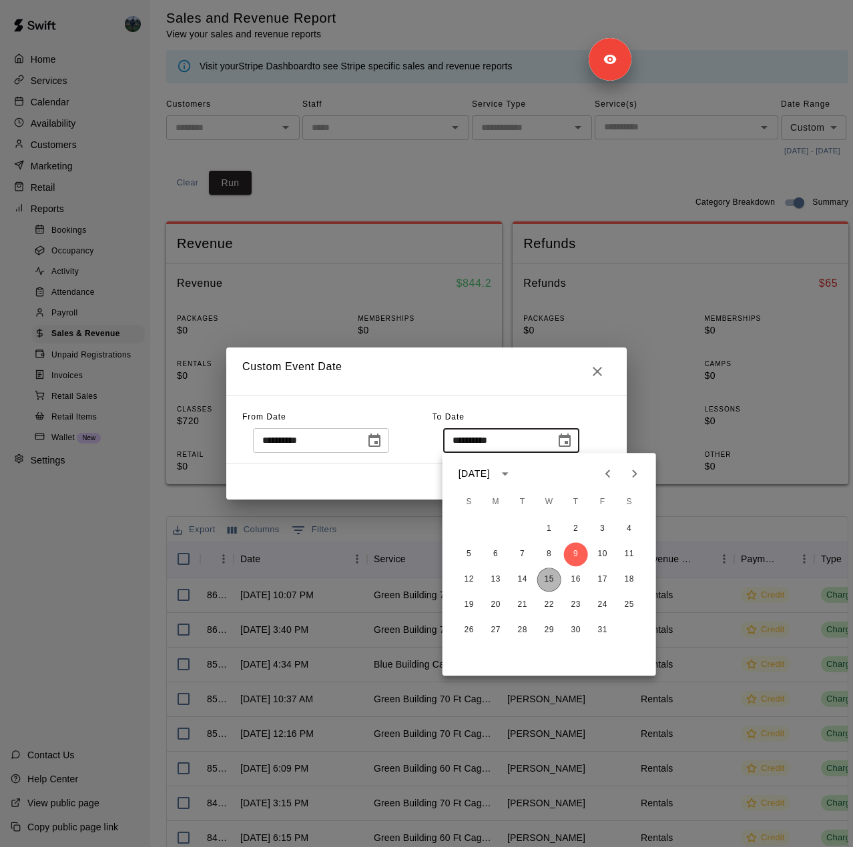
click at [547, 580] on button "15" at bounding box center [549, 580] width 24 height 24
type input "**********"
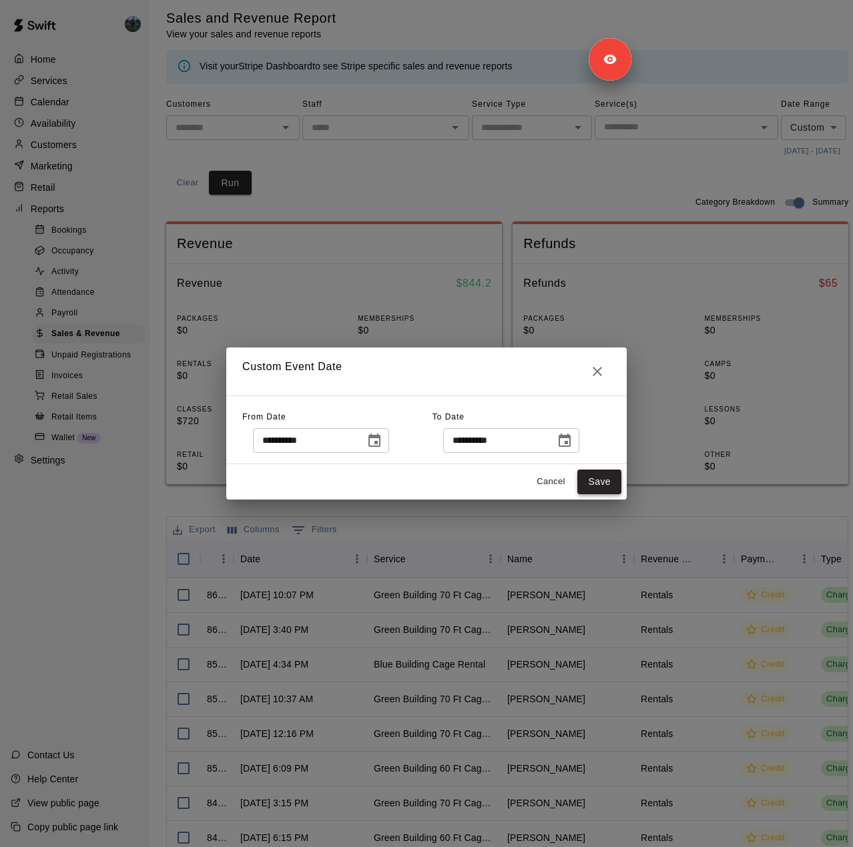
click at [600, 481] on button "Save" at bounding box center [599, 482] width 44 height 25
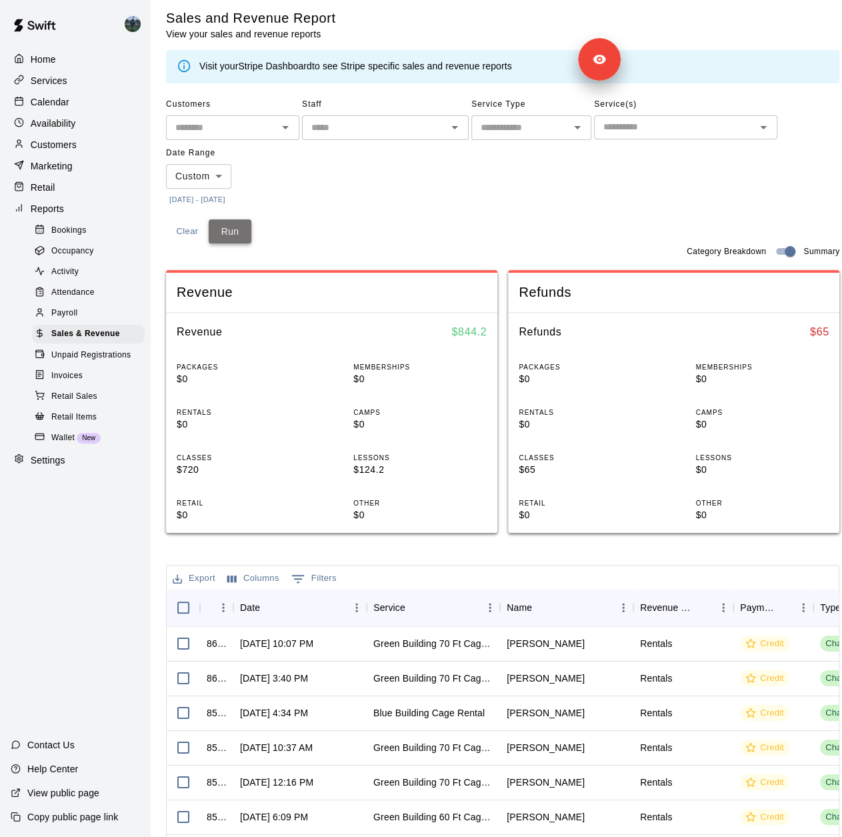
click at [240, 227] on button "Run" at bounding box center [230, 231] width 43 height 25
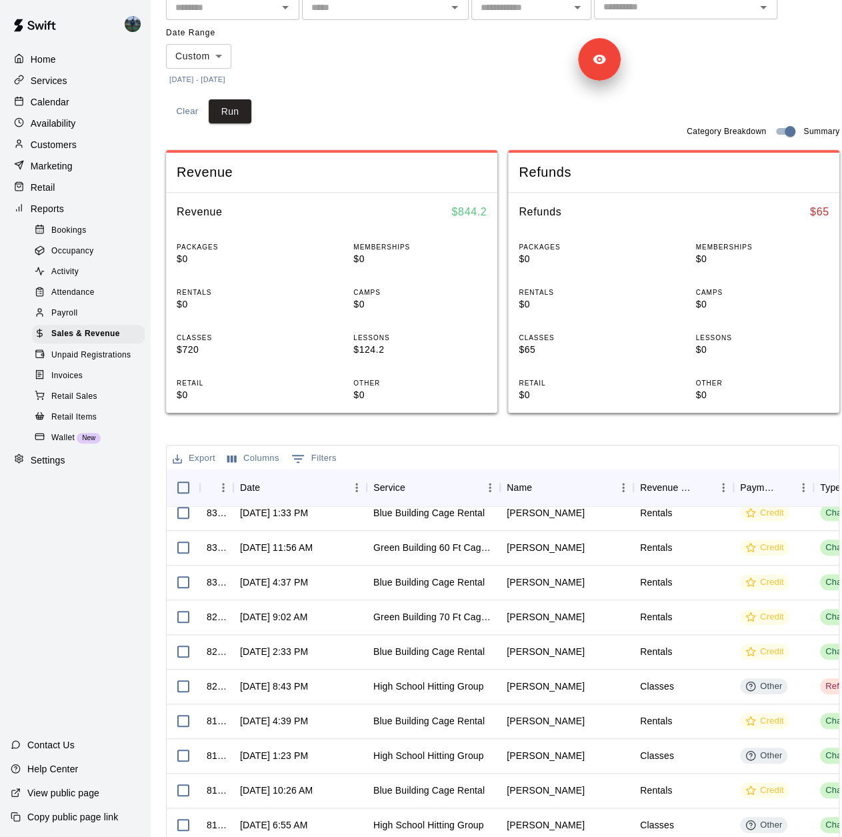
scroll to position [207, 0]
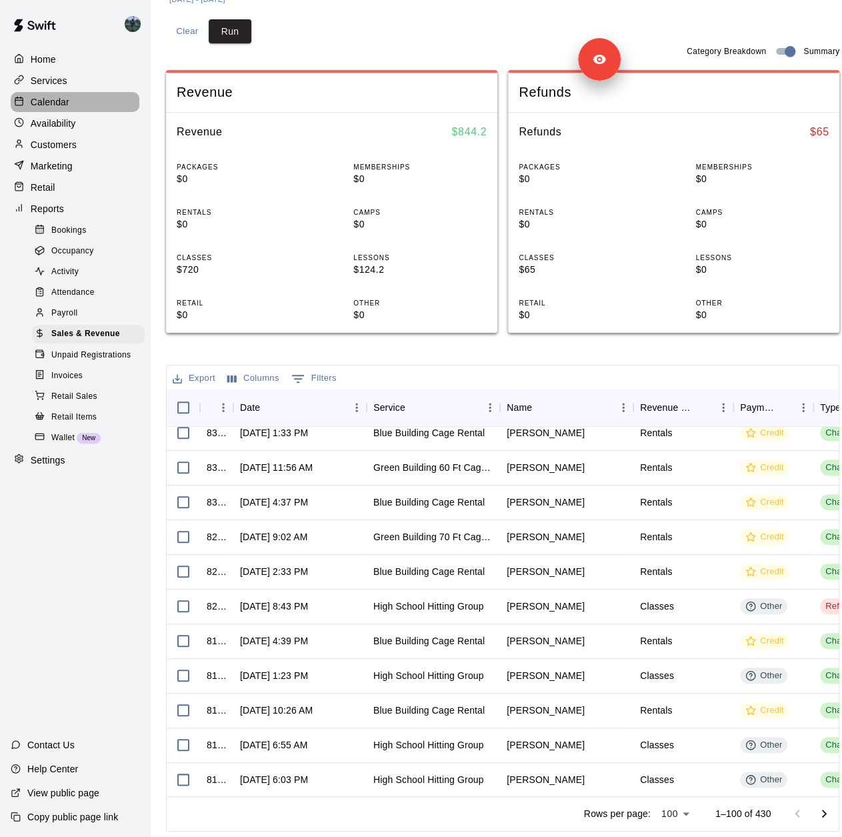
click at [58, 103] on p "Calendar" at bounding box center [50, 101] width 39 height 13
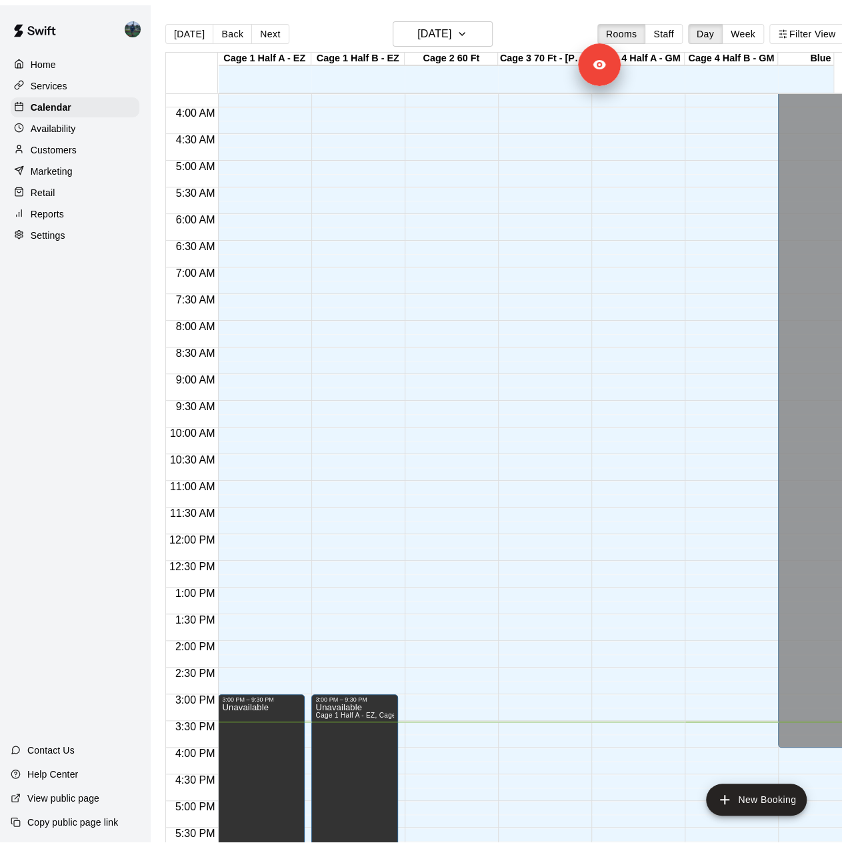
scroll to position [334, 0]
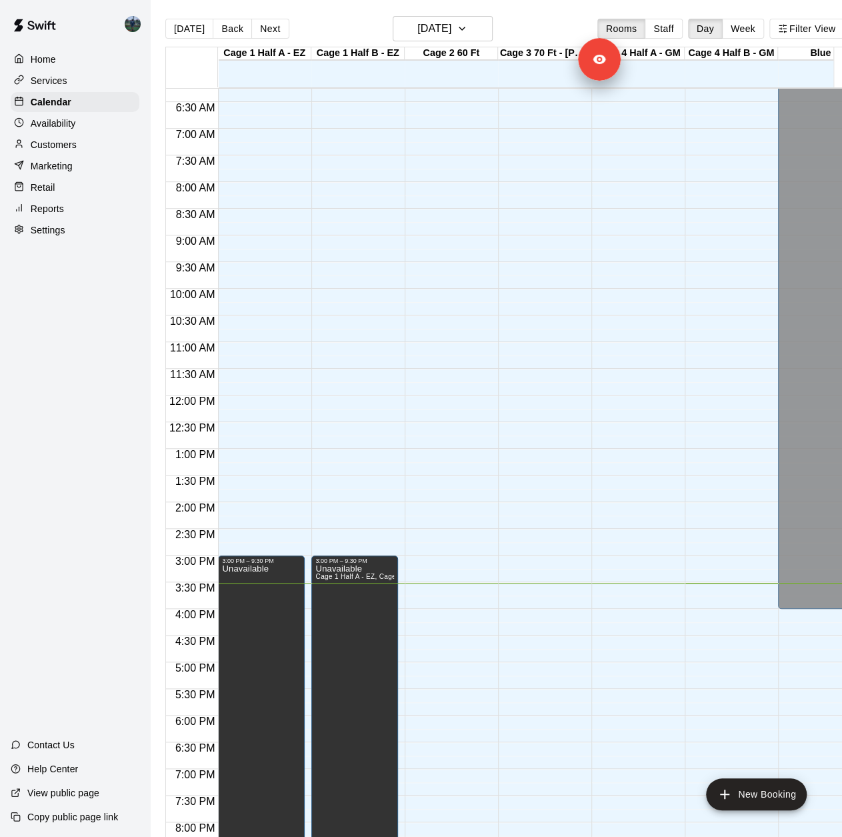
click at [59, 237] on p "Settings" at bounding box center [48, 229] width 35 height 13
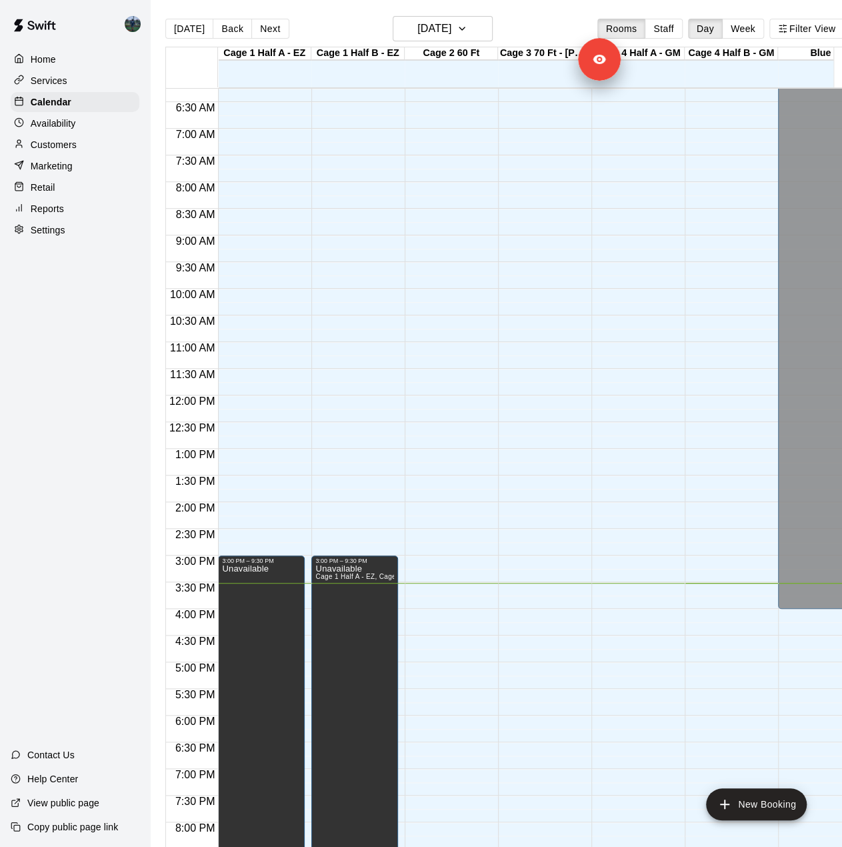
select select "**"
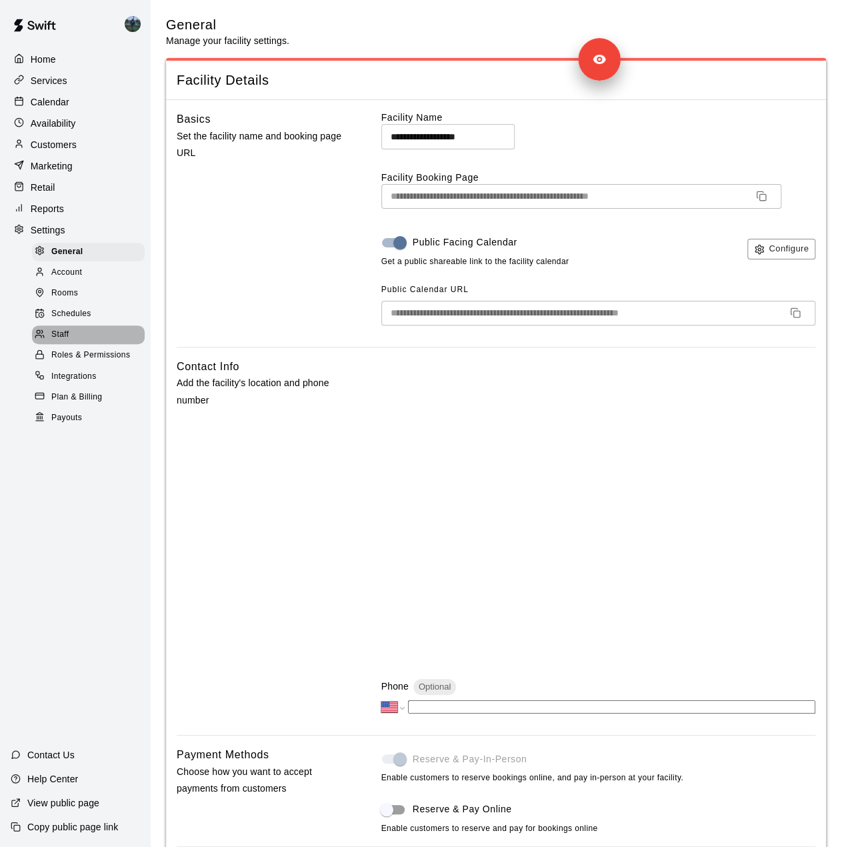
click at [67, 342] on span "Staff" at bounding box center [59, 334] width 17 height 13
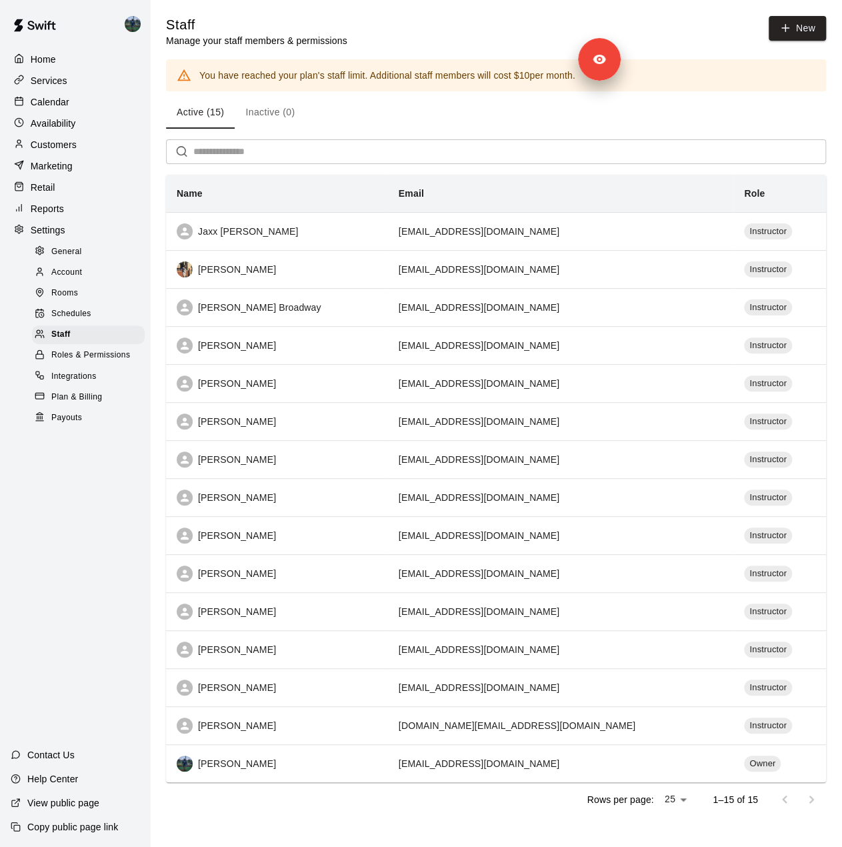
click at [63, 211] on p "Reports" at bounding box center [47, 208] width 33 height 13
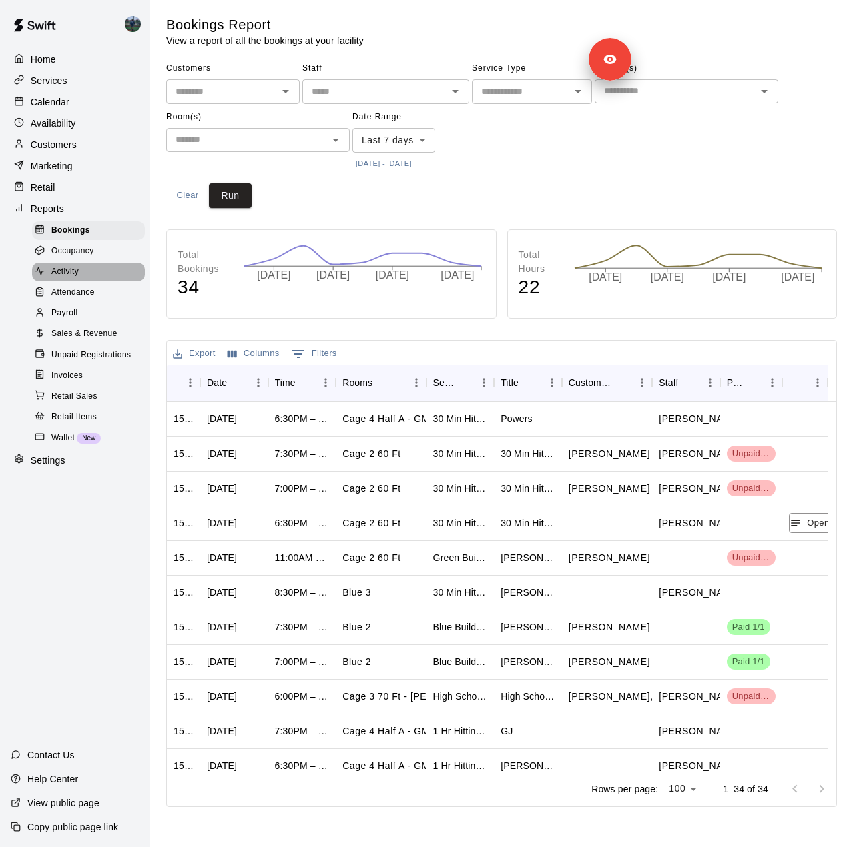
click at [69, 273] on div "Activity" at bounding box center [88, 272] width 113 height 19
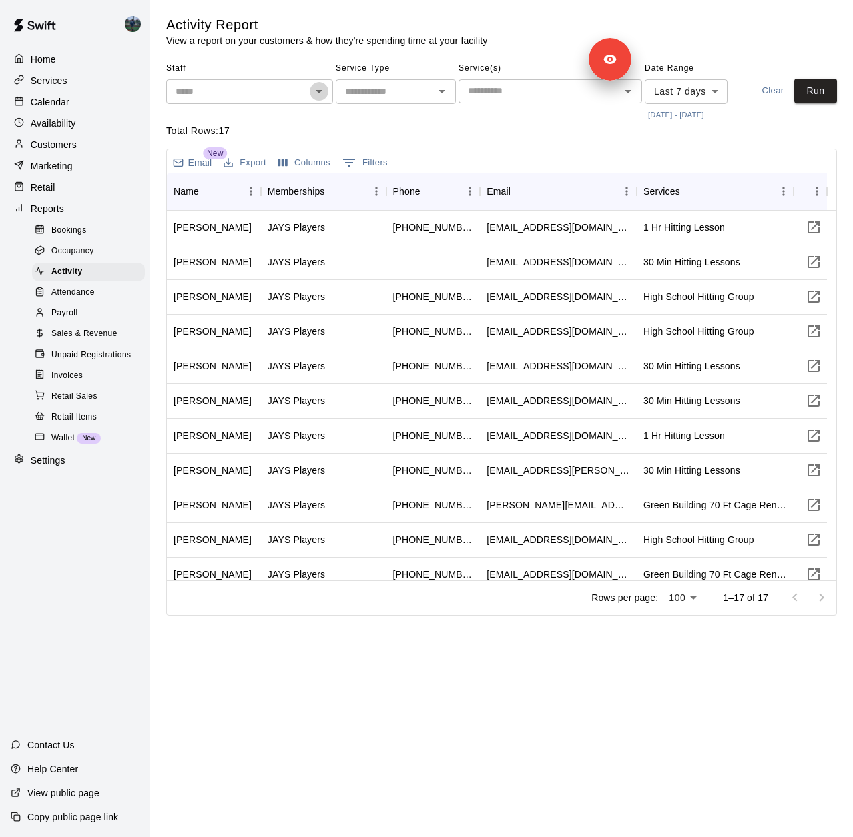
click at [322, 89] on icon "Open" at bounding box center [319, 91] width 16 height 16
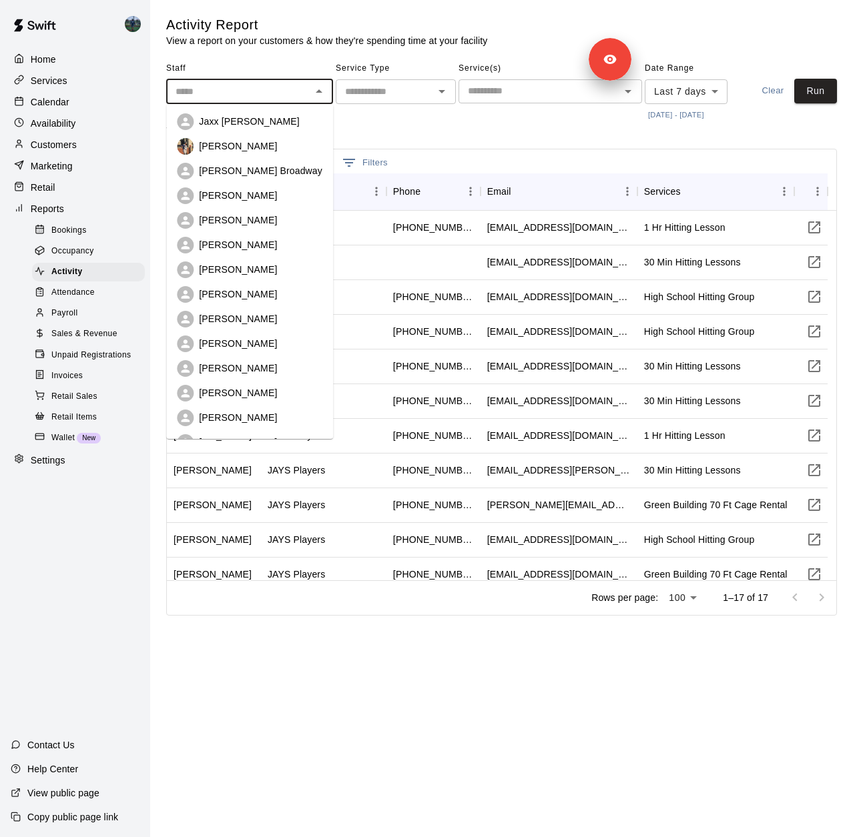
click at [272, 122] on div "Jaxx [PERSON_NAME]" at bounding box center [260, 121] width 123 height 13
type input "**********"
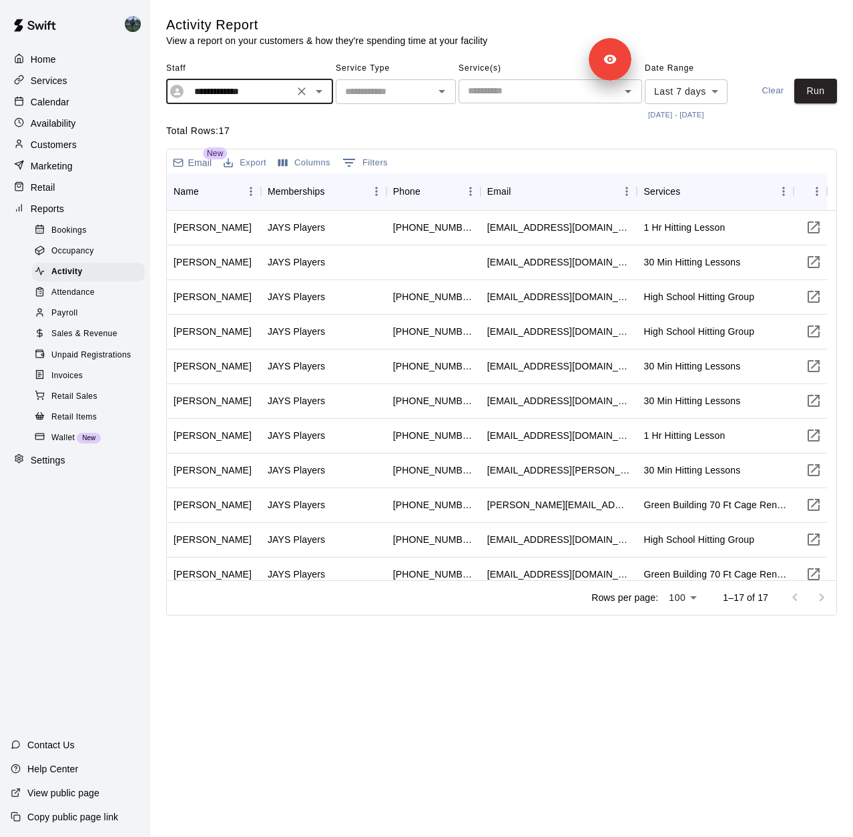
click at [71, 302] on div "Attendance" at bounding box center [88, 293] width 113 height 19
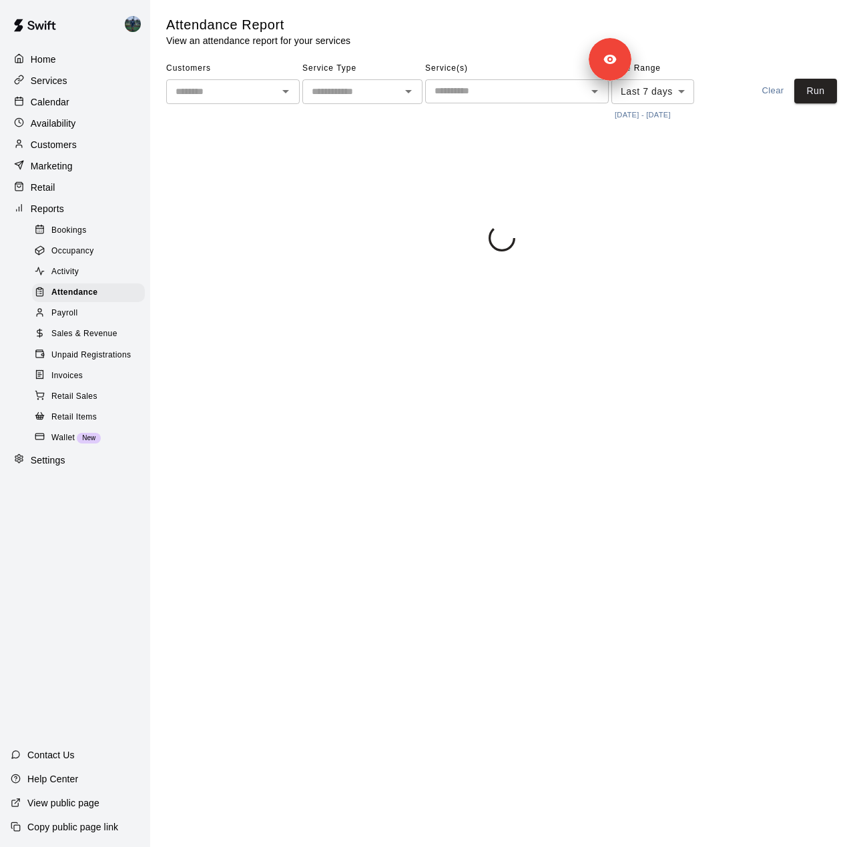
click at [71, 320] on span "Payroll" at bounding box center [64, 313] width 26 height 13
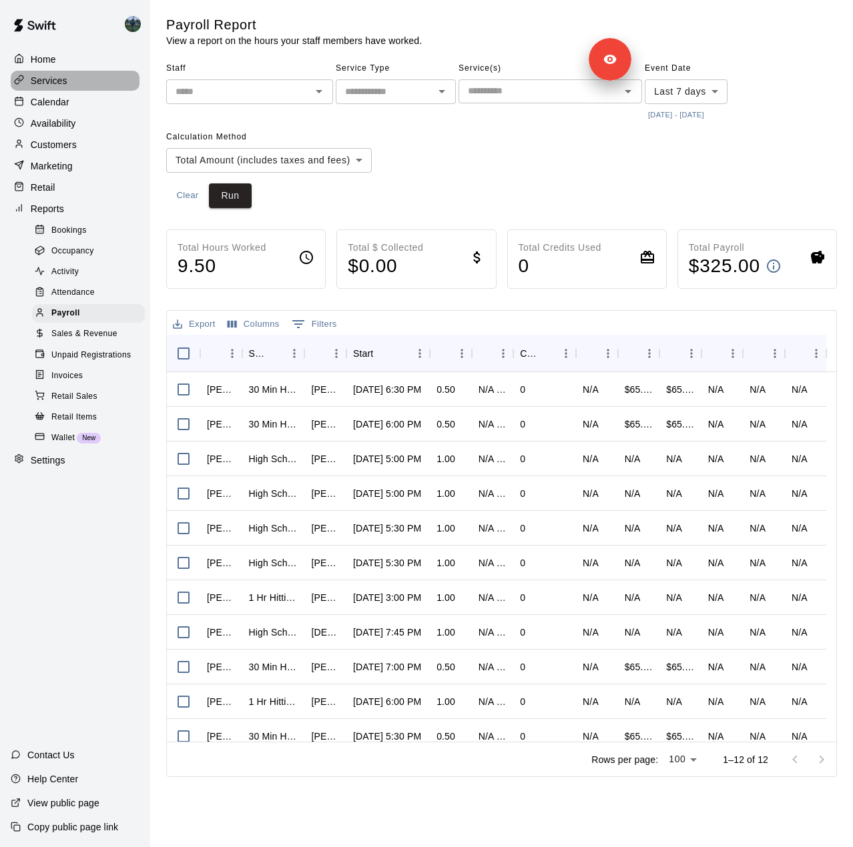
click at [69, 86] on div "Services" at bounding box center [75, 81] width 129 height 20
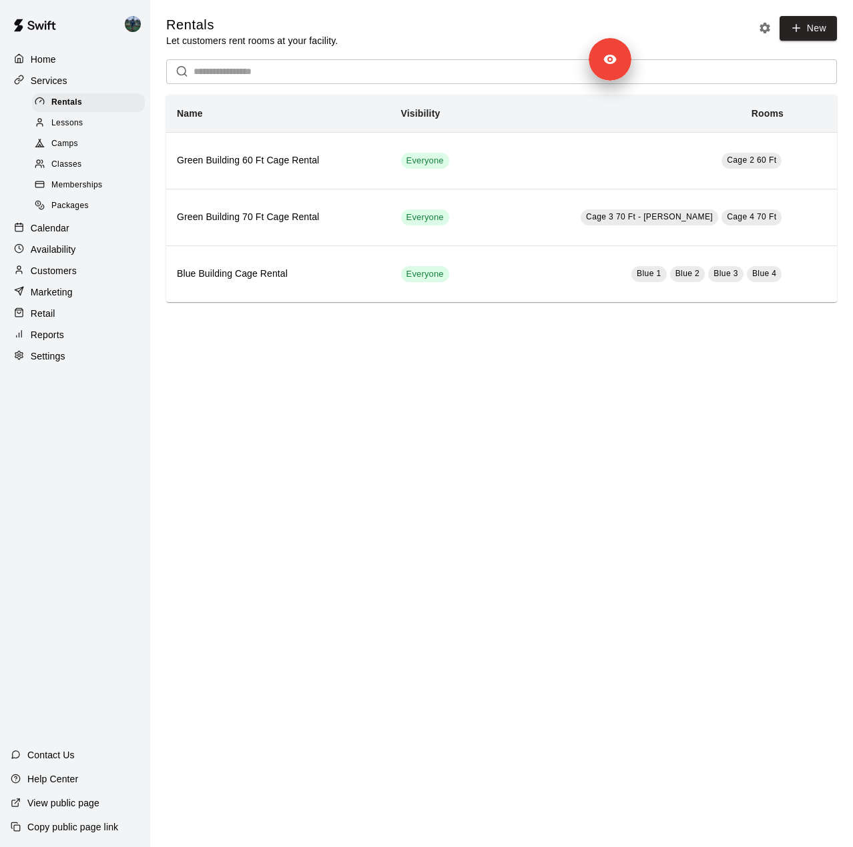
click at [75, 125] on span "Lessons" at bounding box center [67, 123] width 32 height 13
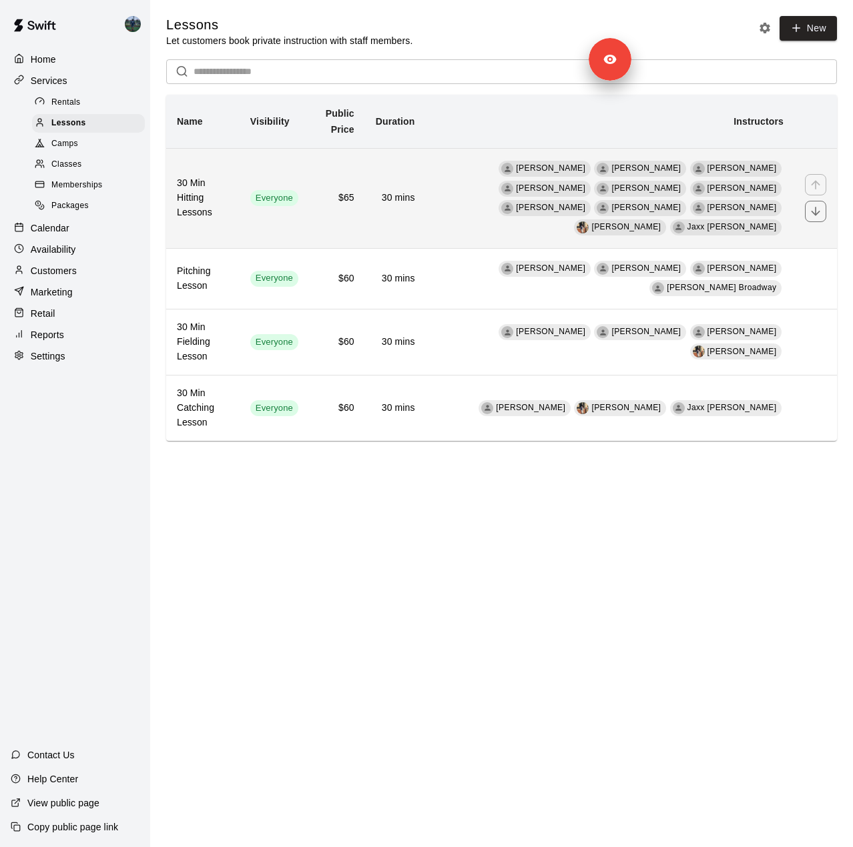
click at [248, 217] on td "Everyone" at bounding box center [273, 198] width 69 height 100
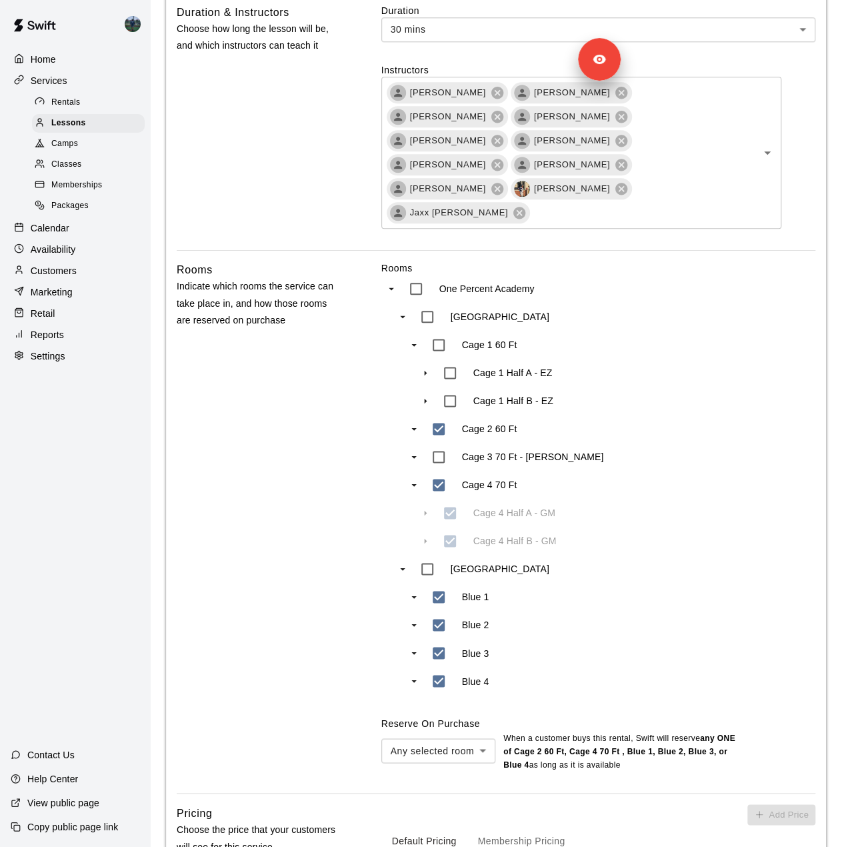
scroll to position [1187, 0]
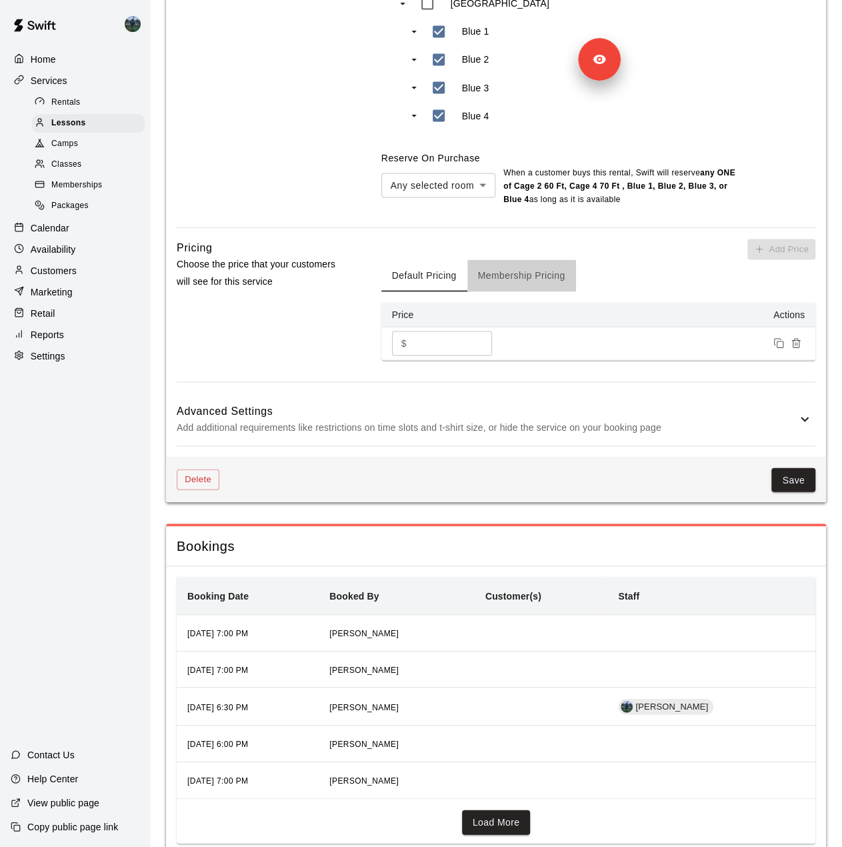
click at [528, 259] on button "Membership Pricing" at bounding box center [522, 275] width 109 height 32
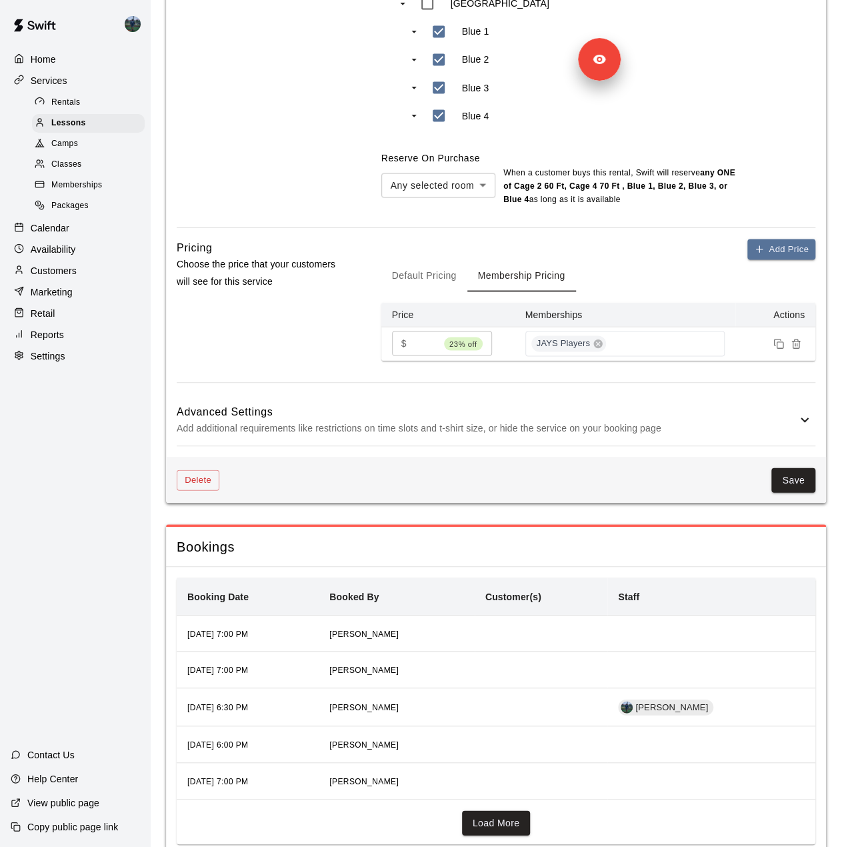
click at [62, 104] on span "Rentals" at bounding box center [65, 102] width 29 height 13
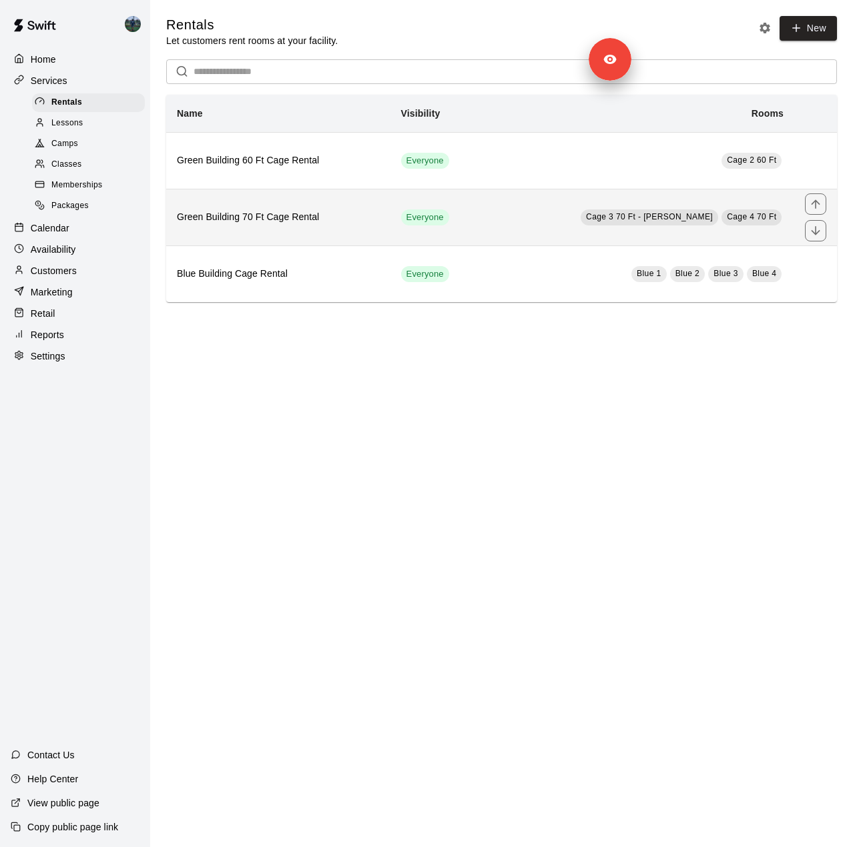
click at [328, 231] on th "Green Building 70 Ft Cage Rental" at bounding box center [278, 217] width 224 height 57
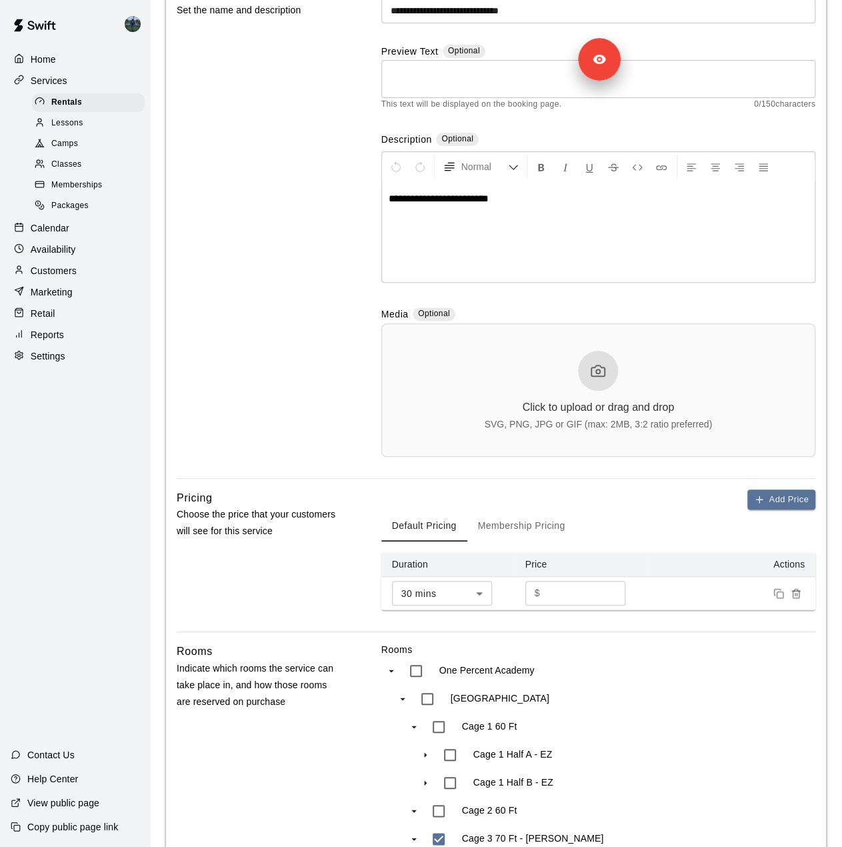
scroll to position [267, 0]
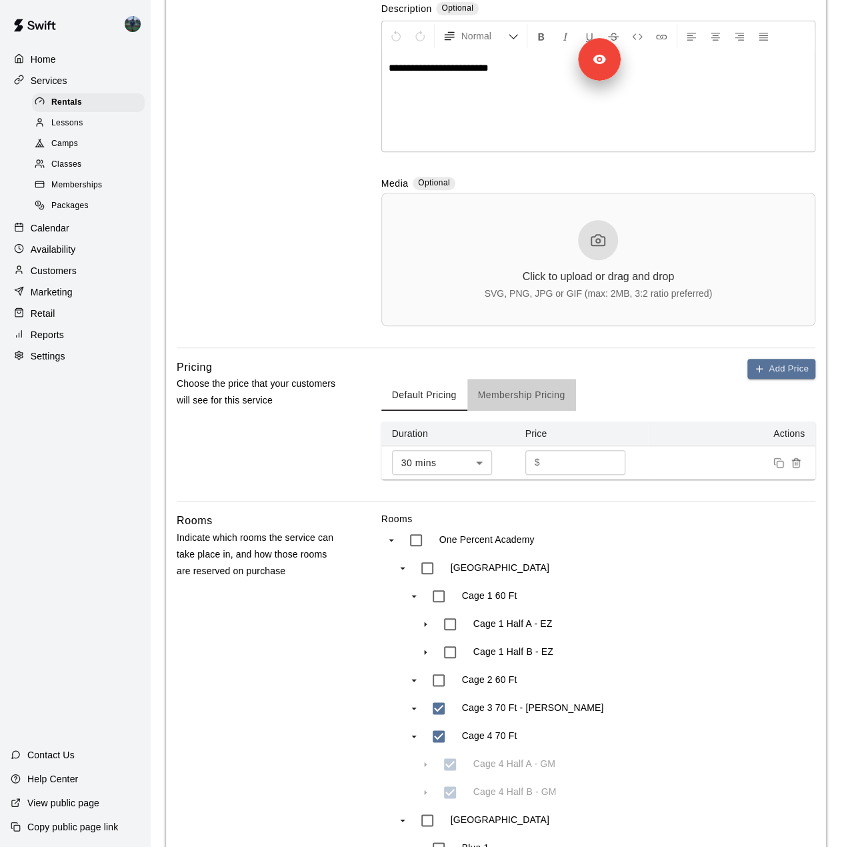
click at [529, 386] on button "Membership Pricing" at bounding box center [522, 395] width 109 height 32
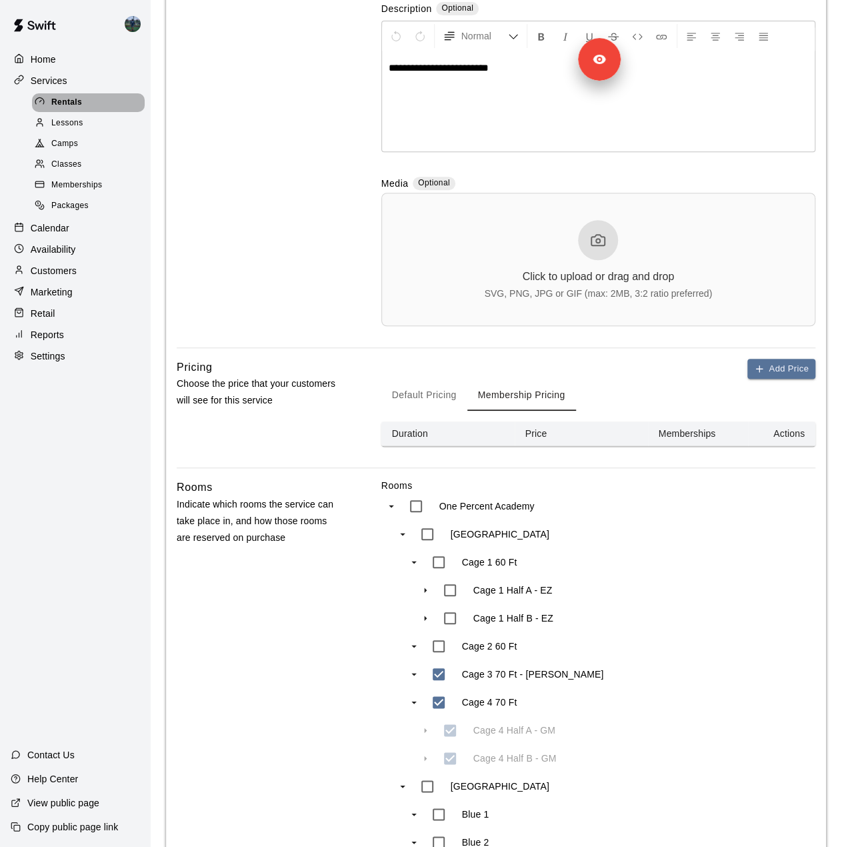
click at [55, 109] on span "Rentals" at bounding box center [66, 102] width 31 height 13
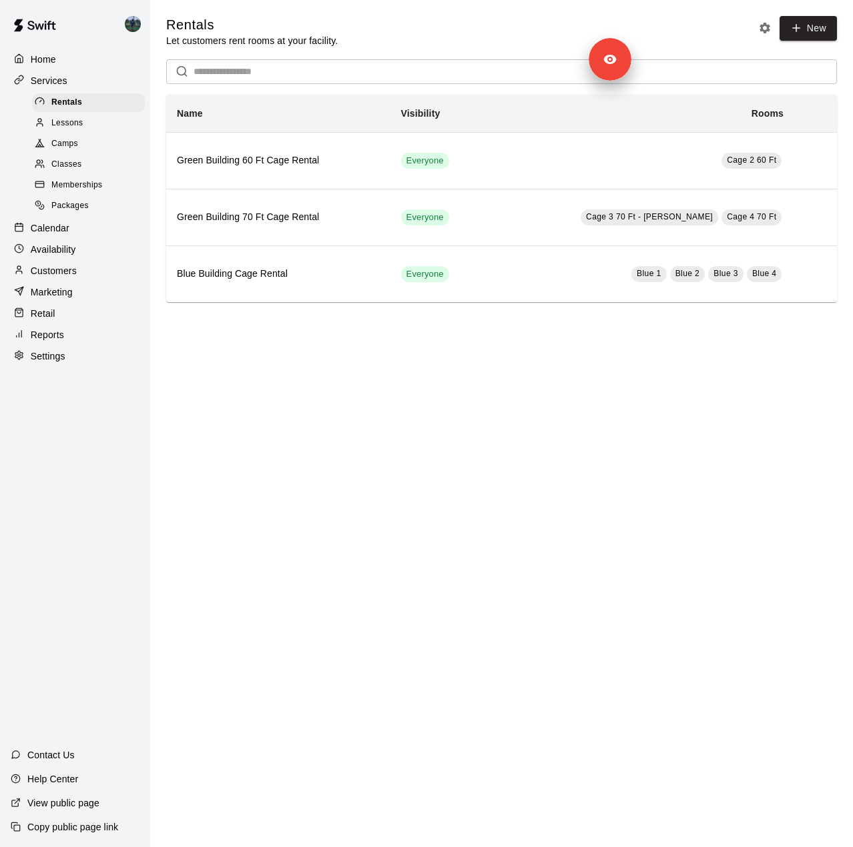
click at [65, 169] on span "Classes" at bounding box center [66, 164] width 30 height 13
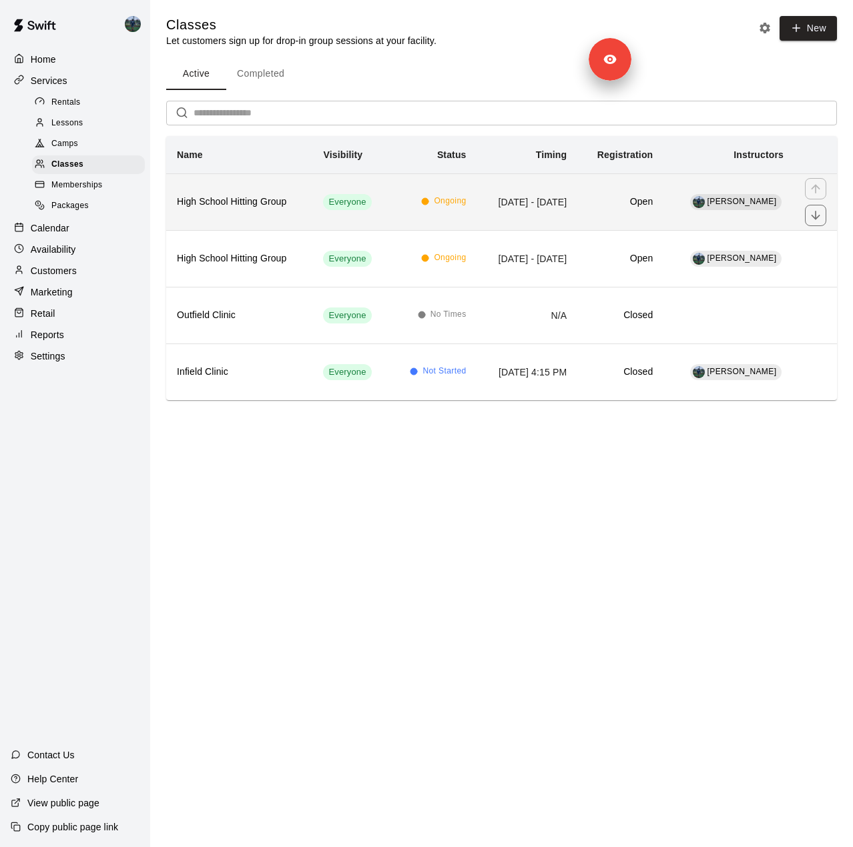
click at [237, 217] on th "High School Hitting Group" at bounding box center [239, 201] width 146 height 57
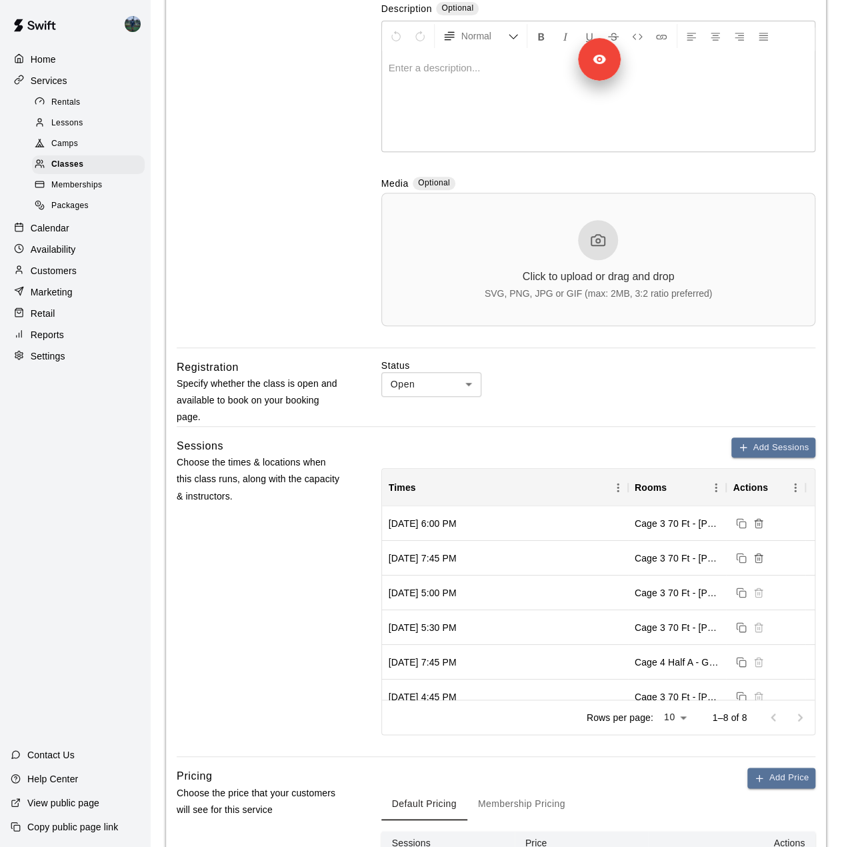
scroll to position [600, 0]
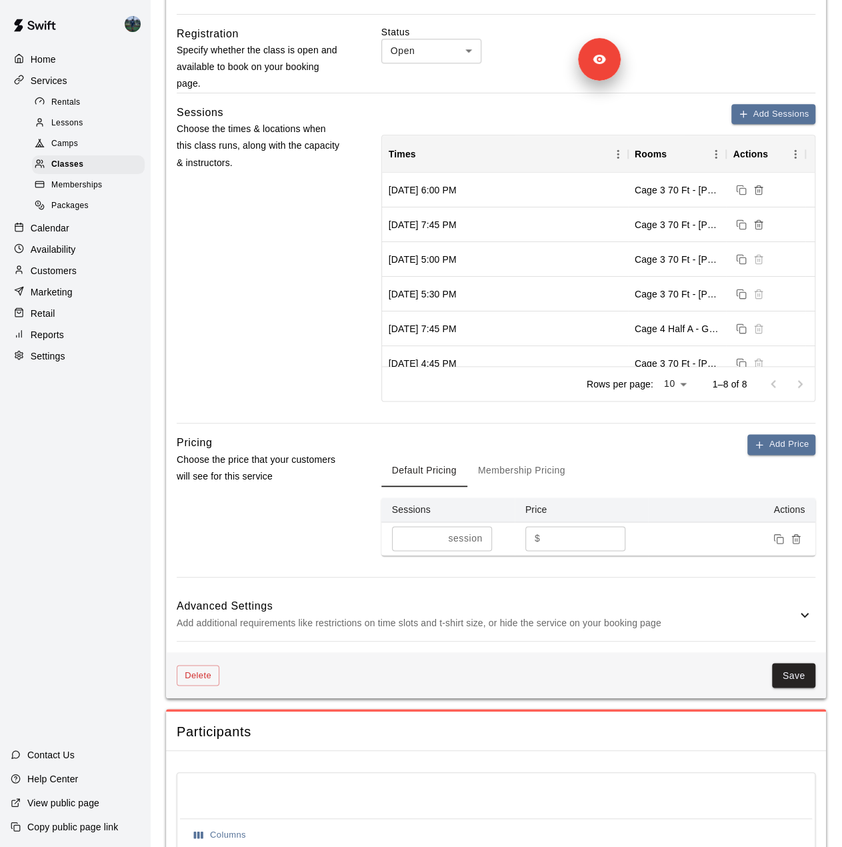
click at [518, 467] on button "Membership Pricing" at bounding box center [522, 471] width 109 height 32
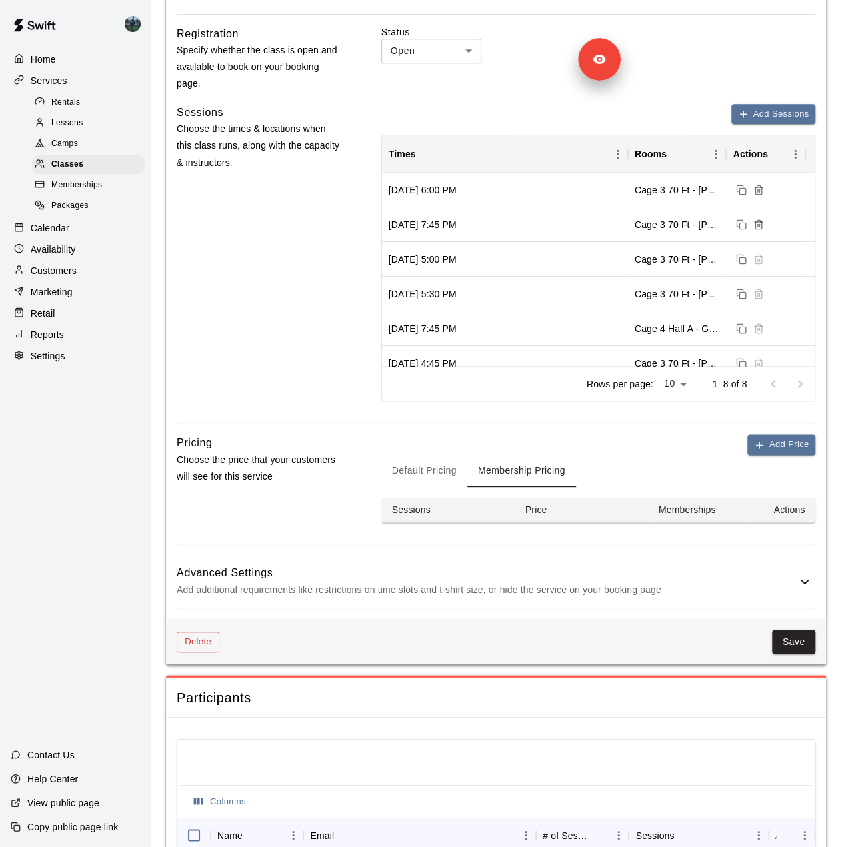
click at [388, 468] on button "Default Pricing" at bounding box center [425, 471] width 86 height 32
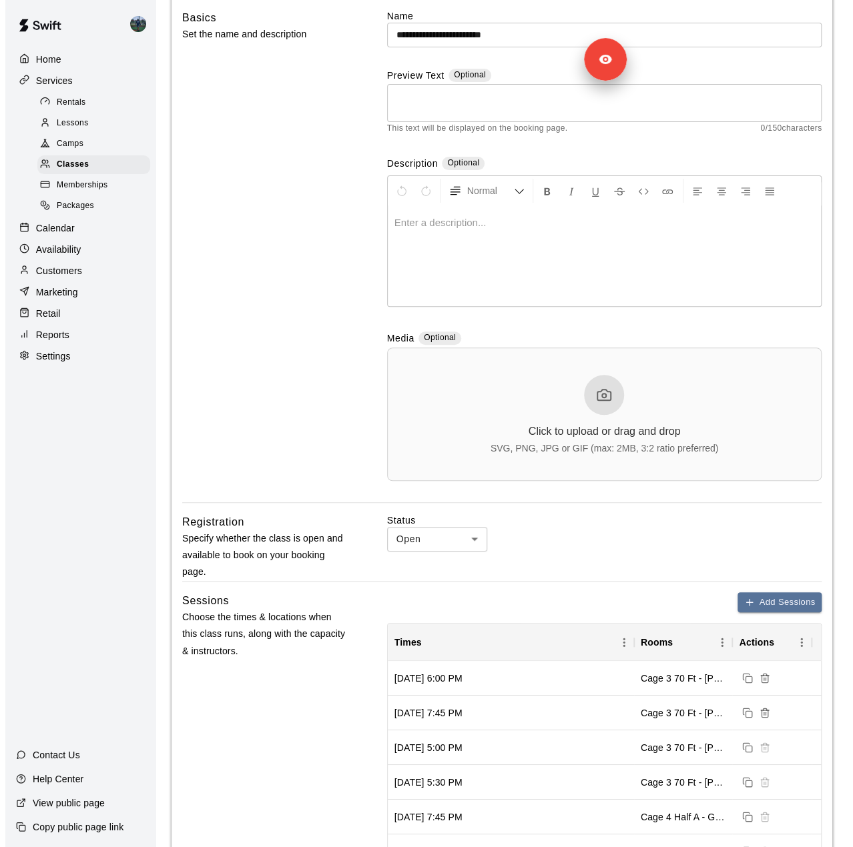
scroll to position [0, 0]
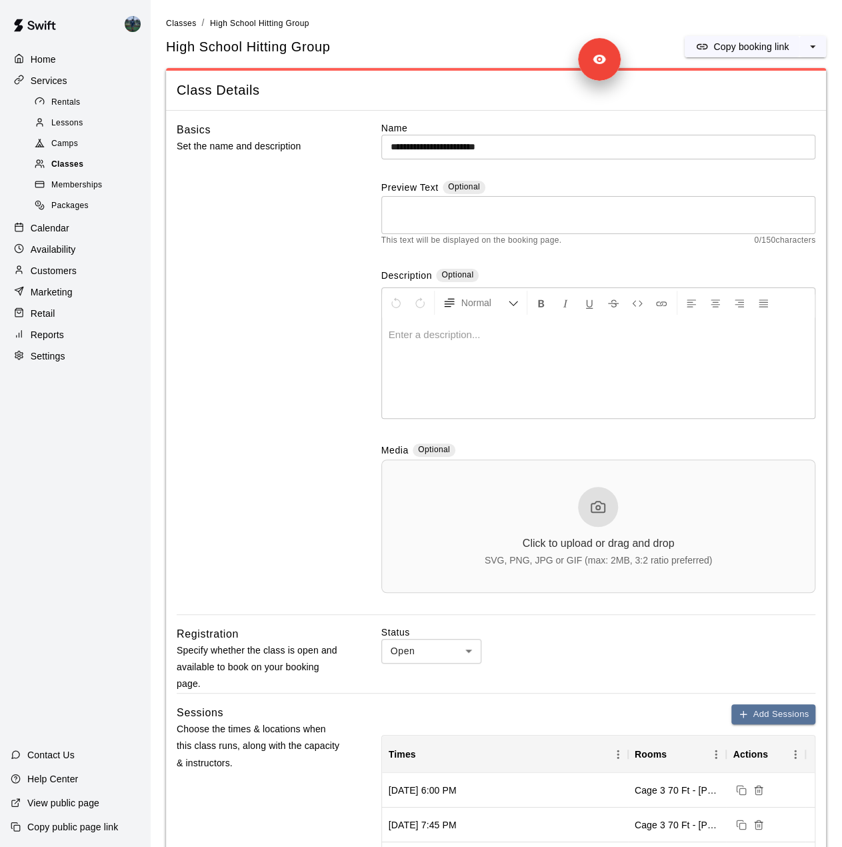
click at [81, 171] on span "Classes" at bounding box center [67, 164] width 32 height 13
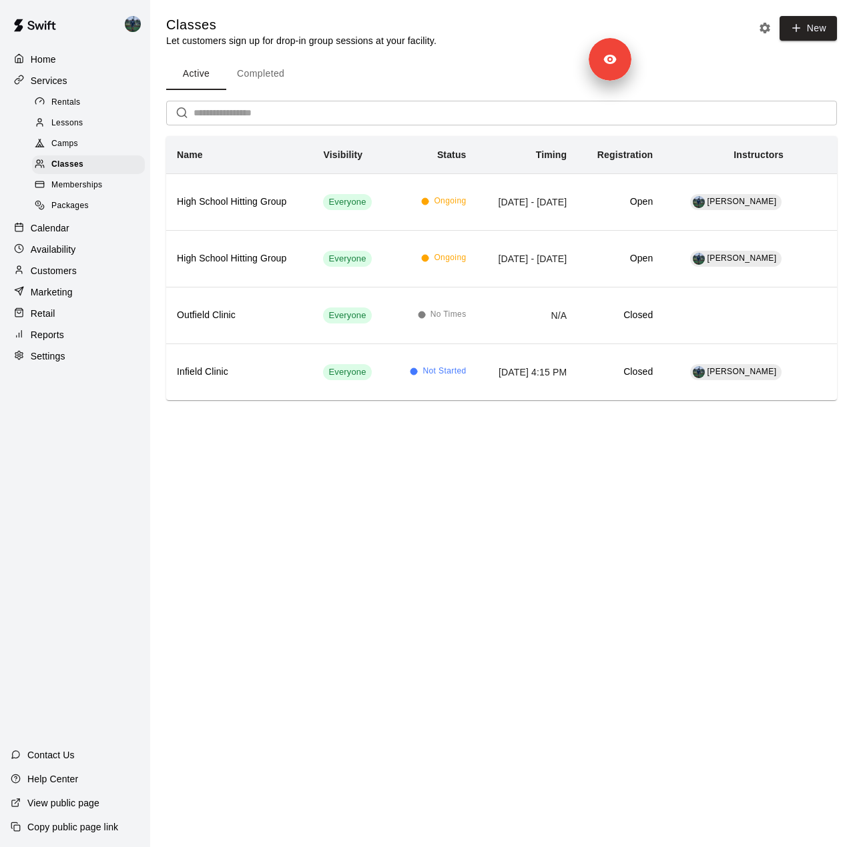
click at [67, 57] on div "Home" at bounding box center [75, 59] width 129 height 20
